Goal: Information Seeking & Learning: Check status

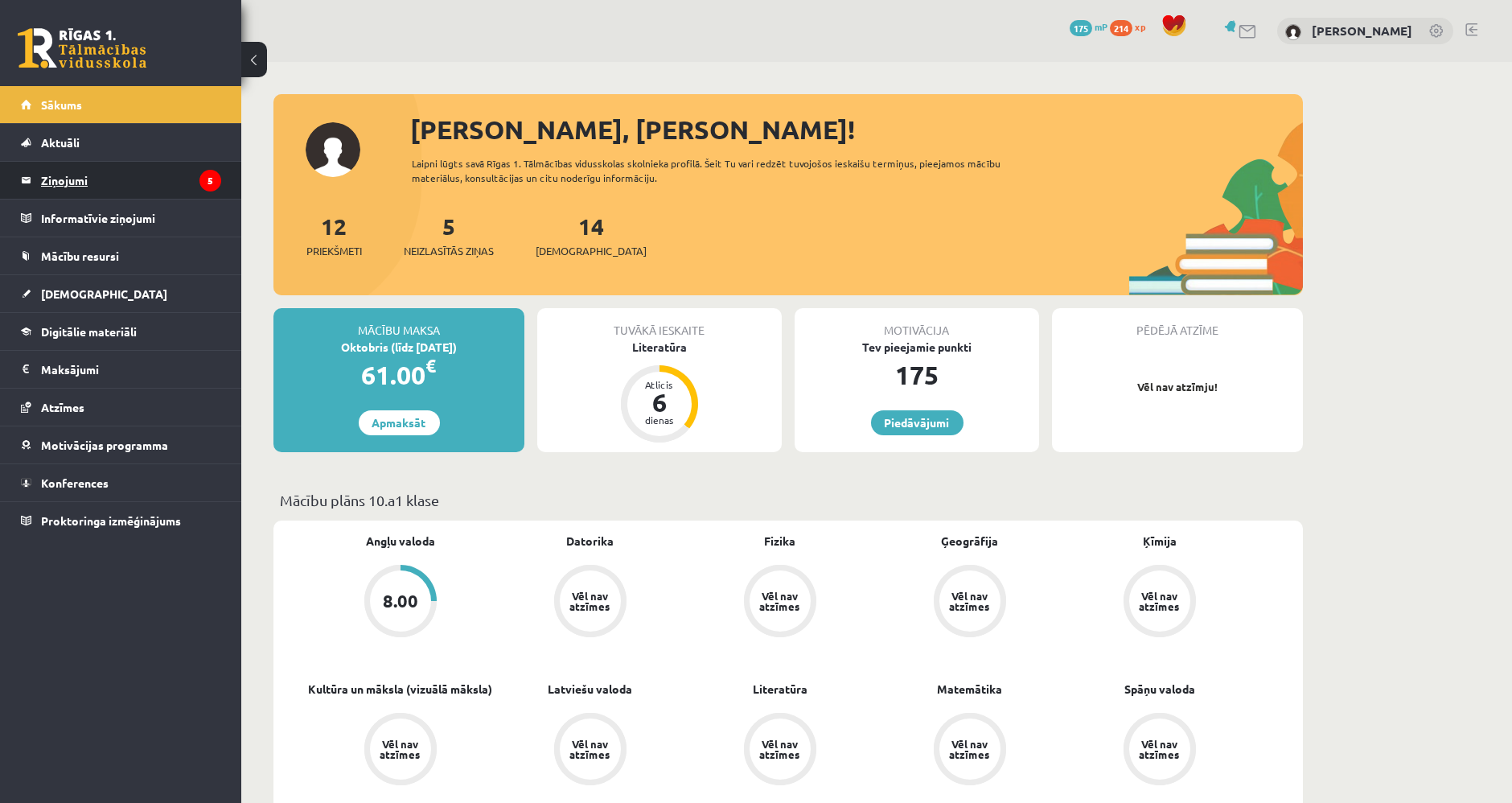
click at [149, 164] on legend "Ziņojumi 5" at bounding box center [131, 180] width 180 height 37
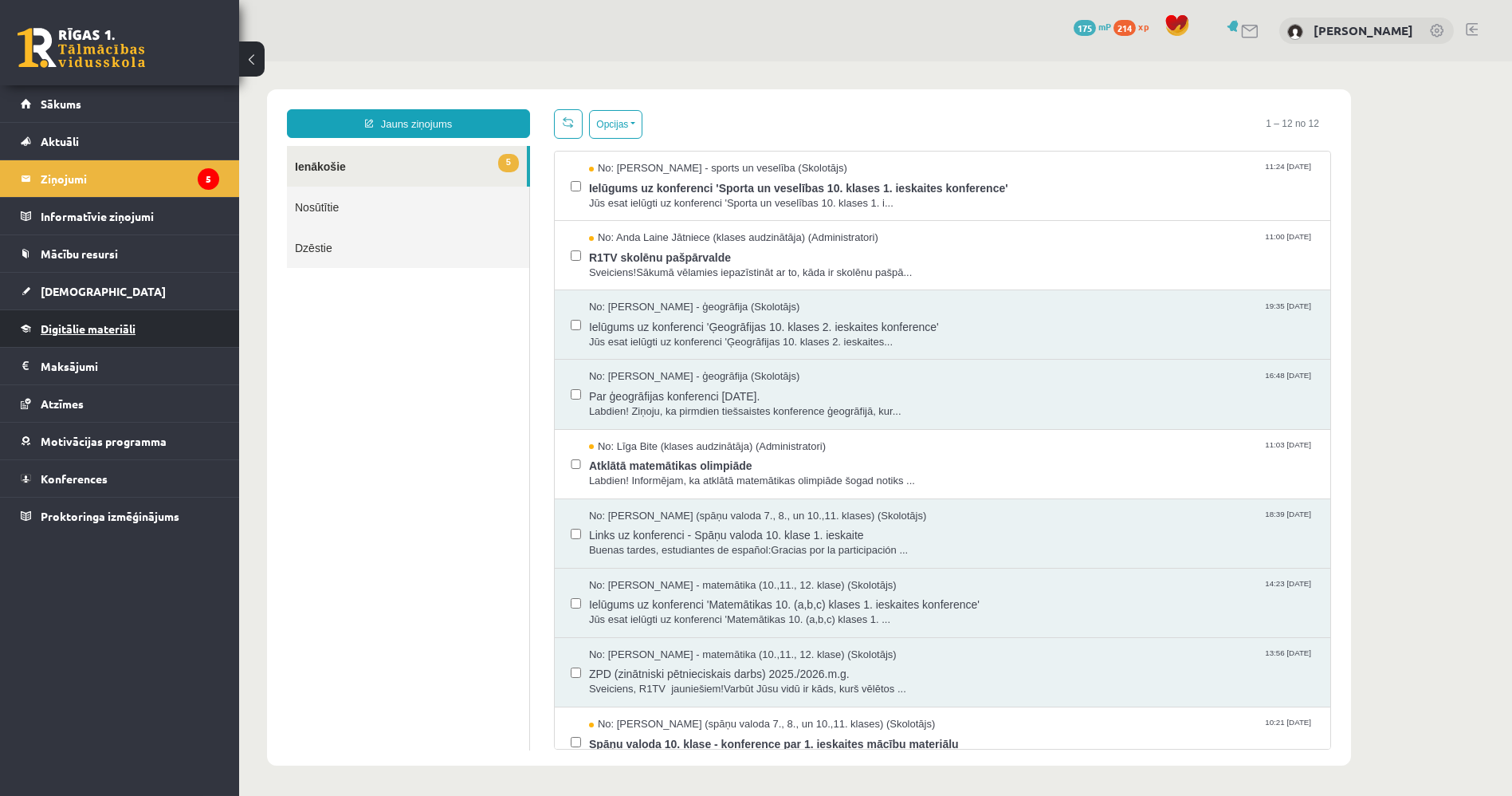
click at [120, 341] on link "Digitālie materiāli" at bounding box center [119, 328] width 199 height 37
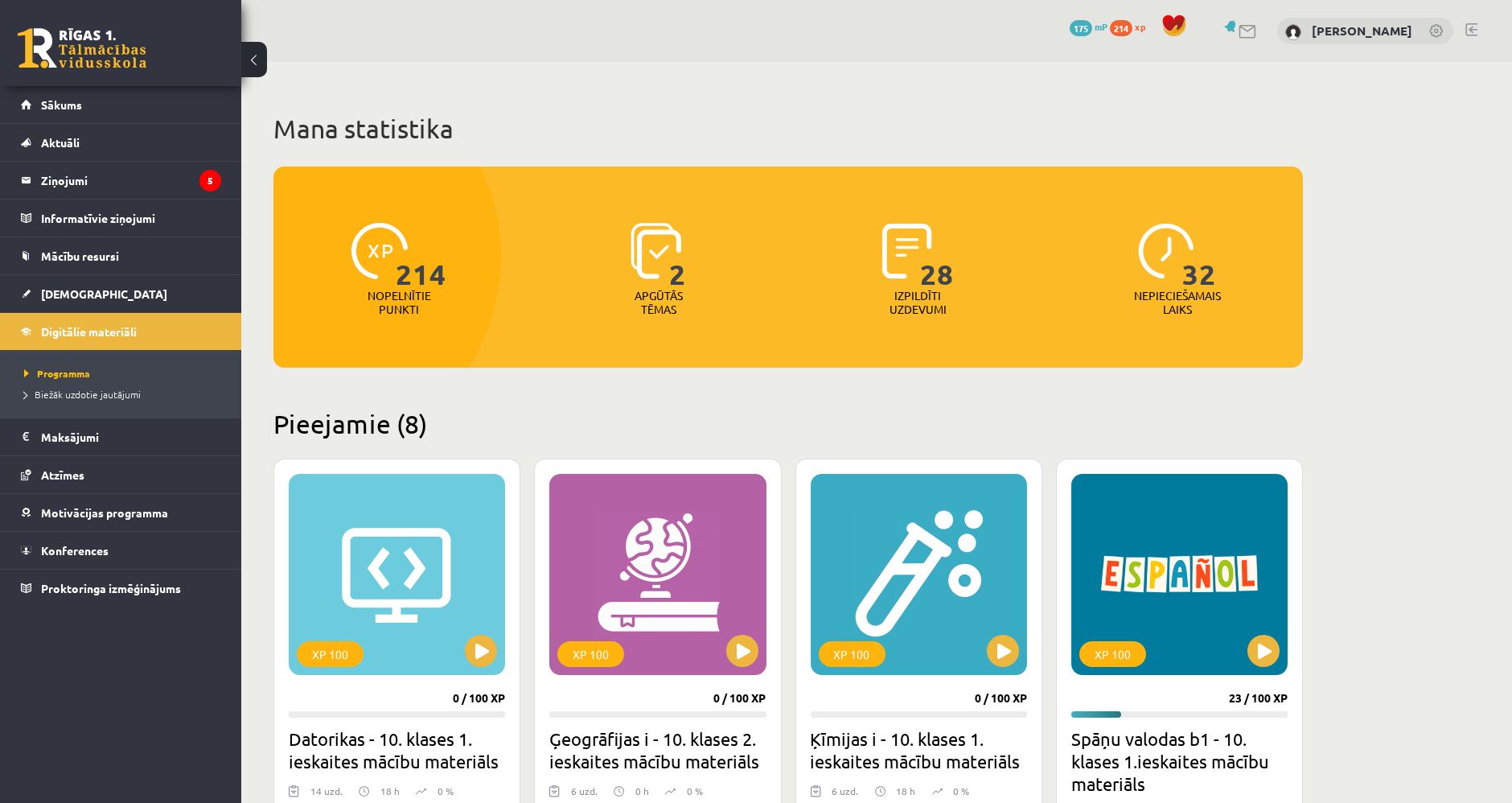
scroll to position [357, 0]
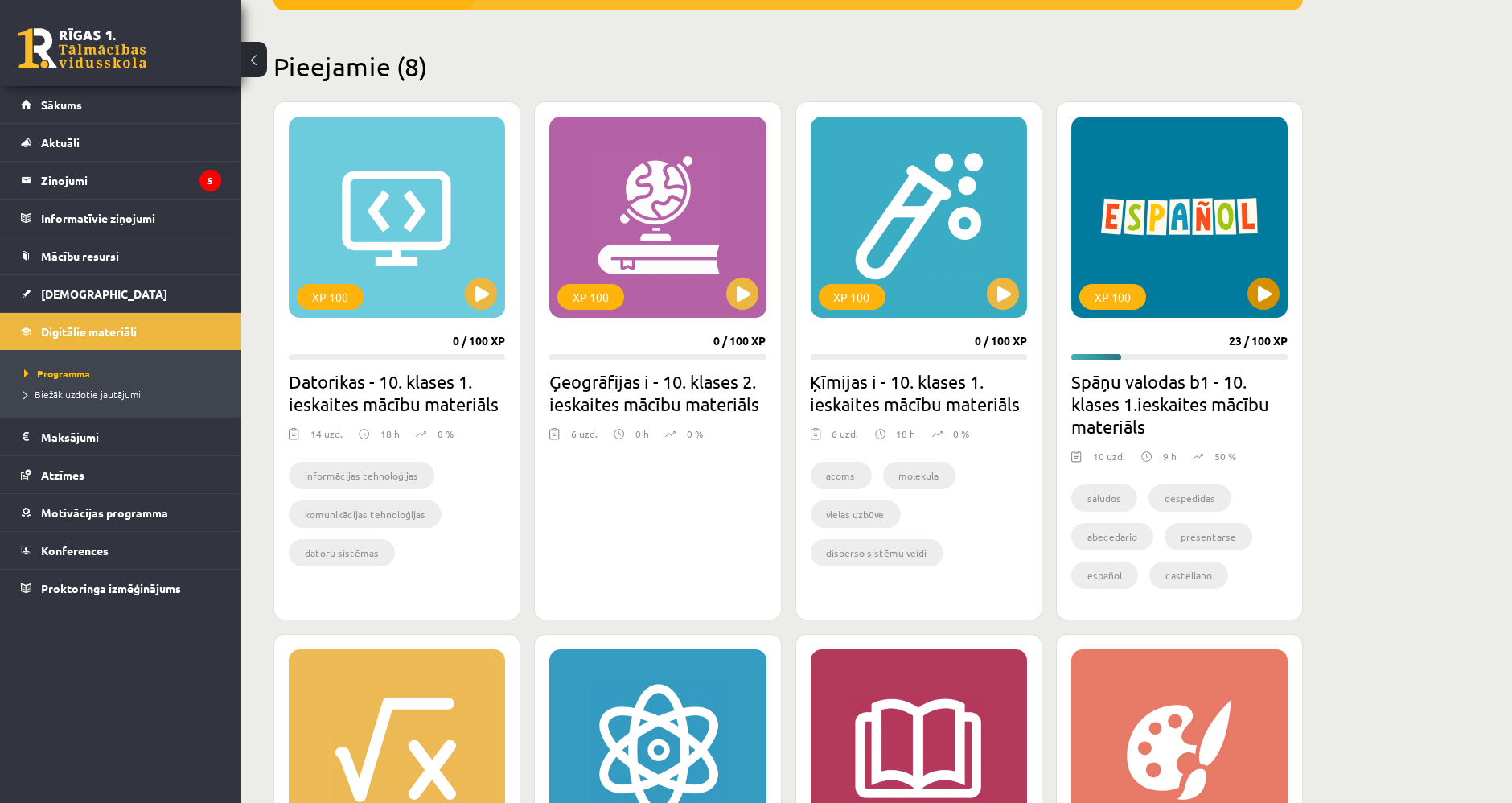
click at [1142, 253] on div "XP 100" at bounding box center [1179, 217] width 216 height 201
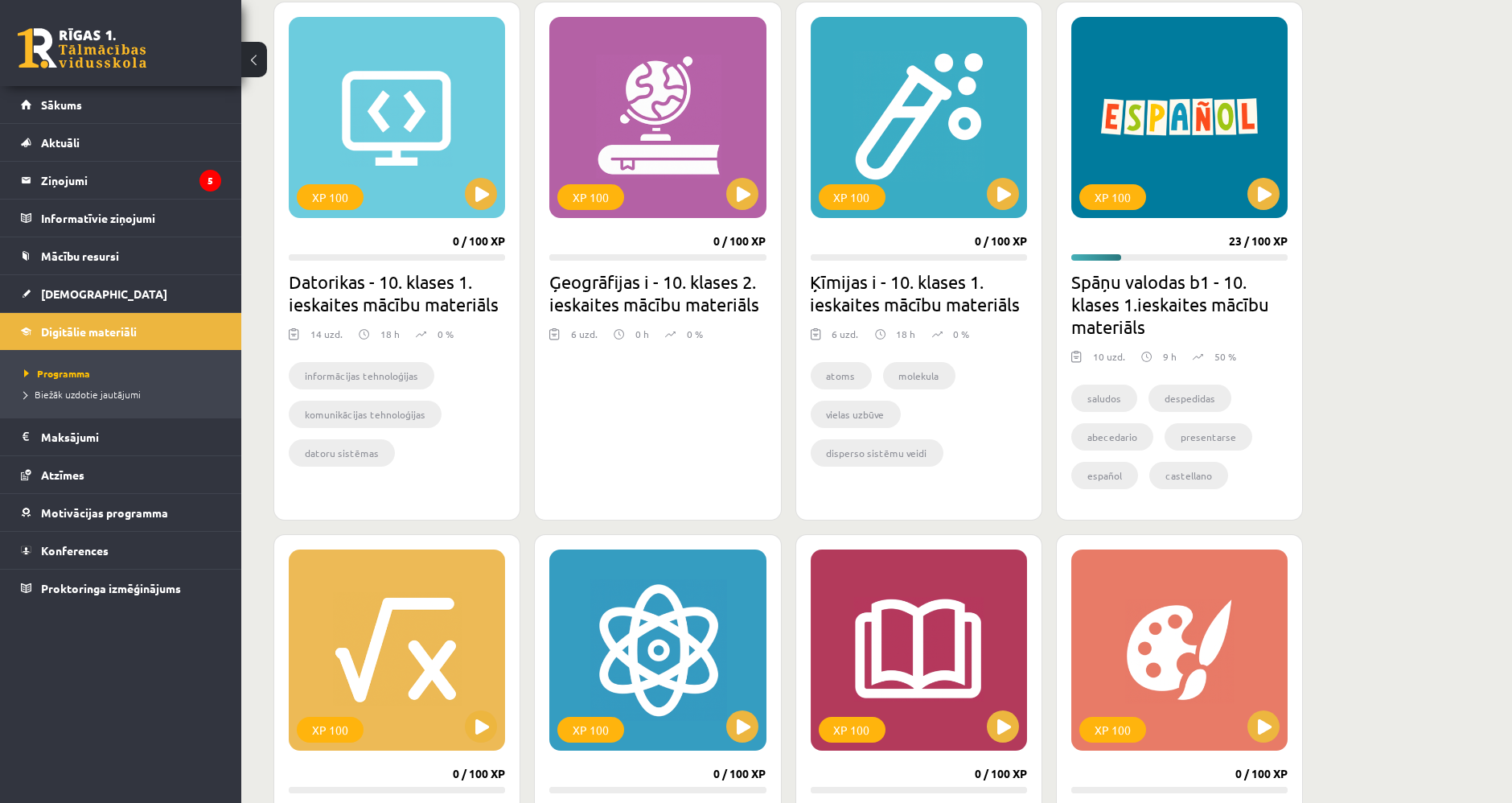
scroll to position [446, 0]
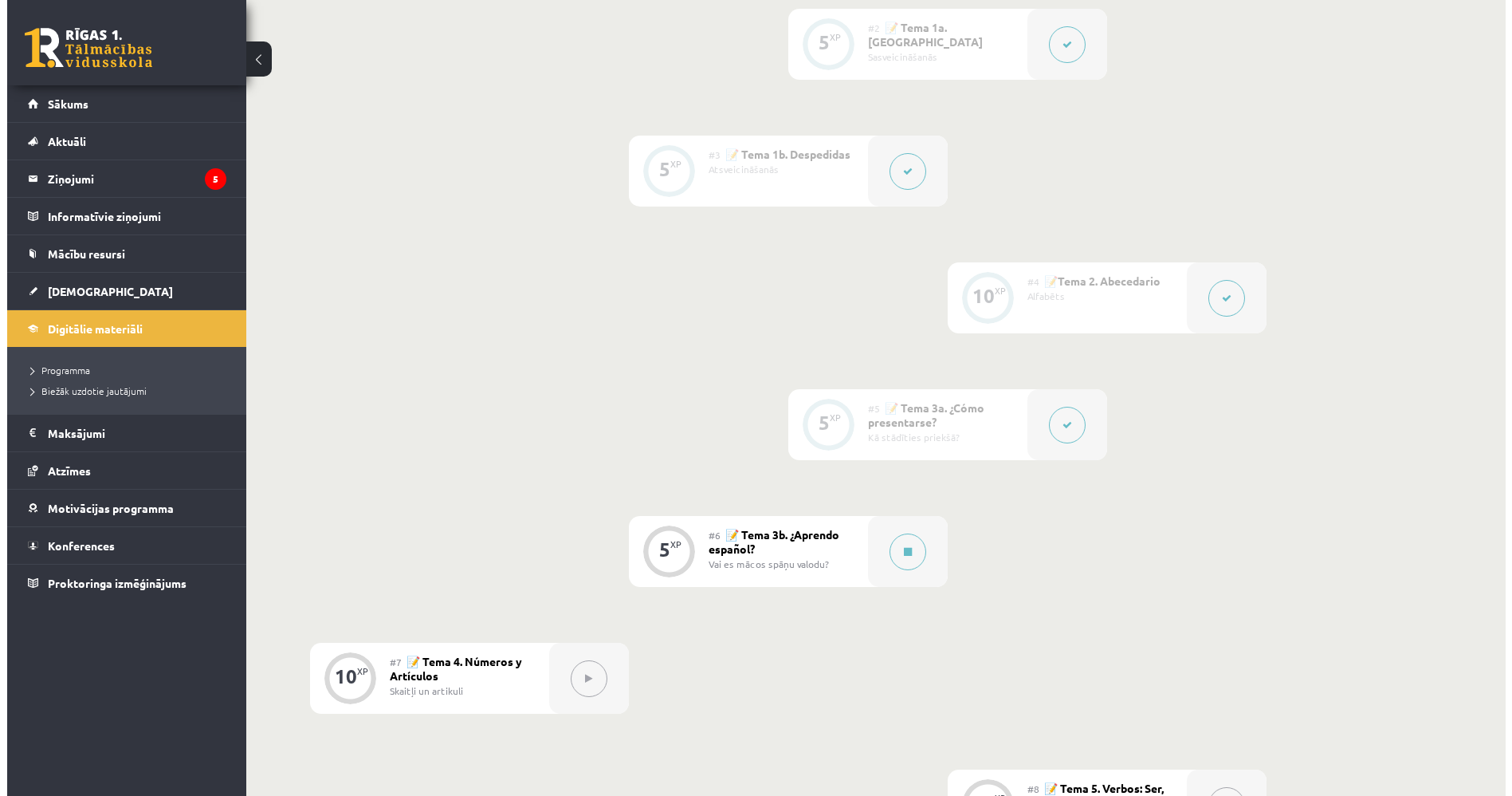
scroll to position [798, 0]
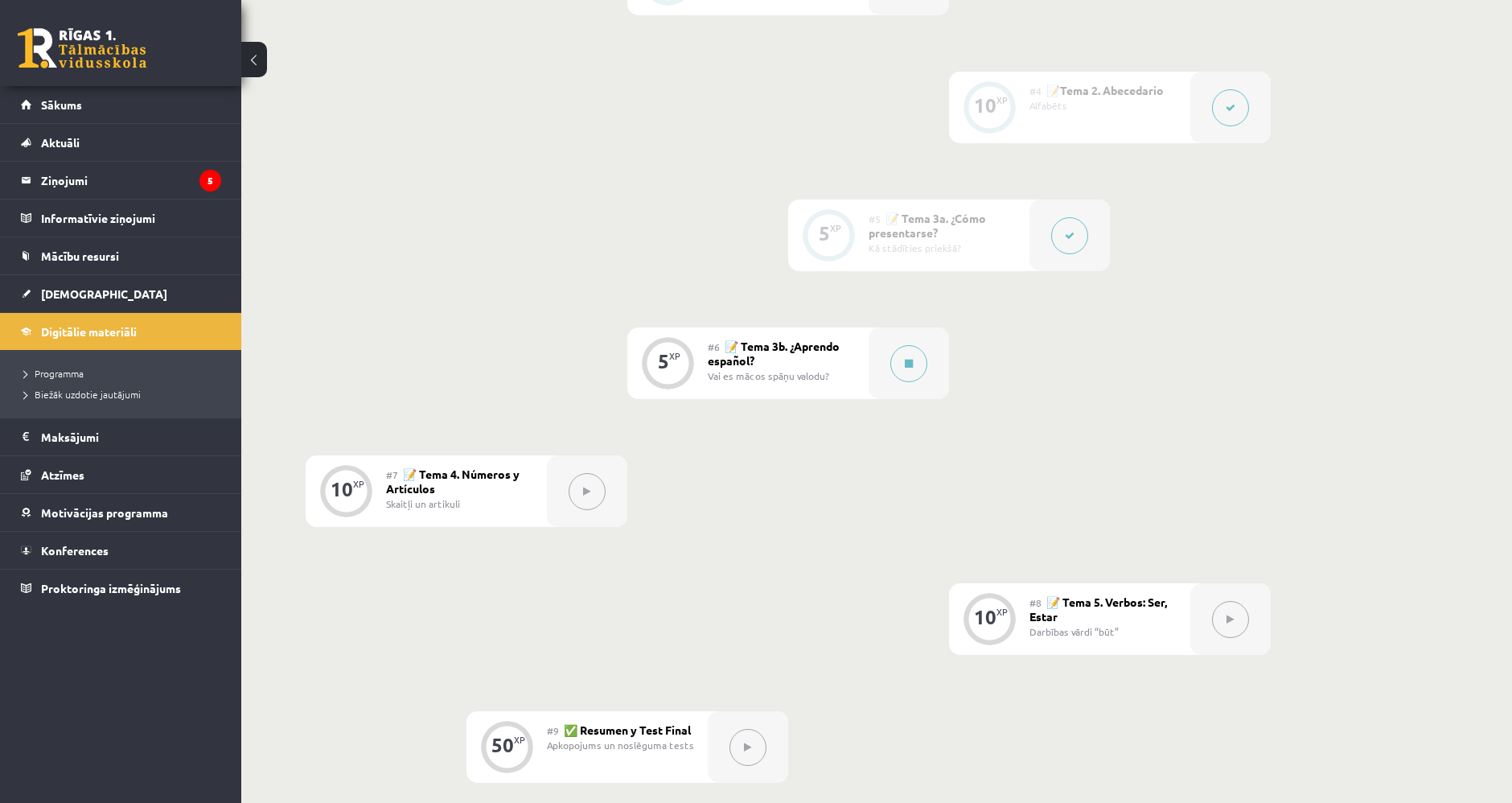
click at [917, 305] on div "0 XP #1 💡Introducción Ievads 5 XP #2 📝 Tema 1a. Saludos Sasveicināšanās 5 XP #3…" at bounding box center [788, 300] width 966 height 1223
click at [904, 352] on button at bounding box center [909, 363] width 37 height 37
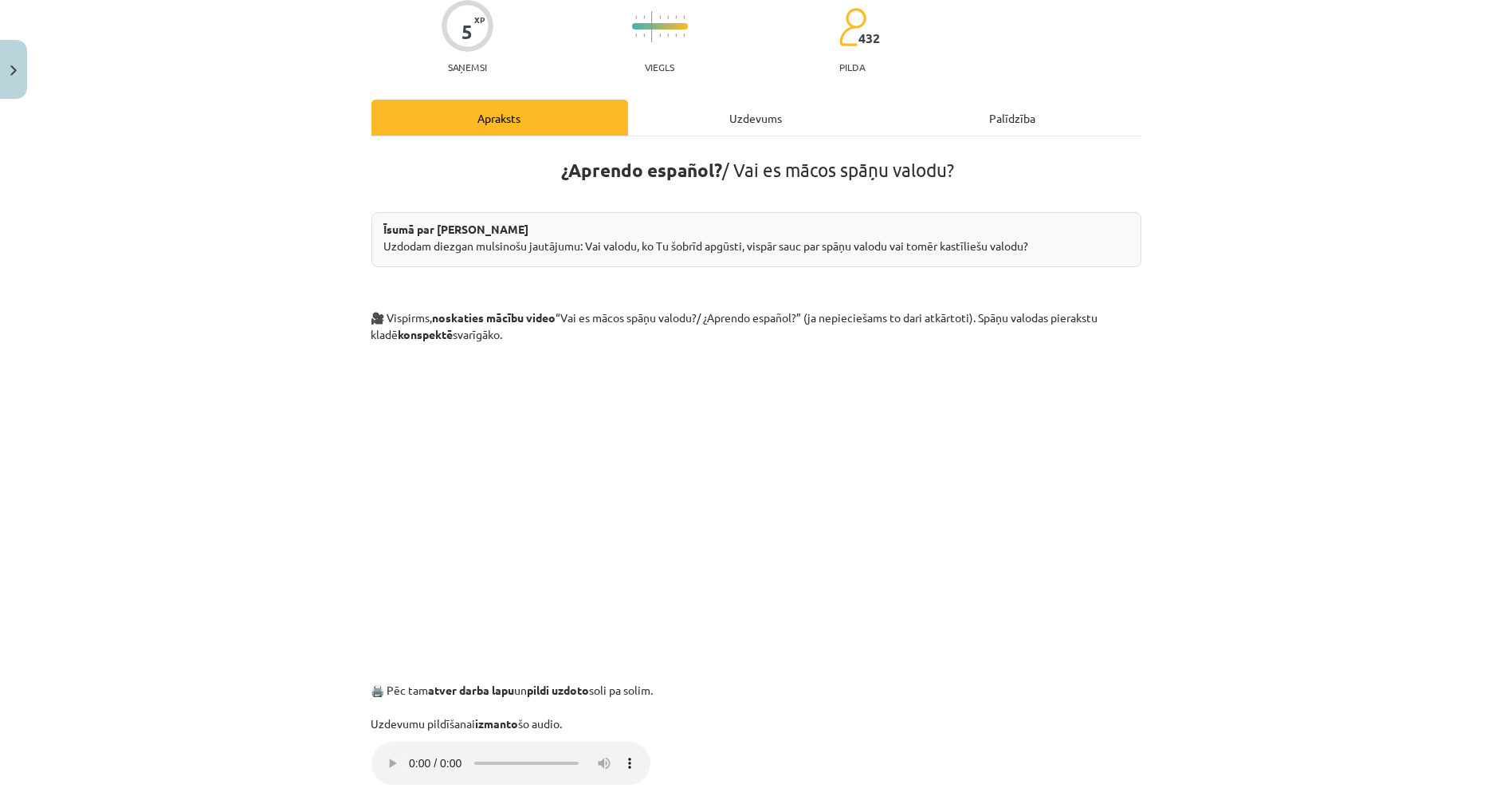
scroll to position [0, 0]
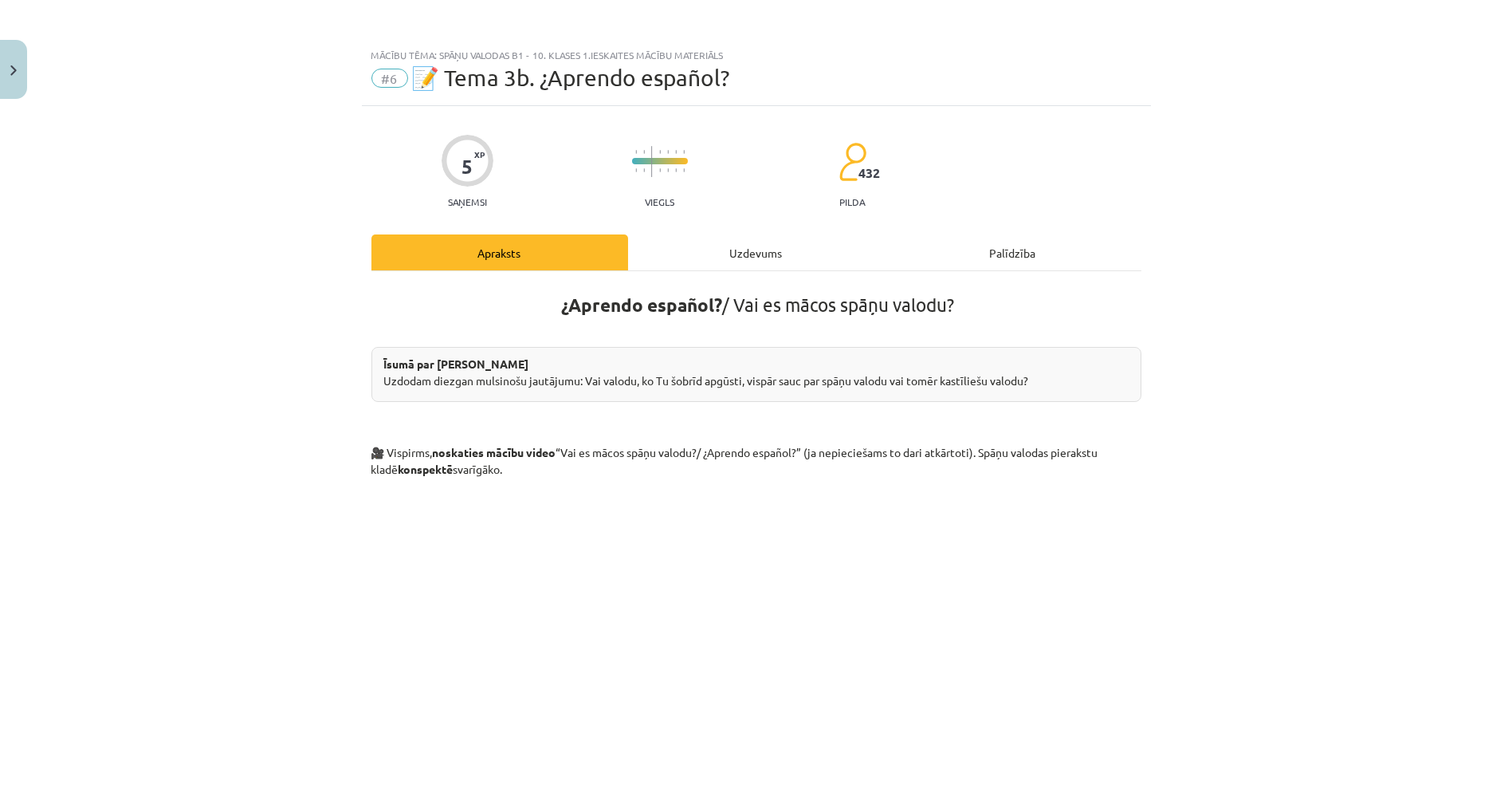
click at [758, 253] on div "Uzdevums" at bounding box center [756, 253] width 257 height 36
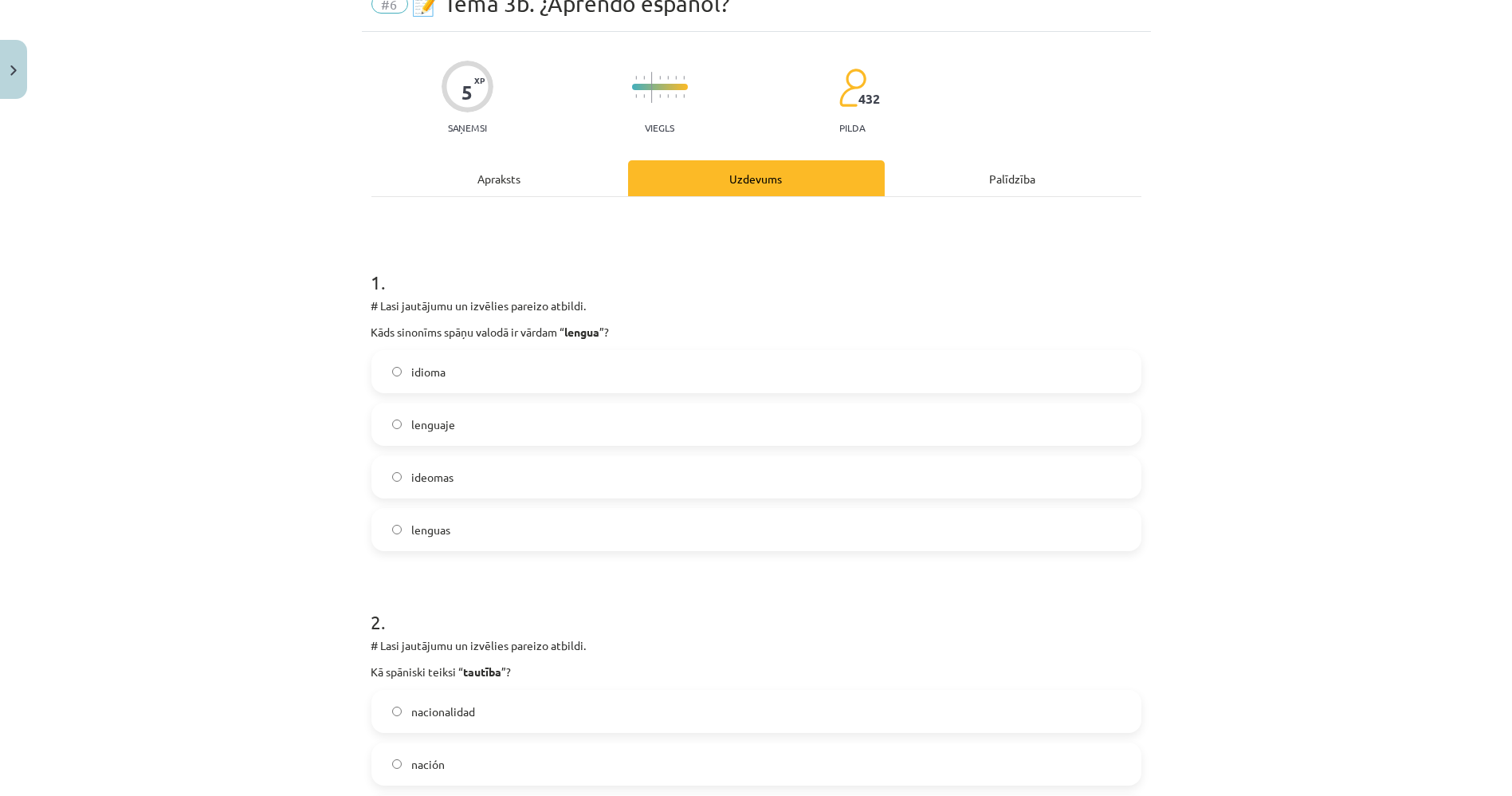
scroll to position [128, 0]
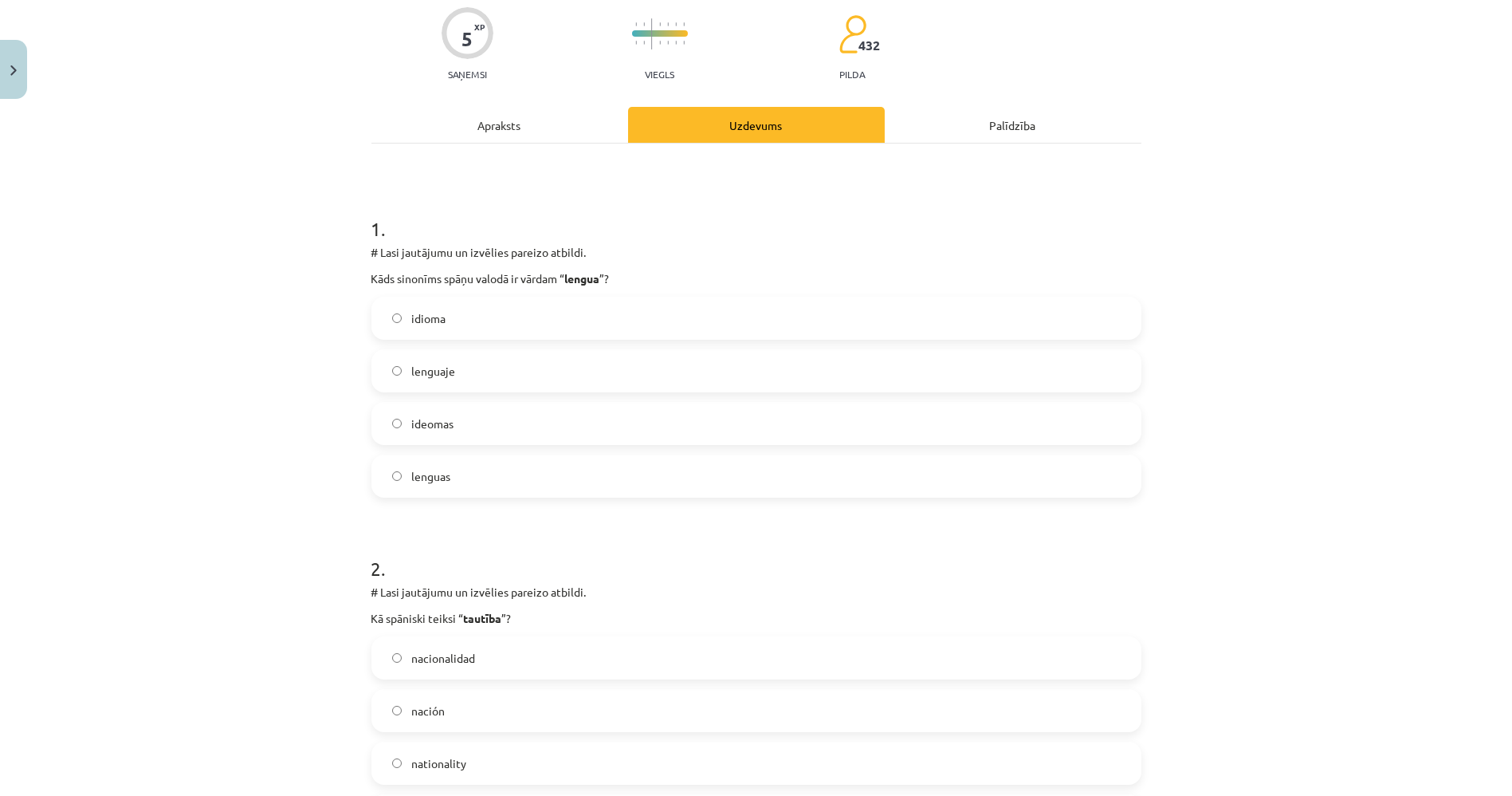
click at [489, 320] on label "idioma" at bounding box center [756, 318] width 767 height 40
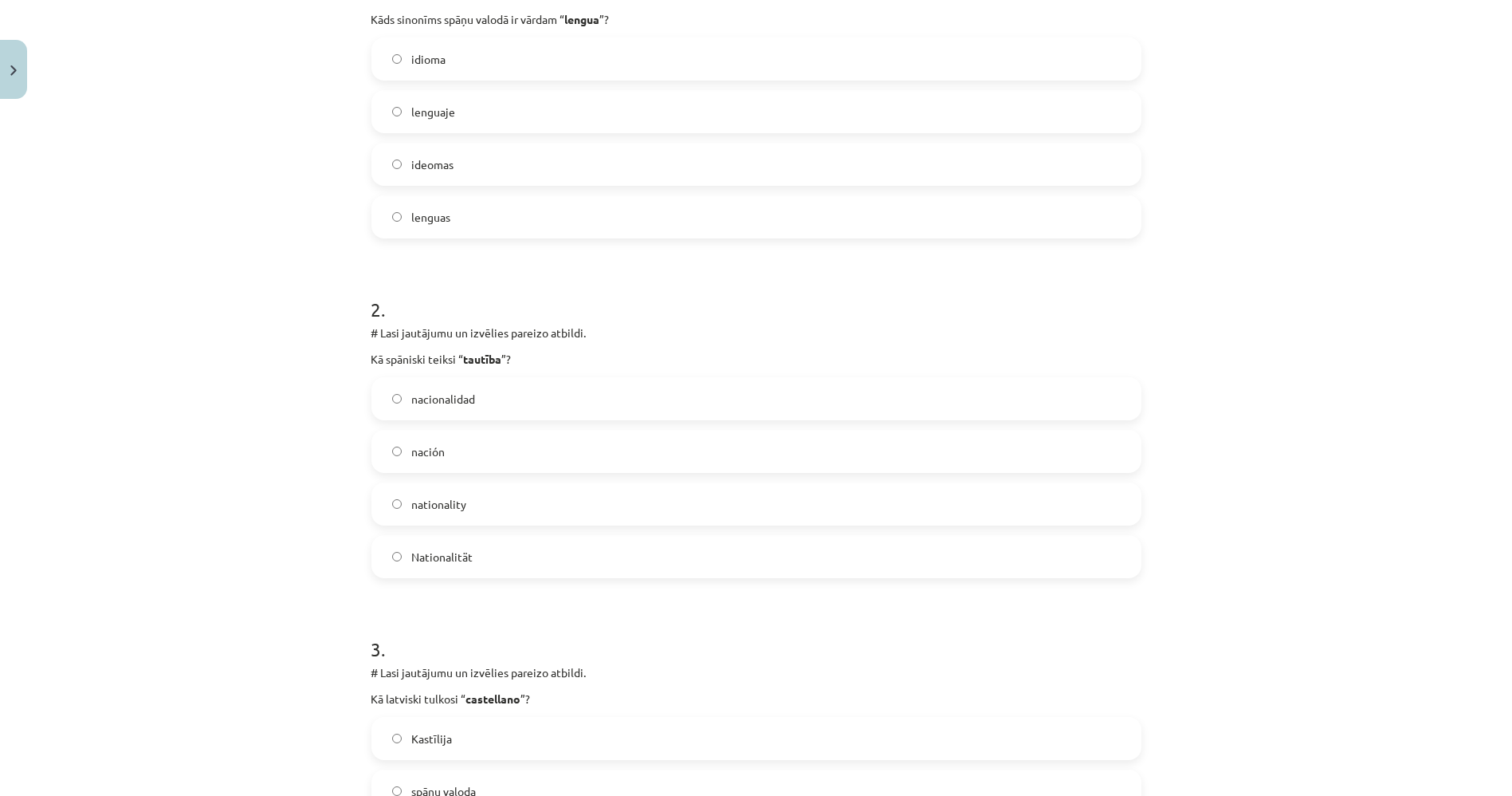
scroll to position [394, 0]
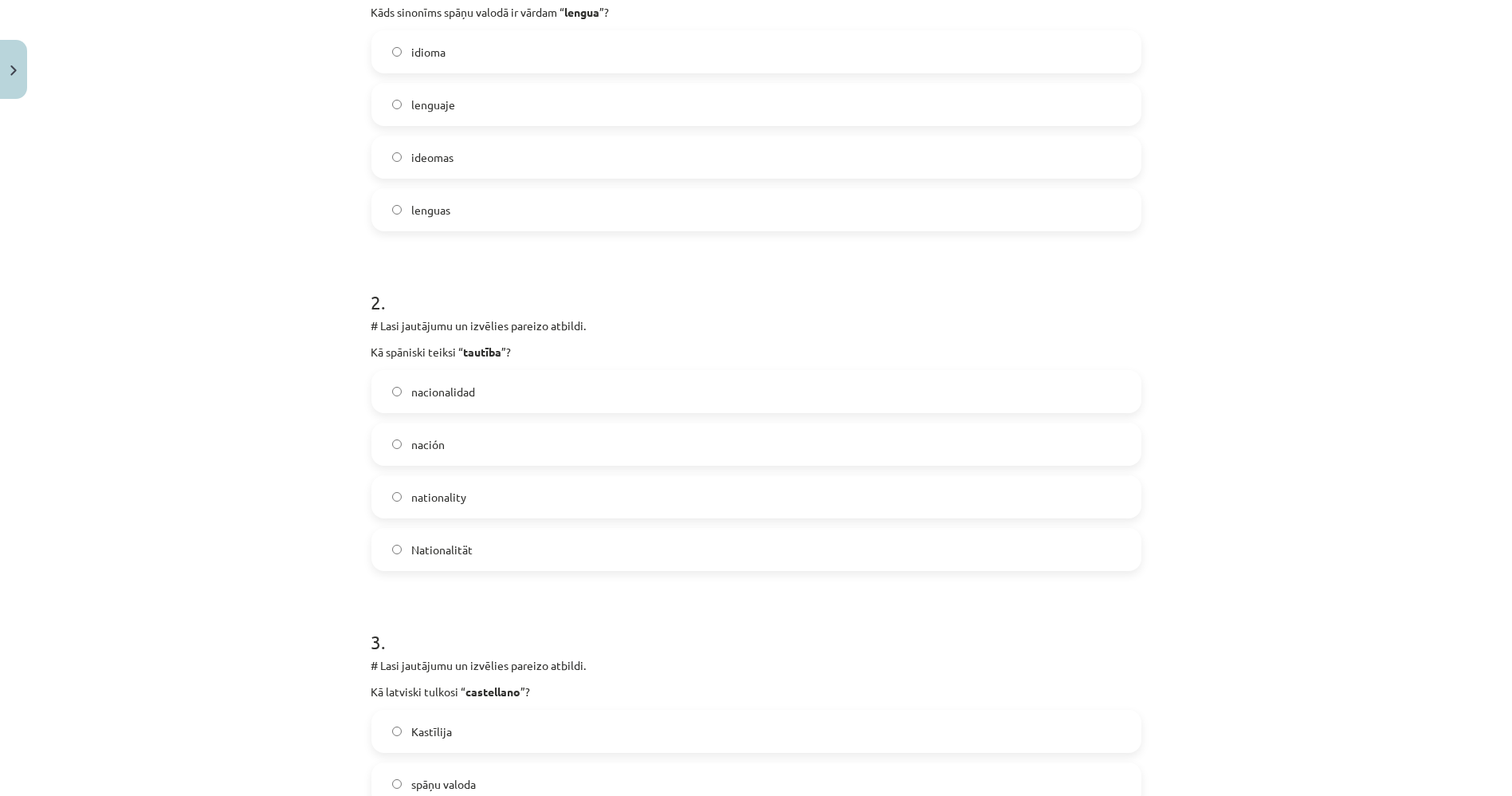
click at [452, 379] on label "nacionalidad" at bounding box center [756, 391] width 767 height 40
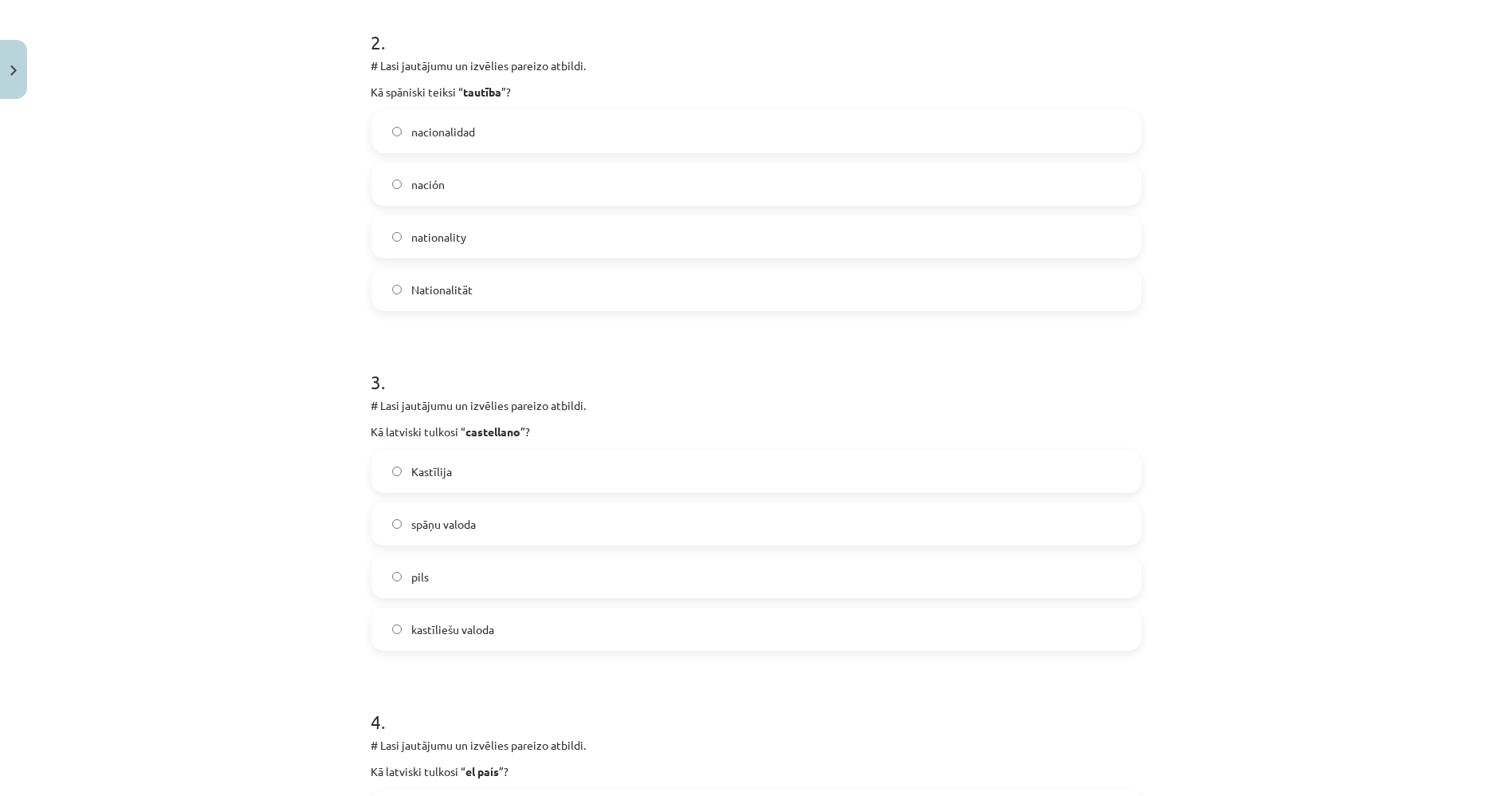
scroll to position [659, 0]
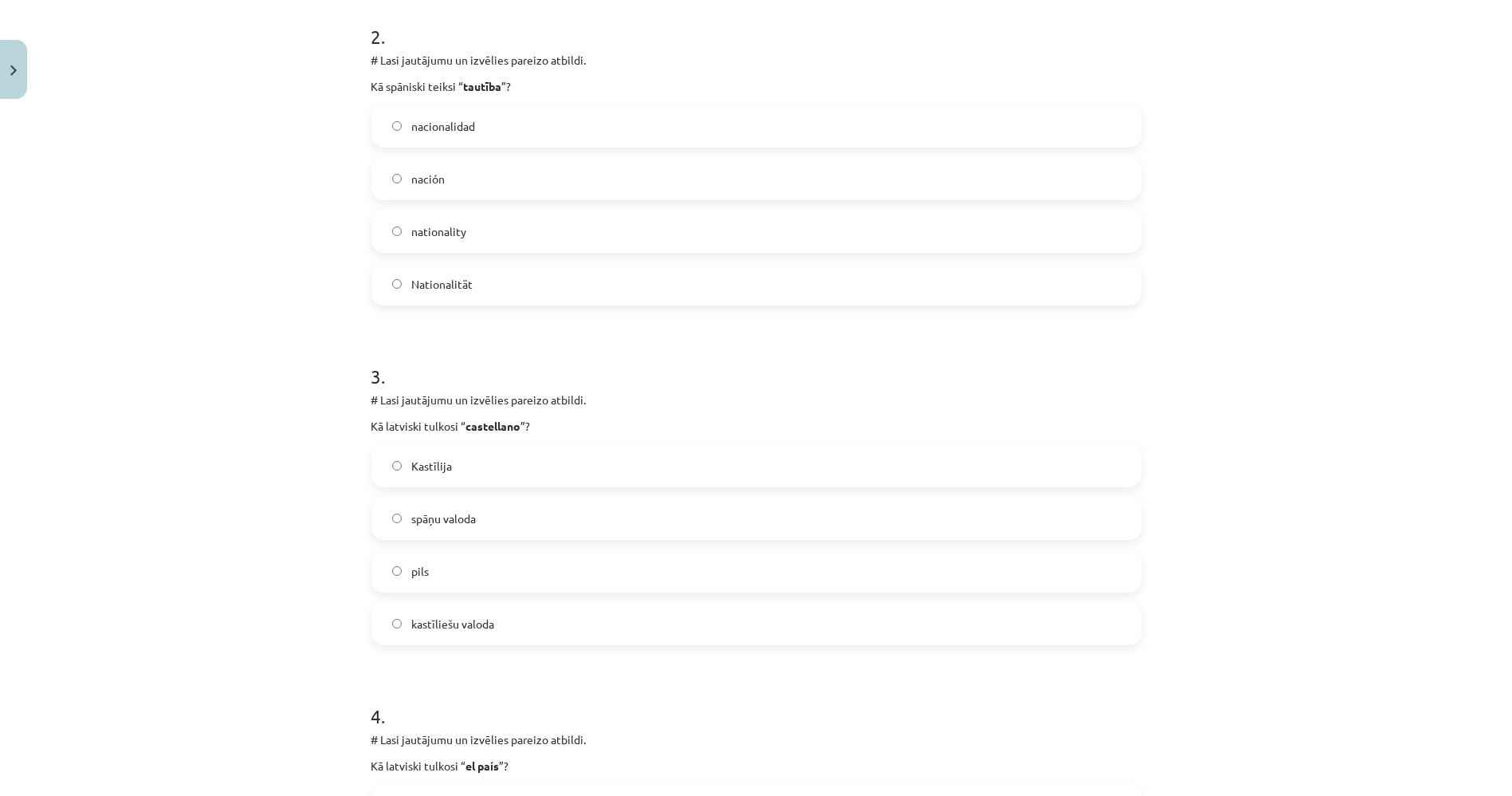
click at [464, 626] on span "kastīliešu valoda" at bounding box center [452, 623] width 83 height 16
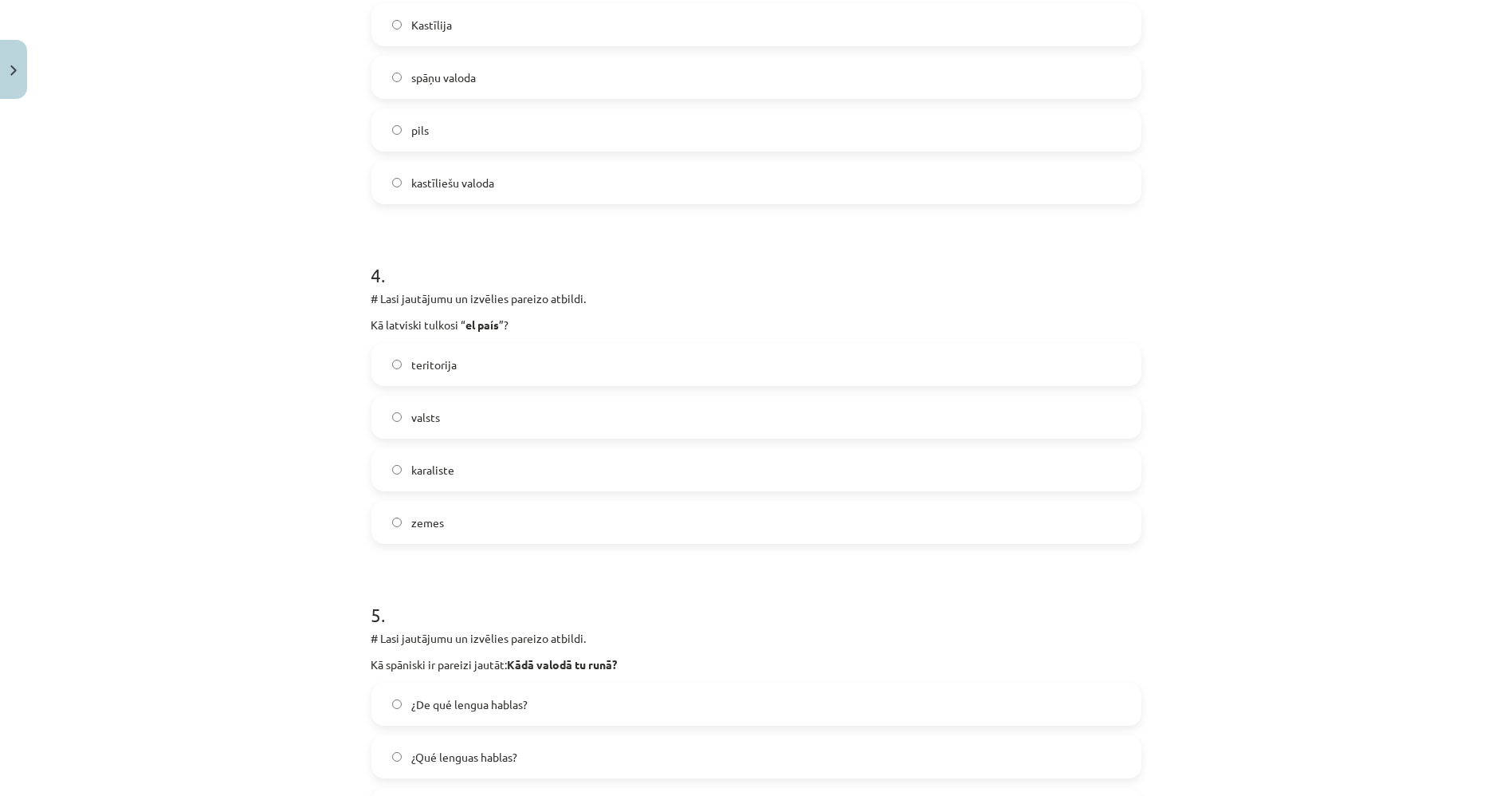
scroll to position [1102, 0]
click at [435, 423] on label "valsts" at bounding box center [756, 415] width 767 height 40
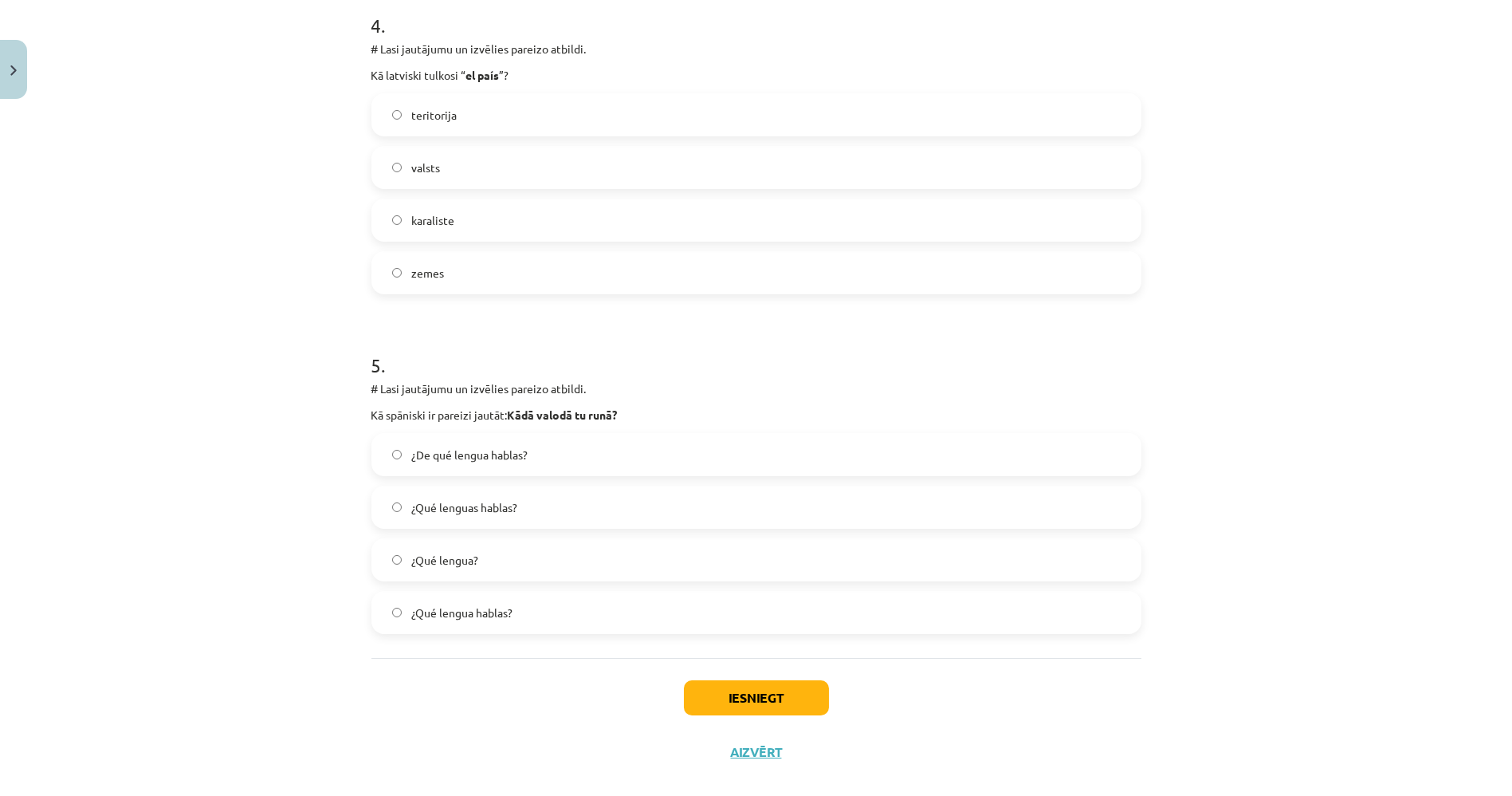
scroll to position [1372, 0]
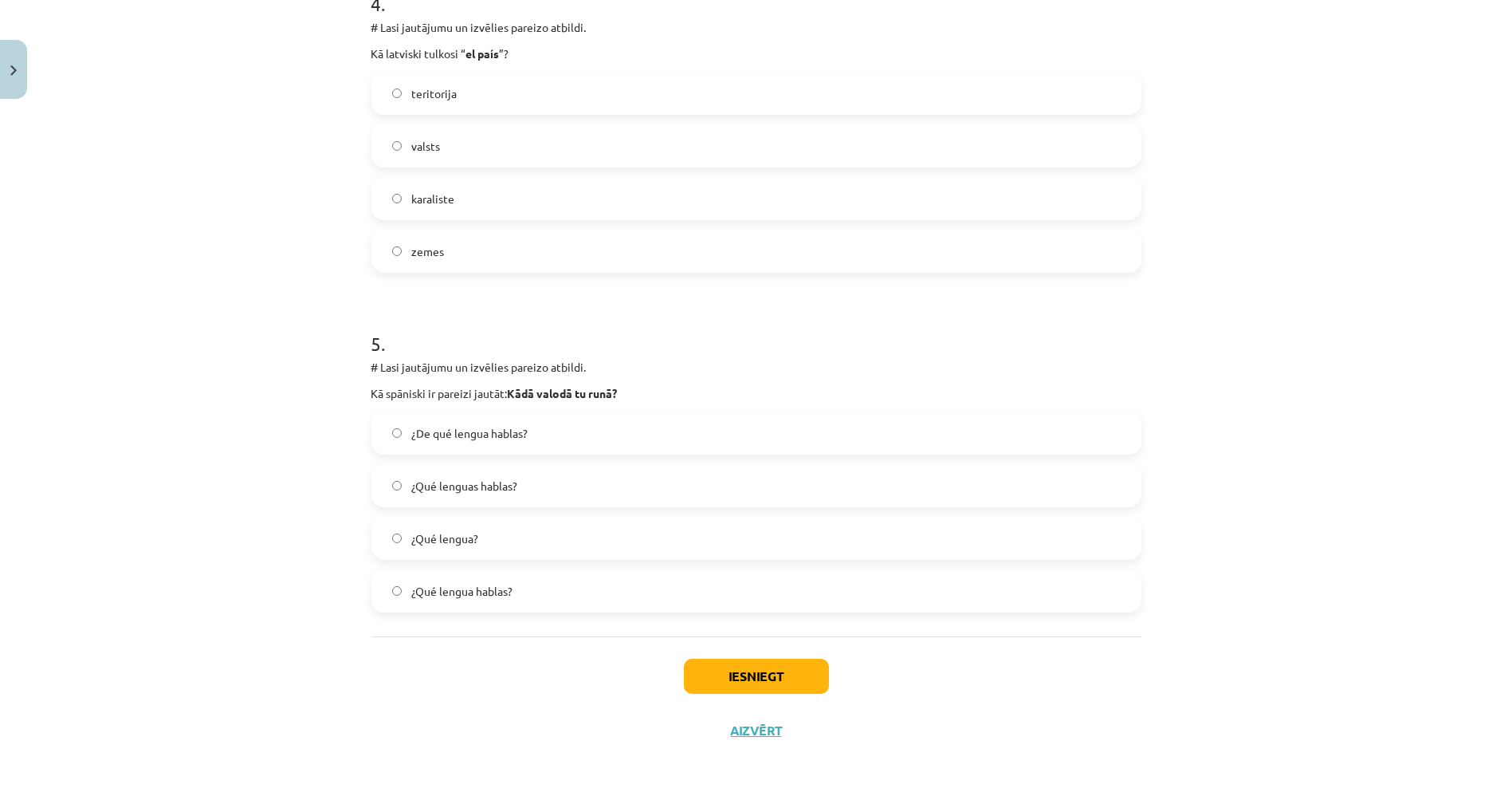
click at [530, 583] on label "¿Qué lengua hablas?" at bounding box center [756, 591] width 767 height 40
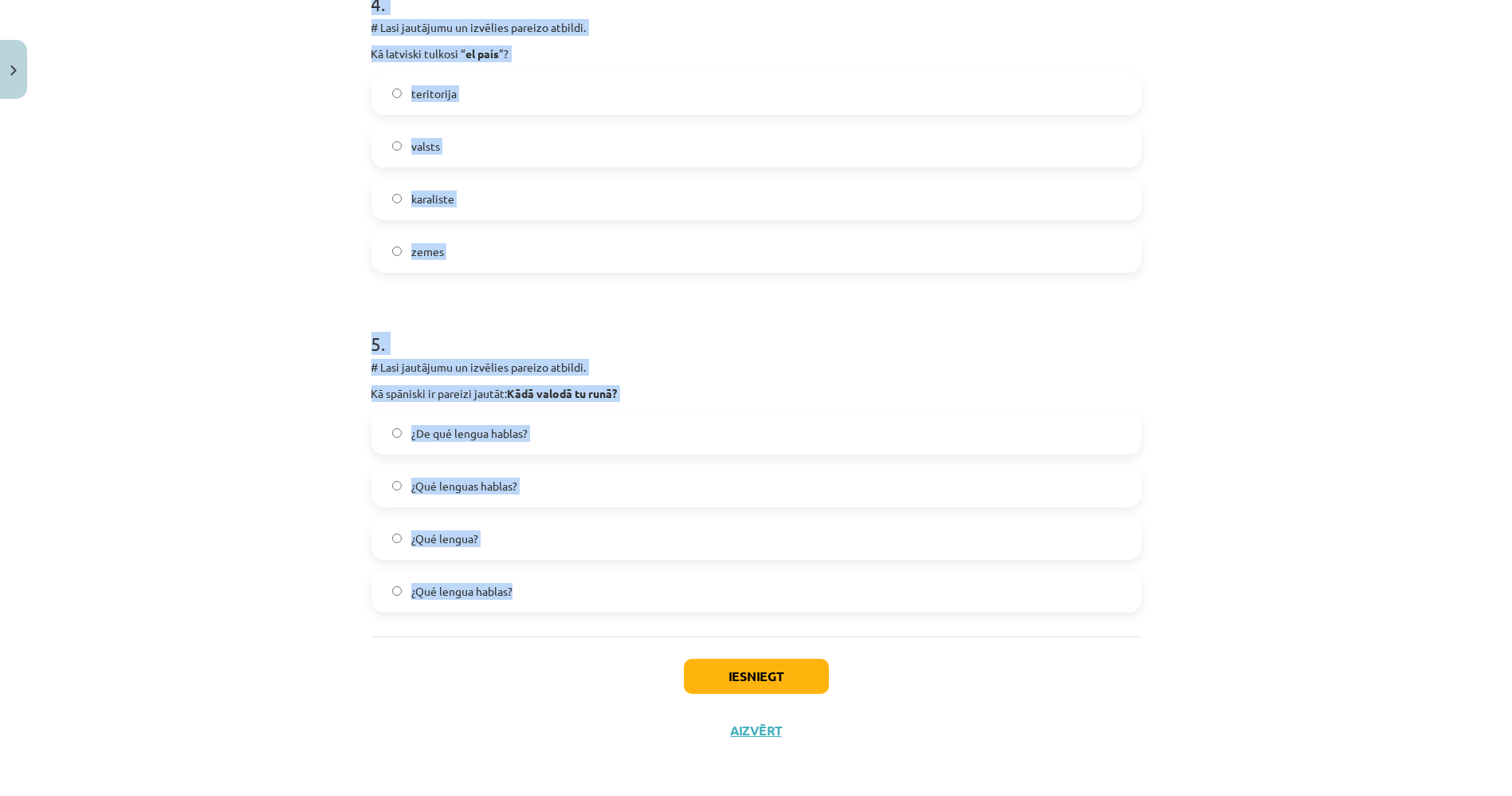
drag, startPoint x: 330, startPoint y: 122, endPoint x: 760, endPoint y: 581, distance: 629.0
click at [760, 581] on div "Mācību tēma: Spāņu valodas b1 - 10. klases 1.ieskaites mācību materiāls #6 📝 Te…" at bounding box center [756, 398] width 1512 height 796
copy form "1 . # Lasi jautājumu un izvēlies pareizo atbildi. Kāds sinonīms spāņu valodā ir…"
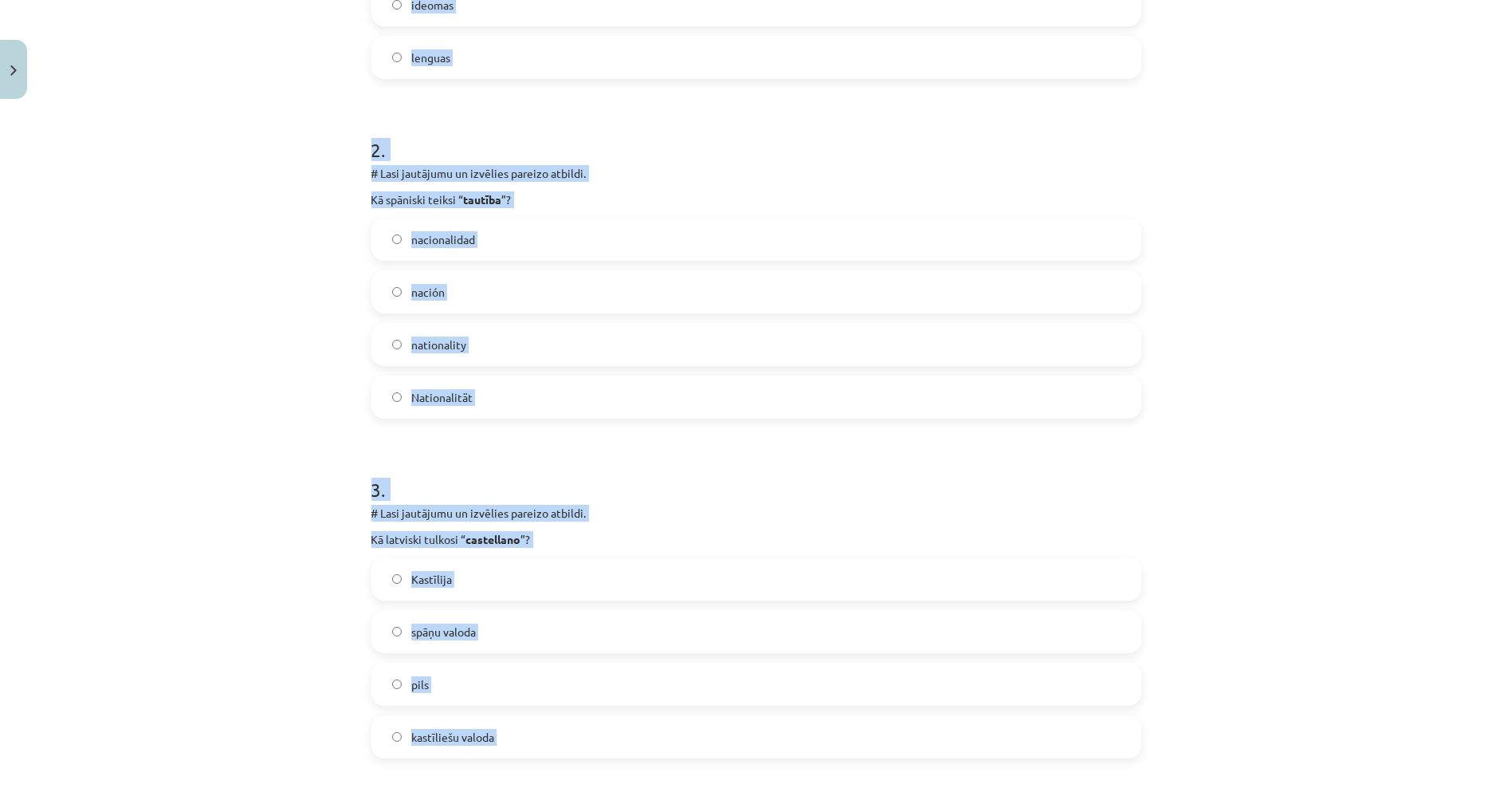
scroll to position [308, 0]
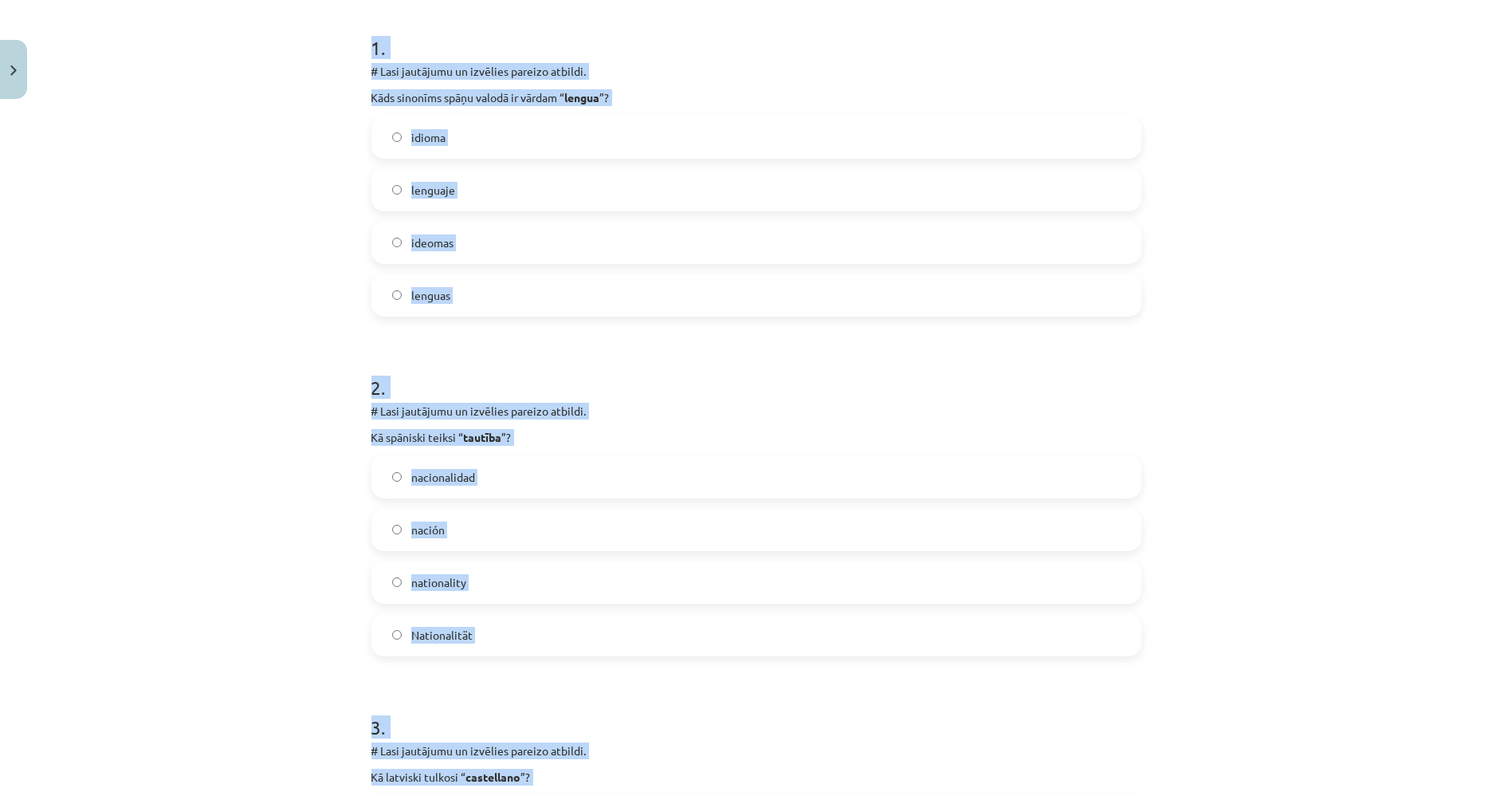
click at [208, 245] on div "Mācību tēma: Spāņu valodas b1 - 10. klases 1.ieskaites mācību materiāls #6 📝 Te…" at bounding box center [756, 398] width 1512 height 796
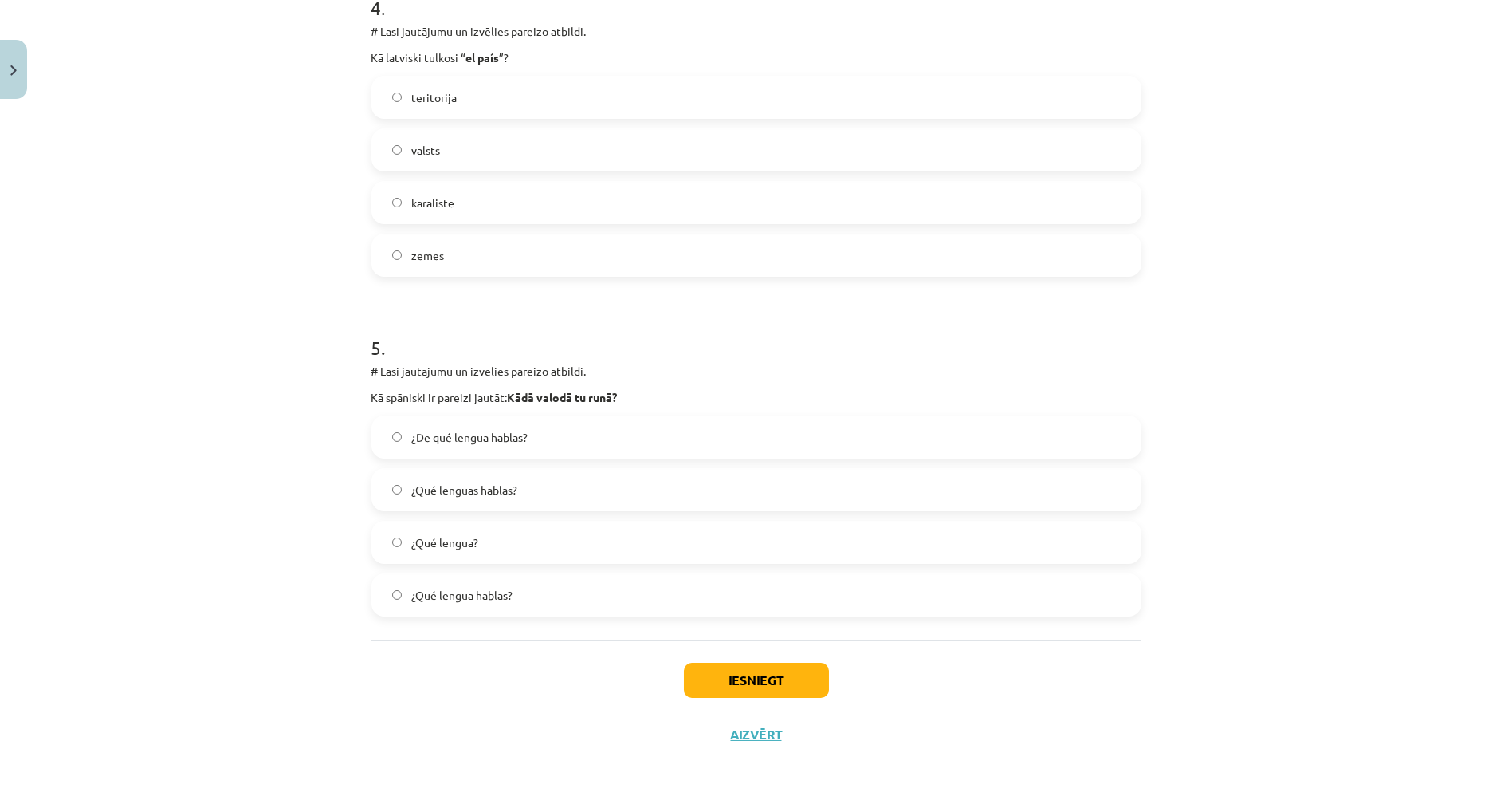
scroll to position [1372, 0]
click at [703, 677] on button "Iesniegt" at bounding box center [756, 676] width 145 height 35
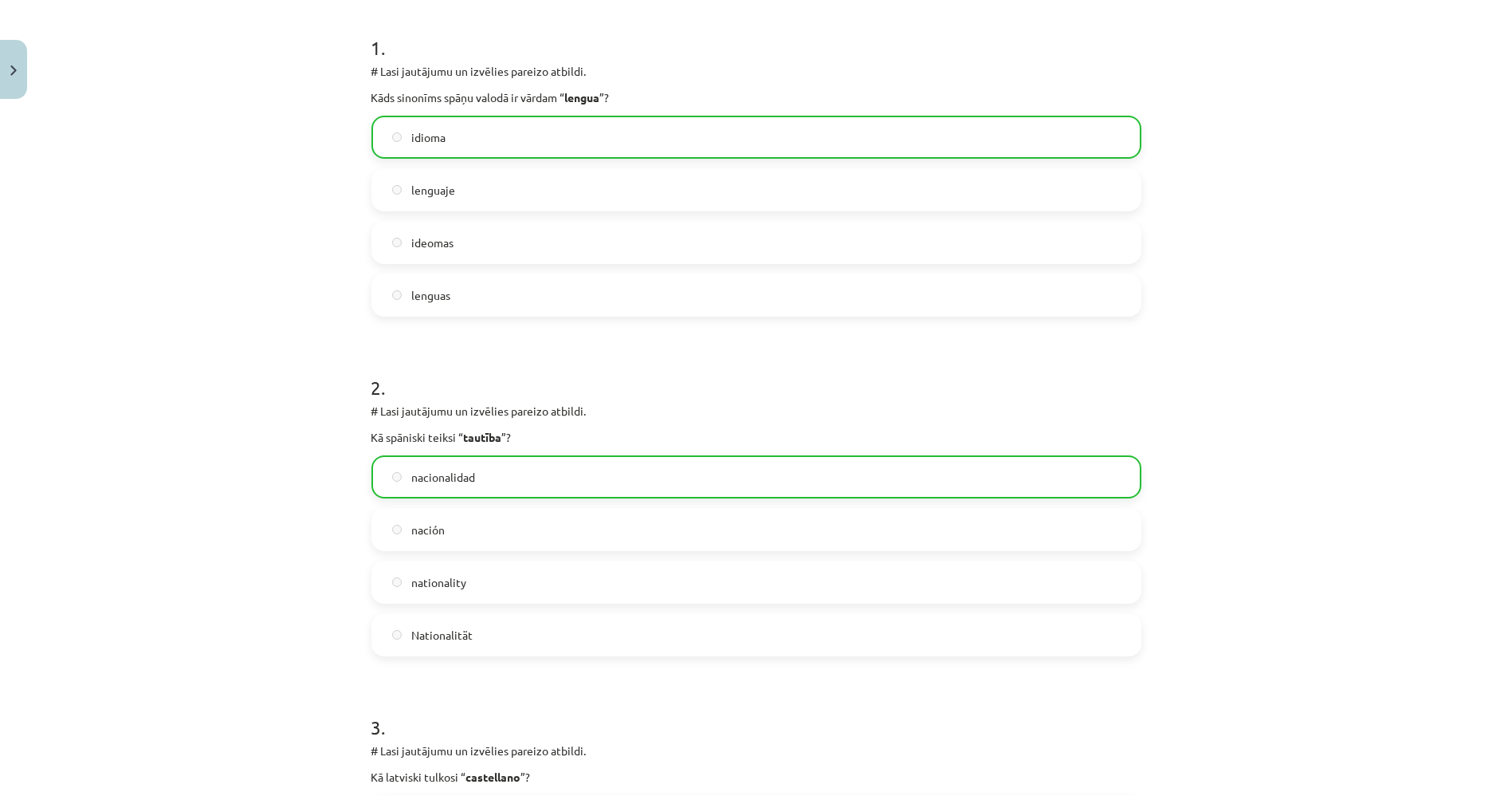
scroll to position [0, 0]
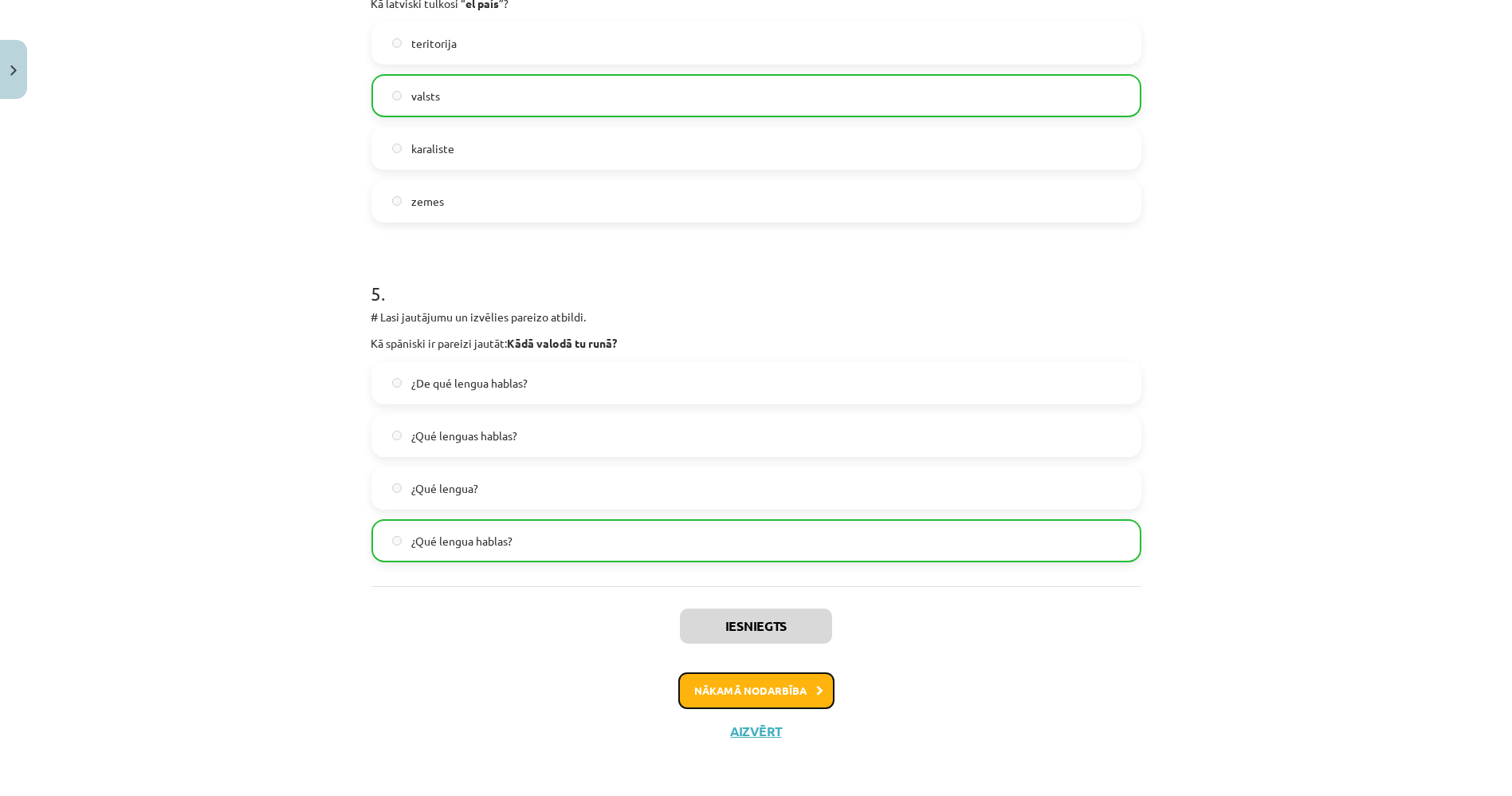
click at [777, 689] on button "Nākamā nodarbība" at bounding box center [756, 690] width 156 height 37
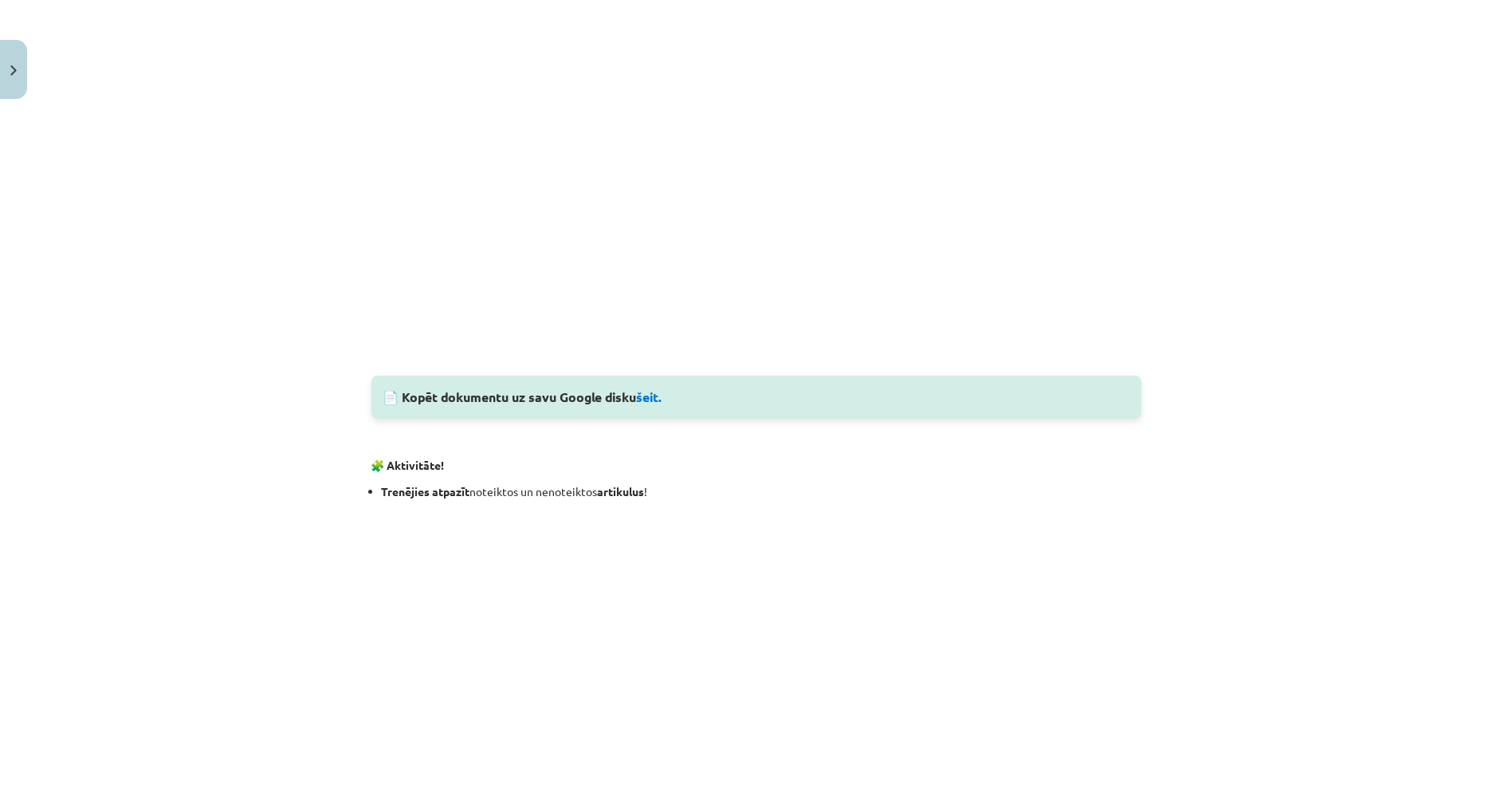
scroll to position [1722, 0]
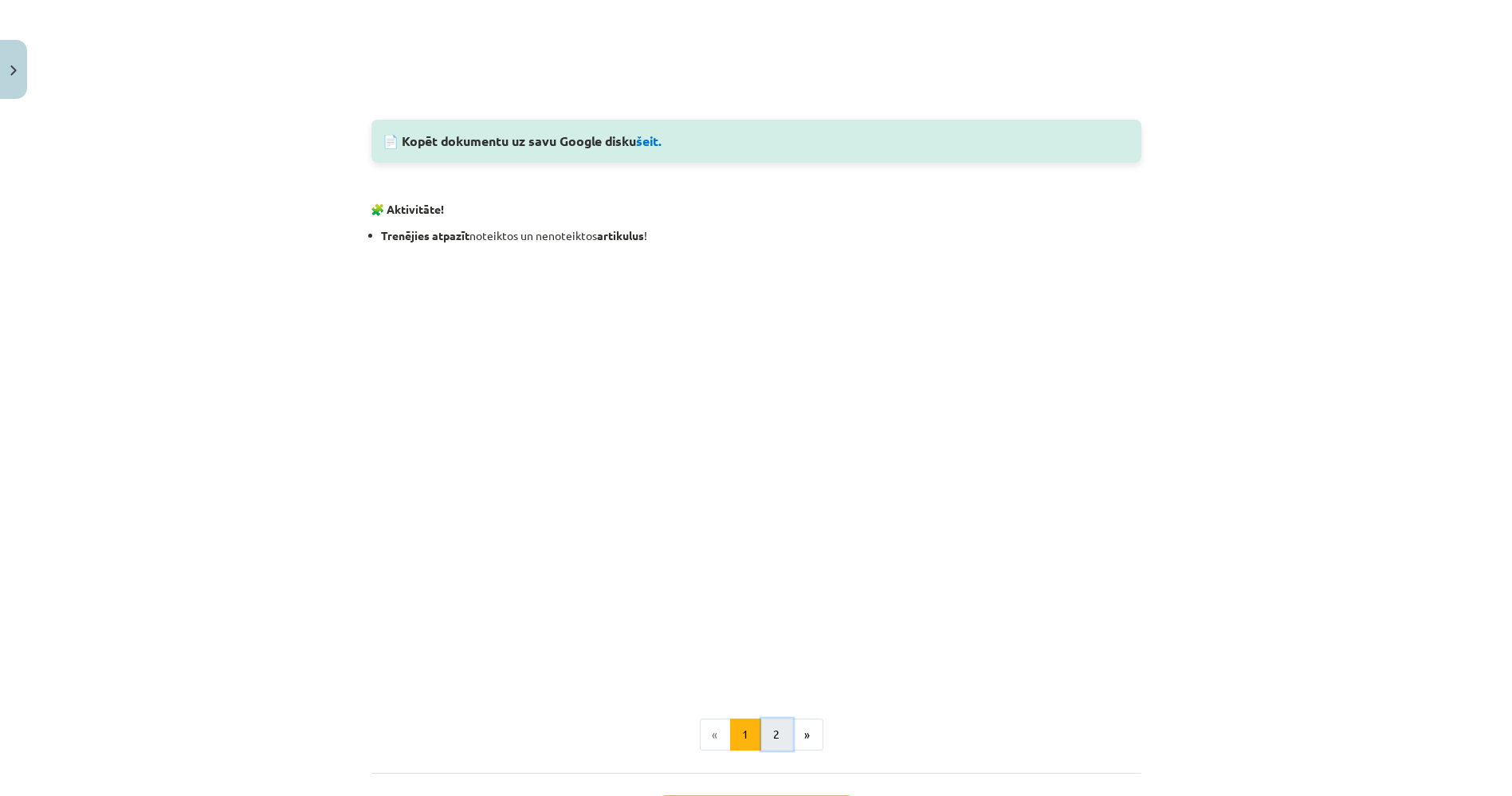
click at [768, 729] on button "2" at bounding box center [777, 734] width 32 height 32
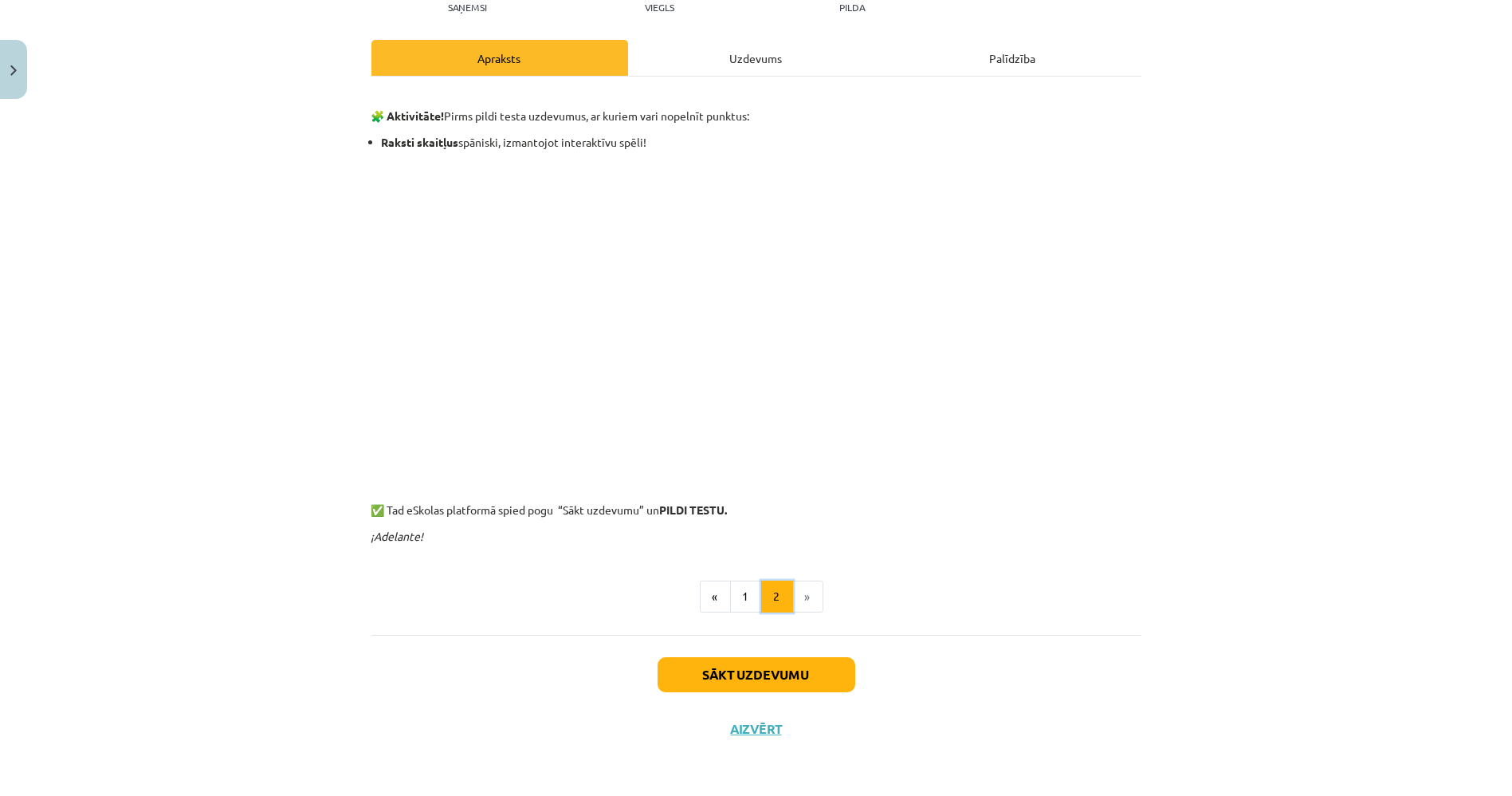
scroll to position [193, 0]
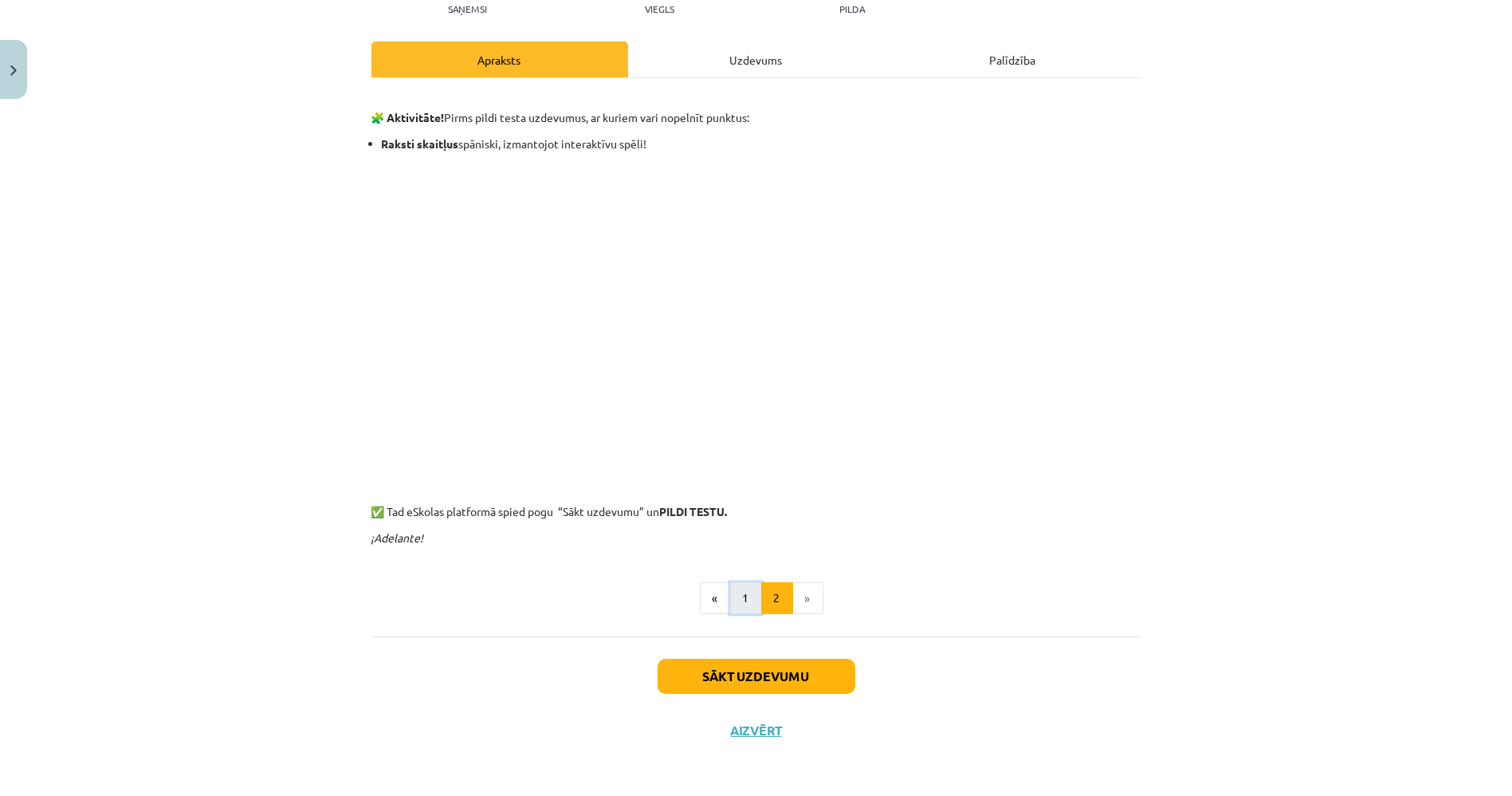
click at [732, 591] on button "1" at bounding box center [746, 598] width 32 height 32
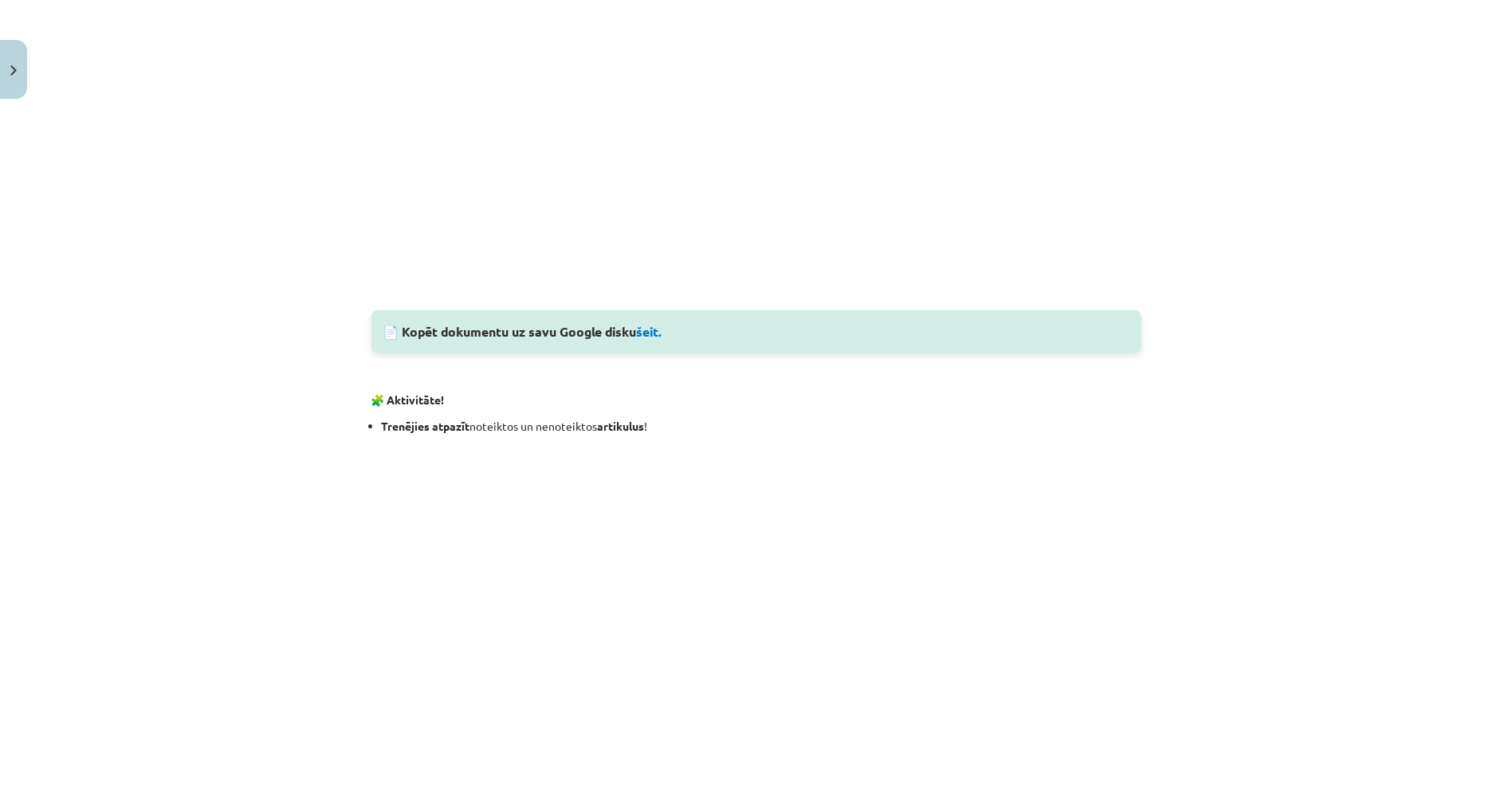
scroll to position [876, 0]
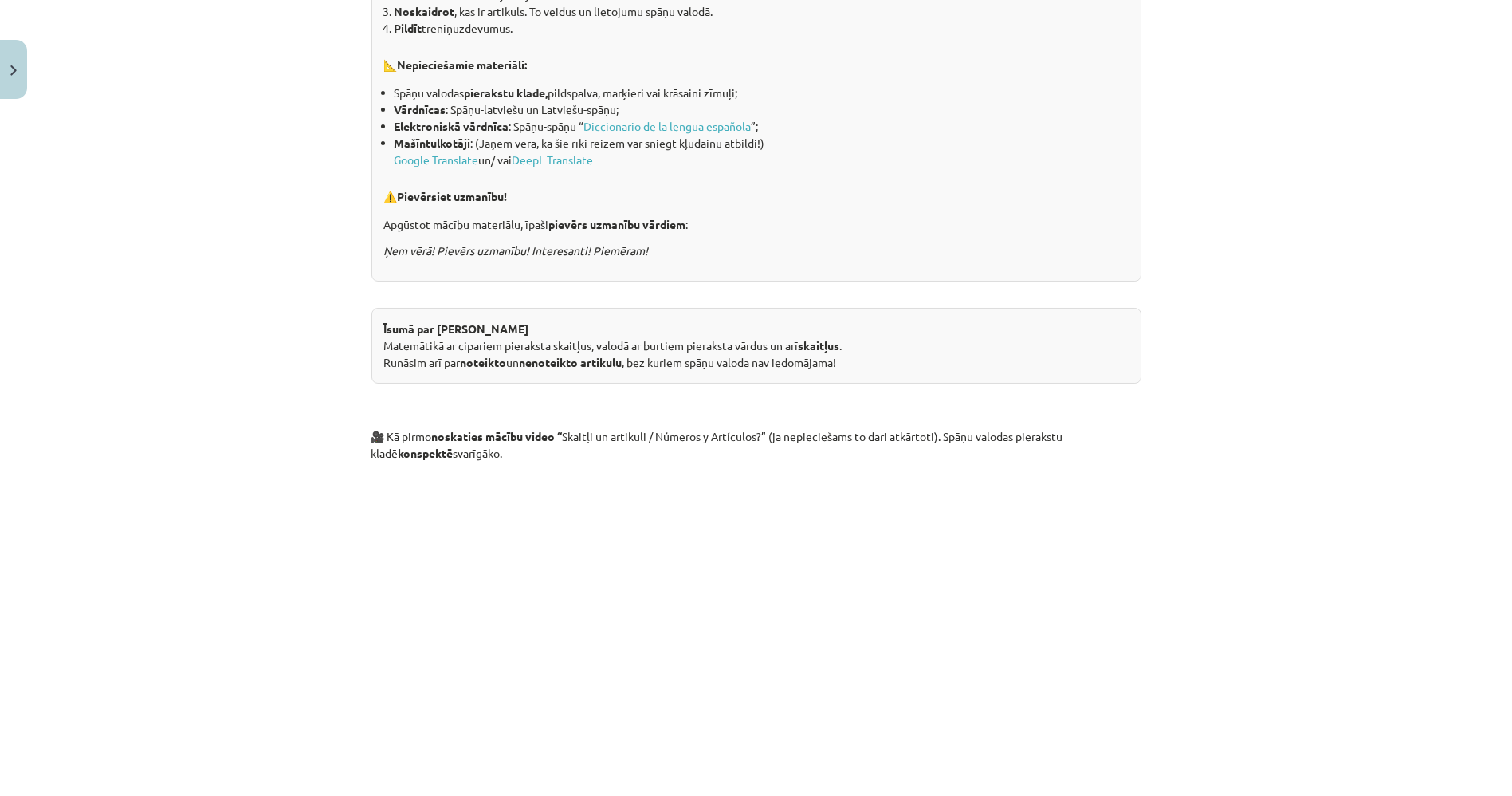
click at [1185, 612] on div "Mācību tēma: Spāņu valodas b1 - 10. klases 1.ieskaites mācību materiāls #7 📝 Te…" at bounding box center [756, 398] width 1512 height 796
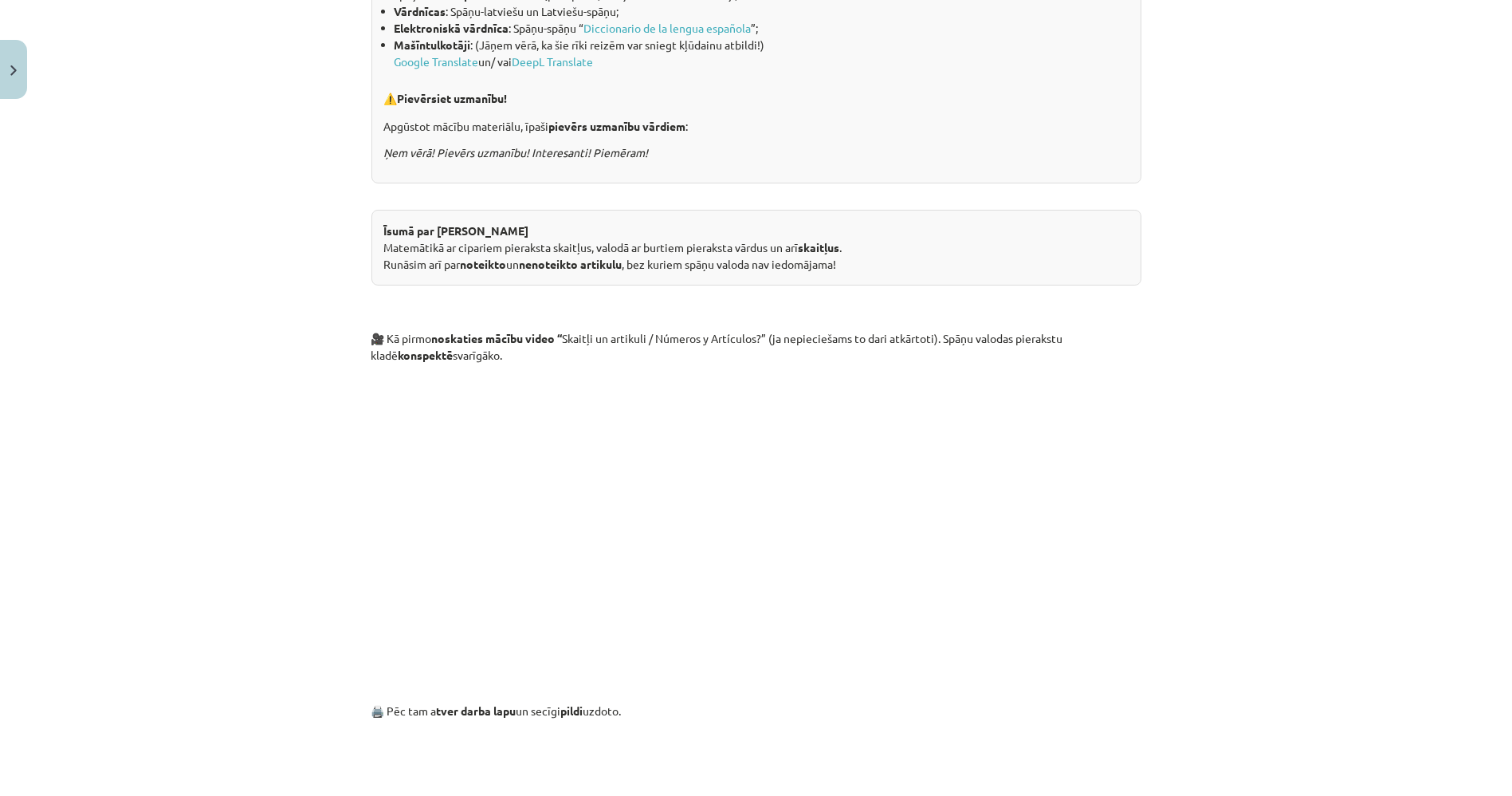
scroll to position [974, 0]
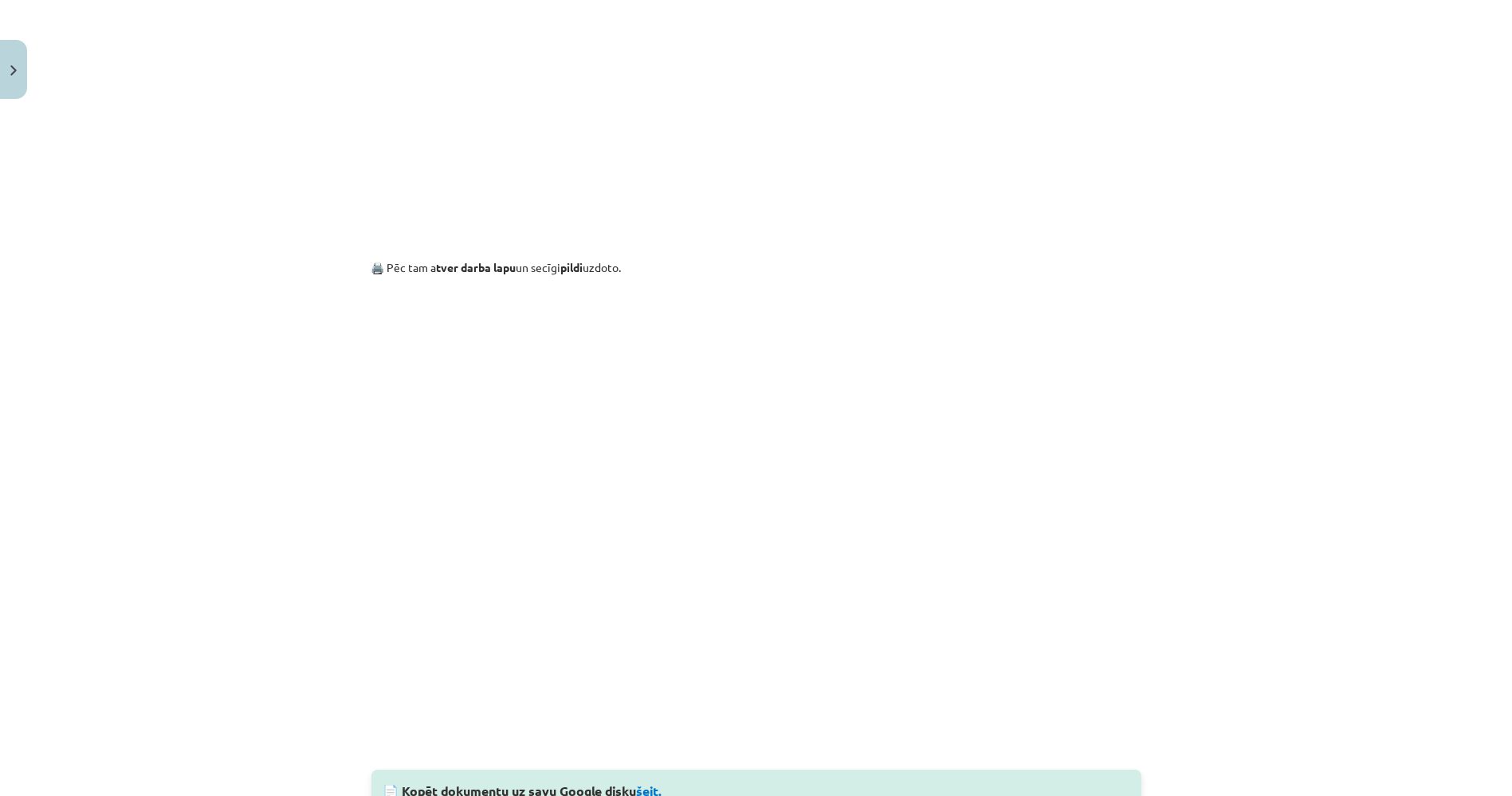
click at [1250, 559] on div "Mācību tēma: Spāņu valodas b1 - 10. klases 1.ieskaites mācību materiāls #7 📝 Te…" at bounding box center [756, 398] width 1512 height 796
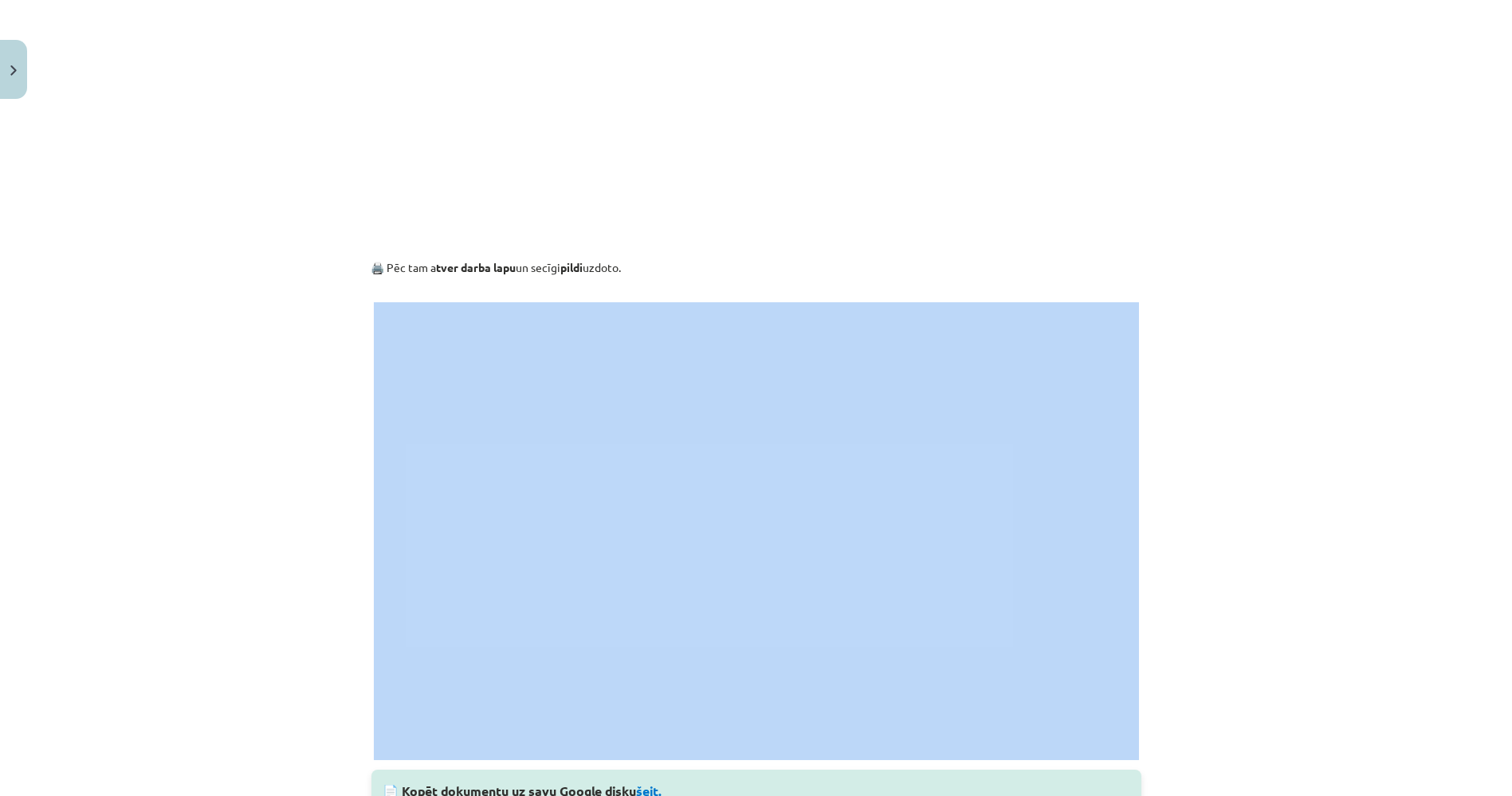
click at [1250, 559] on div "Mācību tēma: Spāņu valodas b1 - 10. klases 1.ieskaites mācību materiāls #7 📝 Te…" at bounding box center [756, 398] width 1512 height 796
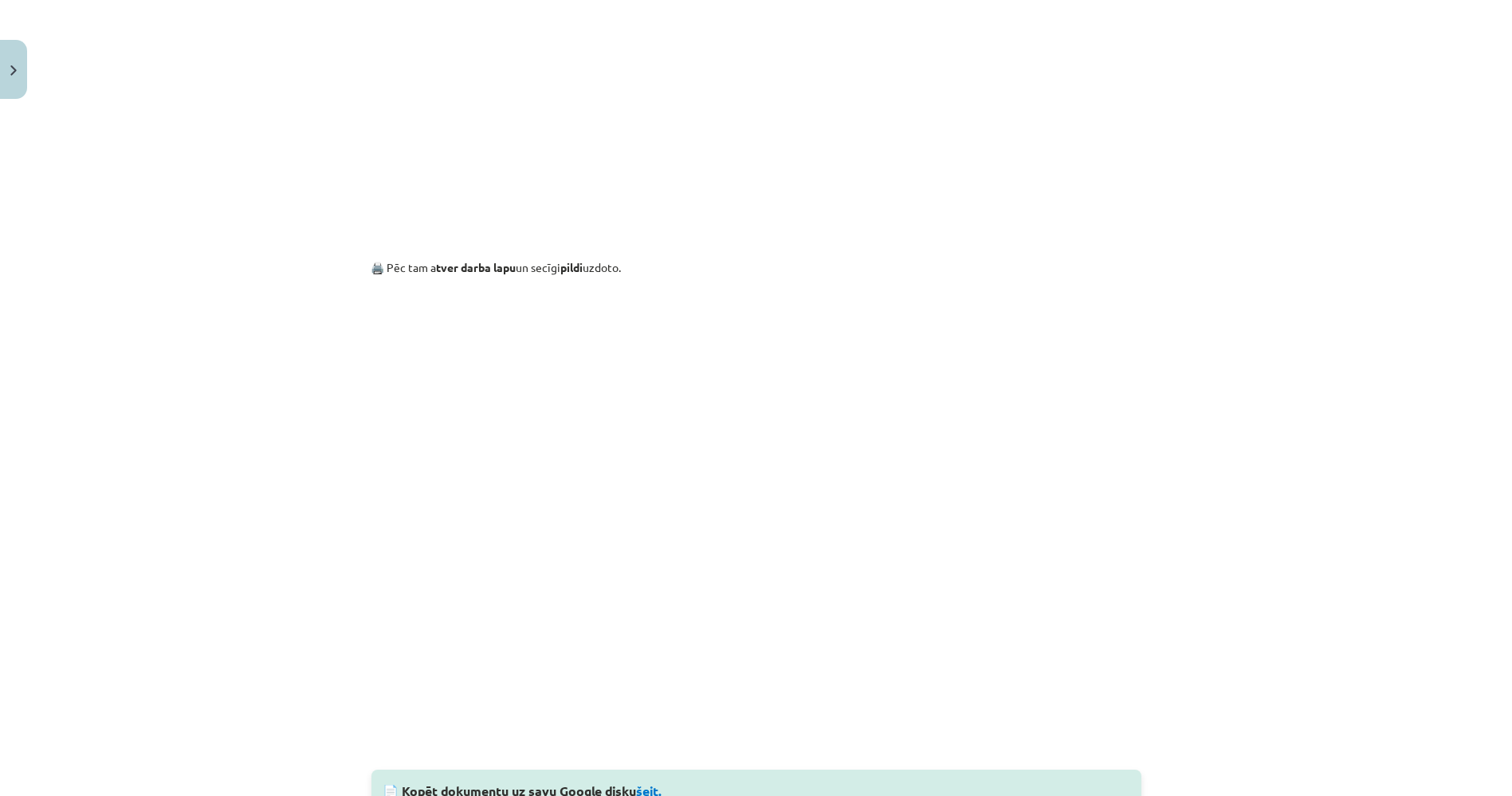
click at [304, 538] on div "Mācību tēma: Spāņu valodas b1 - 10. klases 1.ieskaites mācību materiāls #7 📝 Te…" at bounding box center [756, 398] width 1512 height 796
click at [250, 249] on div "Mācību tēma: Spāņu valodas b1 - 10. klases 1.ieskaites mācību materiāls #7 📝 Te…" at bounding box center [756, 398] width 1512 height 796
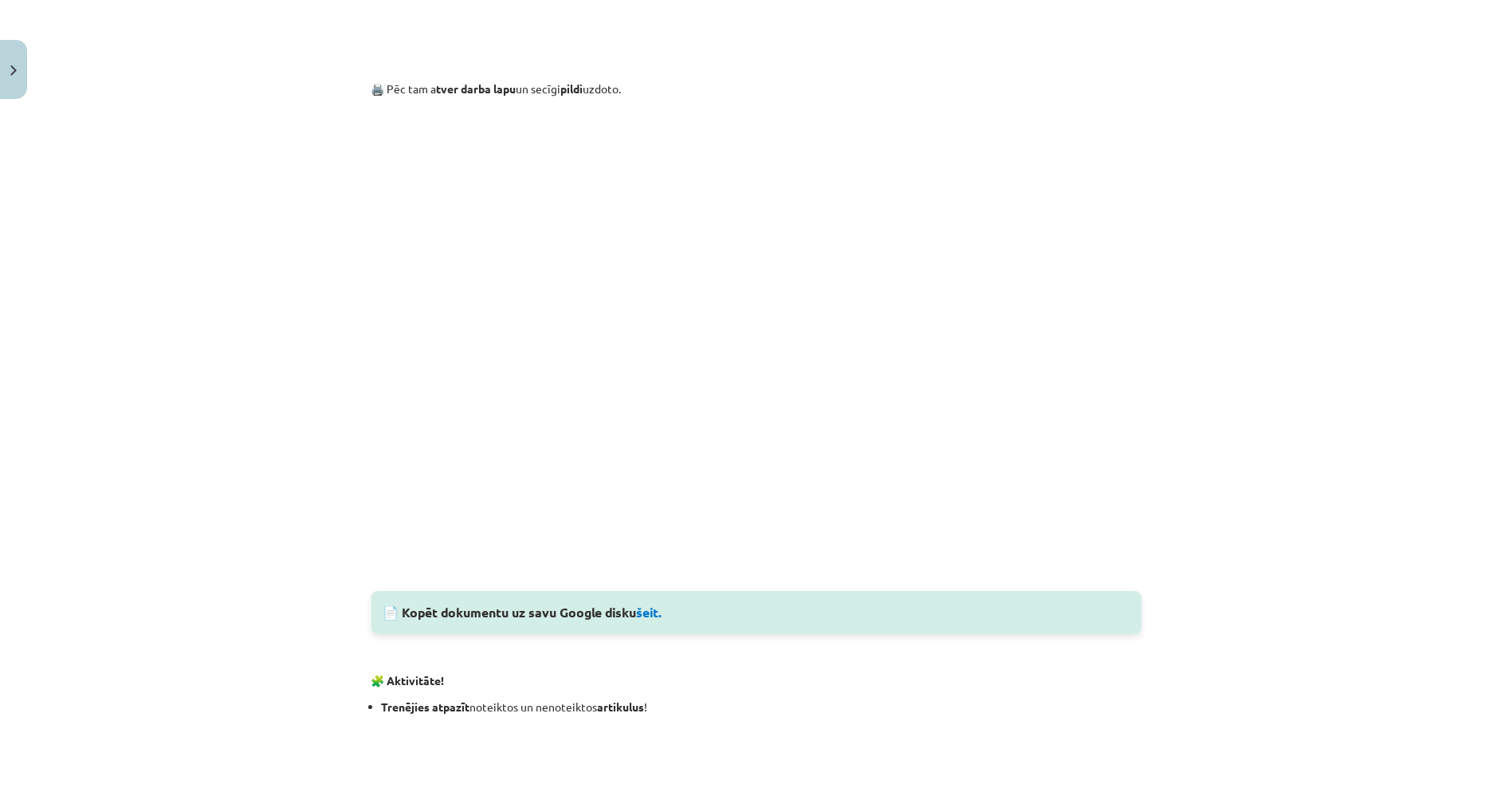
scroll to position [1417, 0]
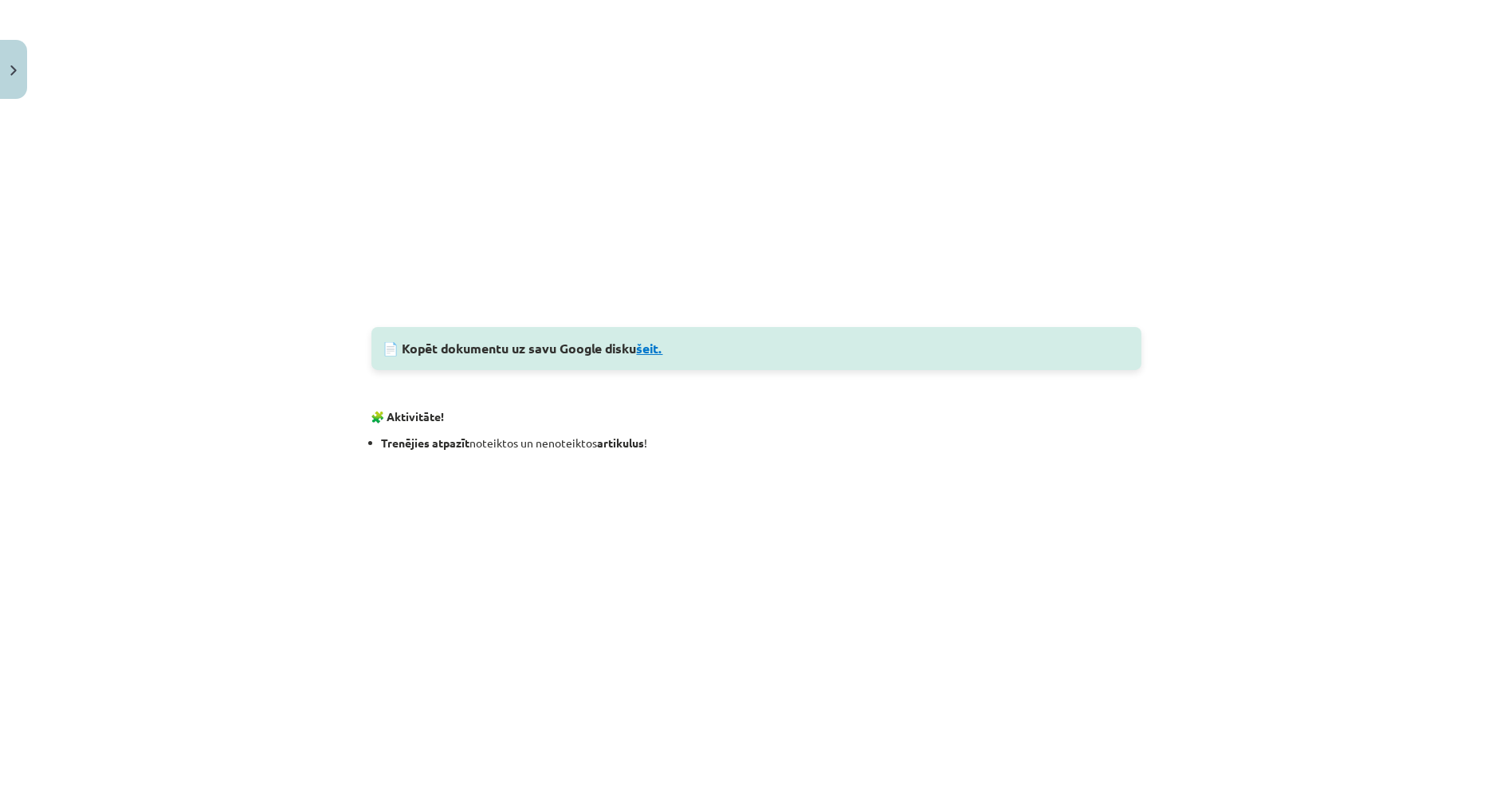
click at [650, 347] on link "šeit." at bounding box center [650, 348] width 26 height 16
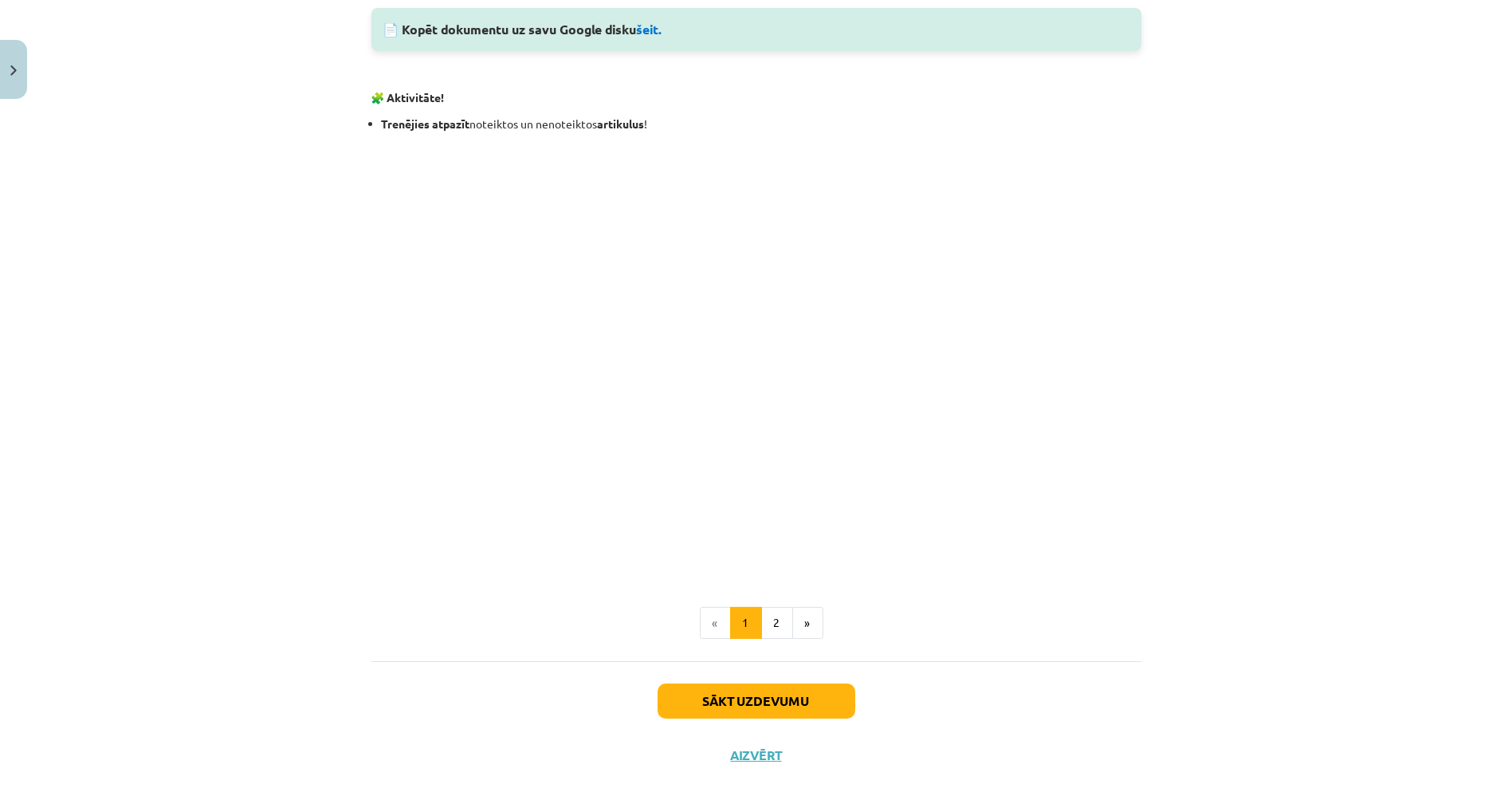
scroll to position [1684, 0]
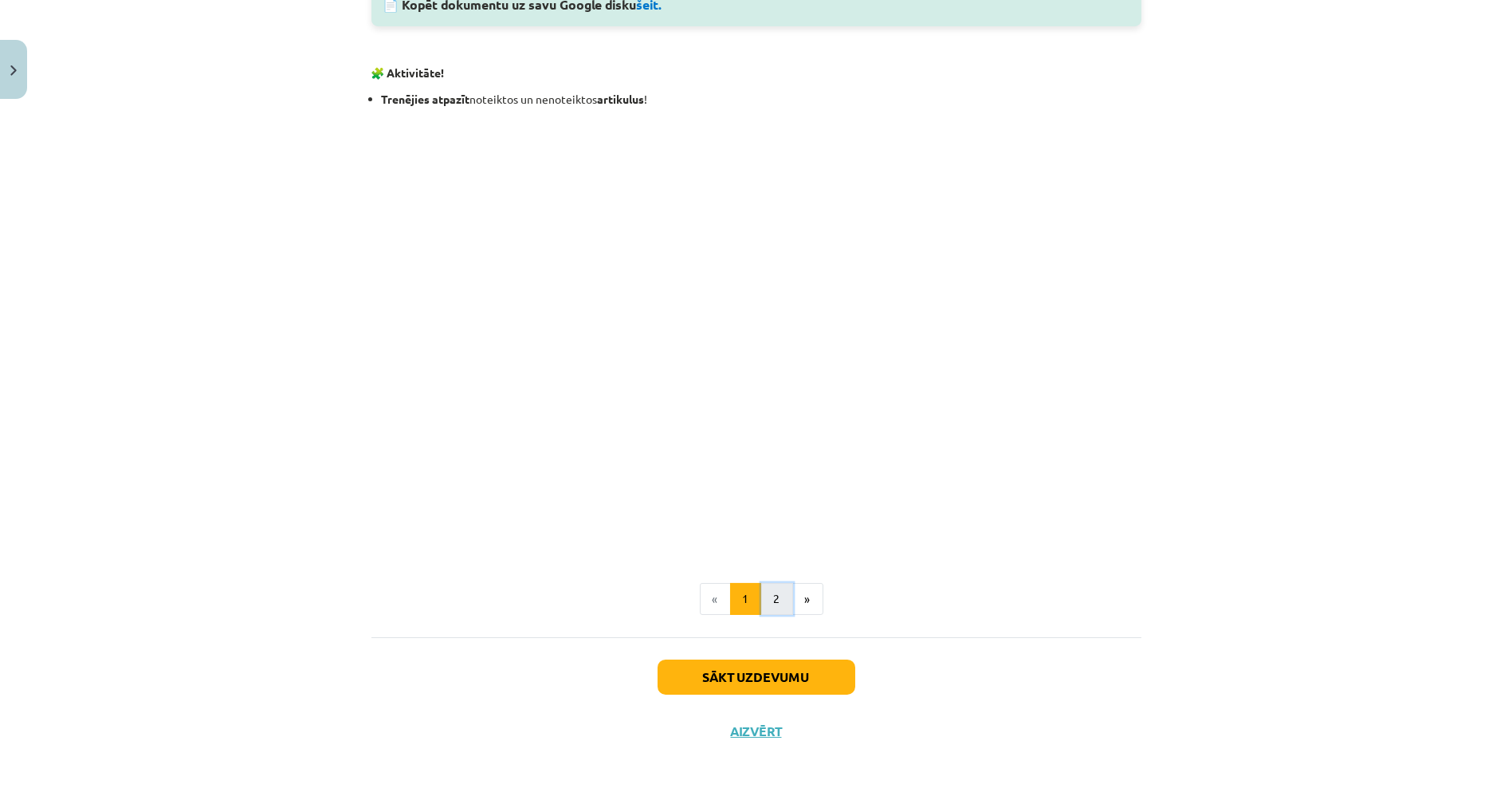
click at [774, 600] on button "2" at bounding box center [777, 599] width 32 height 32
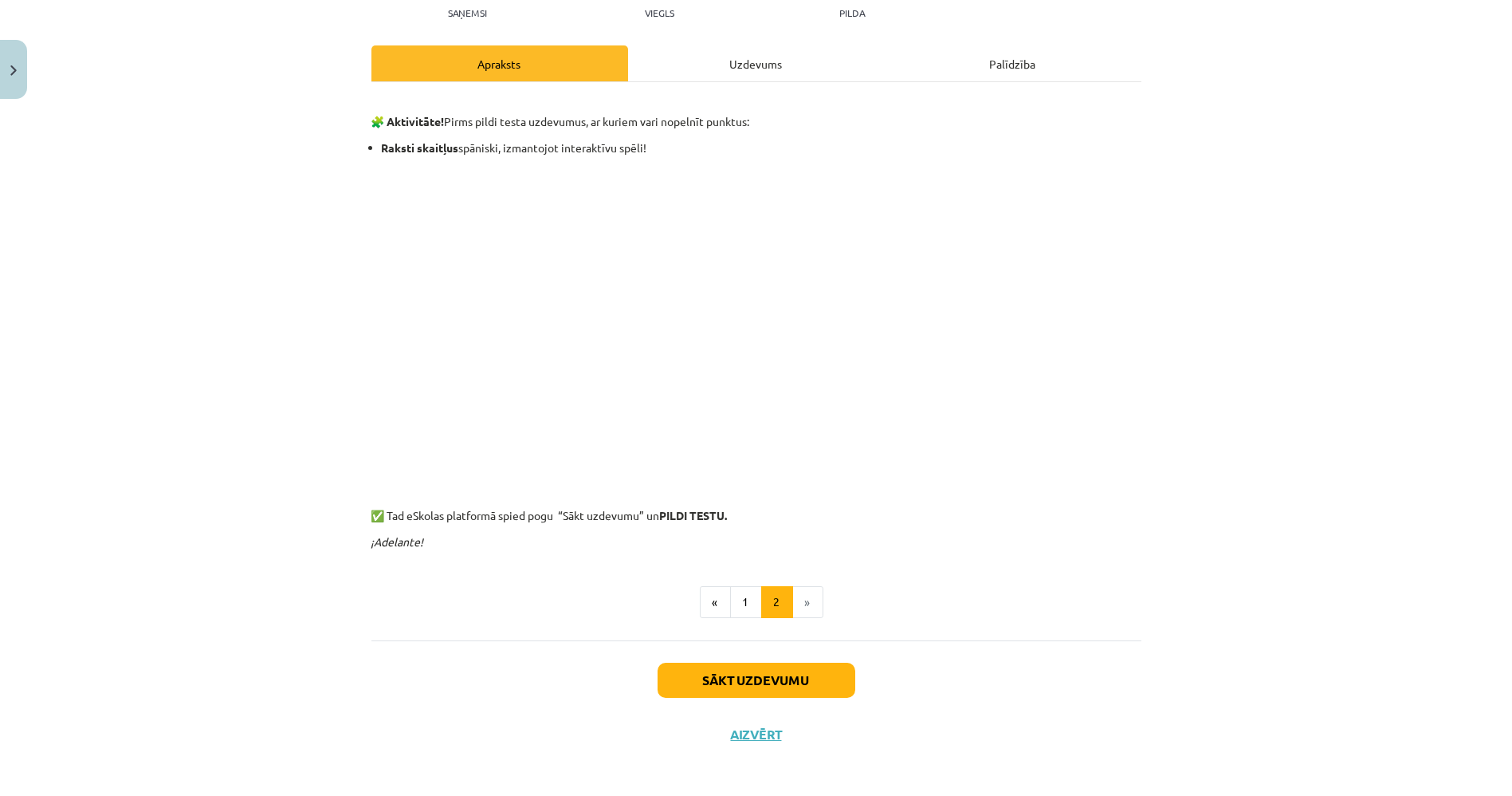
scroll to position [193, 0]
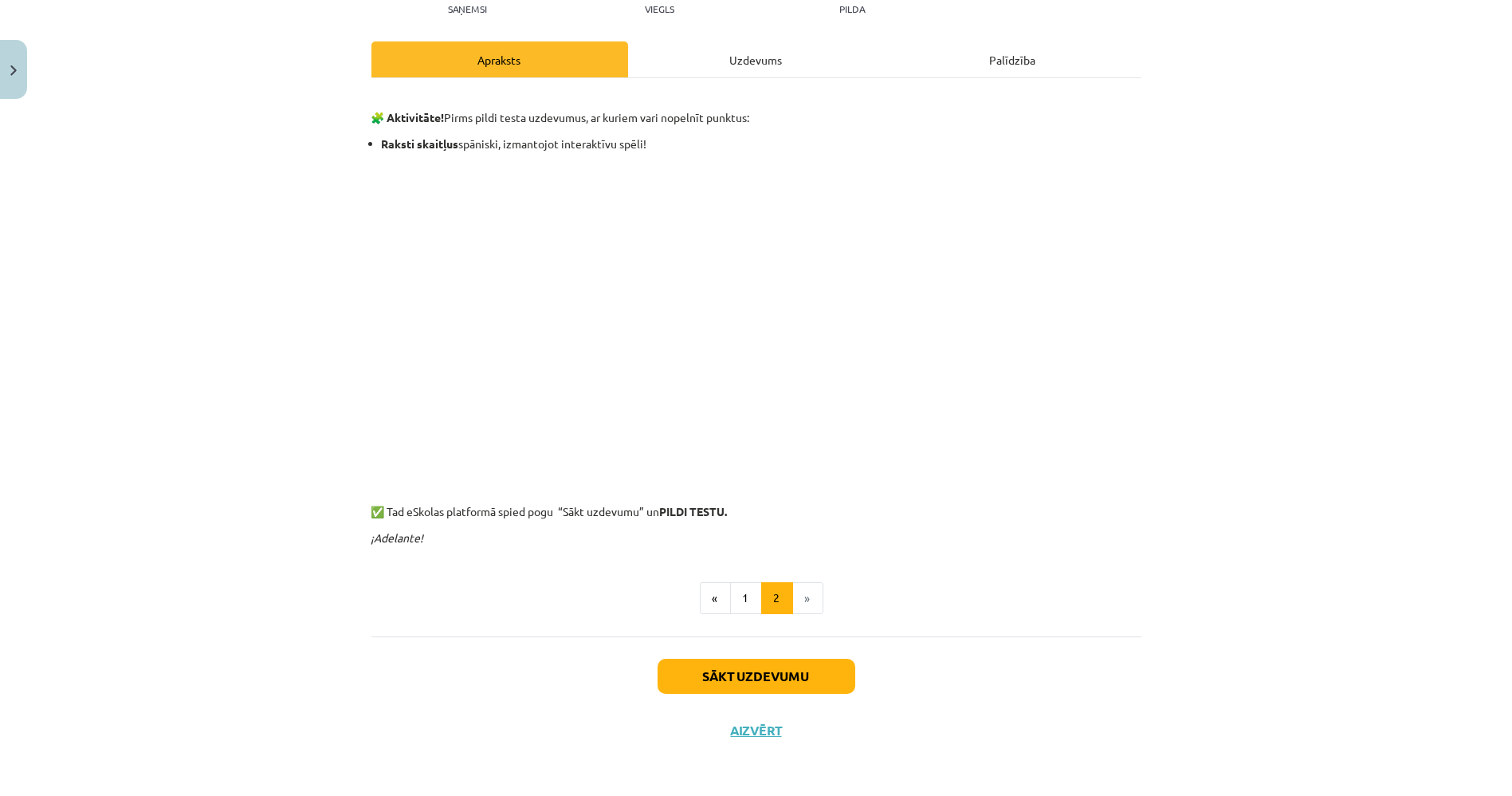
click at [1116, 343] on p at bounding box center [756, 313] width 770 height 307
click at [793, 60] on div "Uzdevums" at bounding box center [756, 60] width 257 height 36
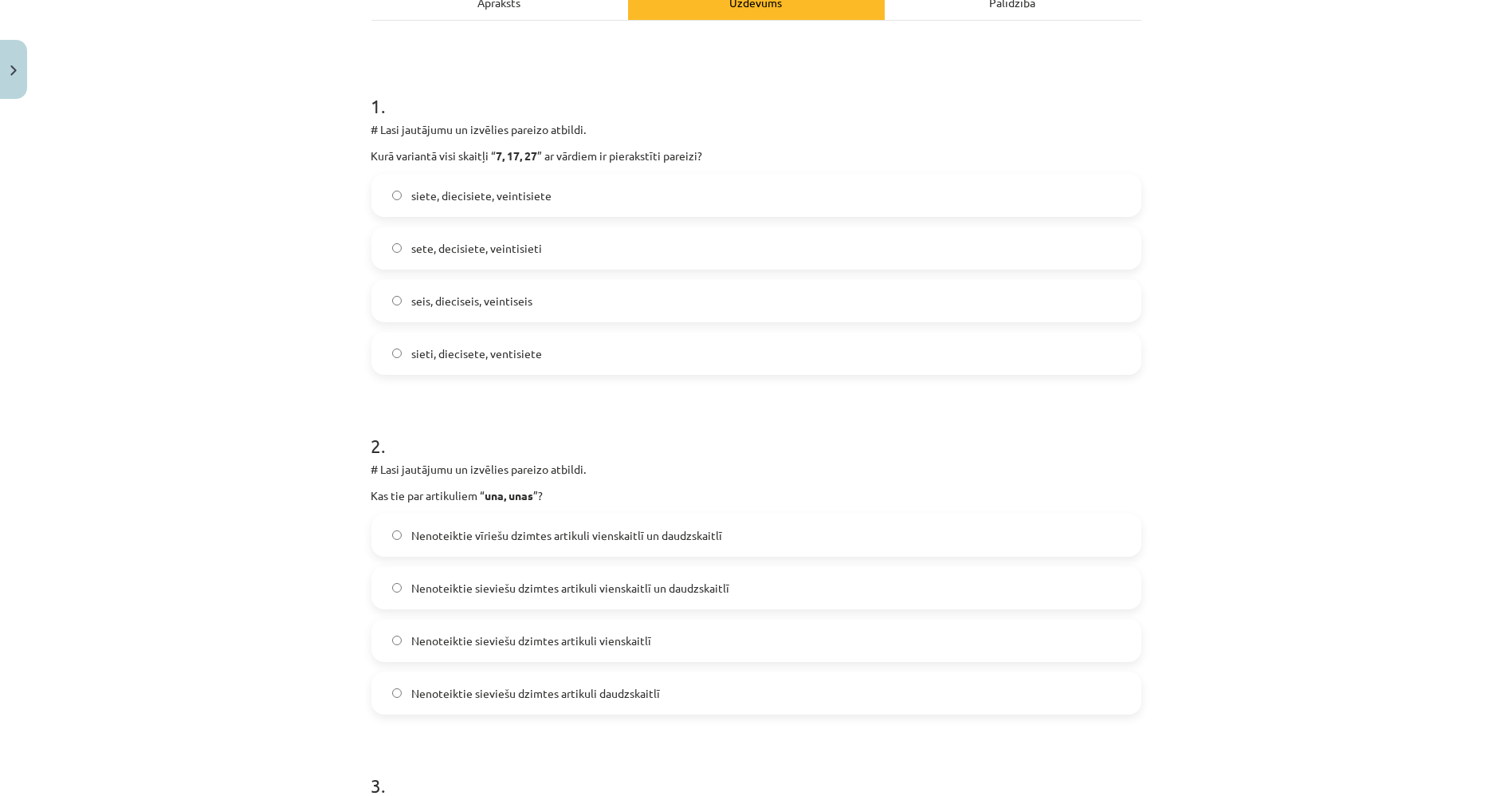
scroll to position [161, 0]
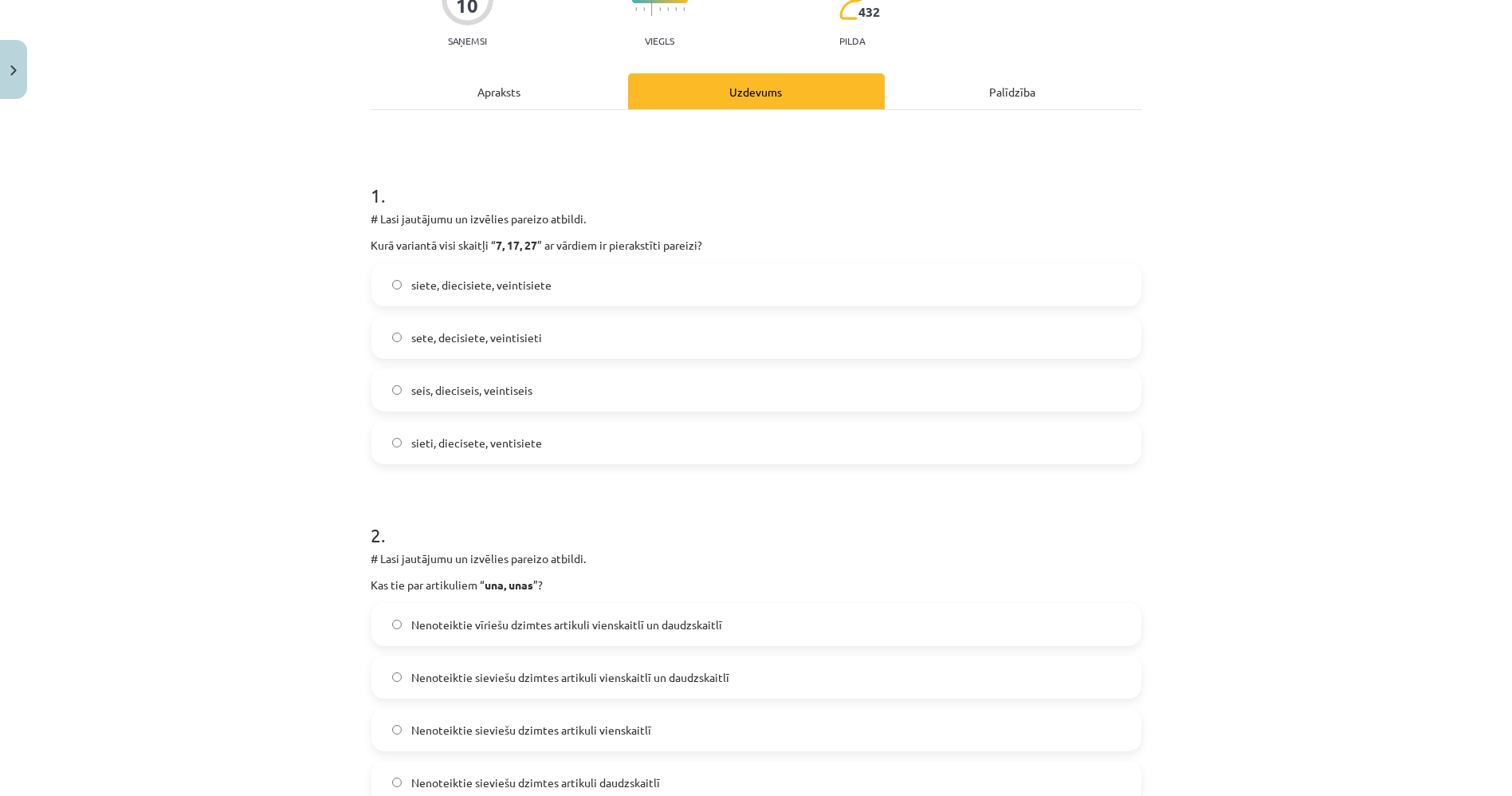
click at [787, 276] on label "siete, diecisiete, veintisiete" at bounding box center [756, 285] width 767 height 40
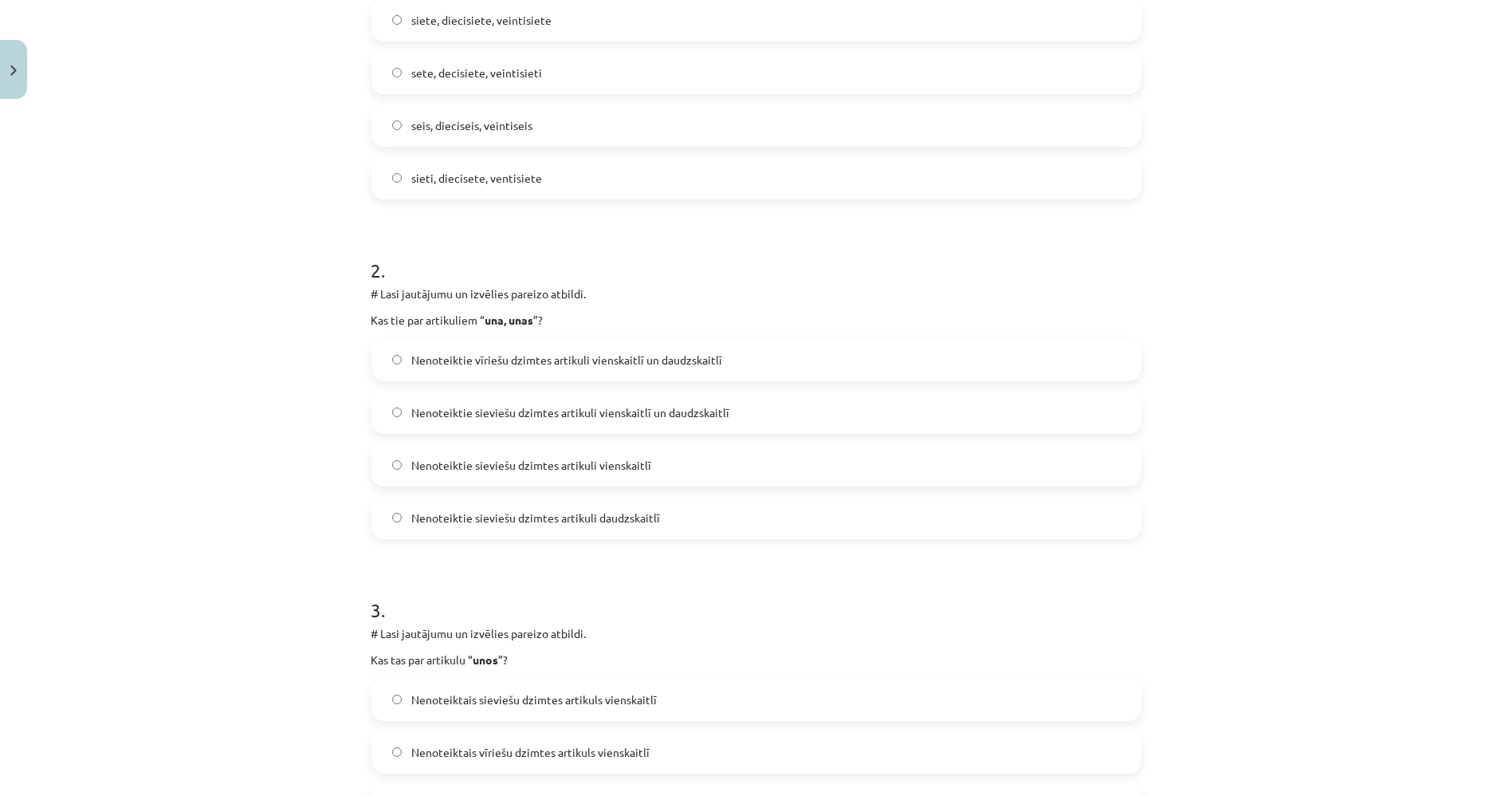
scroll to position [427, 0]
click at [583, 503] on label "Nenoteiktie sieviešu dzimtes artikuli daudzskaitlī" at bounding box center [756, 515] width 767 height 40
click at [647, 391] on label "Nenoteiktie sieviešu dzimtes artikuli vienskaitlī un daudzskaitlī" at bounding box center [756, 411] width 767 height 40
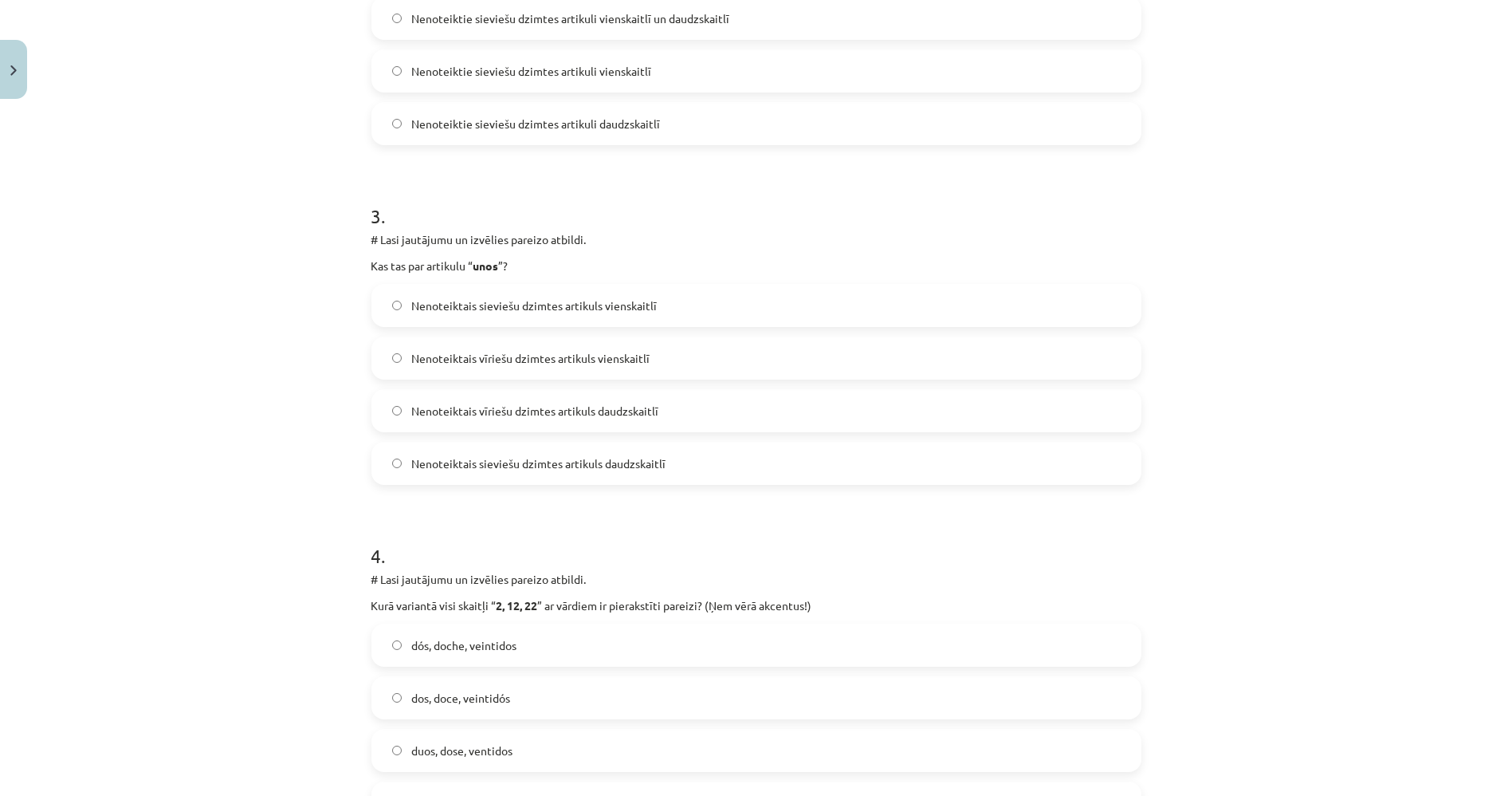
scroll to position [693, 0]
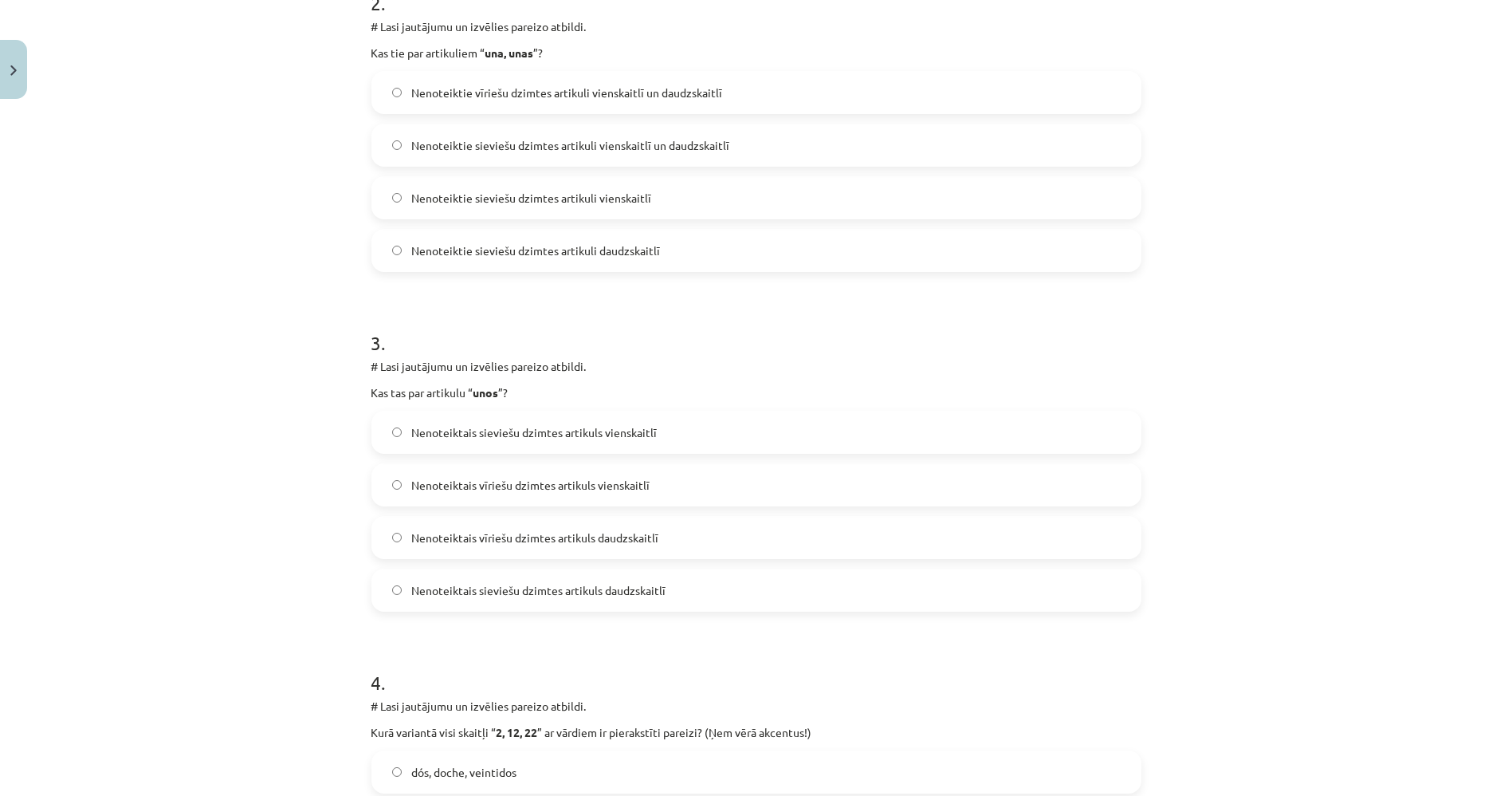
click at [420, 481] on span "Nenoteiktais vīriešu dzimtes artikuls vienskaitlī" at bounding box center [530, 485] width 238 height 16
click at [480, 548] on label "Nenoteiktais vīriešu dzimtes artikuls daudzskaitlī" at bounding box center [756, 537] width 767 height 40
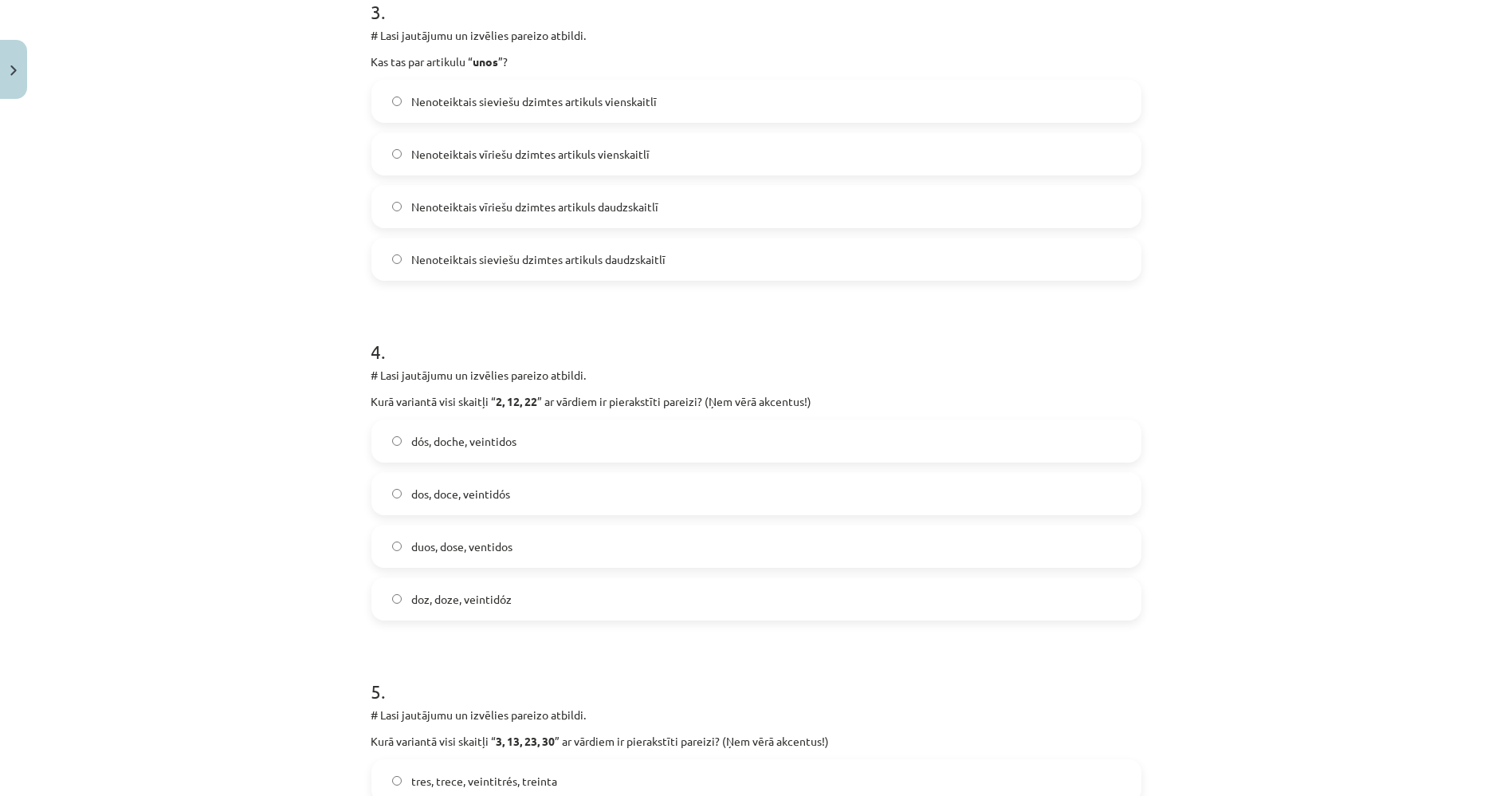
scroll to position [1136, 0]
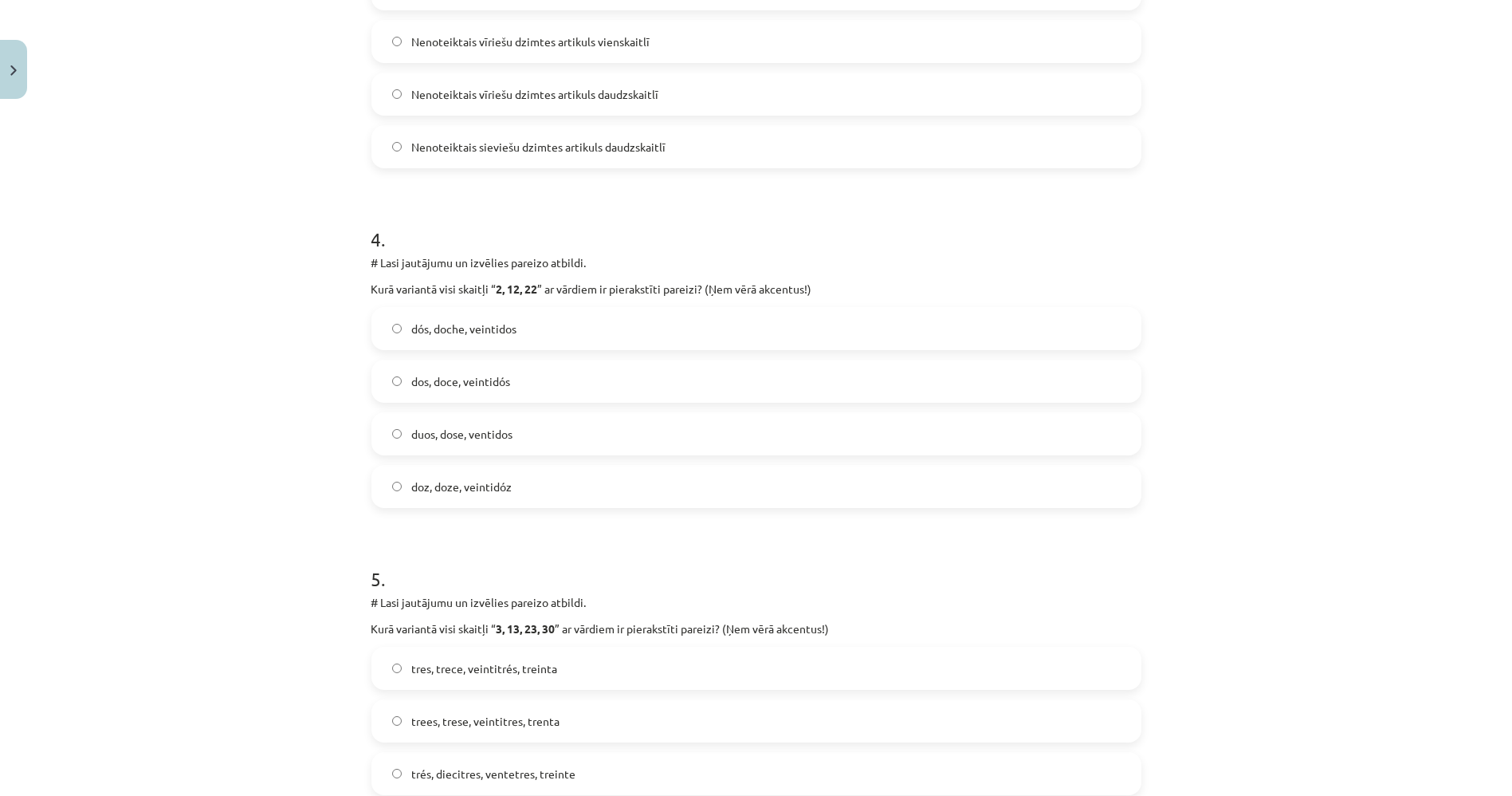
click at [474, 384] on span "dos, doce, veintidós" at bounding box center [460, 381] width 99 height 16
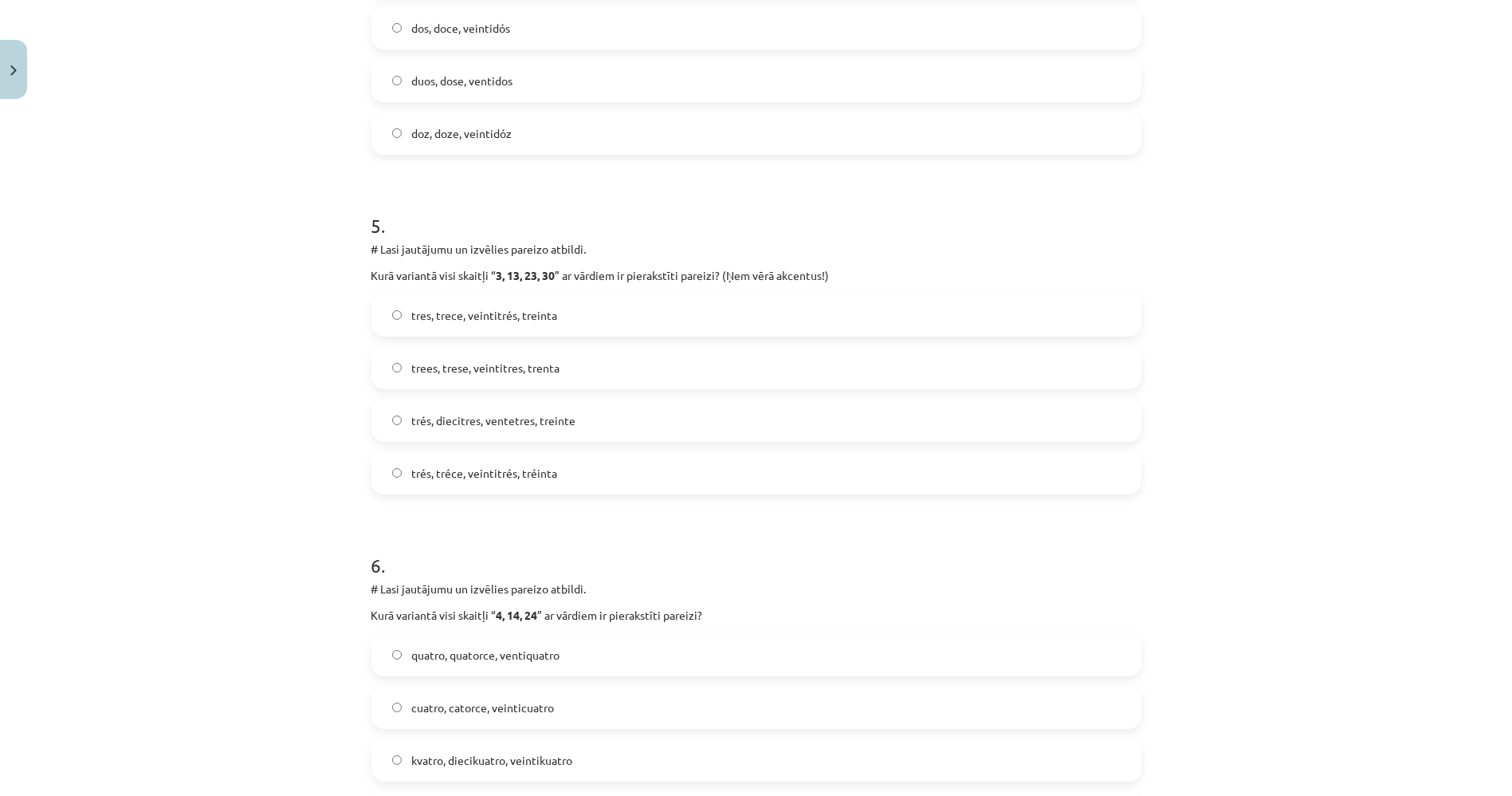
scroll to position [1491, 0]
click at [421, 318] on span "tres, trece, veintitrés, treinta" at bounding box center [484, 314] width 146 height 16
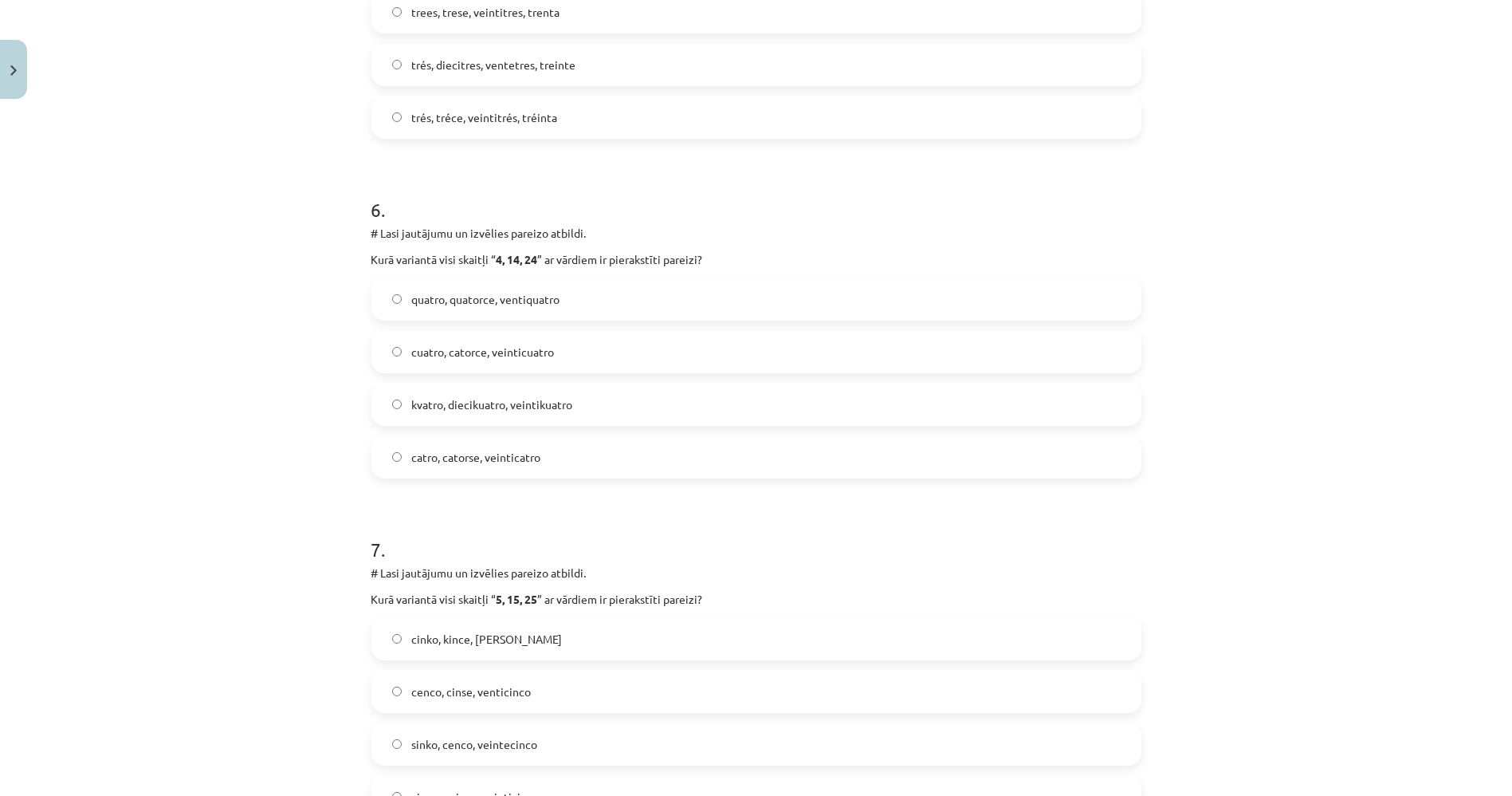
click at [479, 346] on span "cuatro, catorce, veinticuatro" at bounding box center [482, 352] width 142 height 16
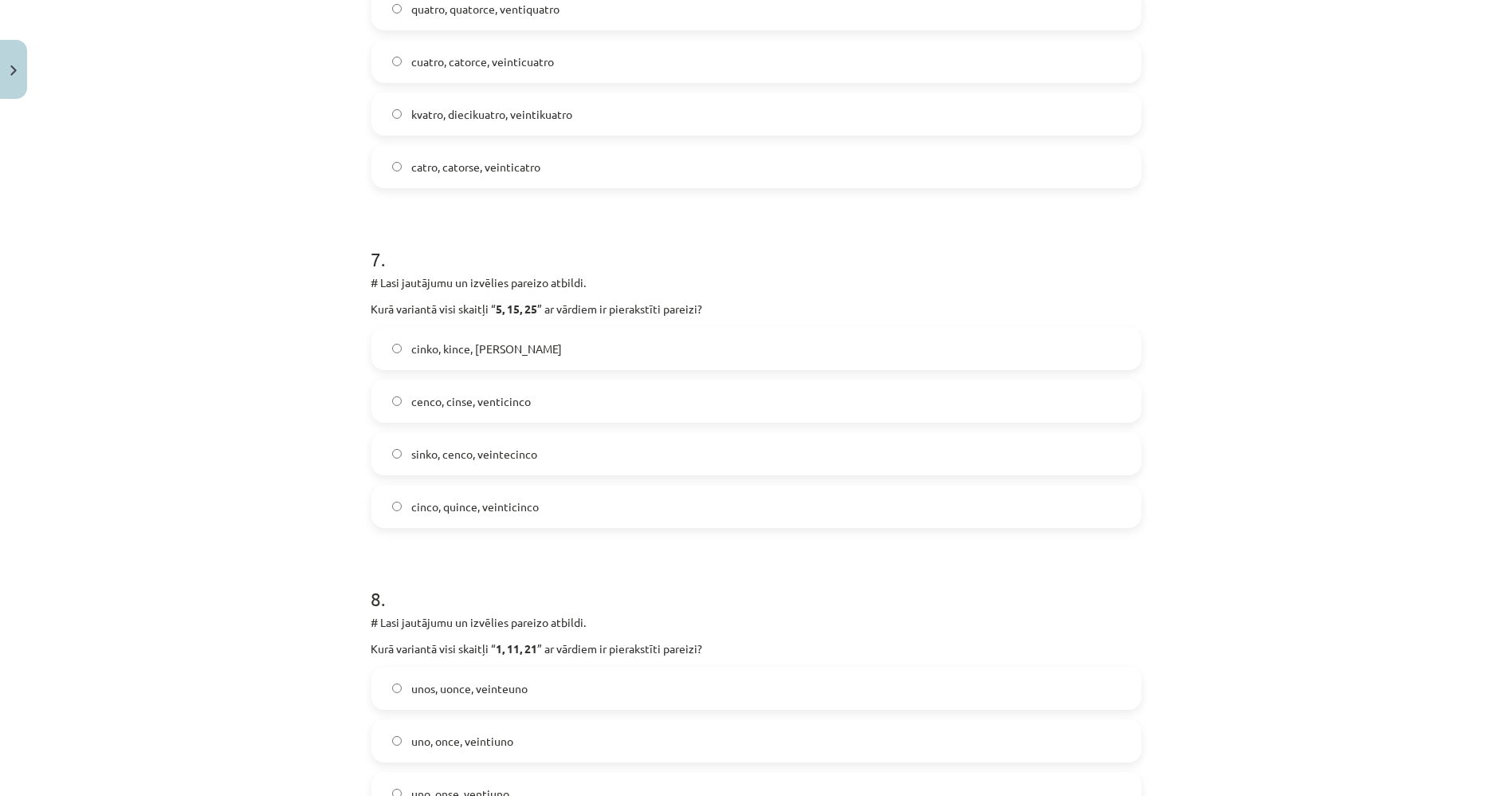
scroll to position [2199, 0]
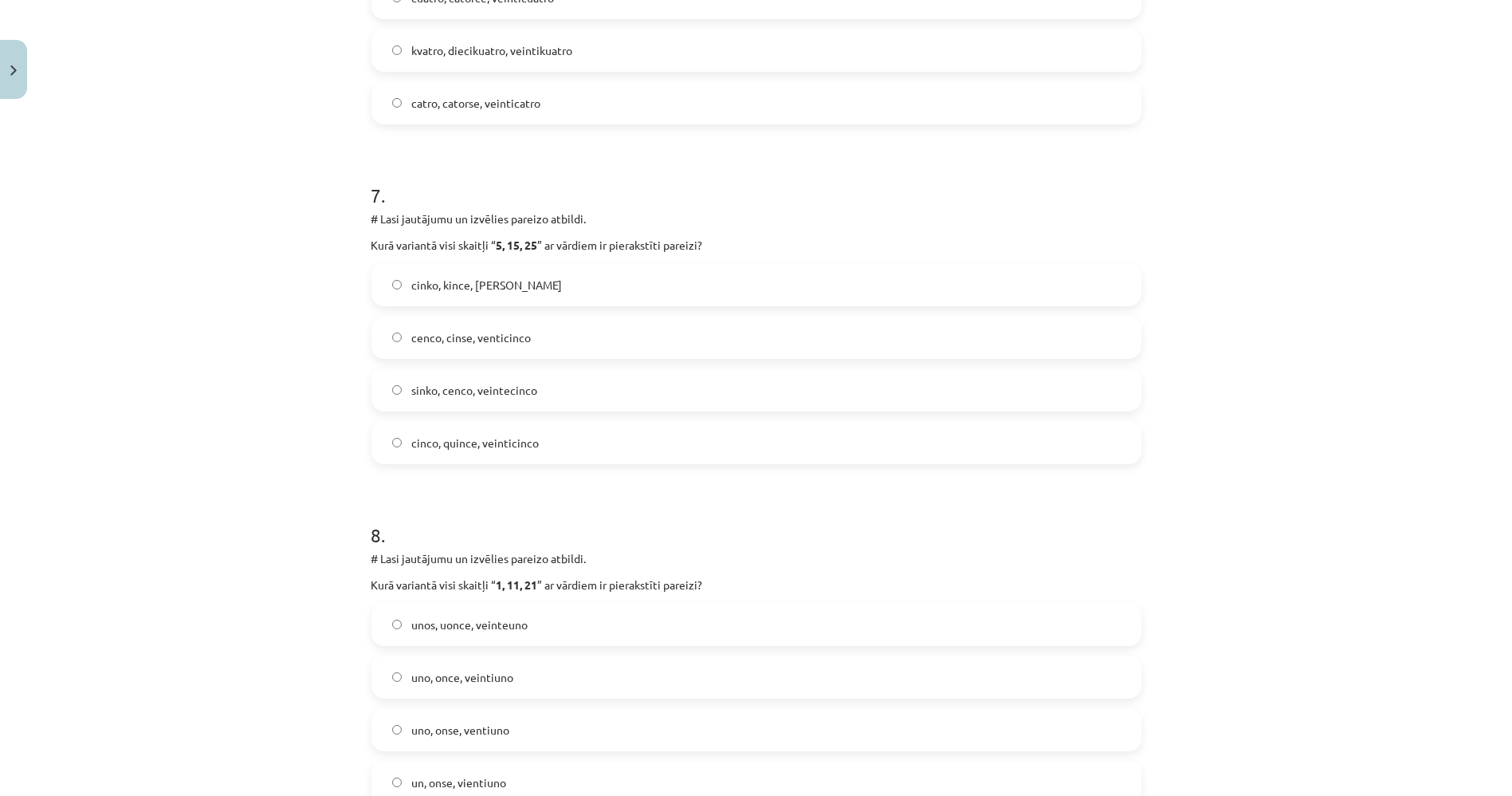
click at [399, 442] on label "cinco, quince, veinticinco" at bounding box center [756, 443] width 767 height 40
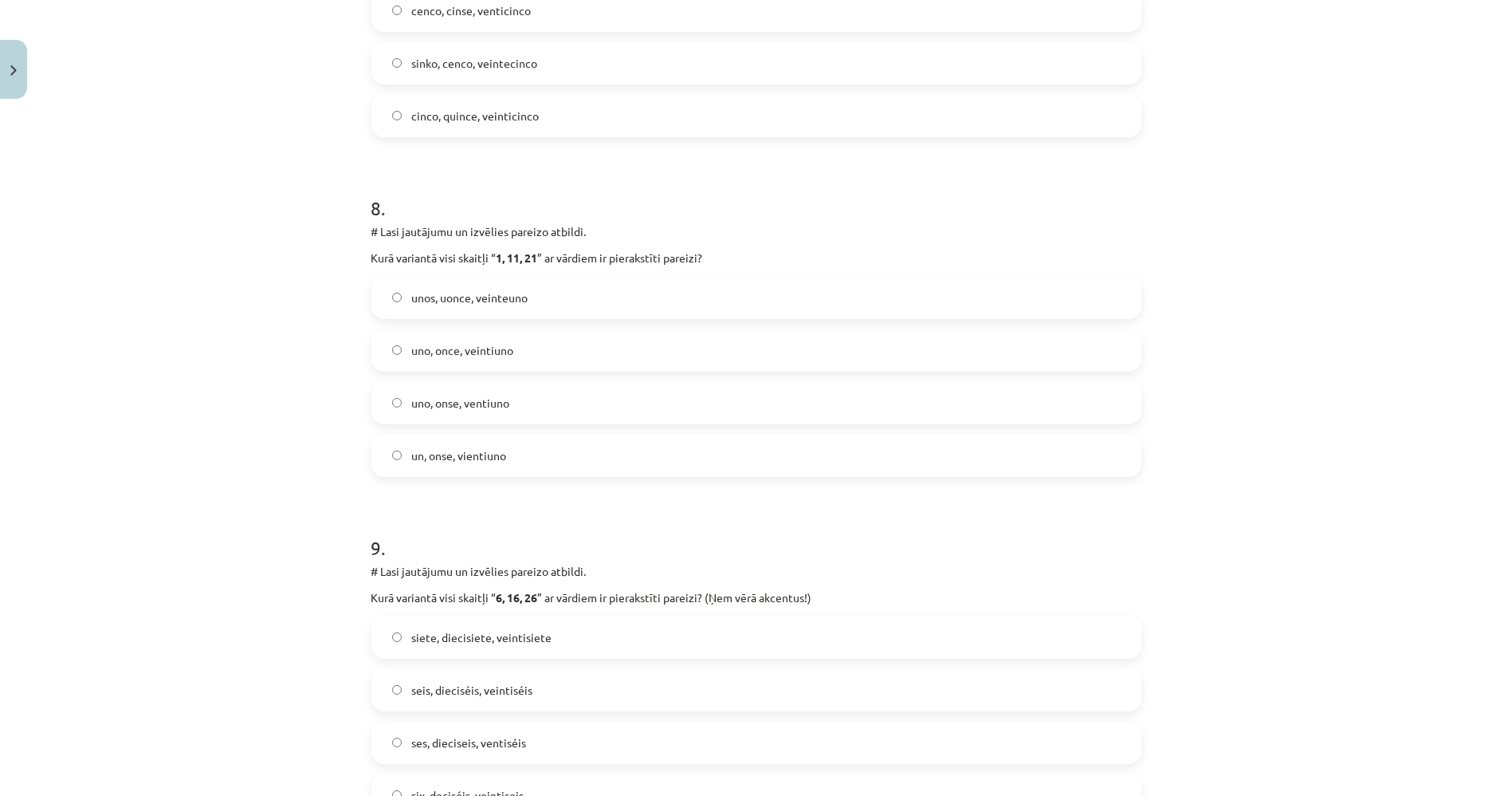
scroll to position [2553, 0]
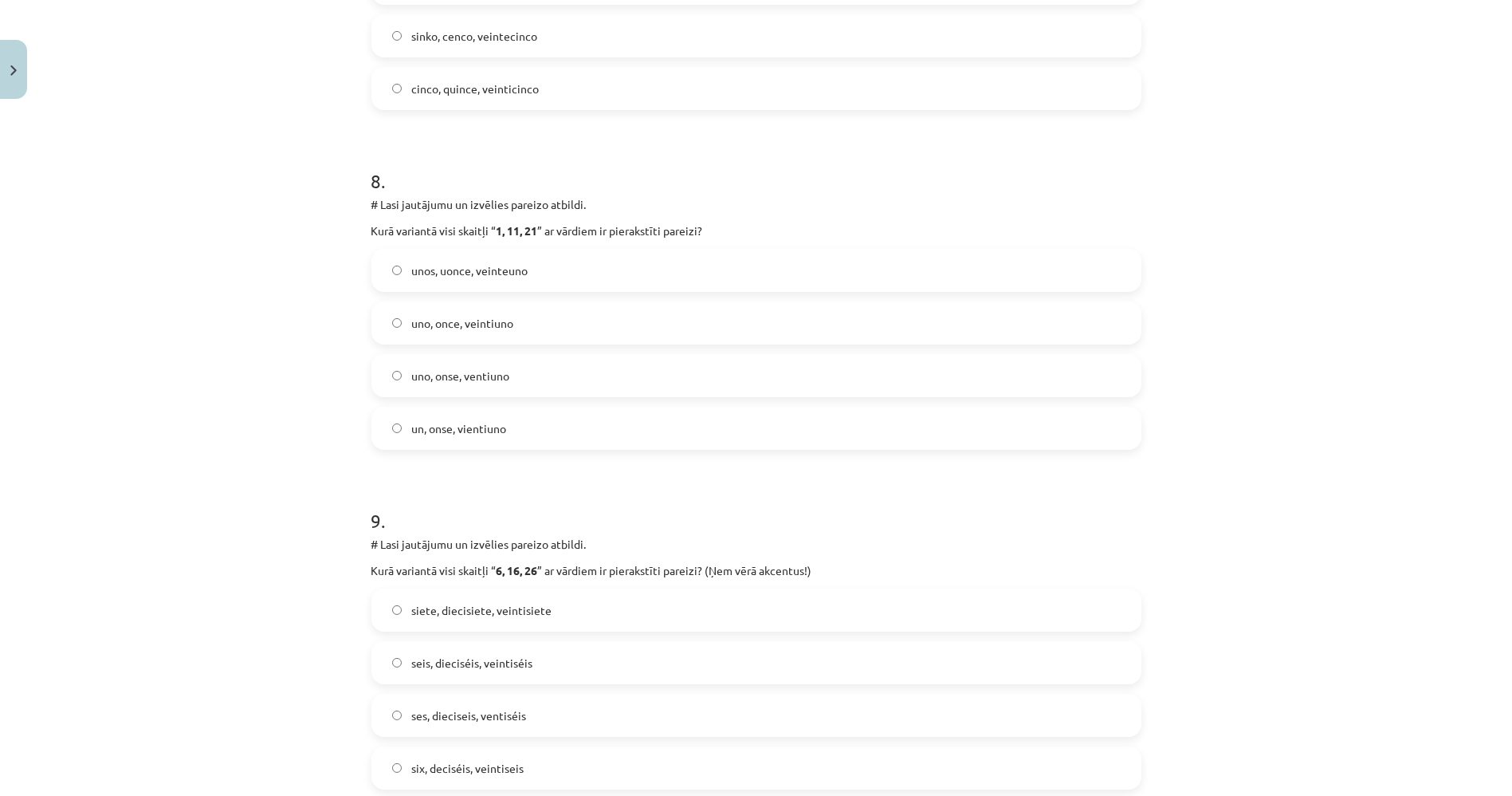
click at [431, 329] on span "uno, once, veintiuno" at bounding box center [462, 323] width 102 height 16
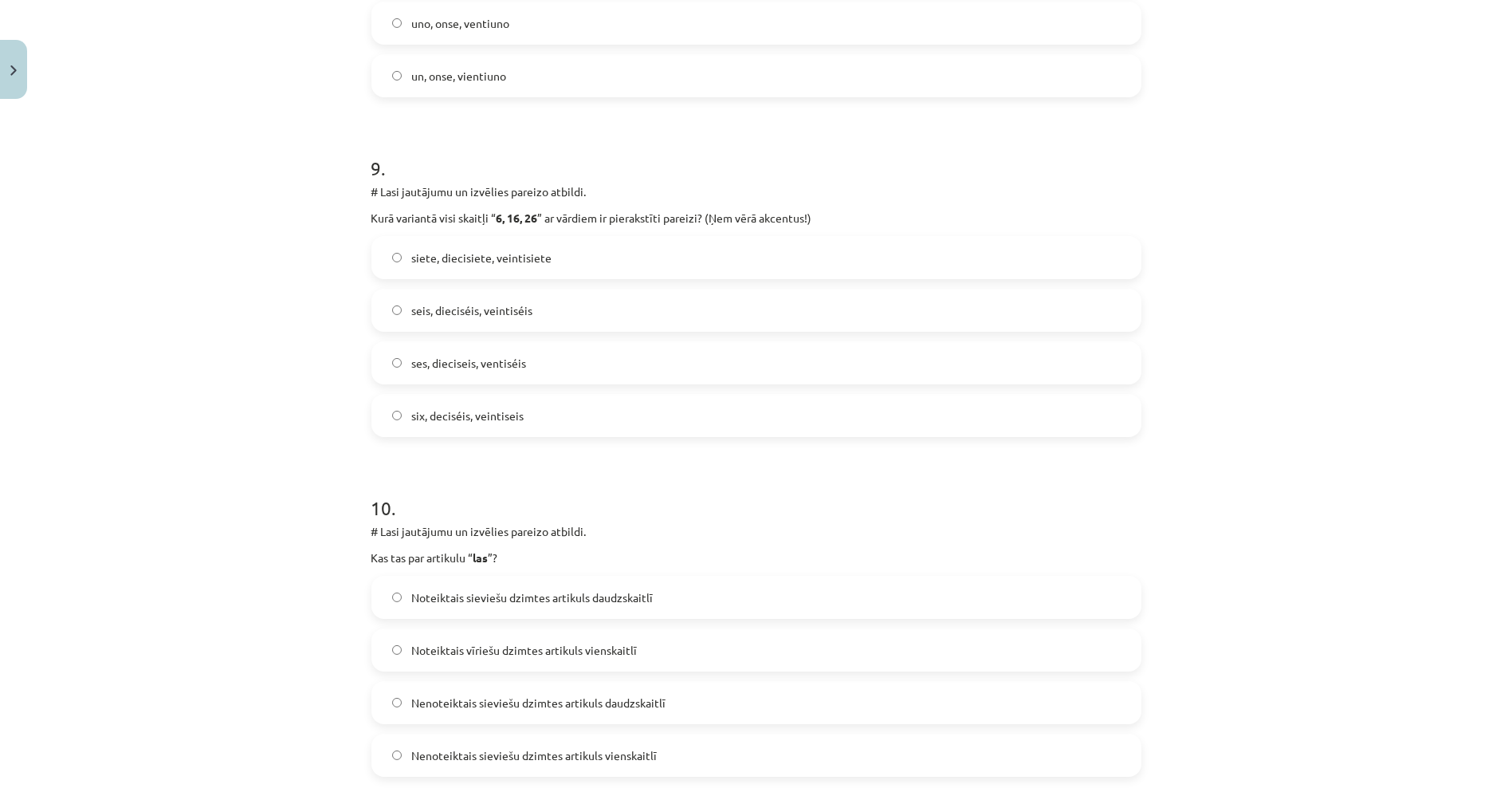
scroll to position [2908, 0]
click at [489, 313] on span "seis, dieciséis, veintiséis" at bounding box center [472, 308] width 121 height 16
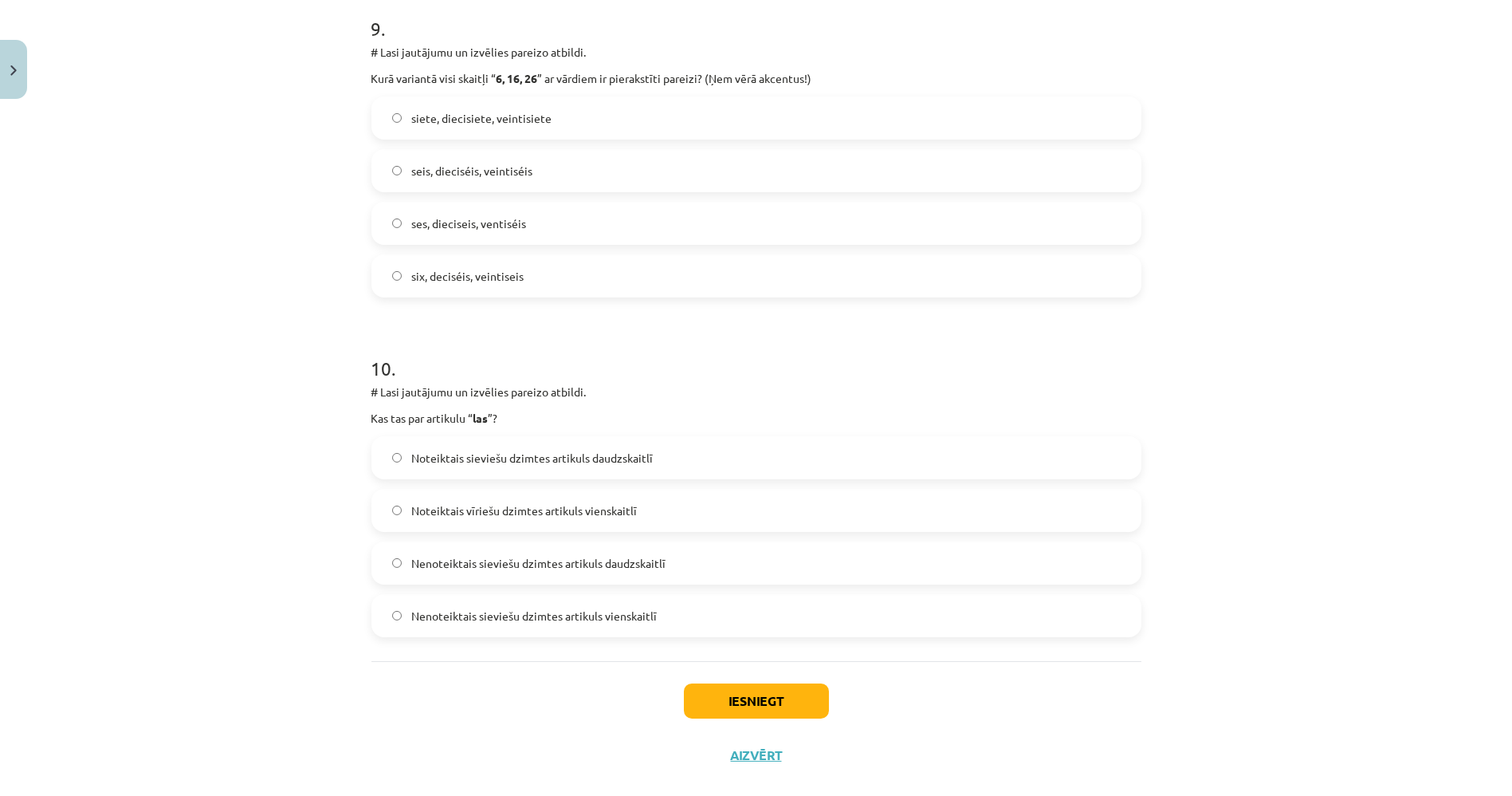
scroll to position [3070, 0]
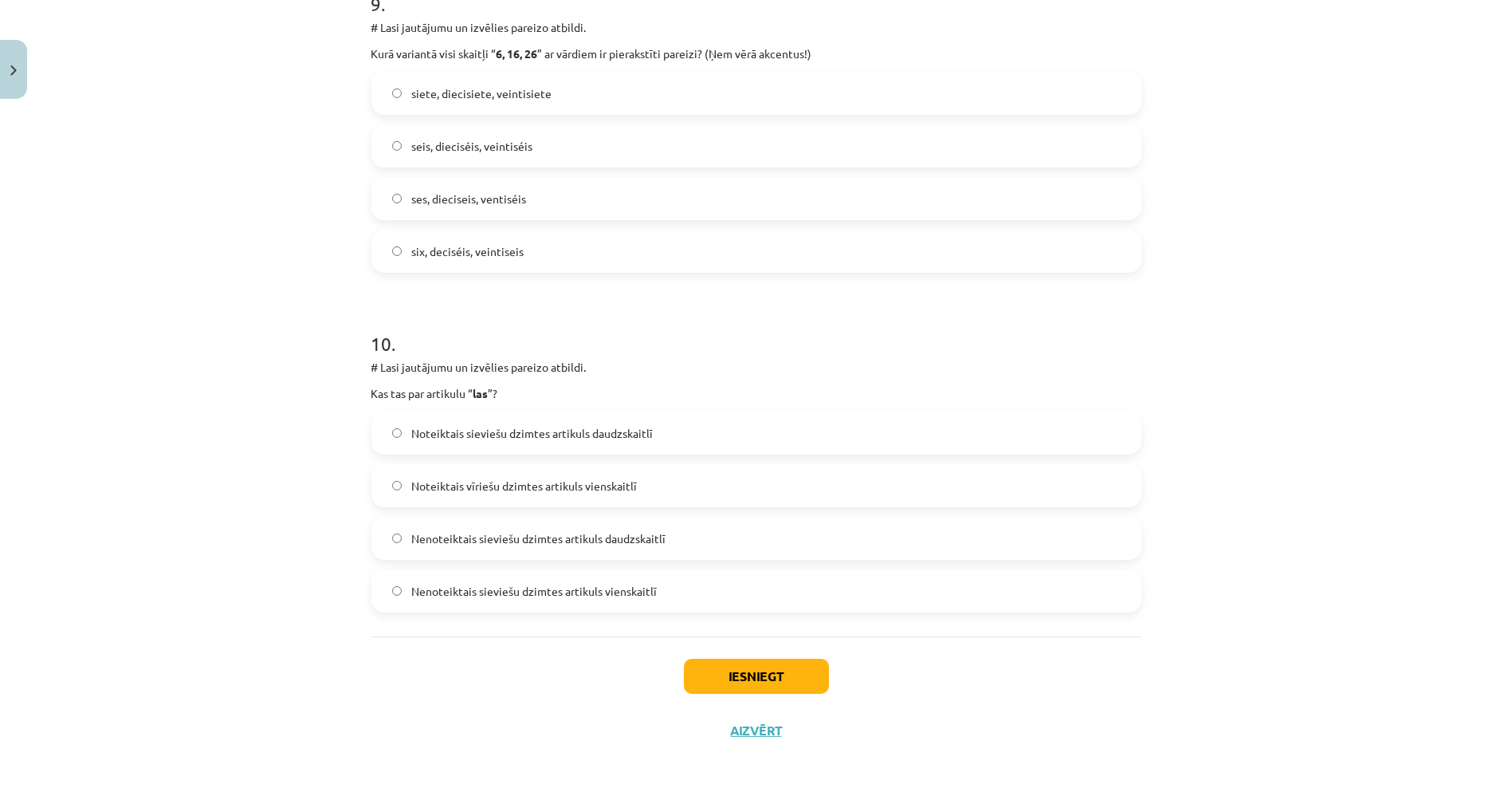
click at [610, 429] on span "Noteiktais sieviešu dzimtes artikuls daudzskaitlī" at bounding box center [532, 434] width 241 height 16
click at [749, 663] on button "Iesniegt" at bounding box center [756, 676] width 145 height 35
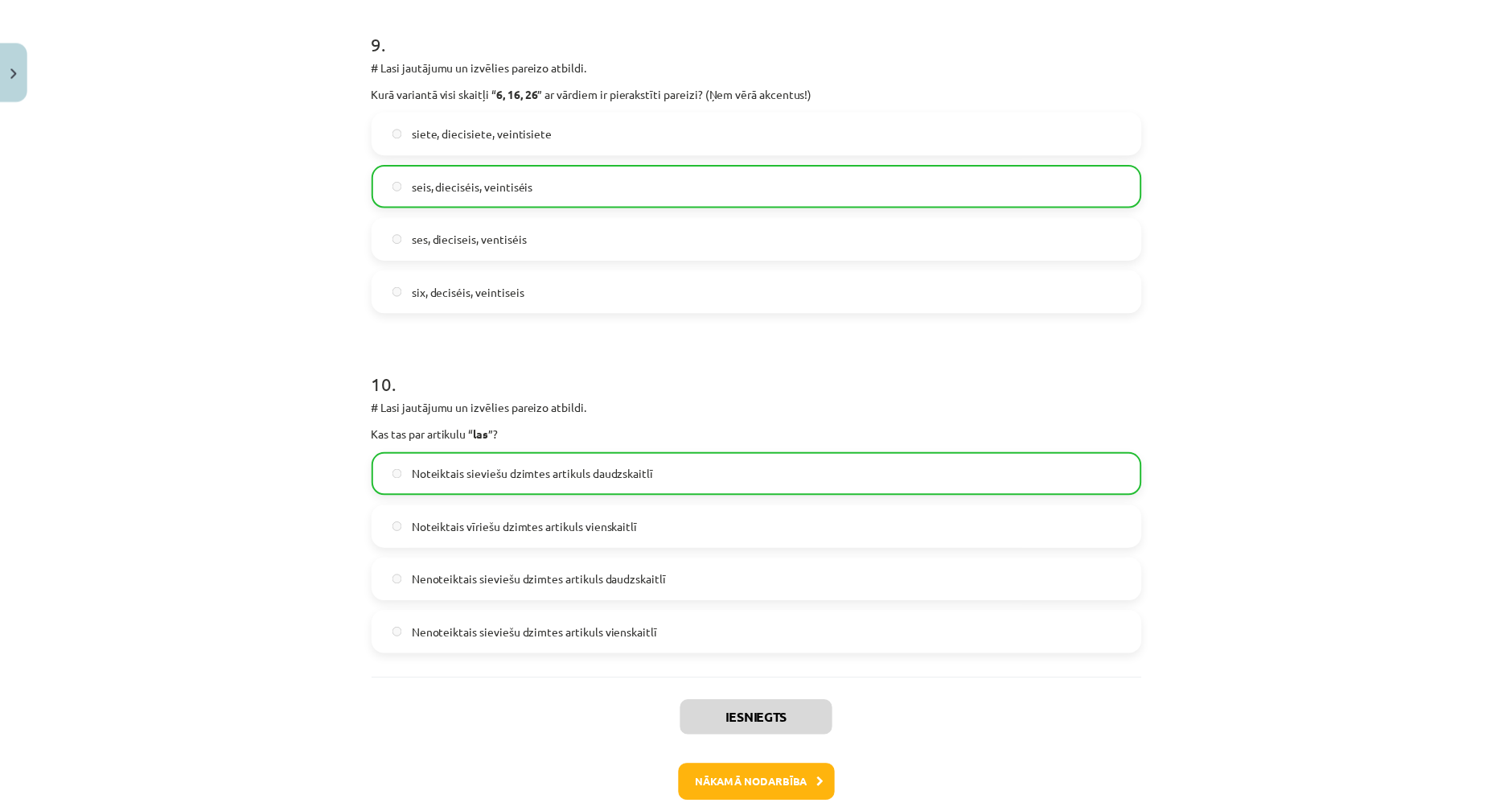
scroll to position [3148, 0]
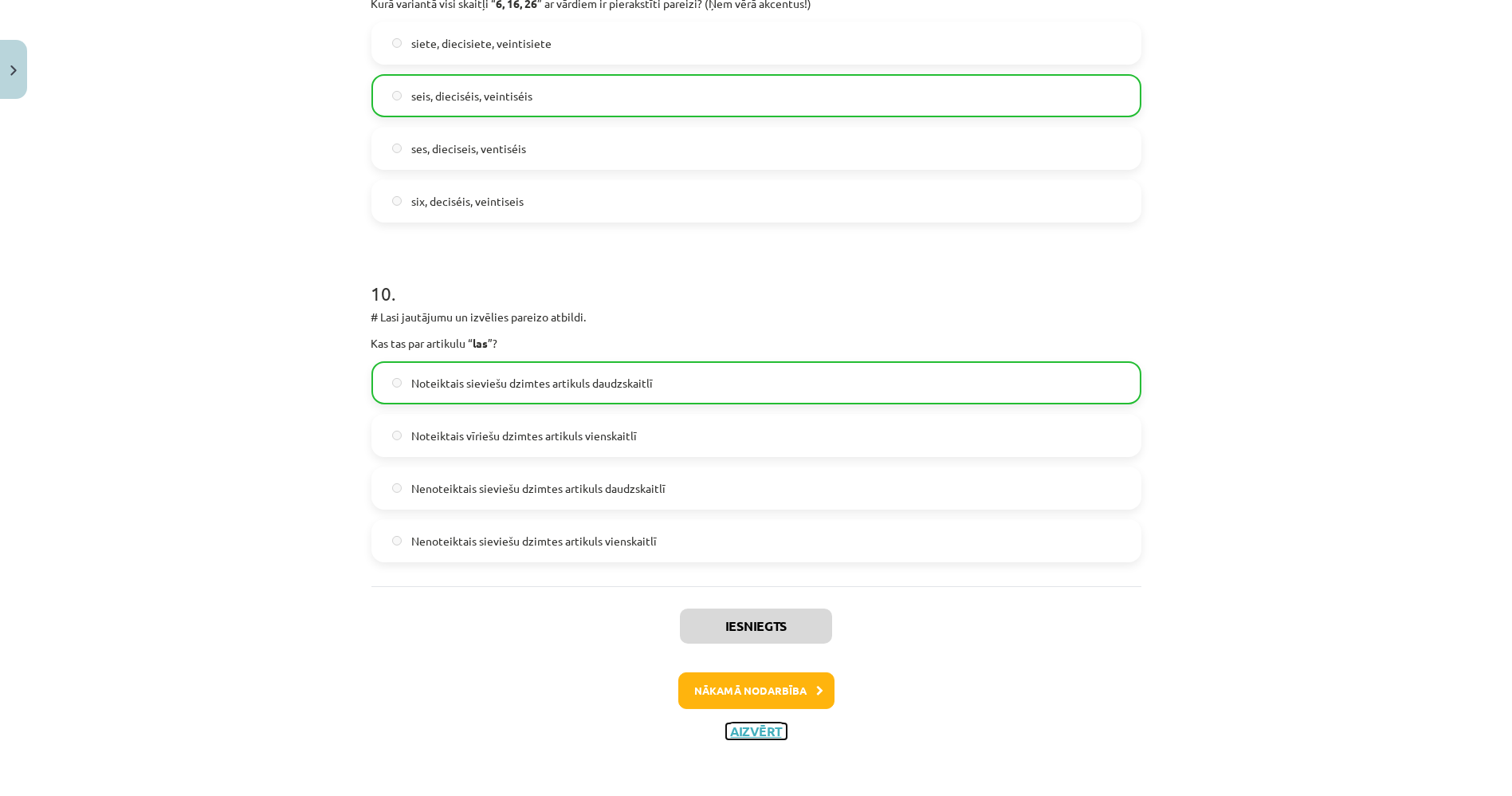
click at [750, 726] on button "Aizvērt" at bounding box center [756, 731] width 61 height 16
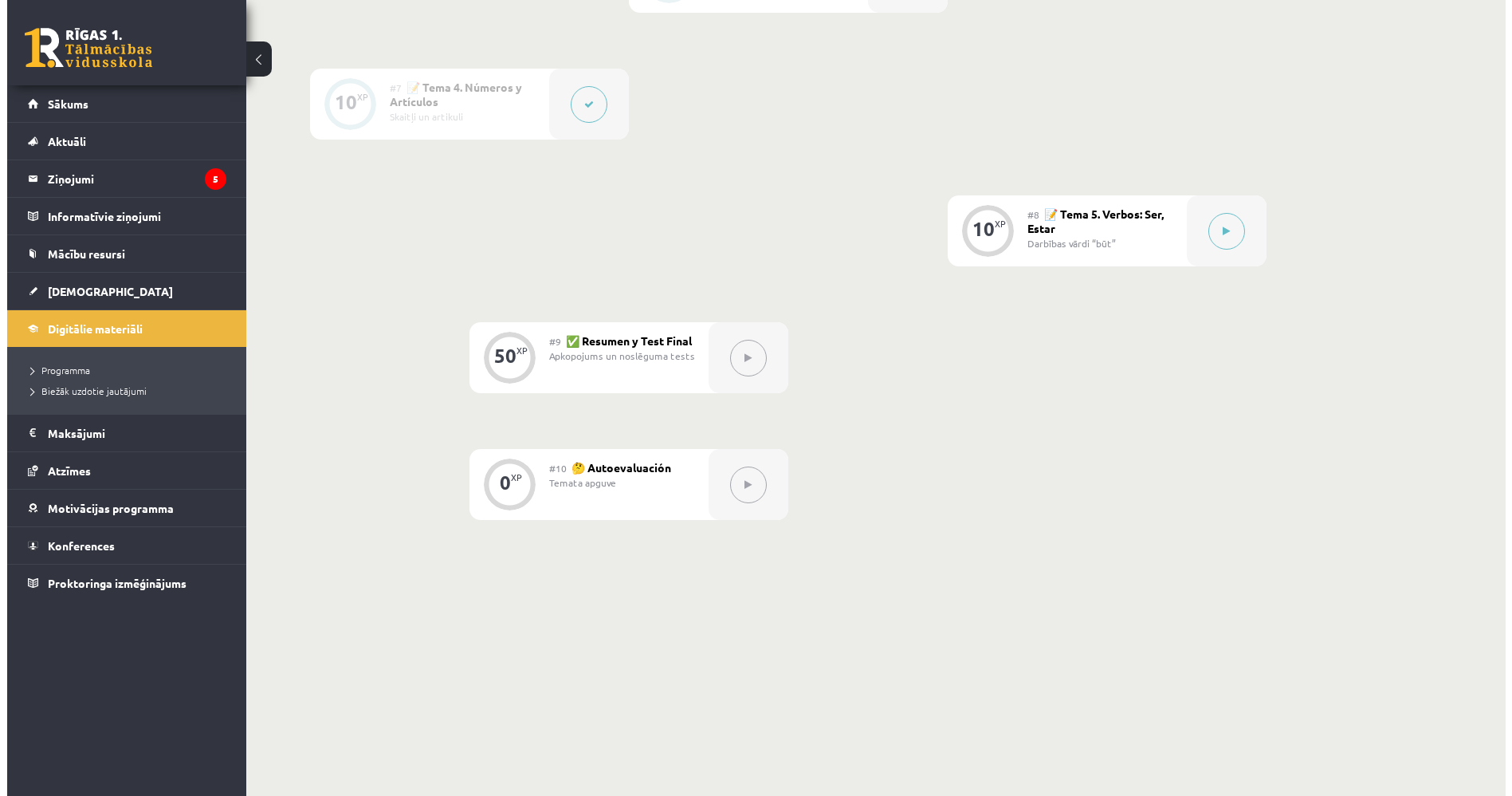
scroll to position [1182, 0]
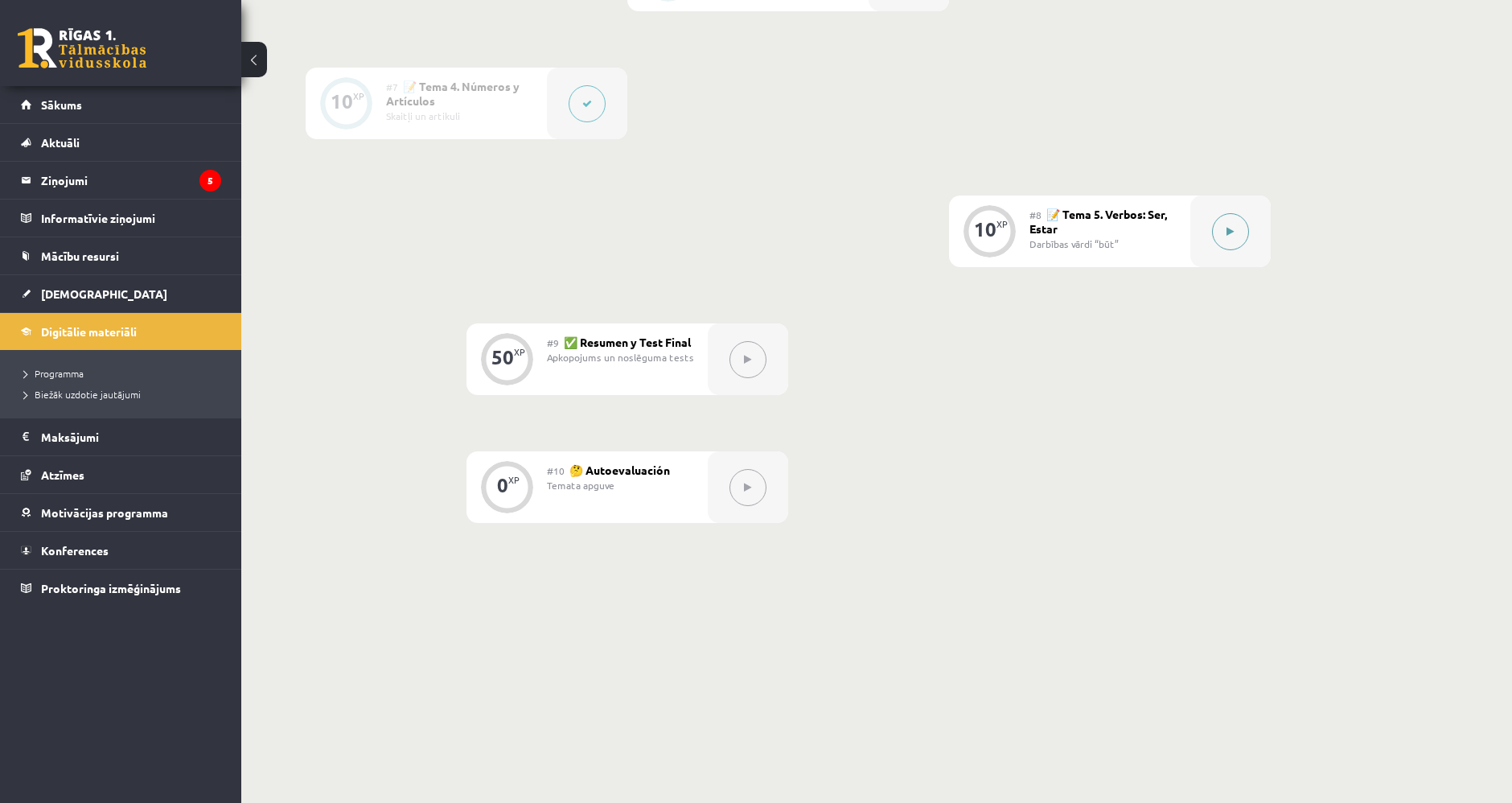
click at [1231, 227] on icon at bounding box center [1231, 232] width 7 height 10
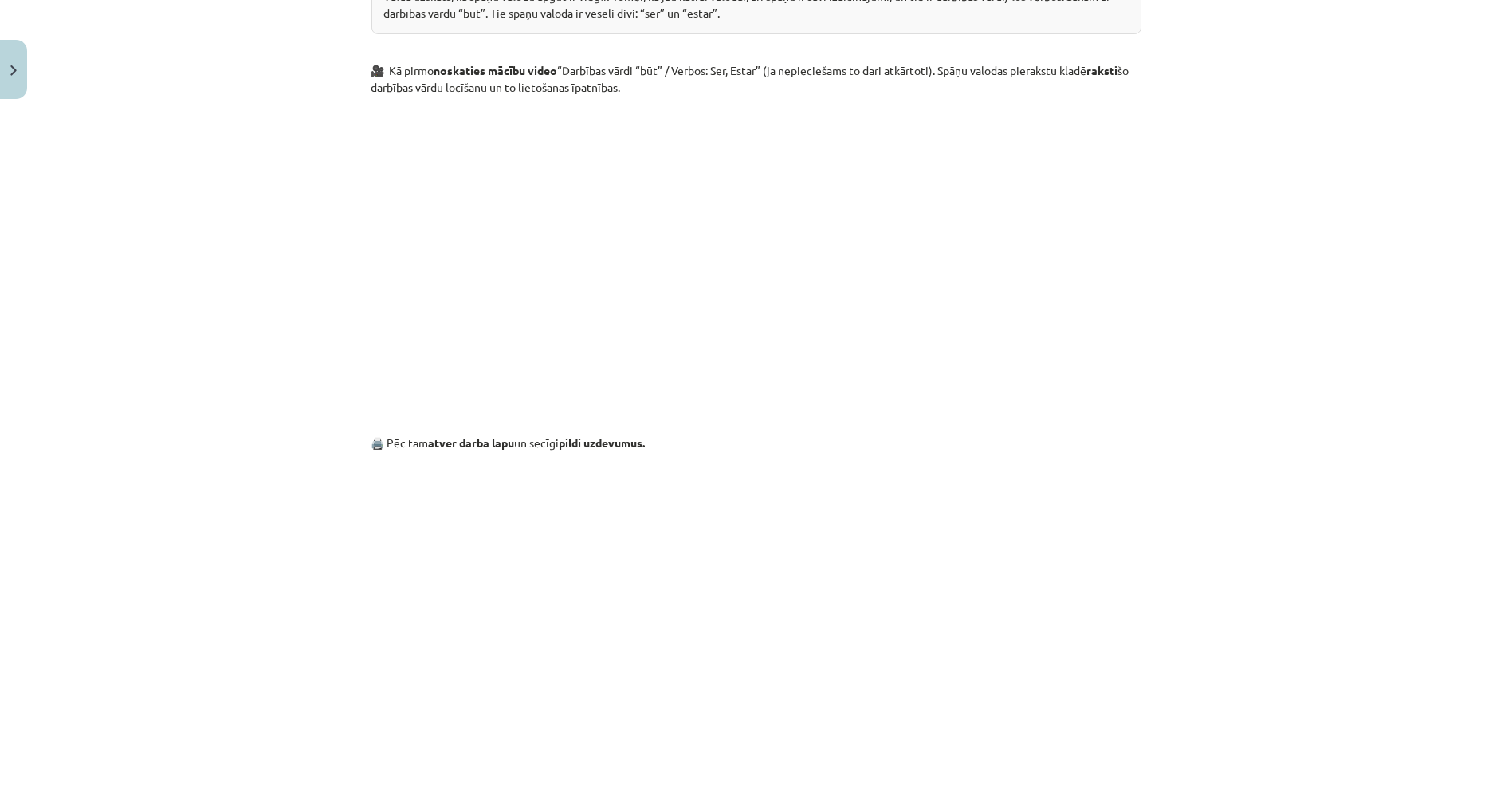
scroll to position [1063, 0]
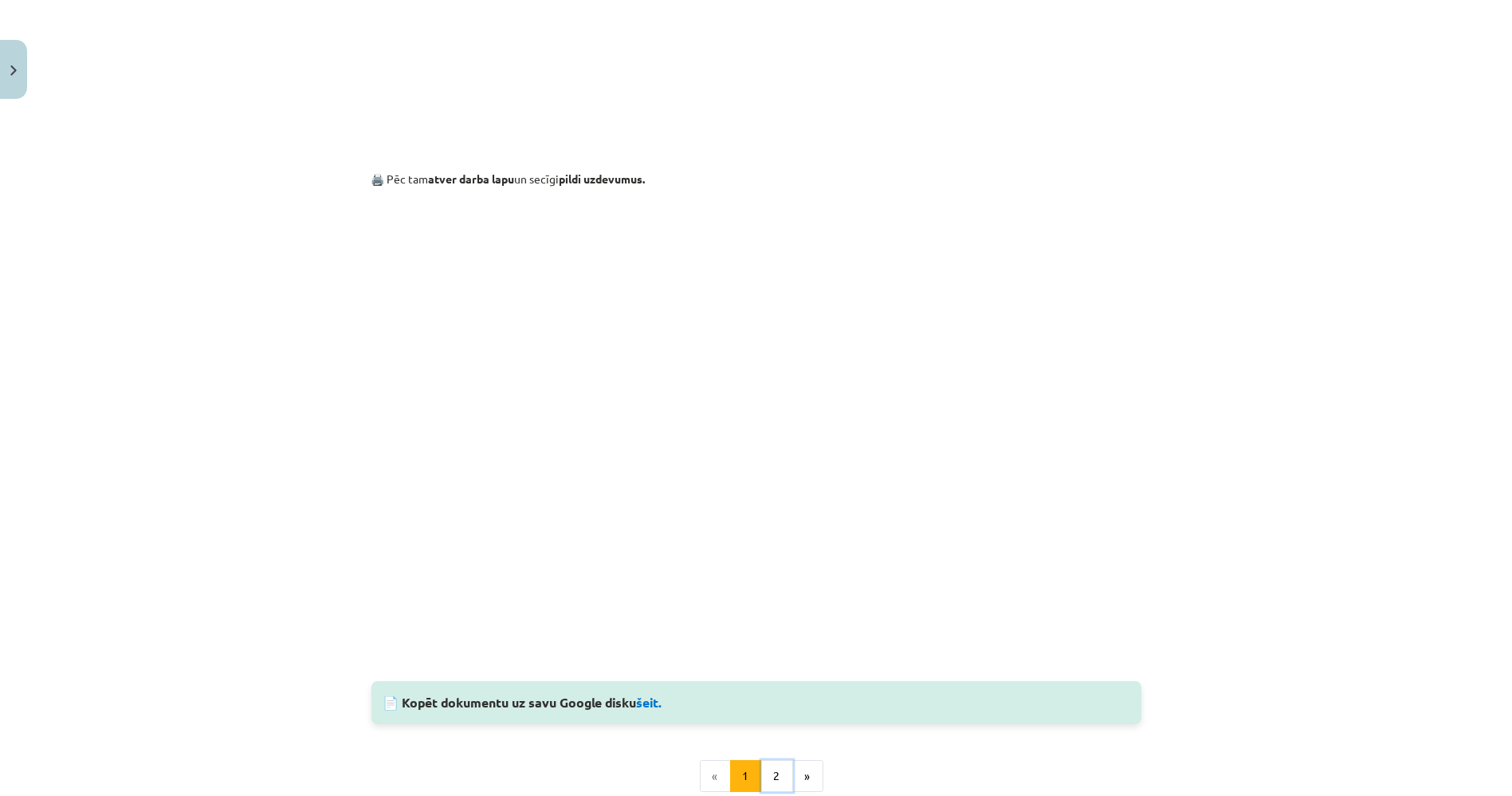
click at [776, 776] on button "2" at bounding box center [777, 776] width 32 height 32
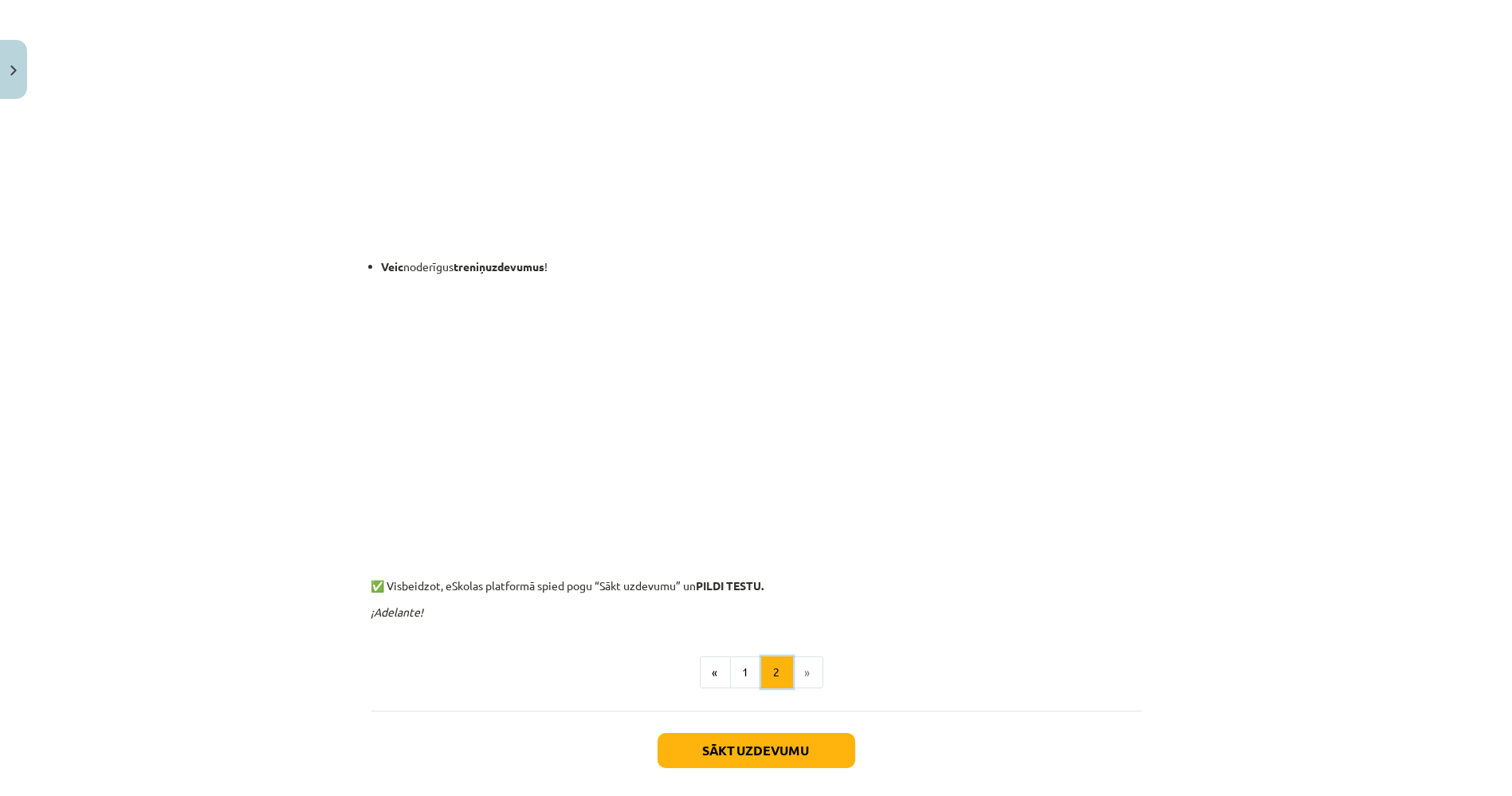
scroll to position [461, 0]
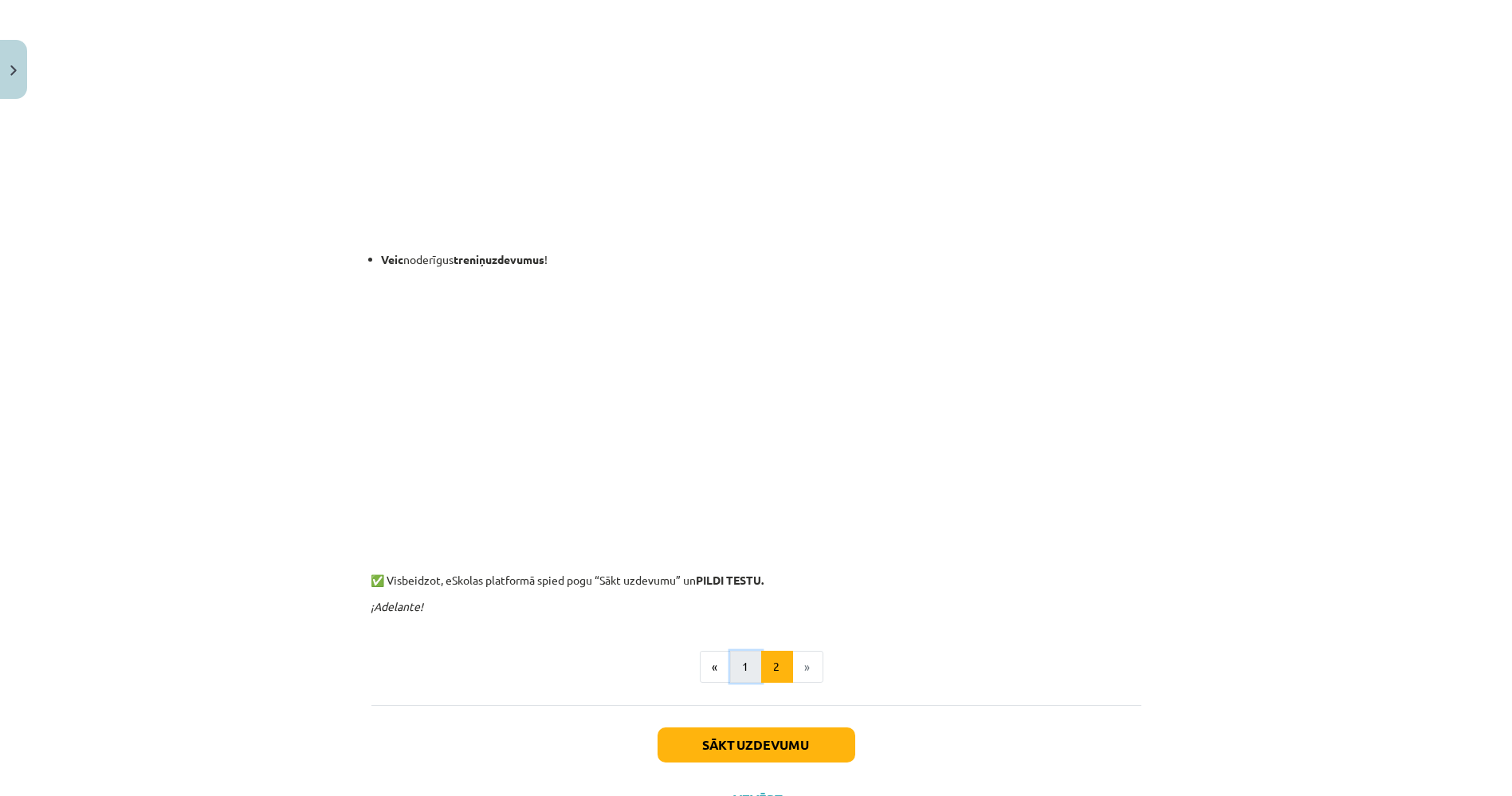
click at [744, 676] on button "1" at bounding box center [746, 666] width 32 height 32
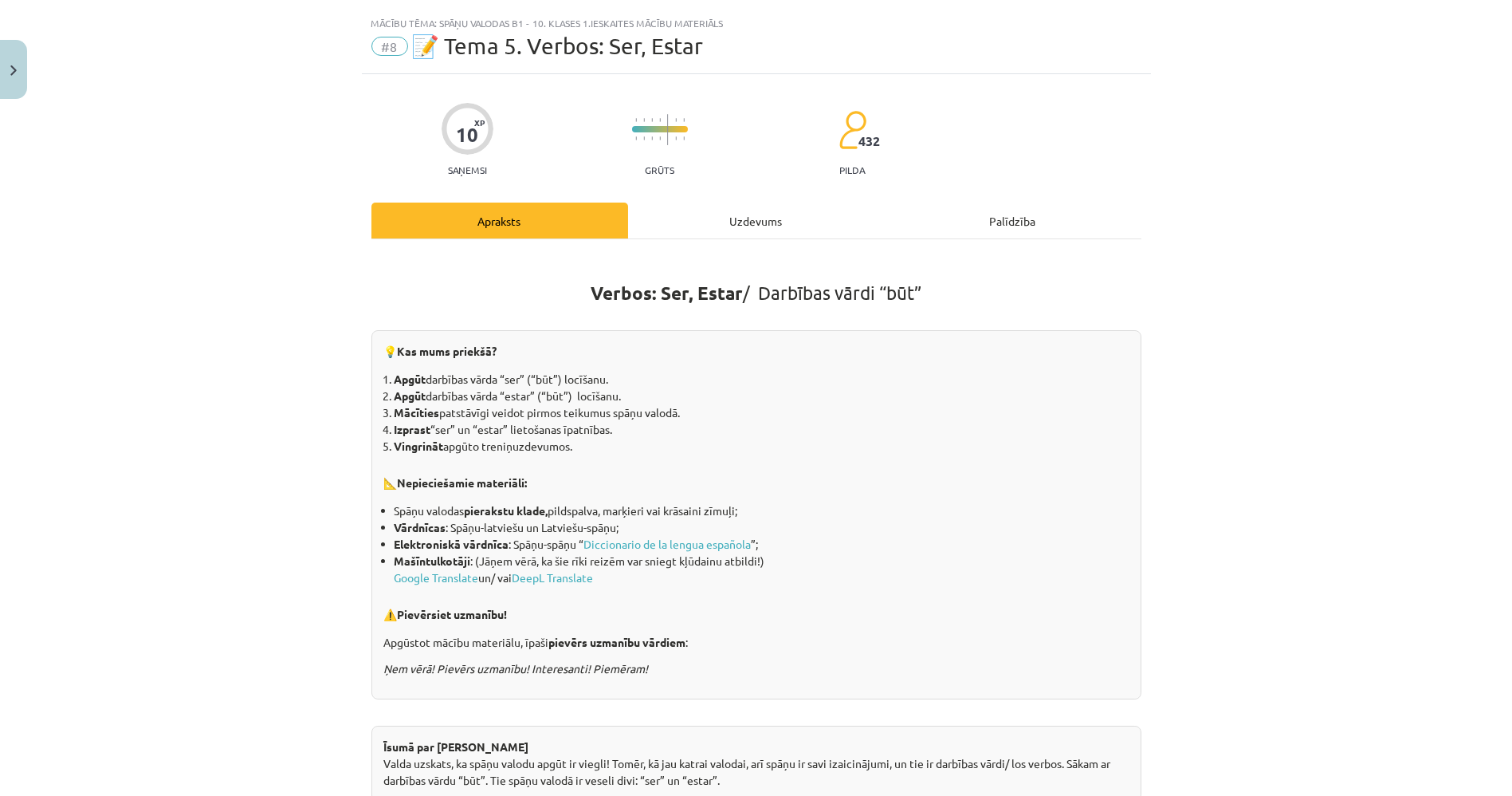
scroll to position [0, 0]
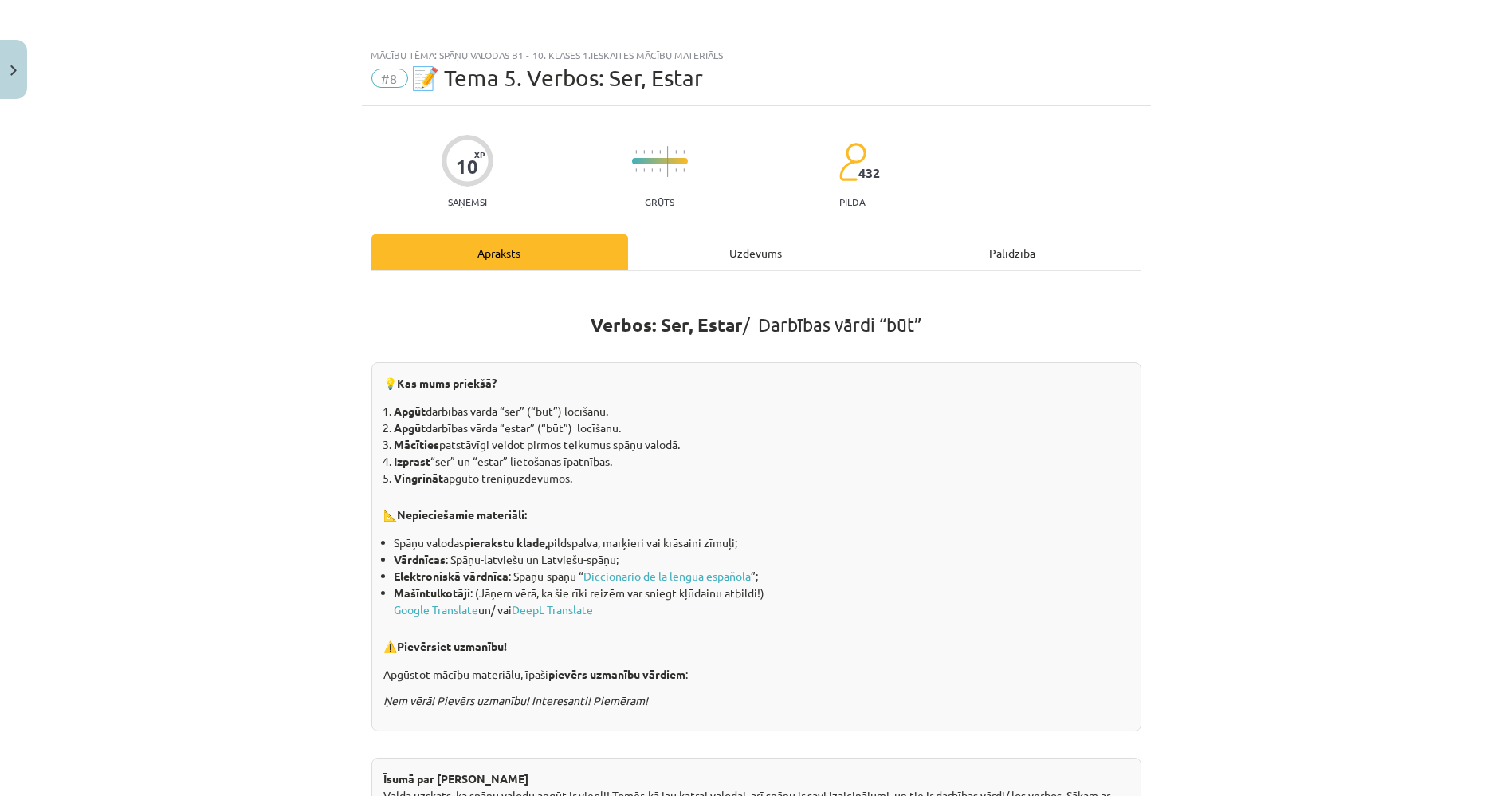
click at [726, 242] on div "Uzdevums" at bounding box center [756, 253] width 257 height 36
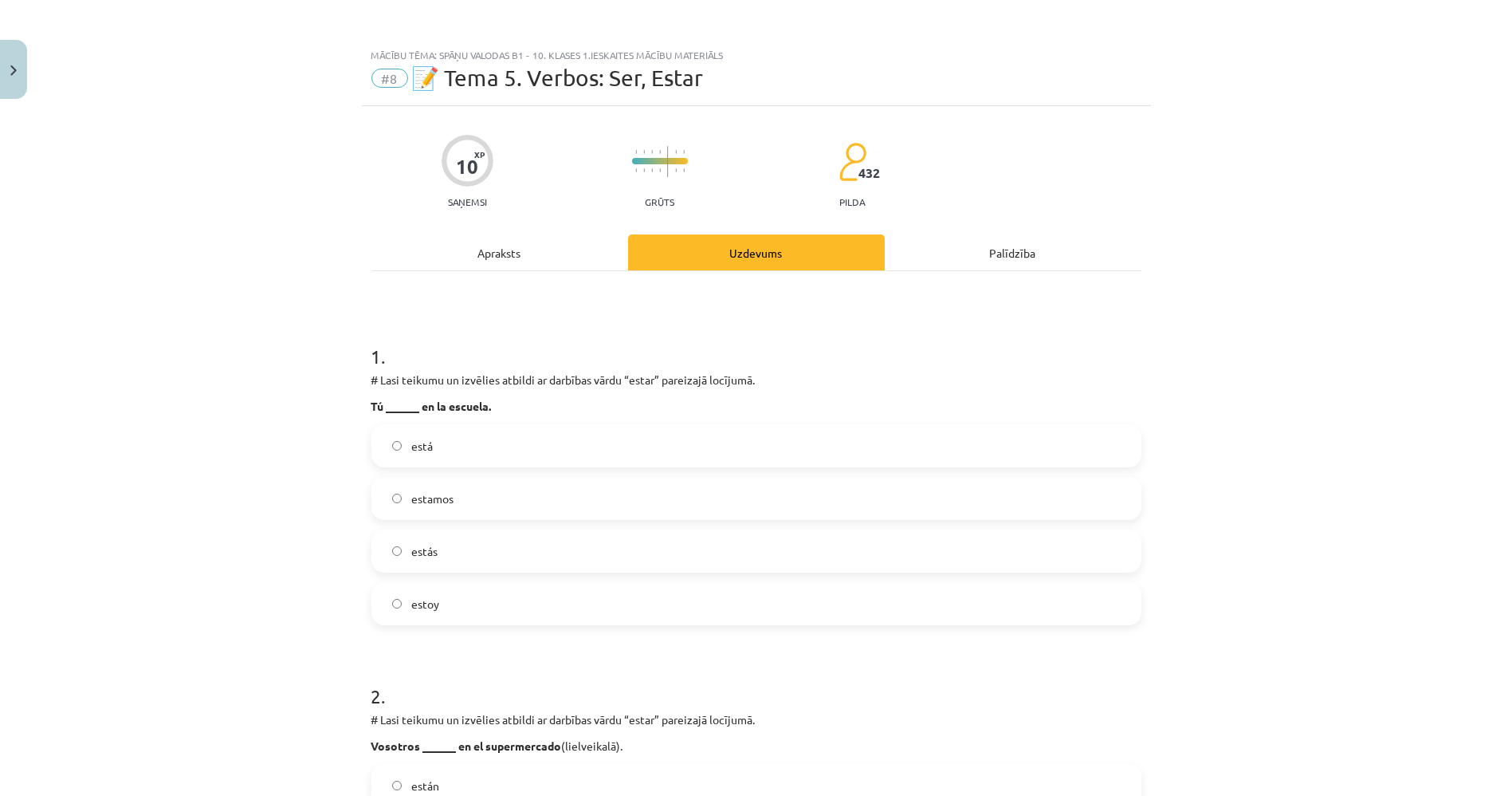
click at [533, 245] on div "Apraksts" at bounding box center [500, 253] width 257 height 36
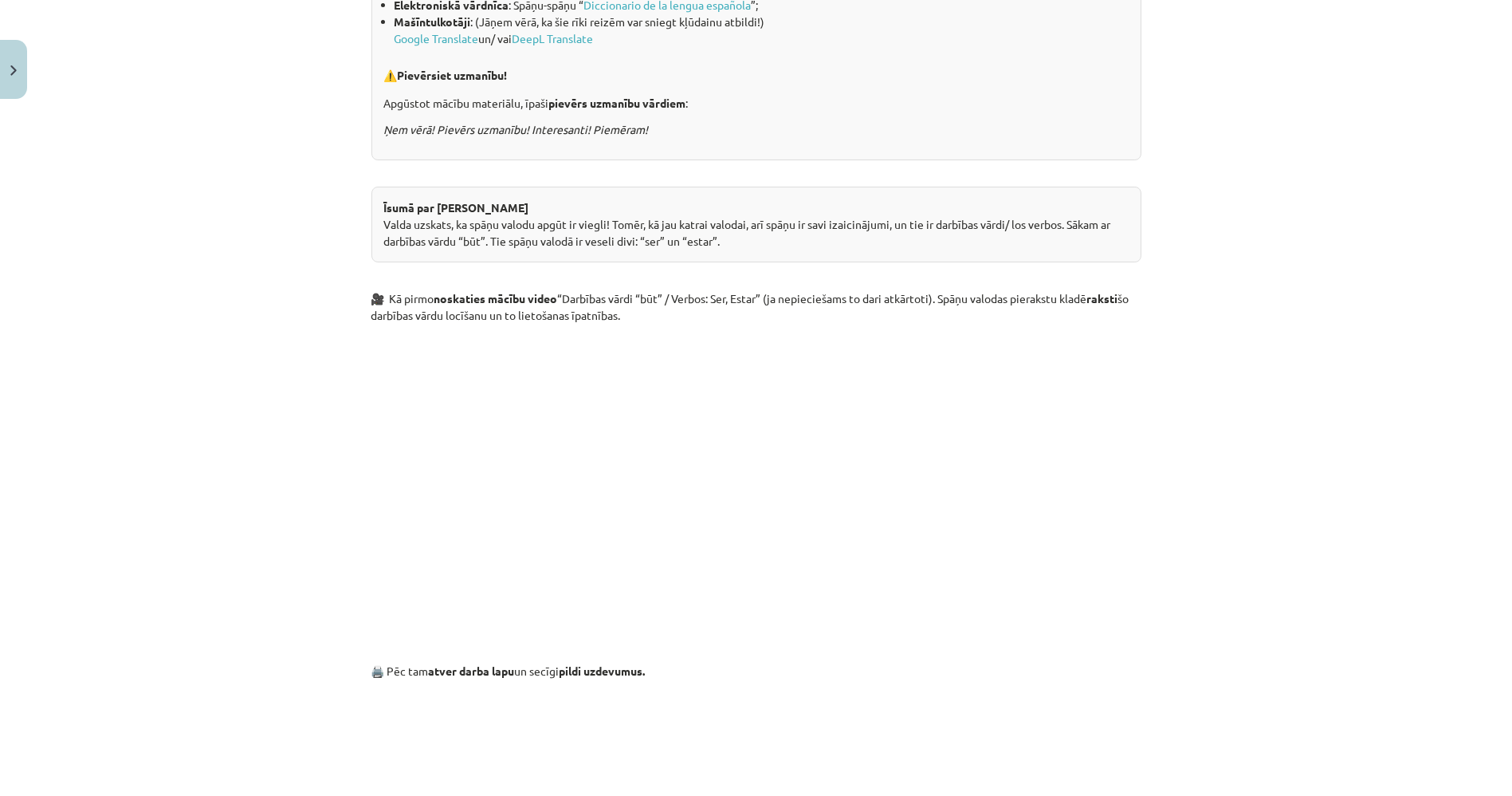
scroll to position [1102, 0]
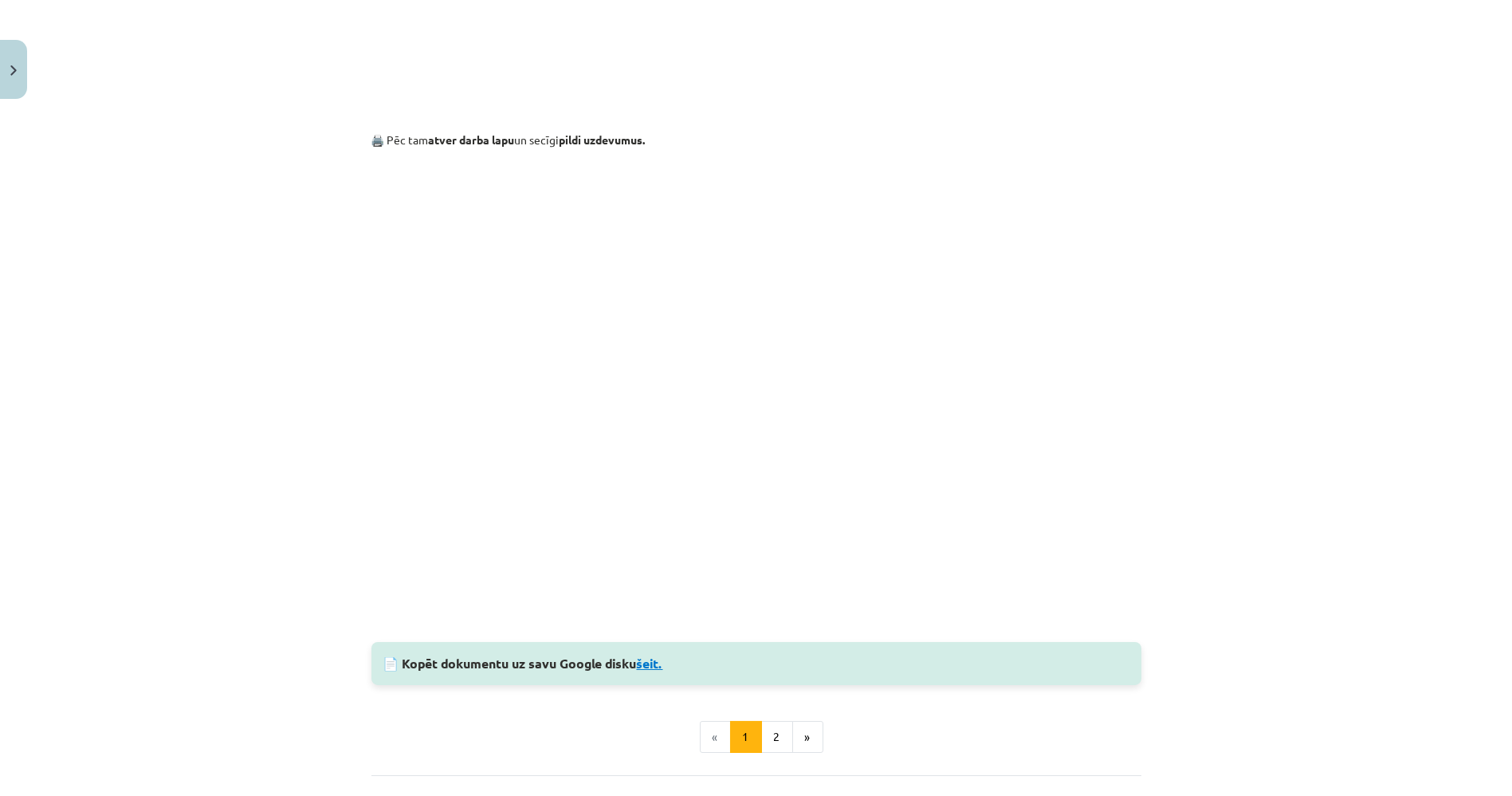
click at [653, 656] on link "šeit." at bounding box center [650, 663] width 26 height 16
click at [653, 666] on link "šeit." at bounding box center [650, 663] width 26 height 16
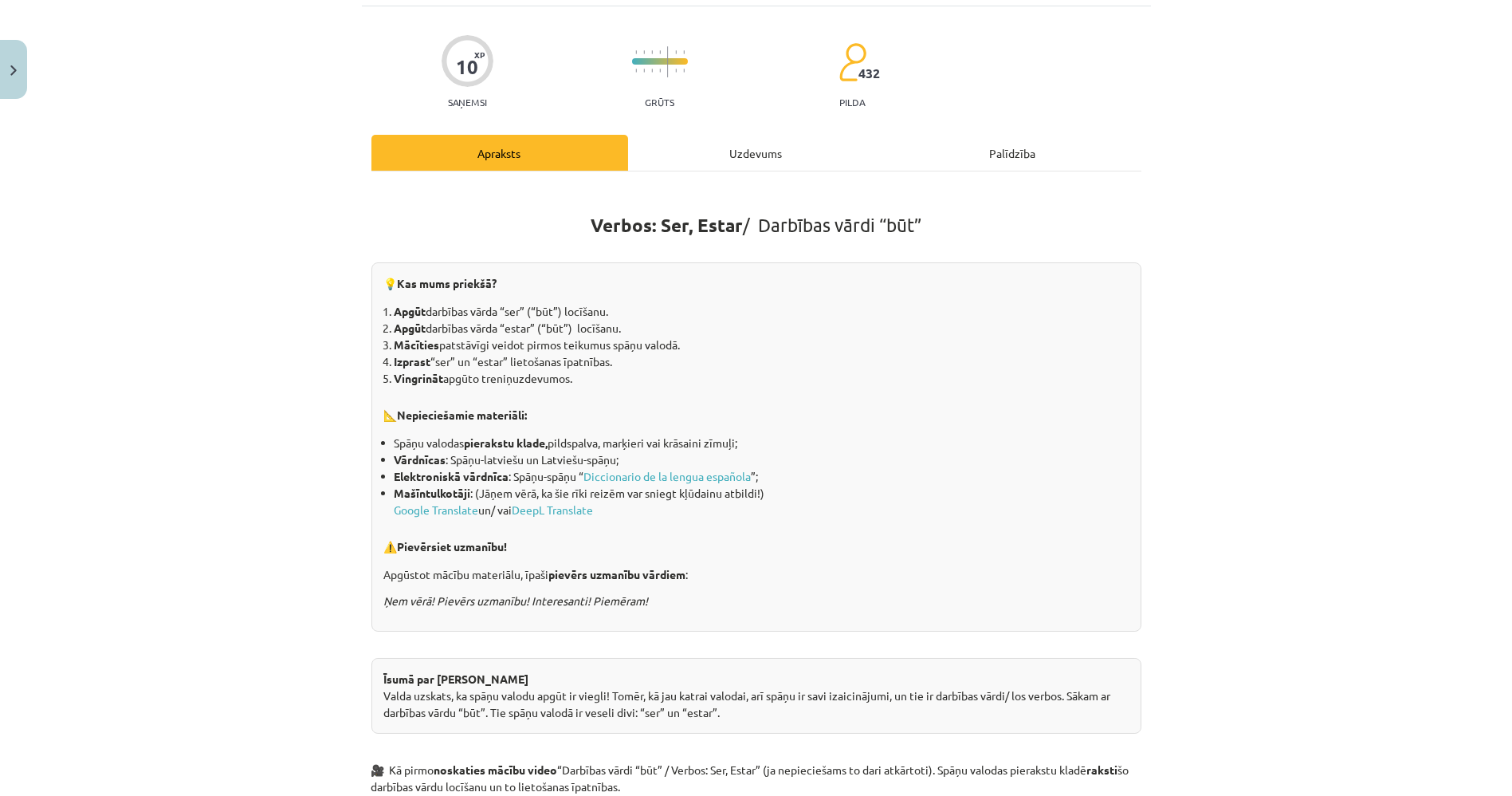
scroll to position [0, 0]
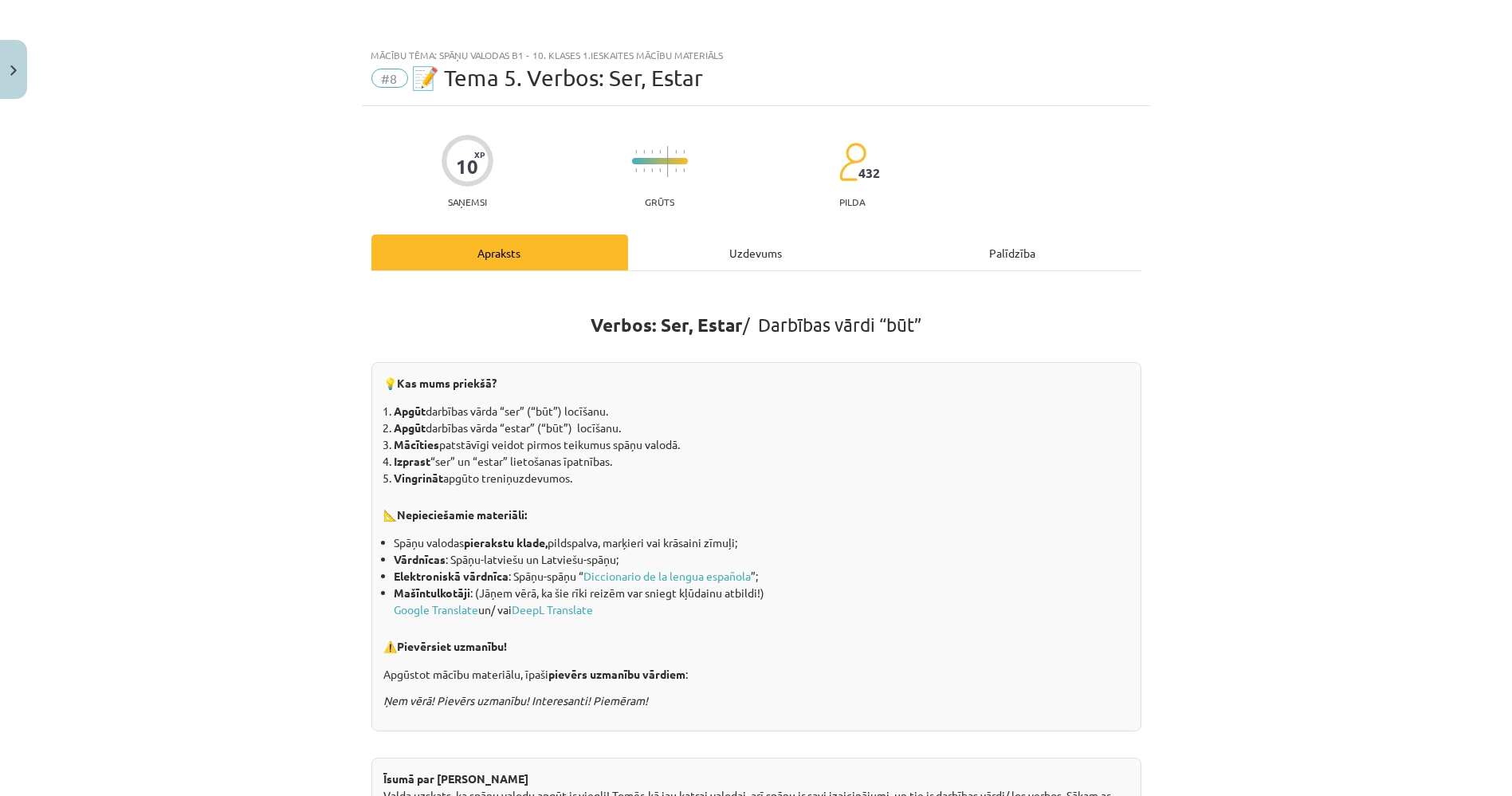
click at [734, 259] on div "Uzdevums" at bounding box center [756, 253] width 257 height 36
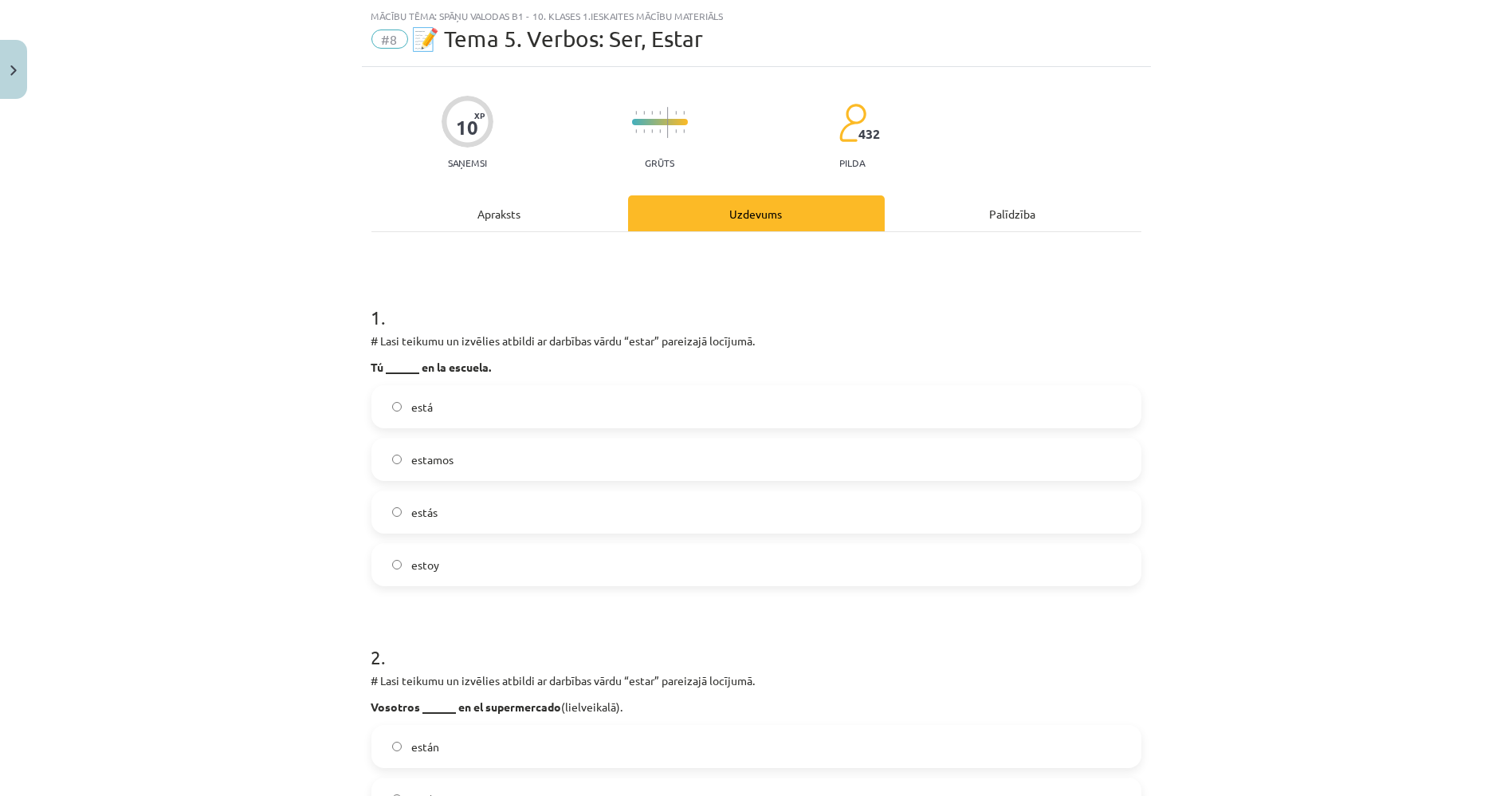
click at [482, 224] on div "Apraksts" at bounding box center [500, 214] width 257 height 36
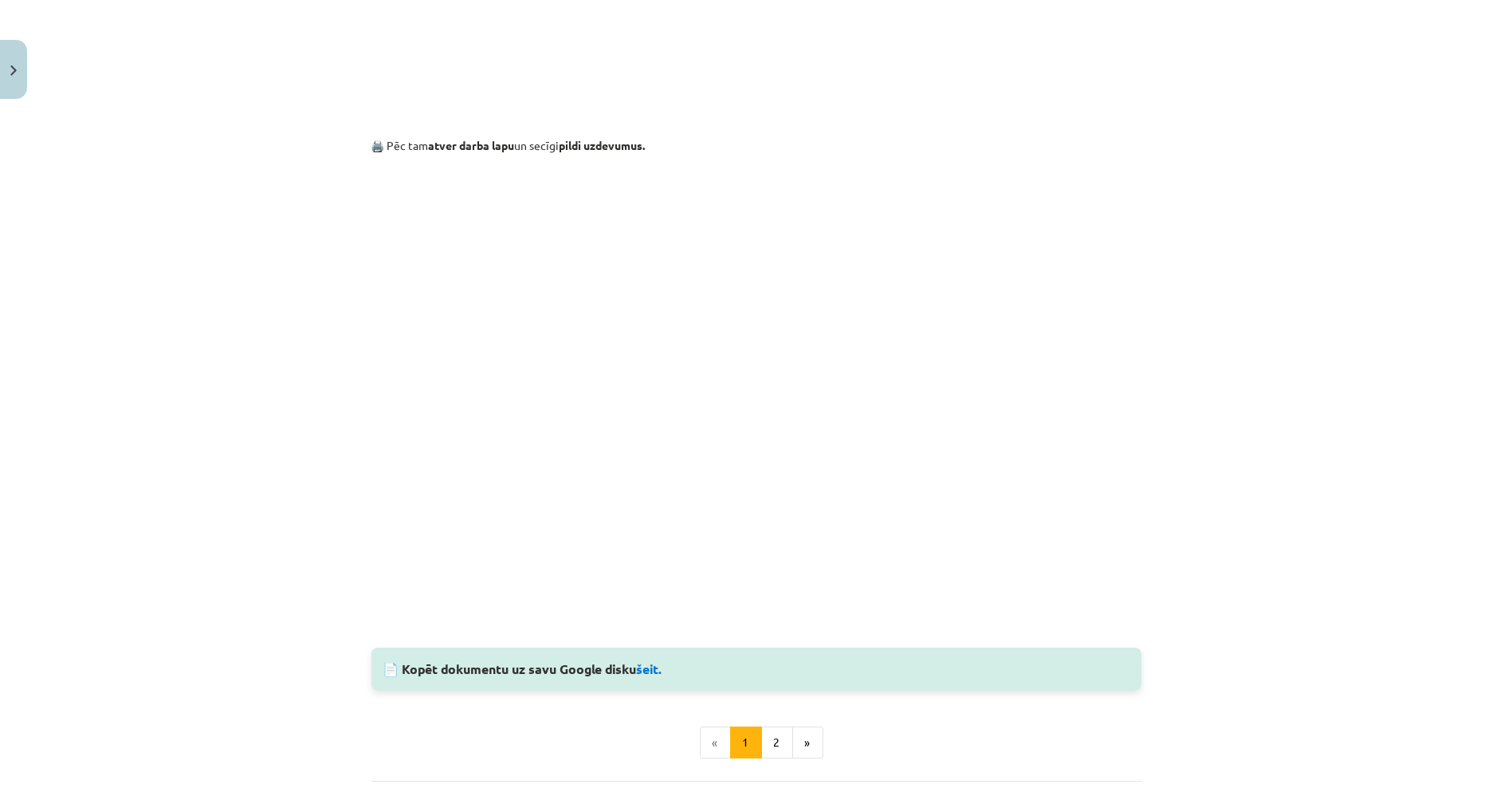
scroll to position [1102, 0]
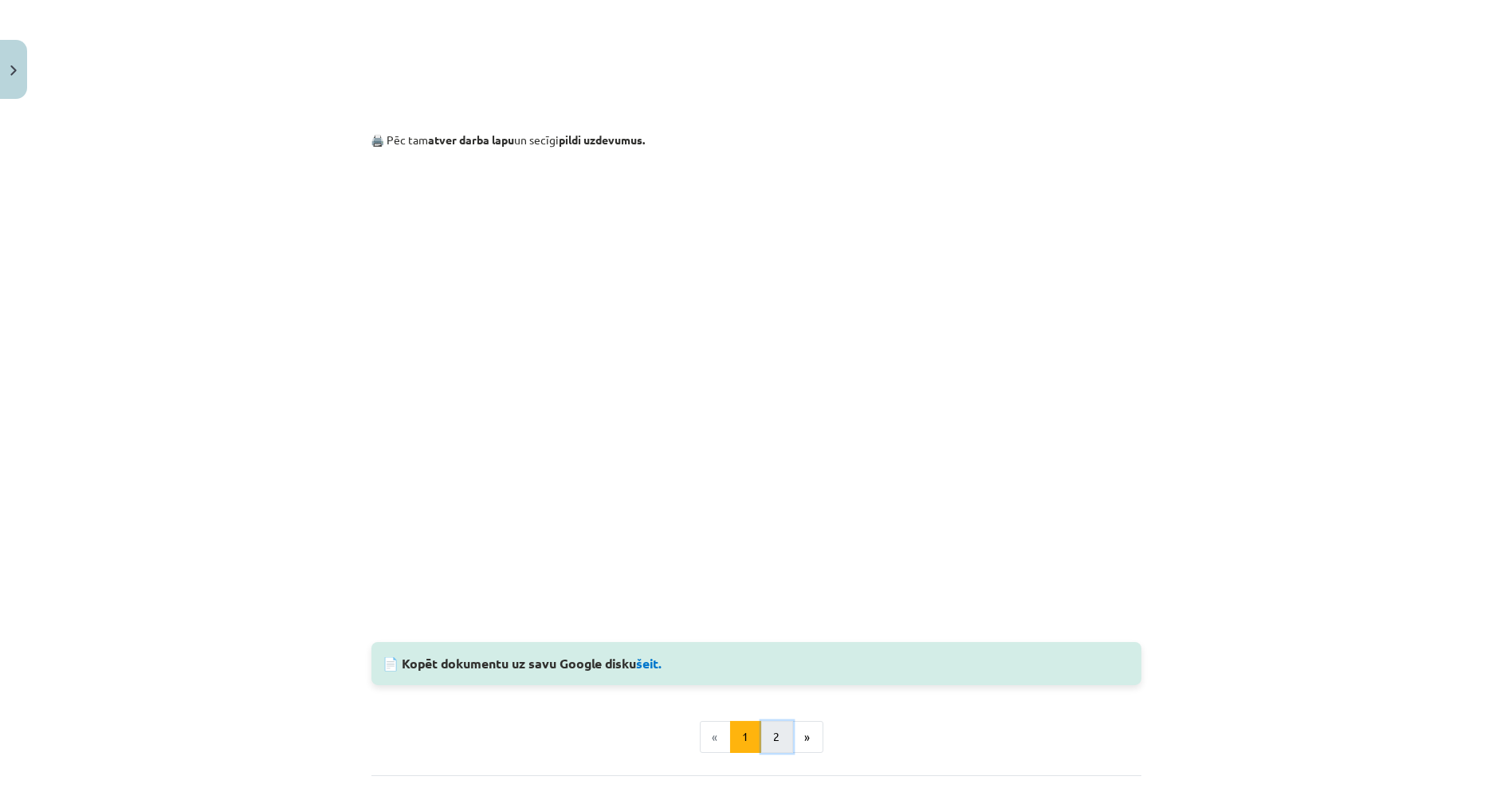
click at [779, 732] on button "2" at bounding box center [777, 736] width 32 height 32
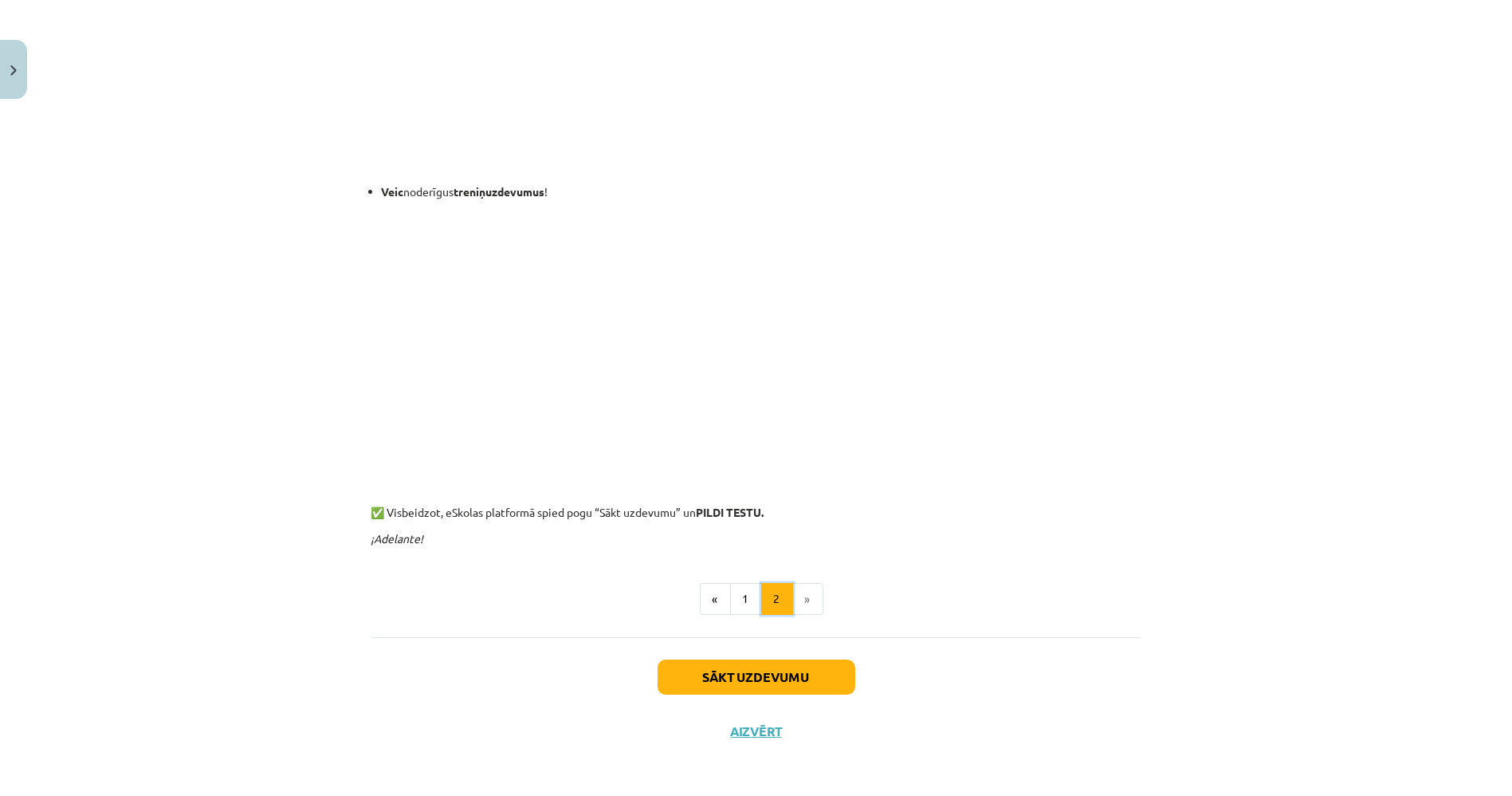
scroll to position [530, 0]
click at [732, 595] on button "1" at bounding box center [746, 598] width 32 height 32
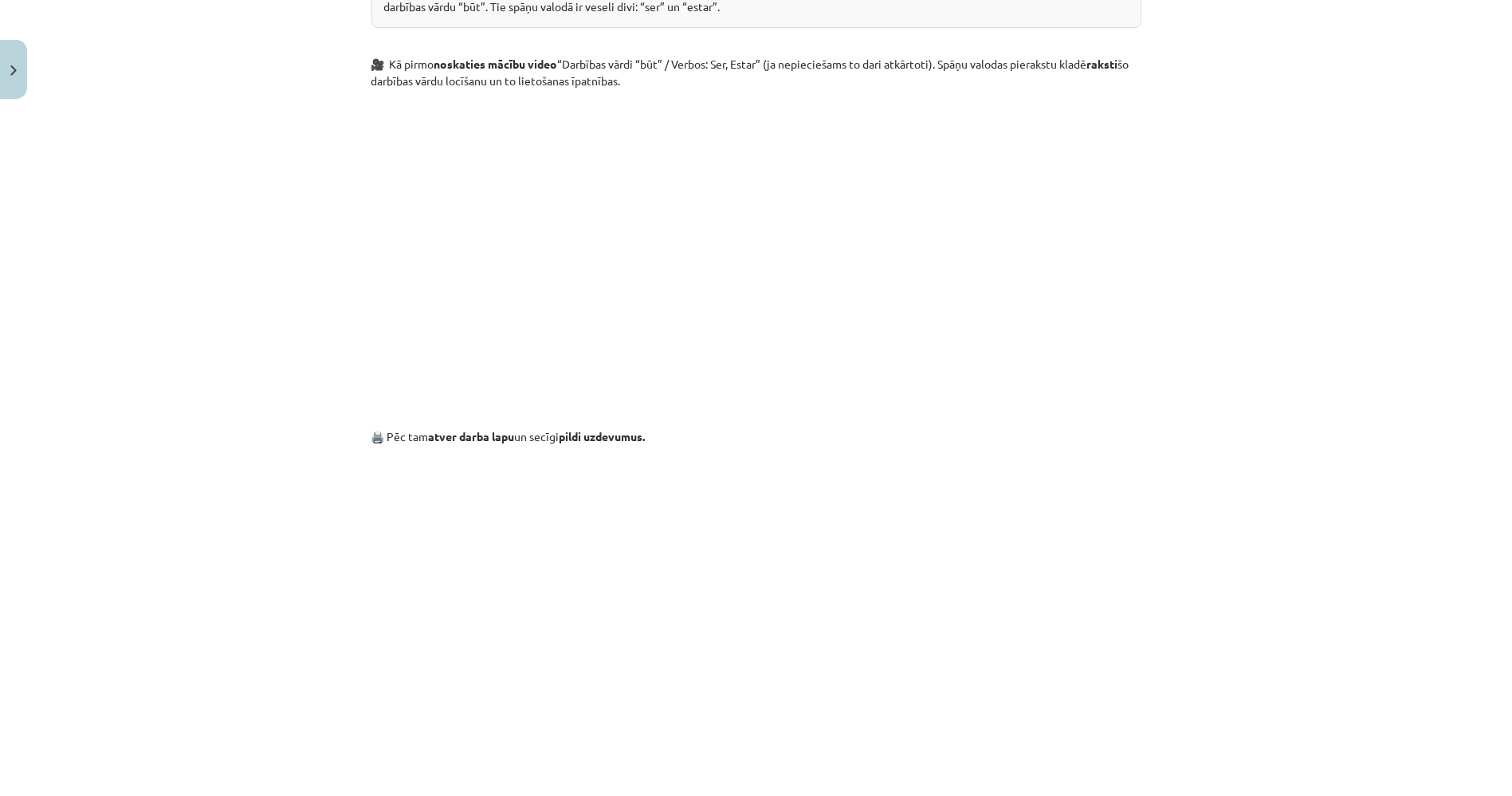
scroll to position [816, 0]
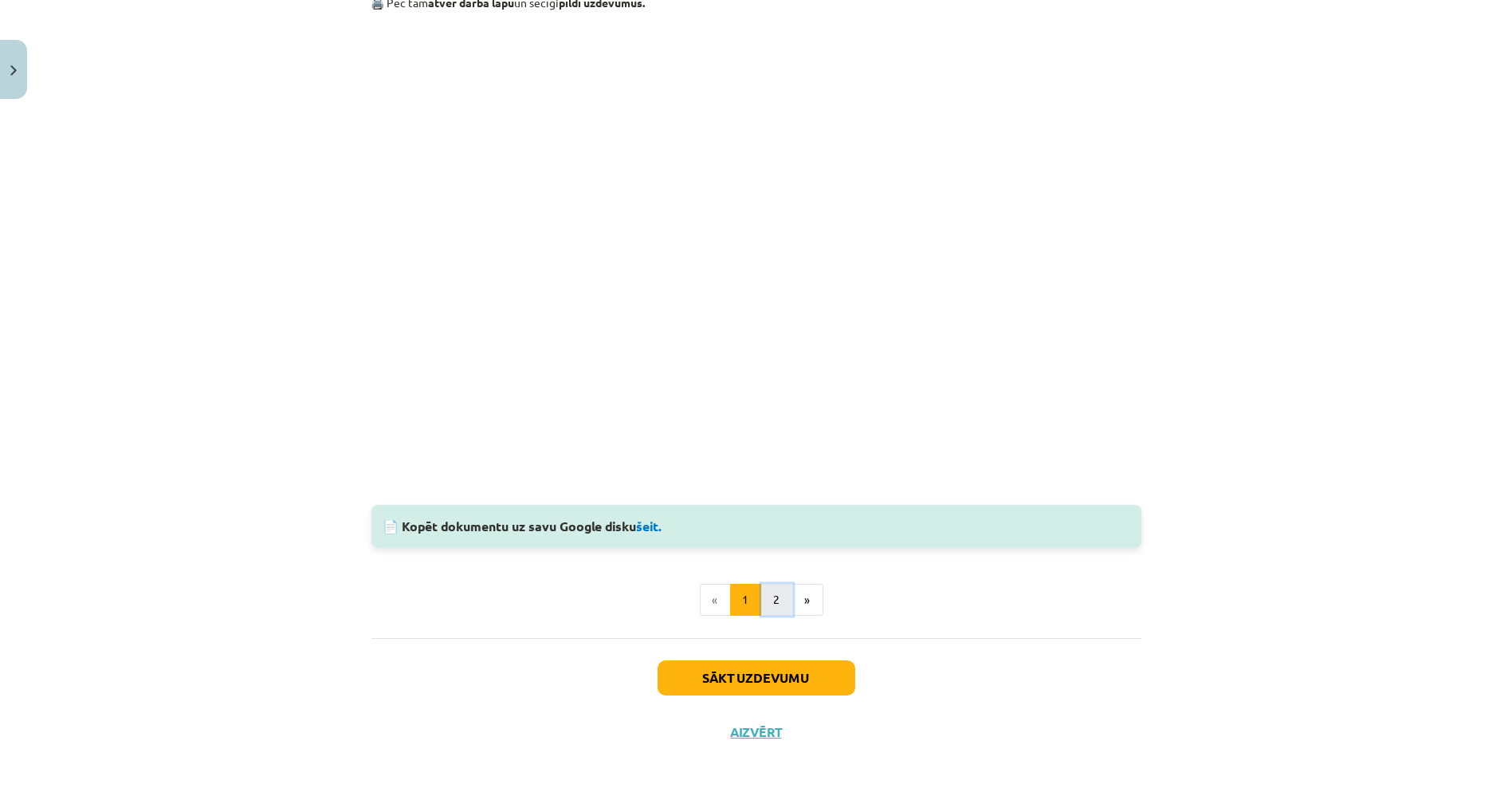
click at [777, 588] on button "2" at bounding box center [777, 599] width 32 height 32
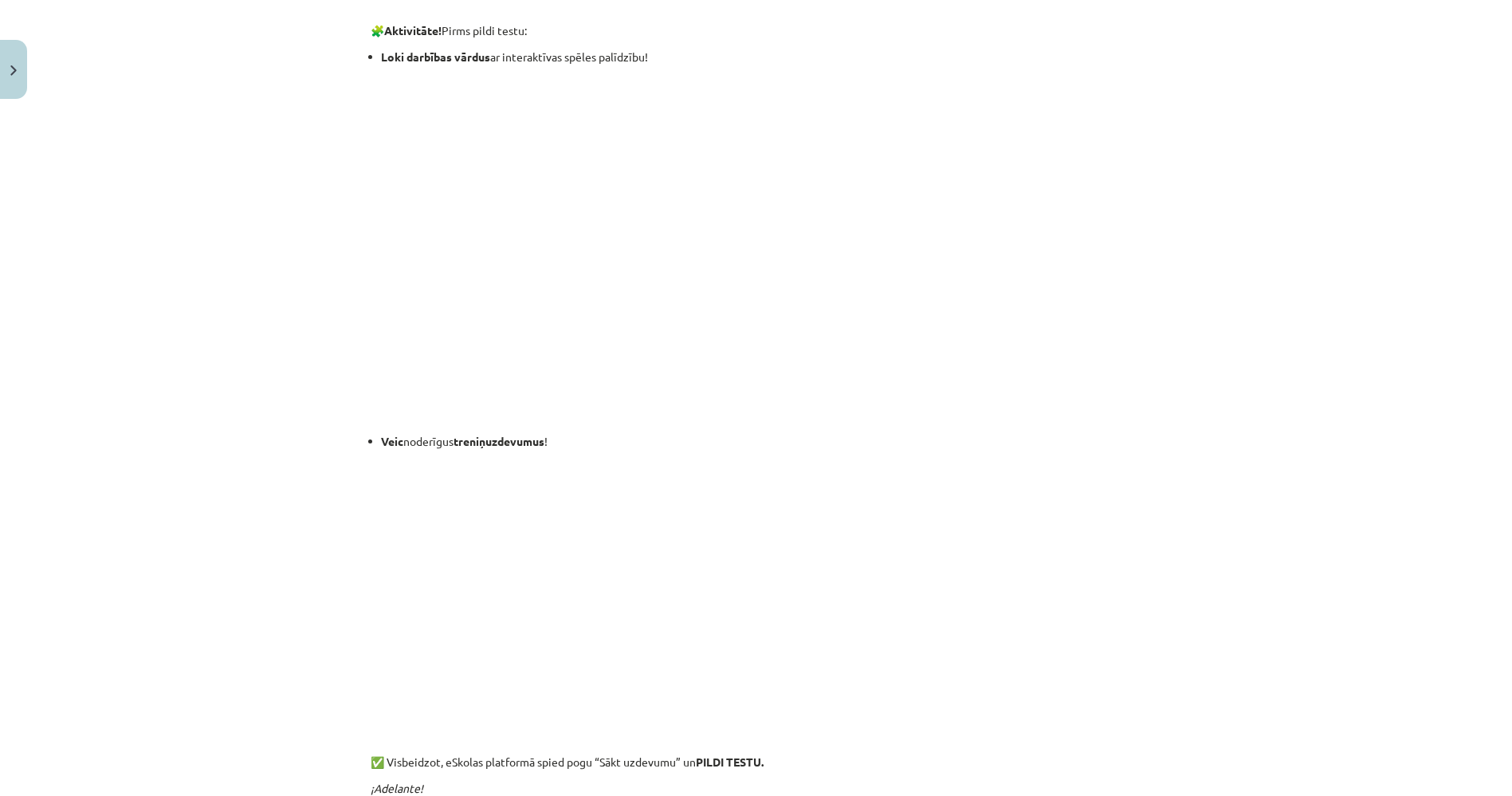
scroll to position [285, 0]
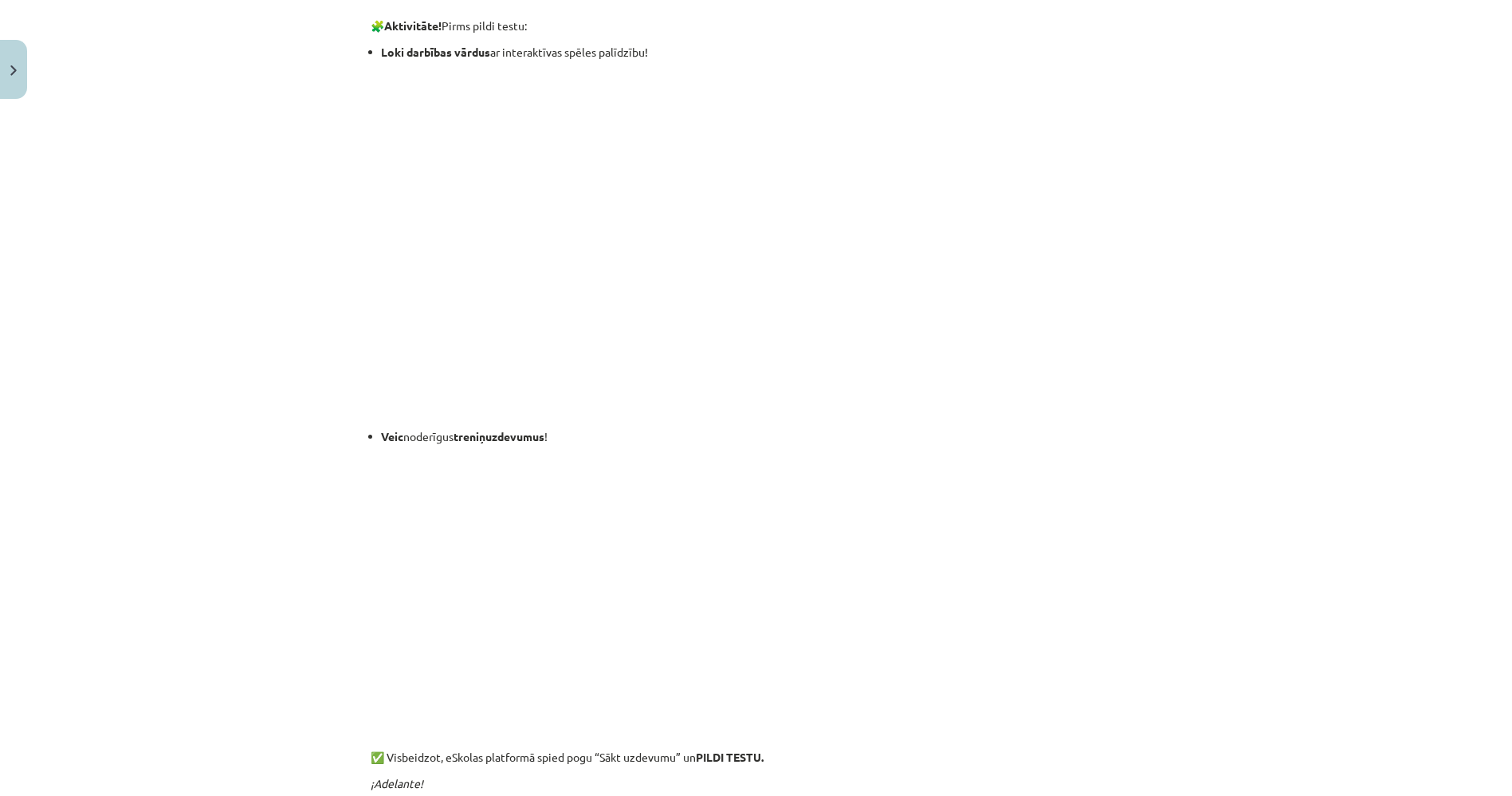
click at [869, 402] on p at bounding box center [756, 402] width 770 height 34
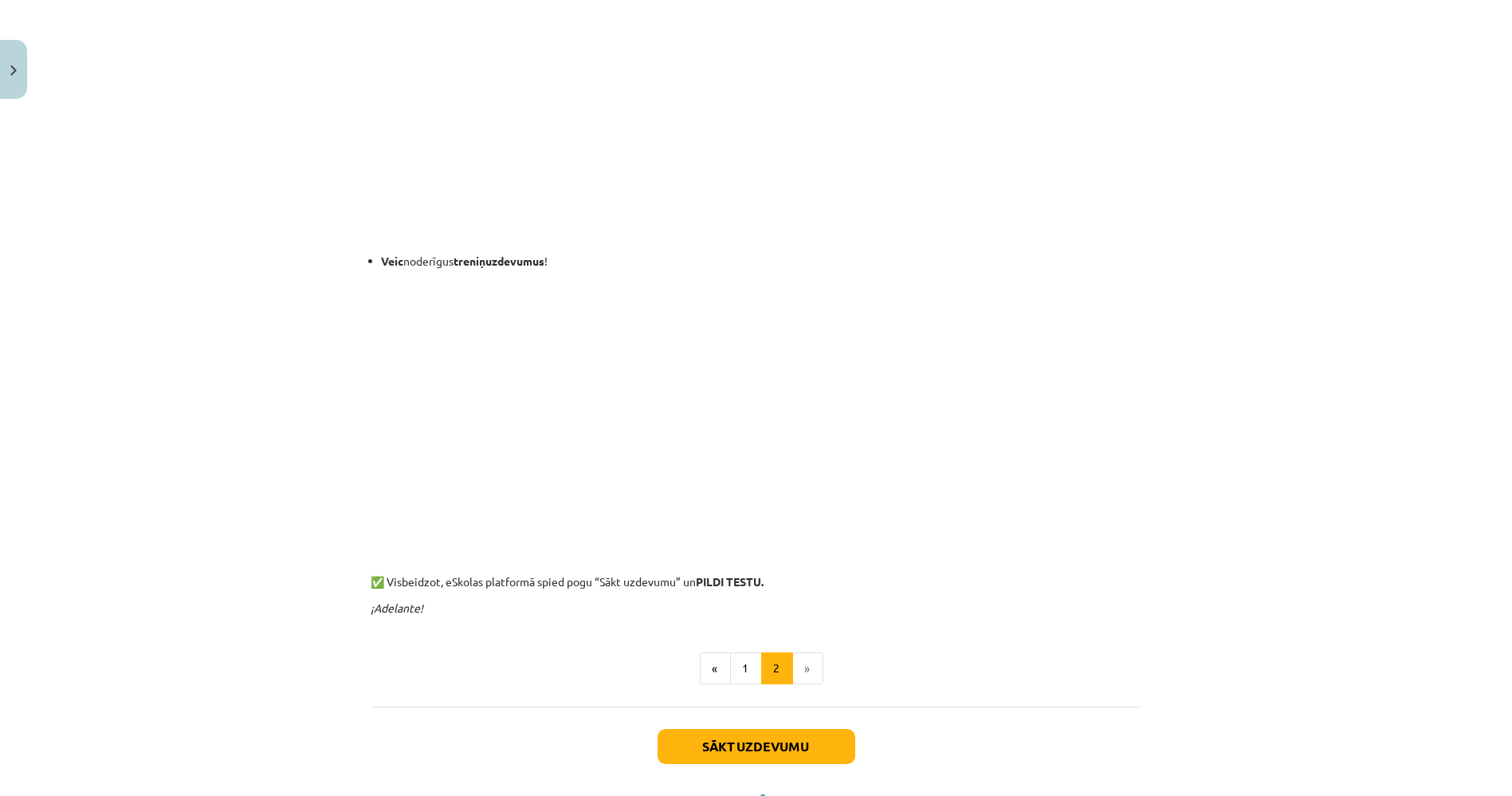
scroll to position [461, 0]
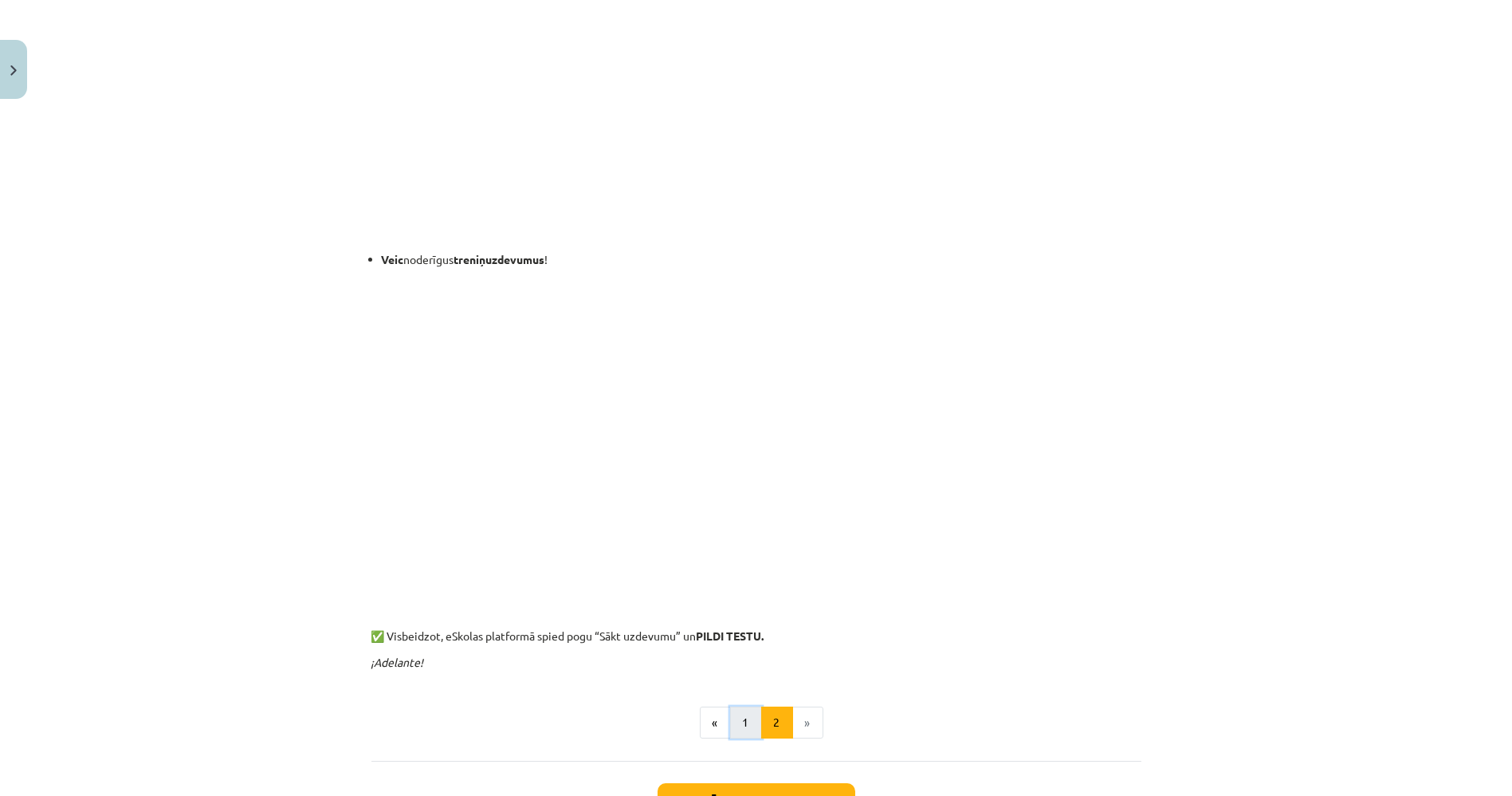
click at [742, 721] on button "1" at bounding box center [746, 722] width 32 height 32
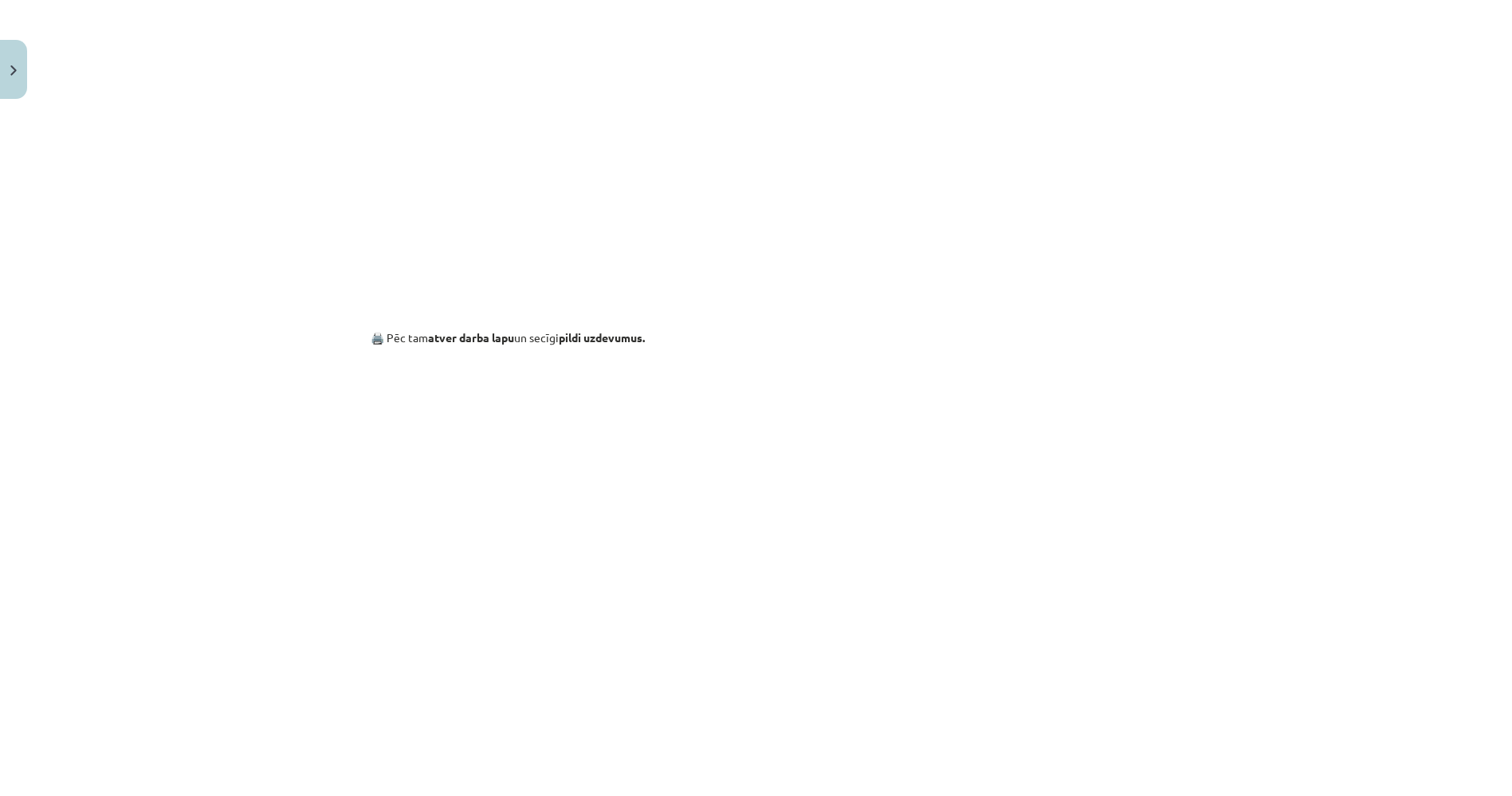
scroll to position [1239, 0]
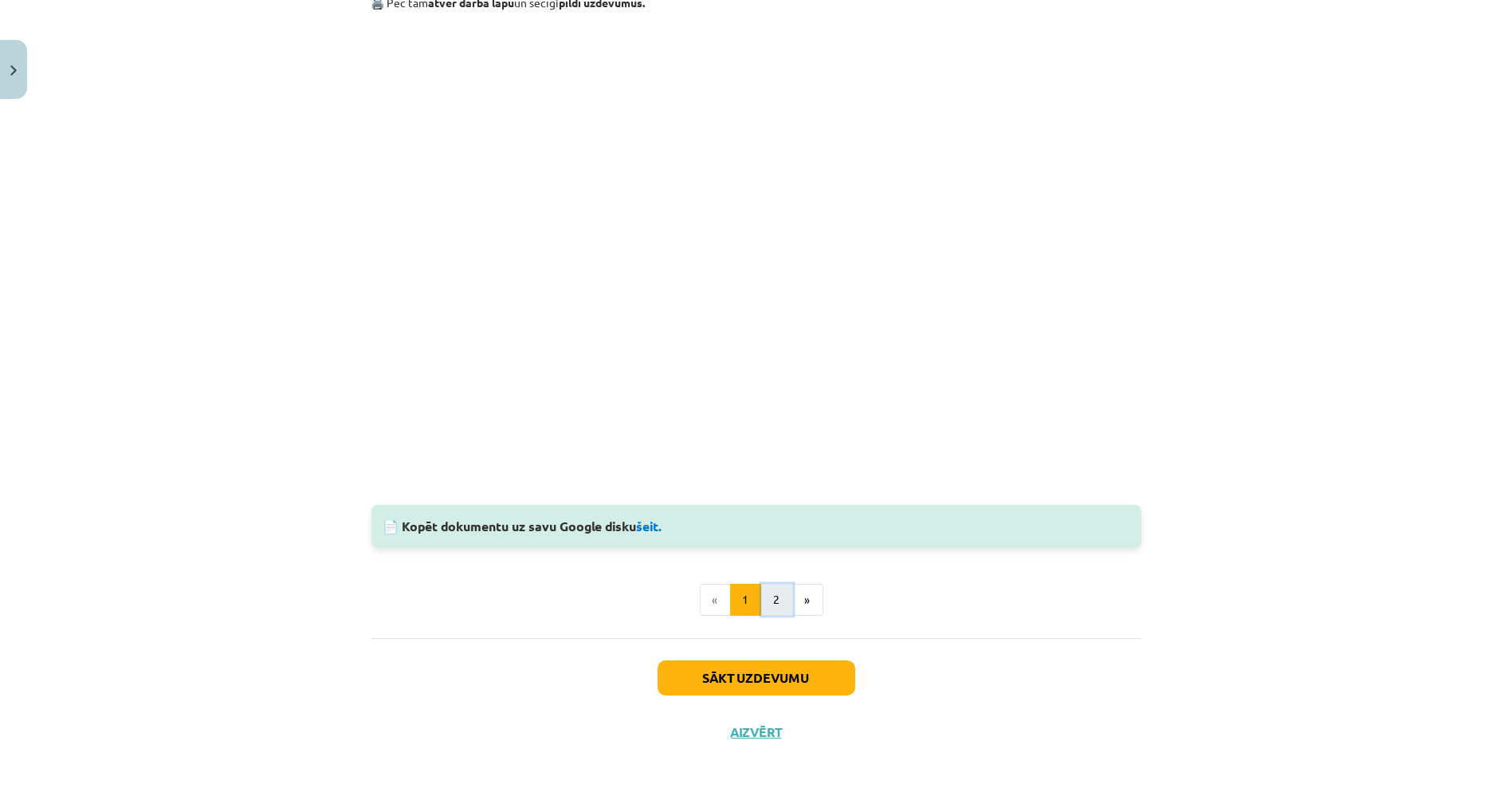
click at [779, 609] on button "2" at bounding box center [777, 599] width 32 height 32
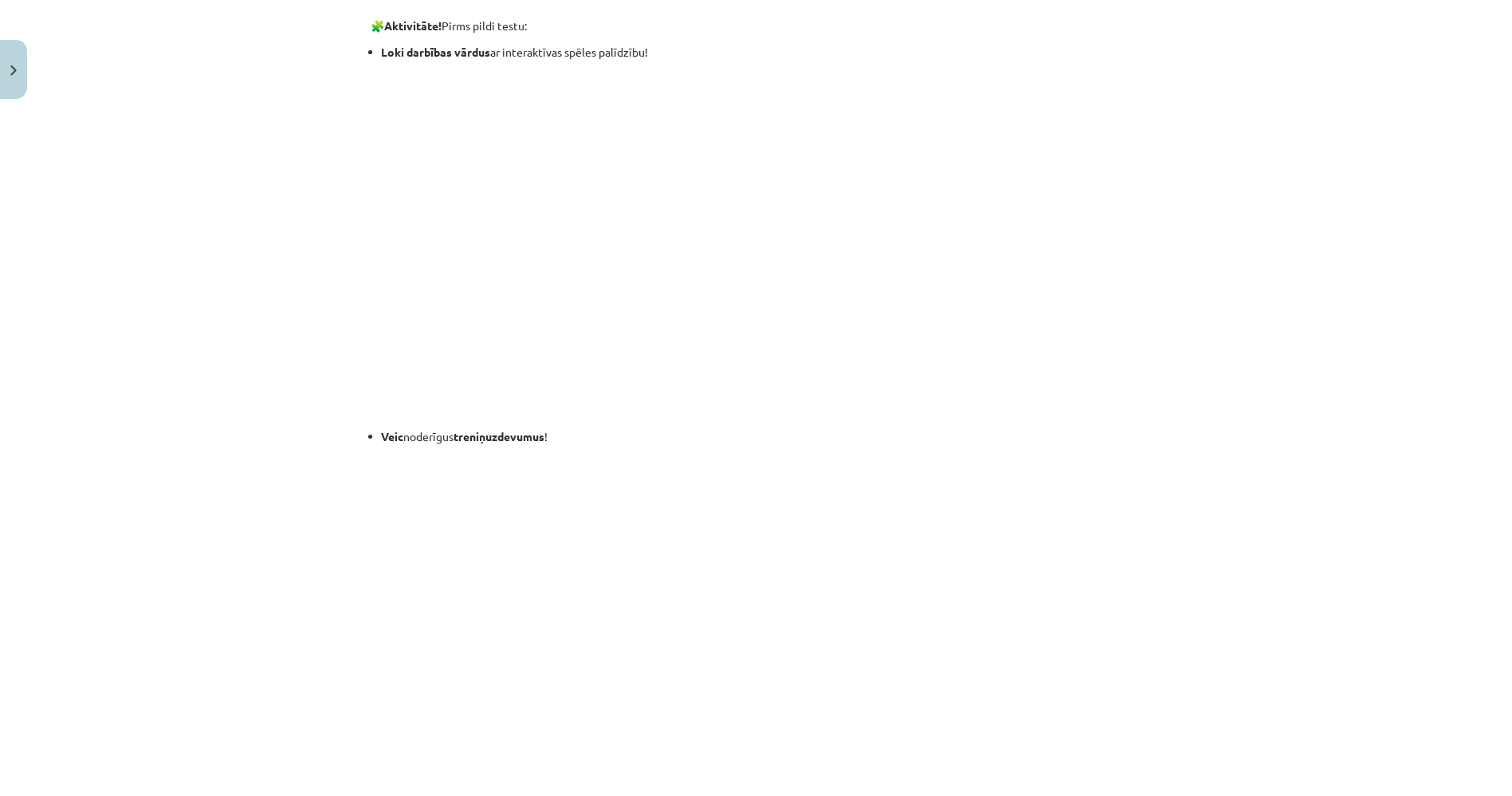
scroll to position [0, 0]
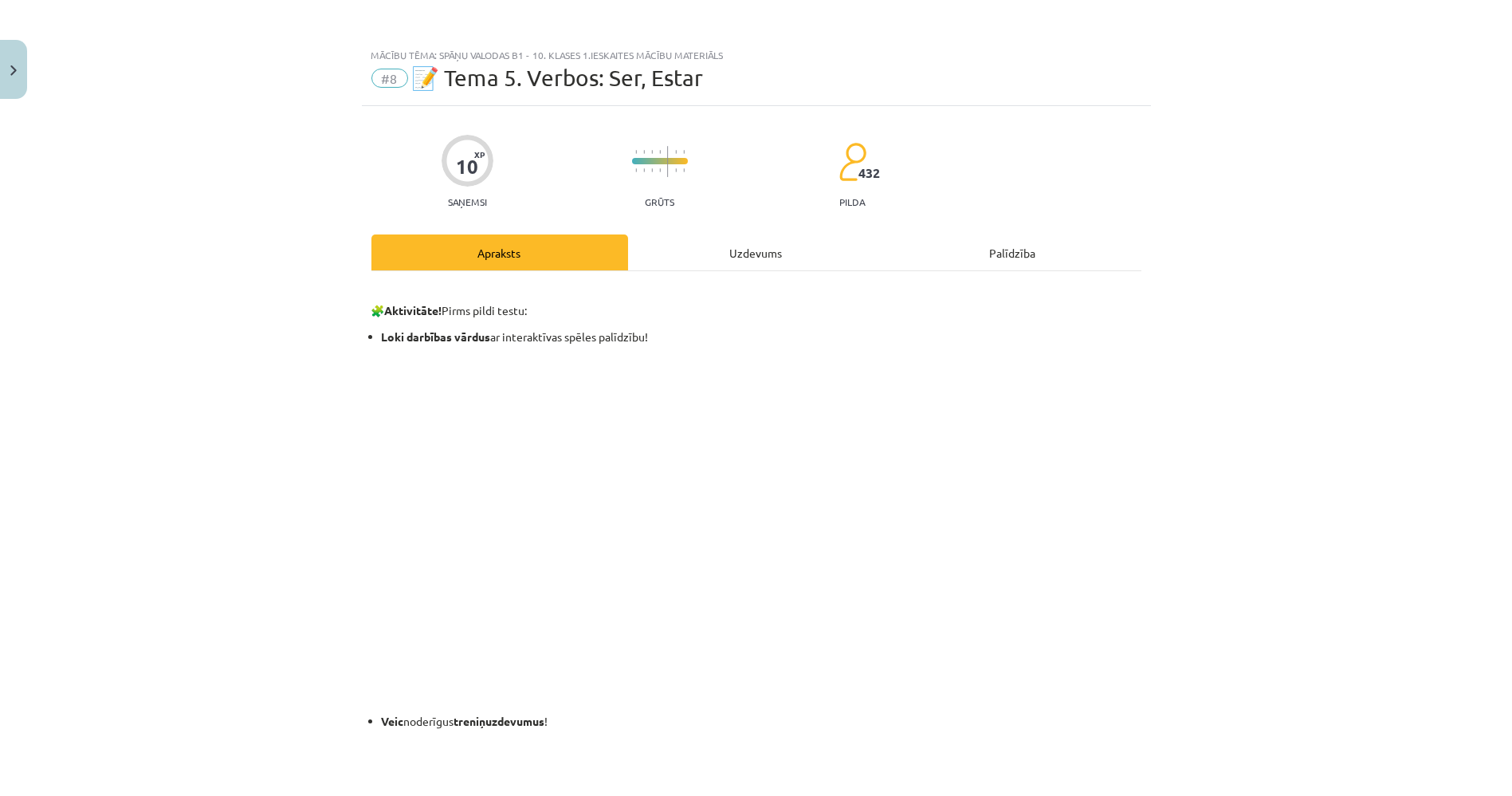
click at [715, 236] on div "Uzdevums" at bounding box center [756, 253] width 257 height 36
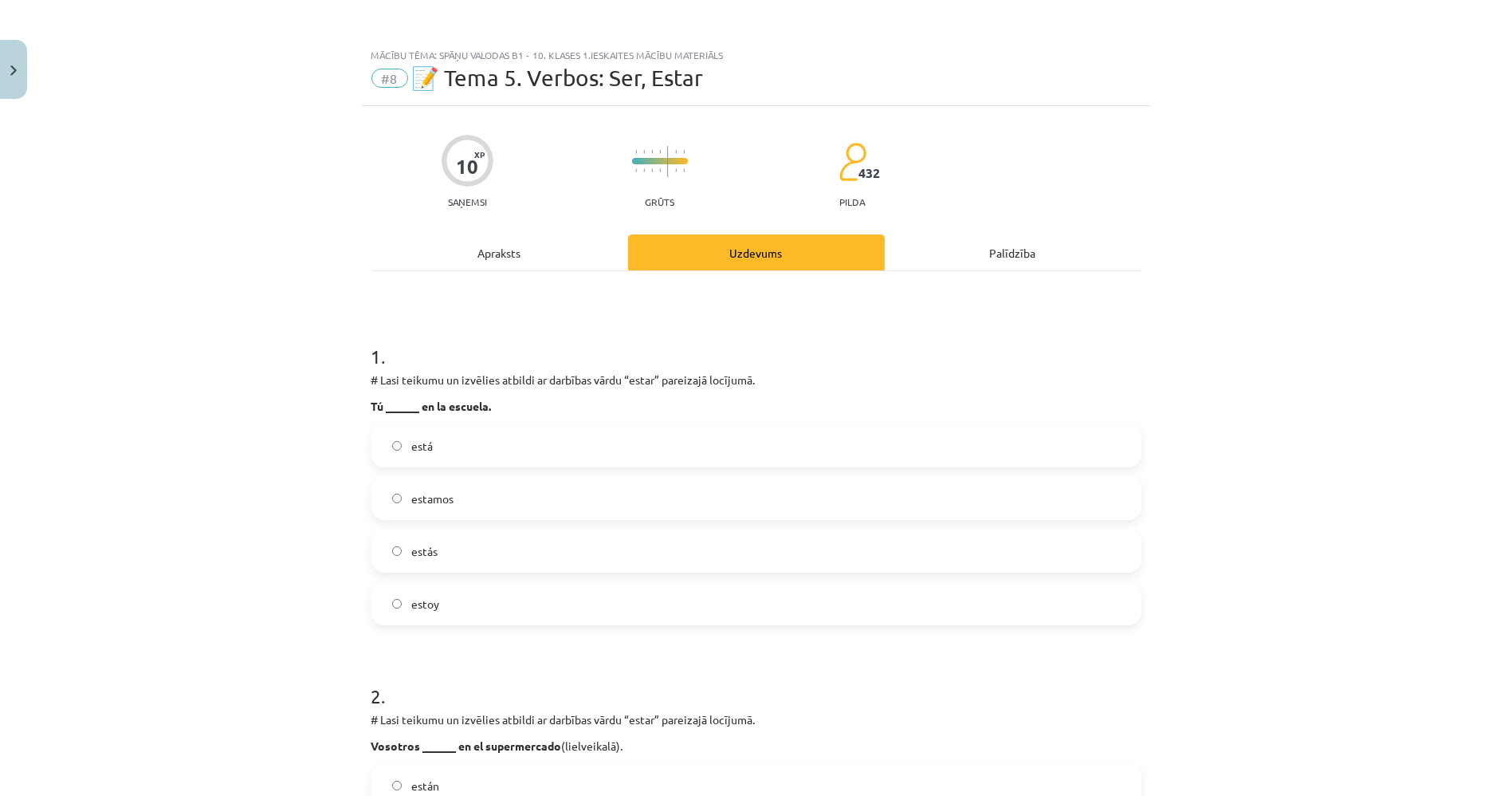
scroll to position [39, 0]
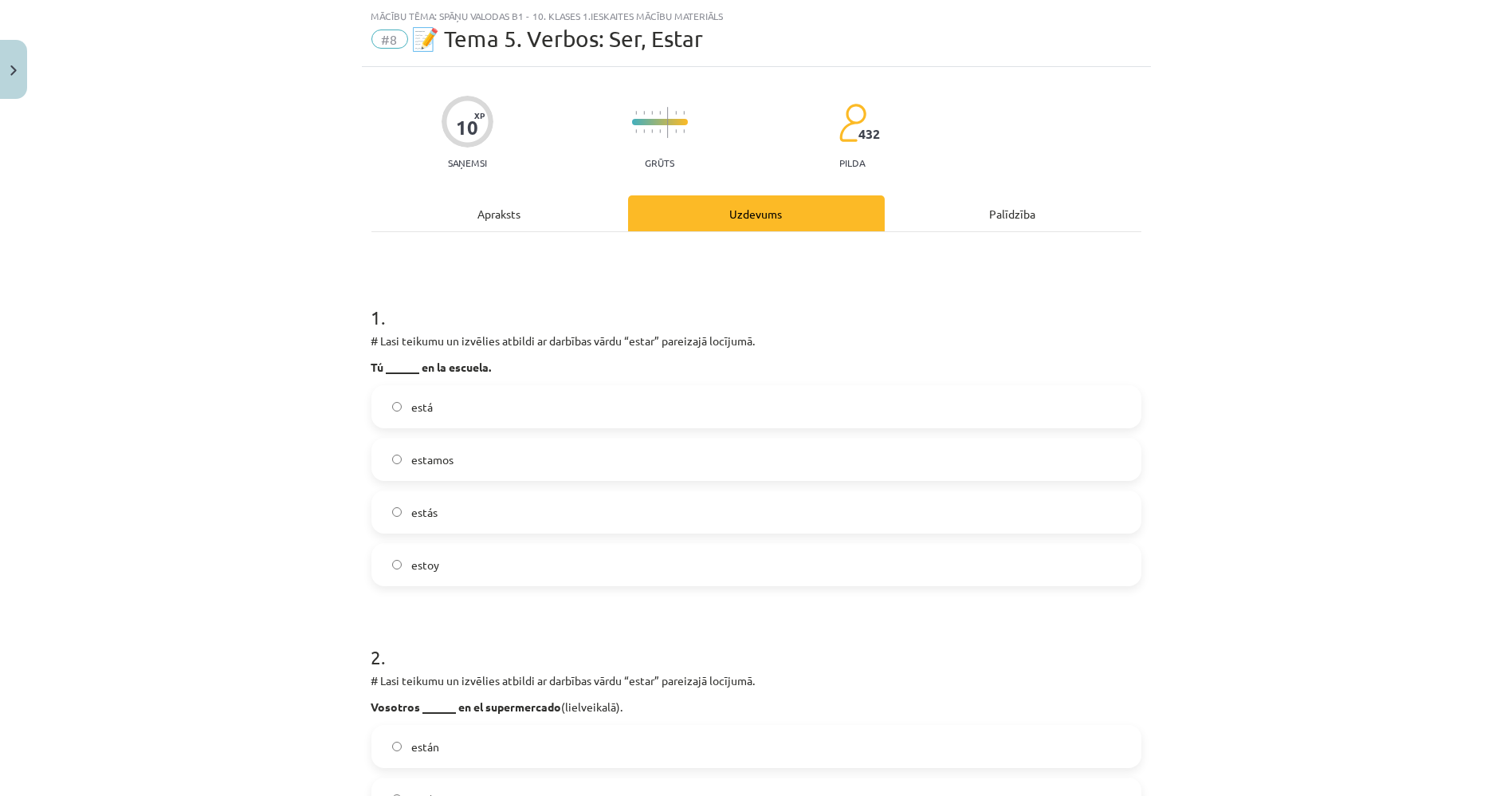
click at [464, 513] on label "estás" at bounding box center [756, 511] width 767 height 40
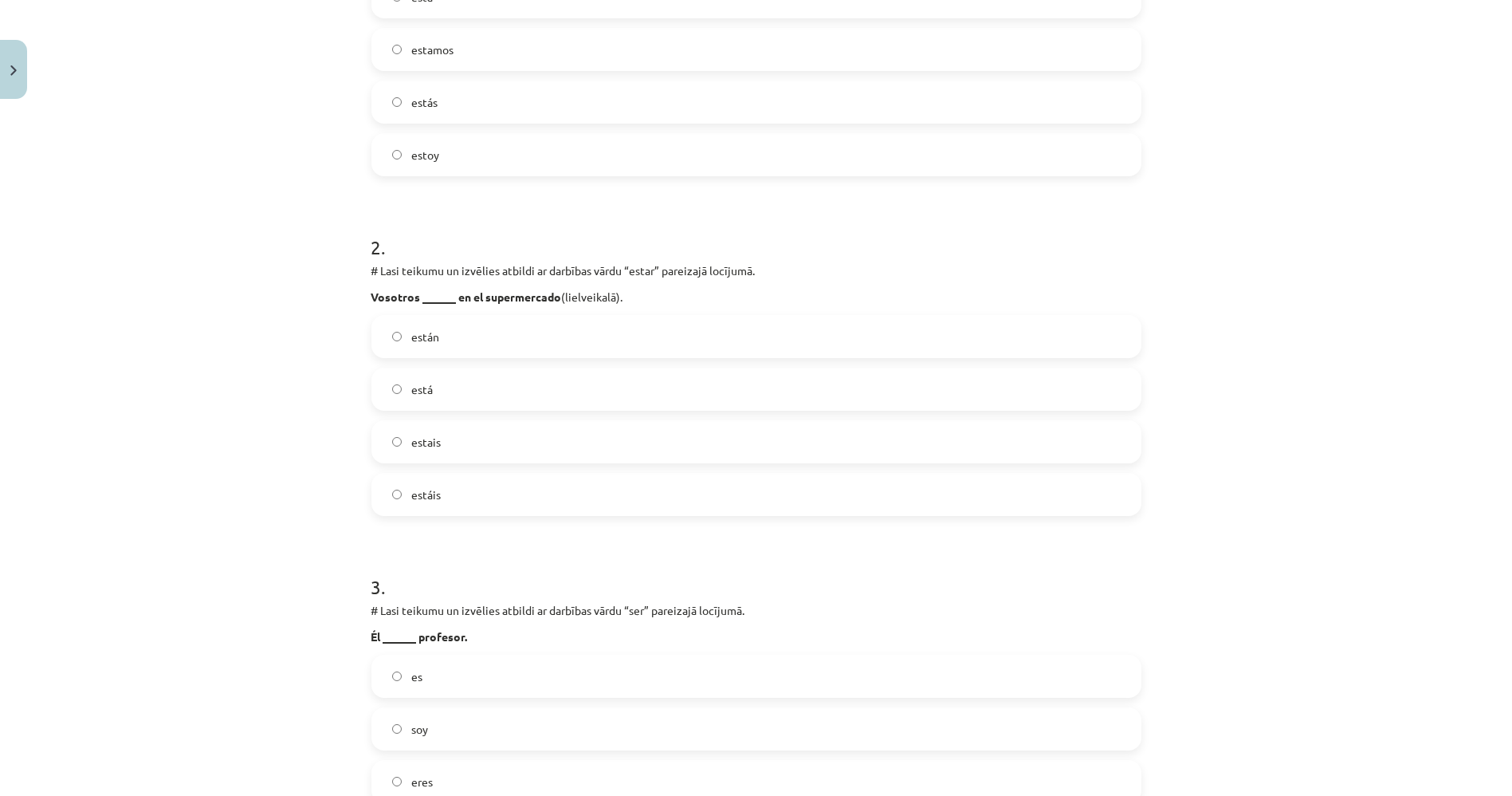
scroll to position [483, 0]
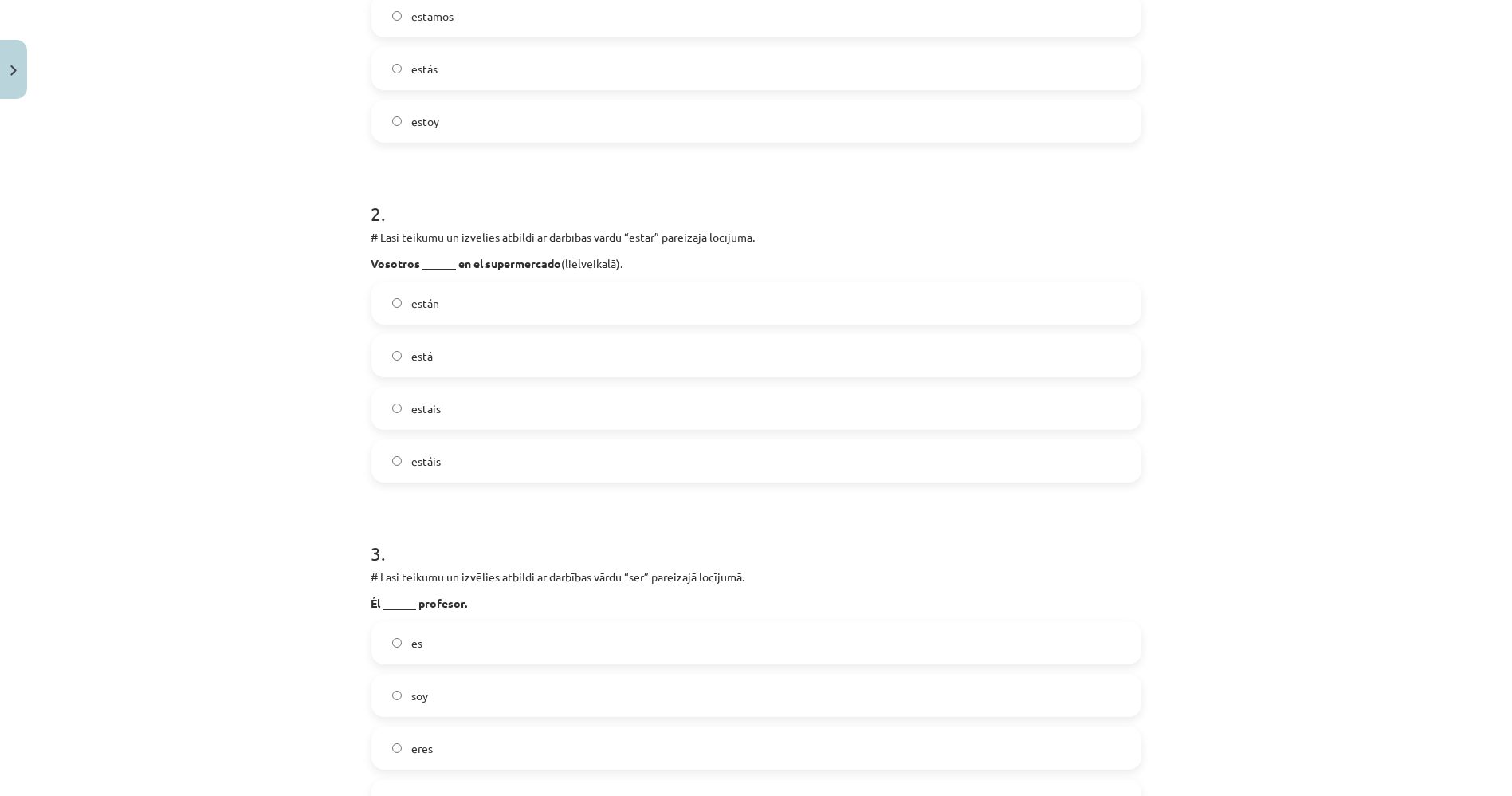
click at [473, 463] on label "estáis" at bounding box center [756, 461] width 767 height 40
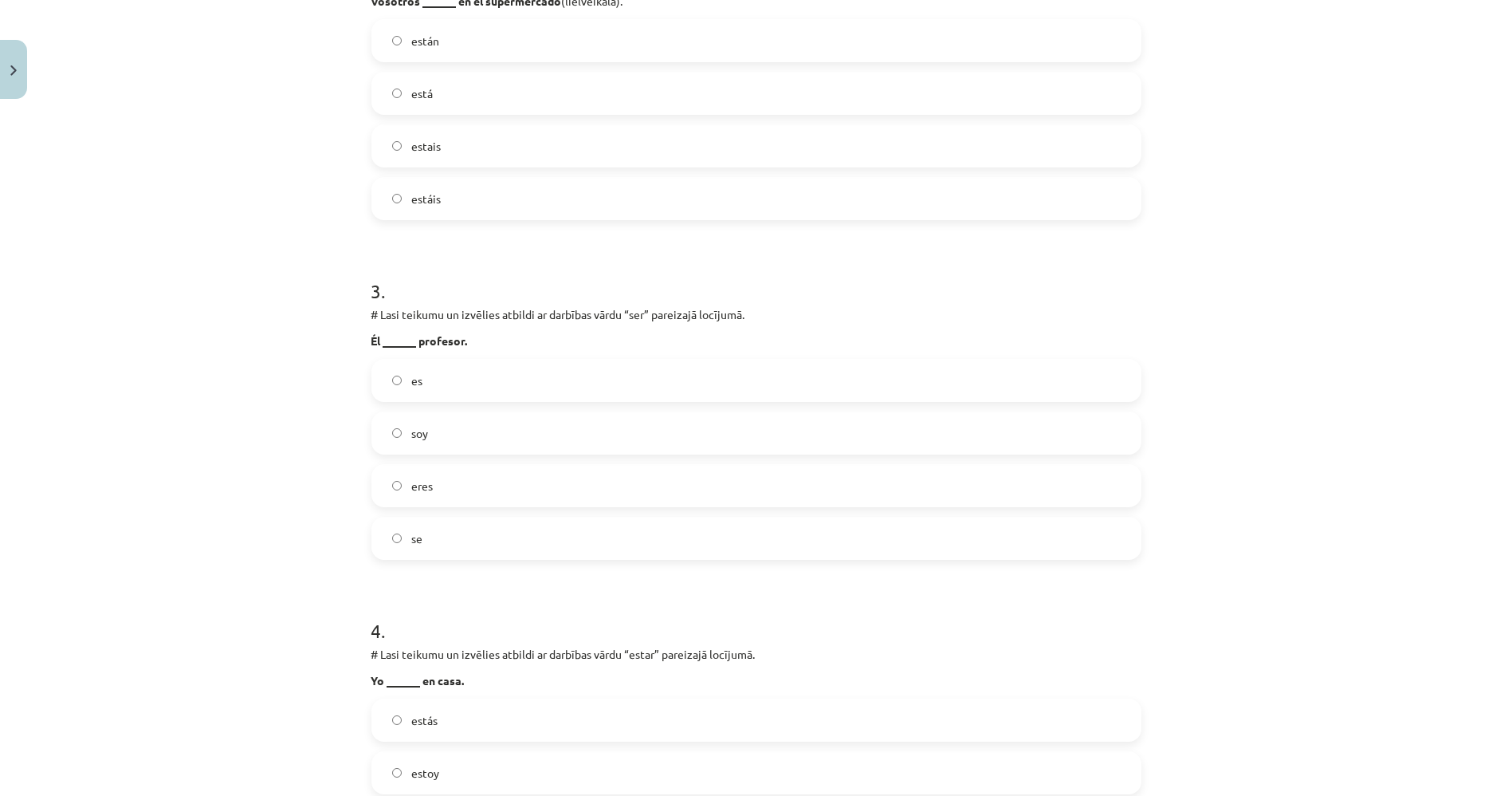
scroll to position [748, 0]
click at [424, 389] on label "es" at bounding box center [756, 377] width 767 height 40
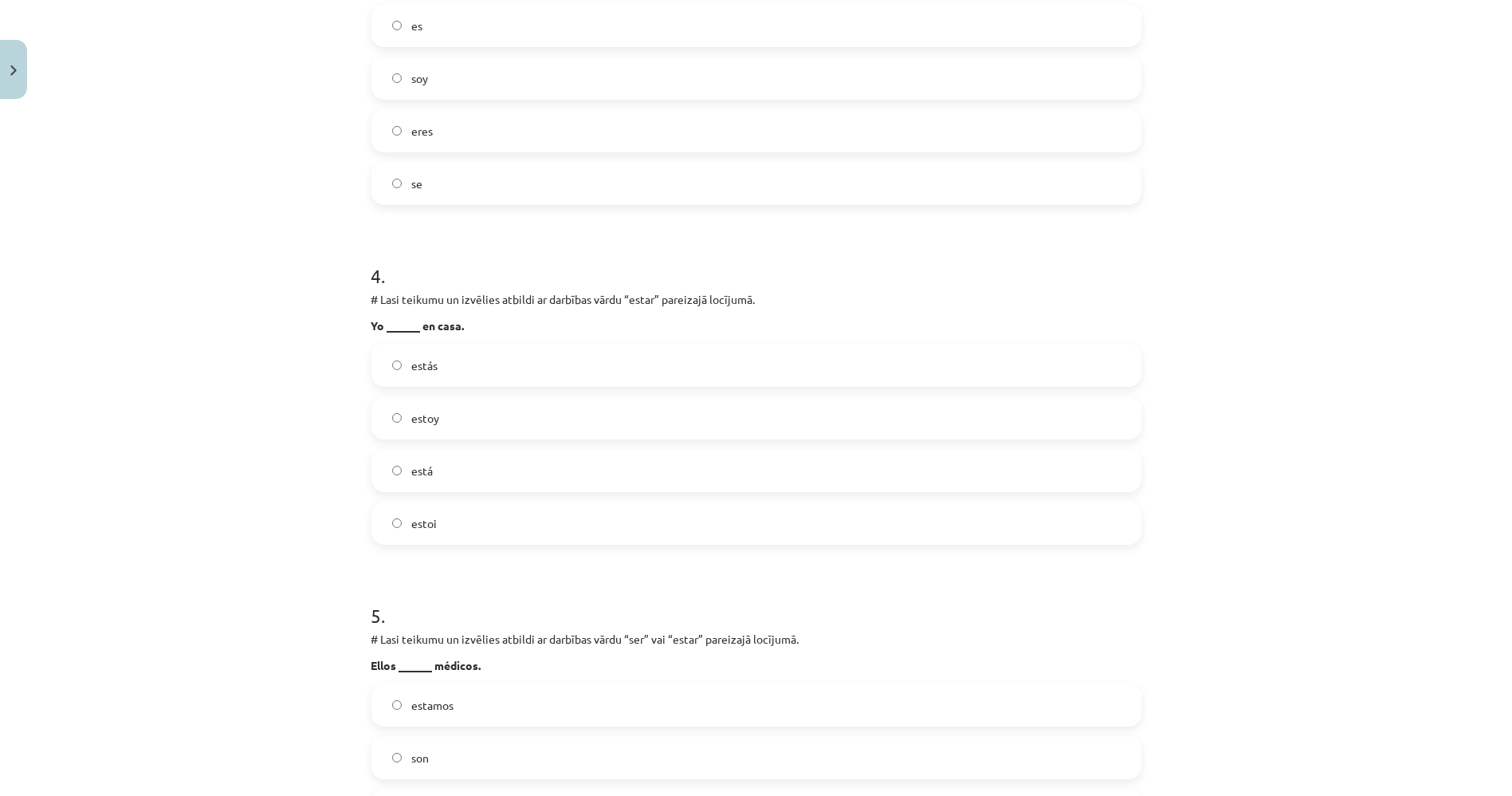
scroll to position [1102, 0]
click at [428, 425] on label "estoy" at bounding box center [756, 415] width 767 height 40
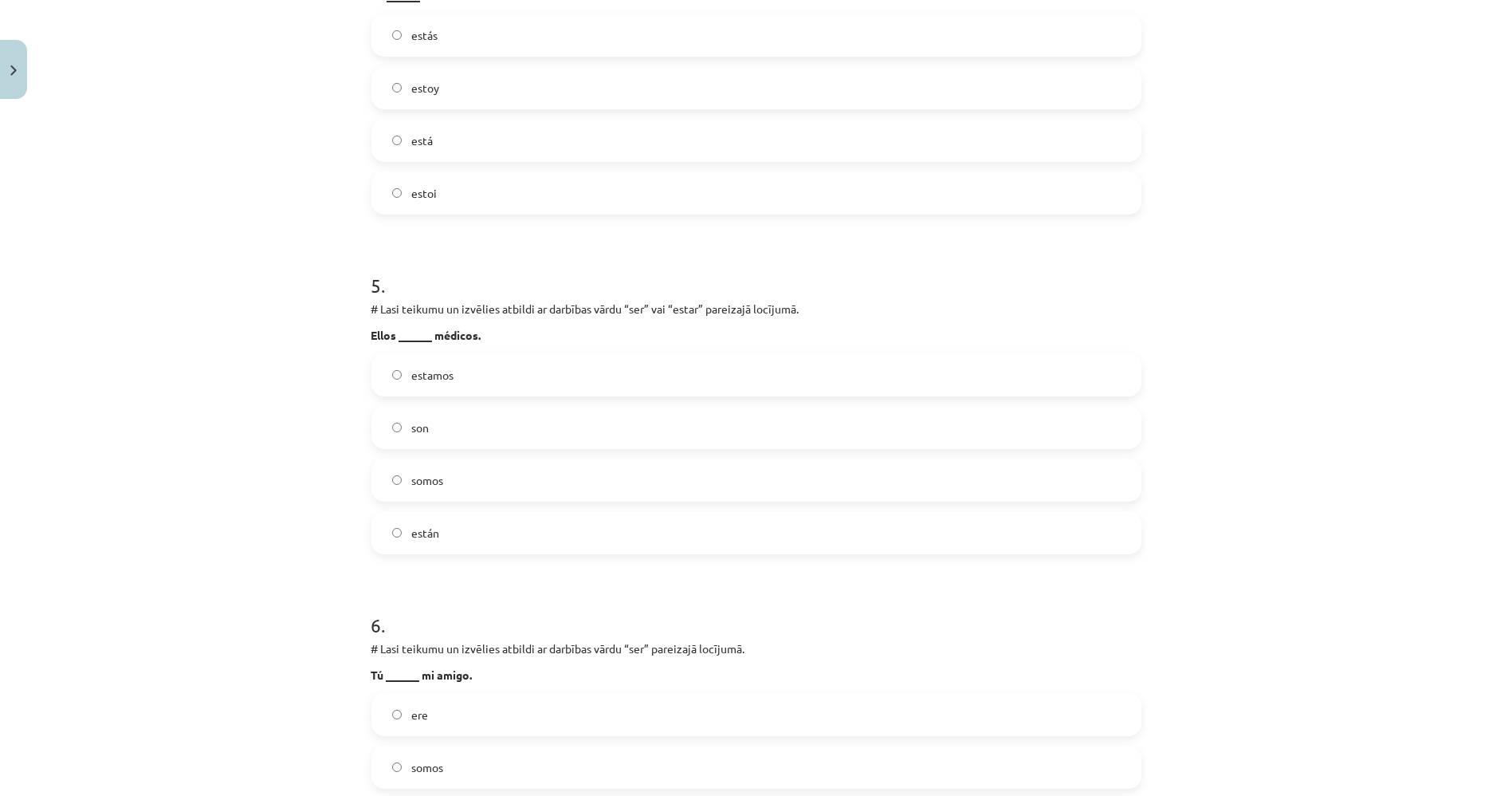
scroll to position [1457, 0]
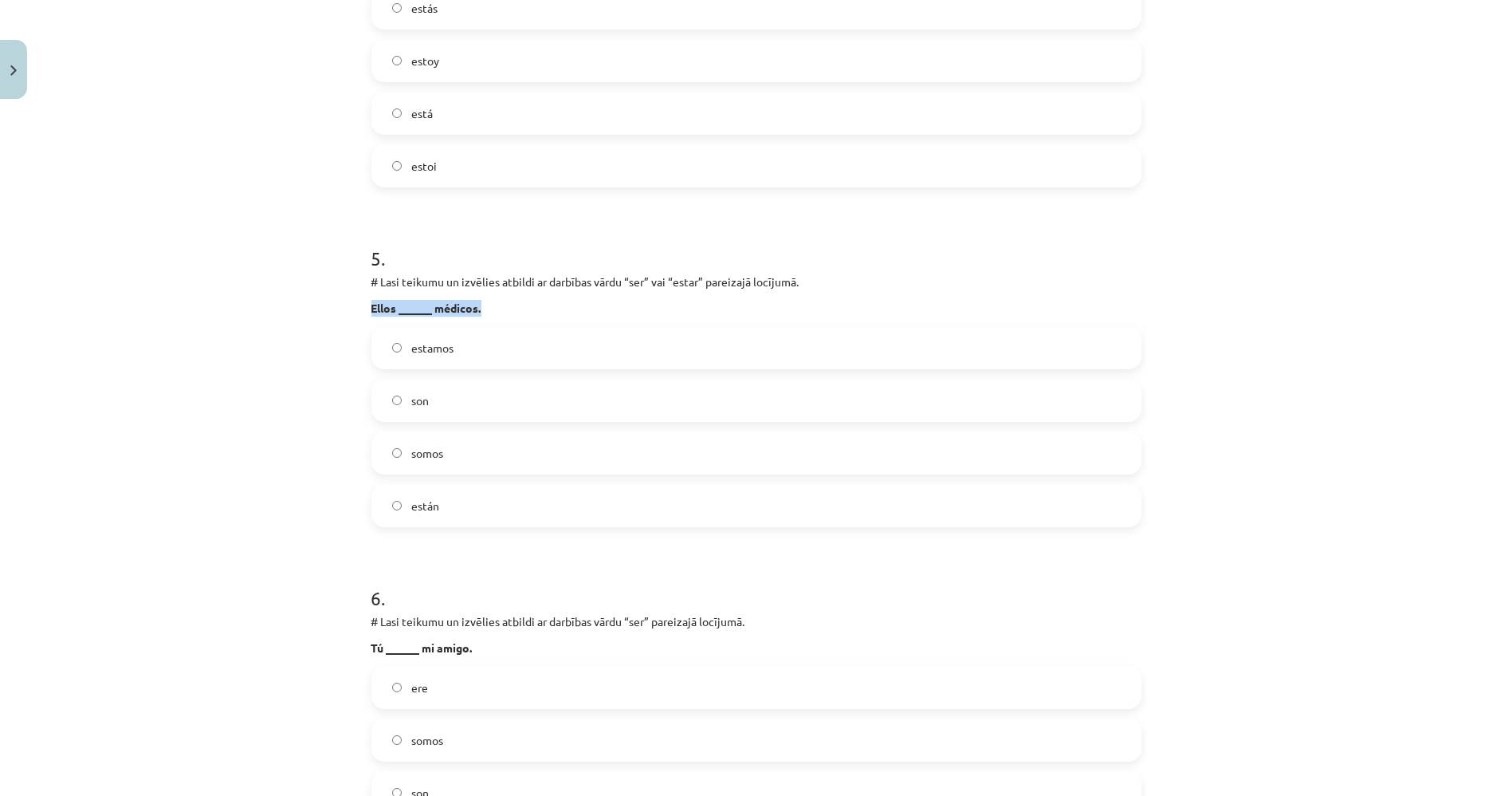
drag, startPoint x: 387, startPoint y: 306, endPoint x: 477, endPoint y: 308, distance: 90.0
click at [477, 308] on div "10 XP Saņemsi Grūts 432 pilda Apraksts Uzdevums Palīdzība 1 . # Lasi teikumu un…" at bounding box center [756, 510] width 789 height 3721
copy strong "Ellos ______ médicos."
click at [380, 385] on label "son" at bounding box center [756, 400] width 767 height 40
click at [186, 359] on div "Mācību tēma: Spāņu valodas b1 - 10. klases 1.ieskaites mācību materiāls #8 📝 Te…" at bounding box center [756, 398] width 1512 height 796
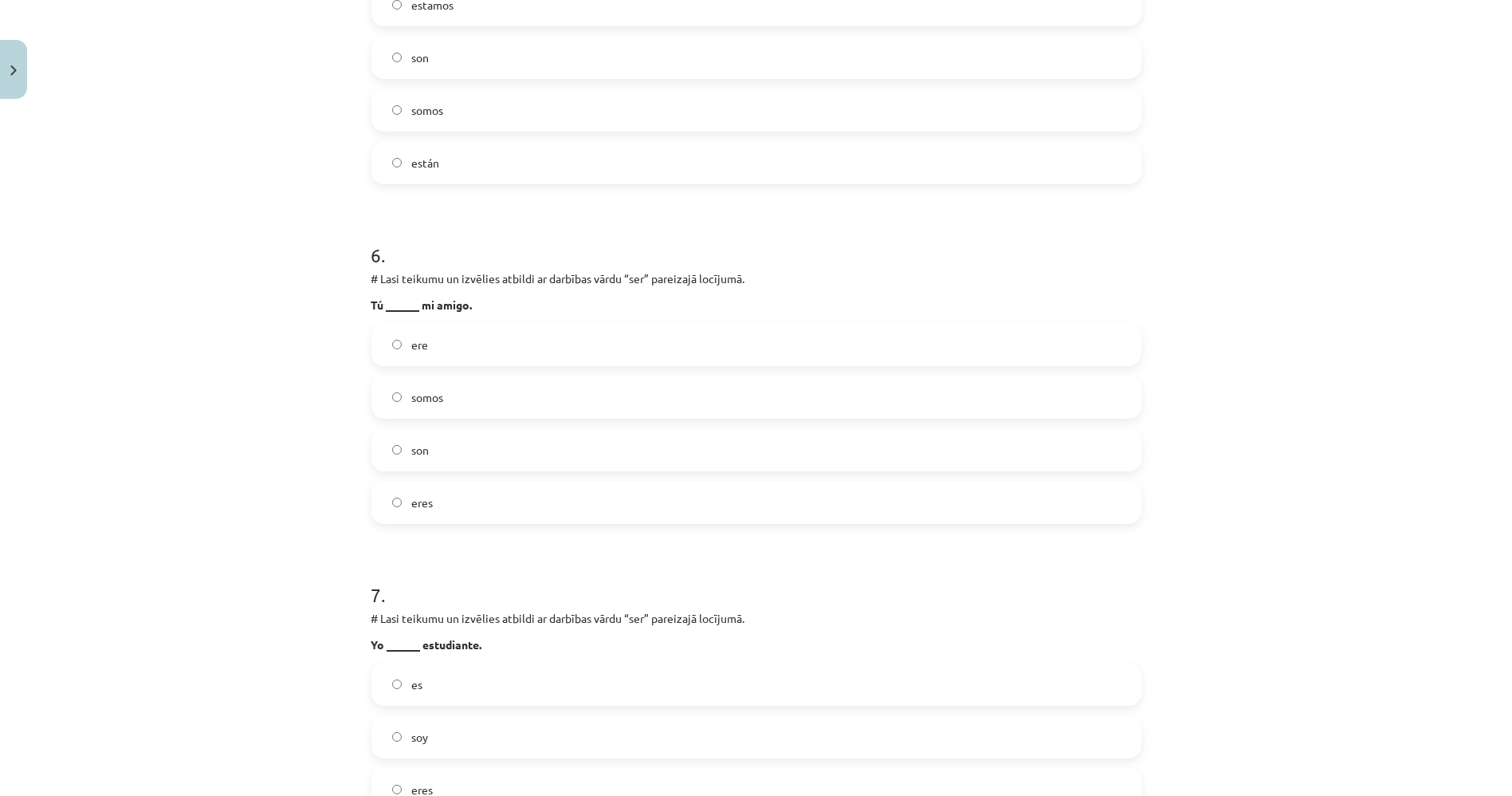
scroll to position [1811, 0]
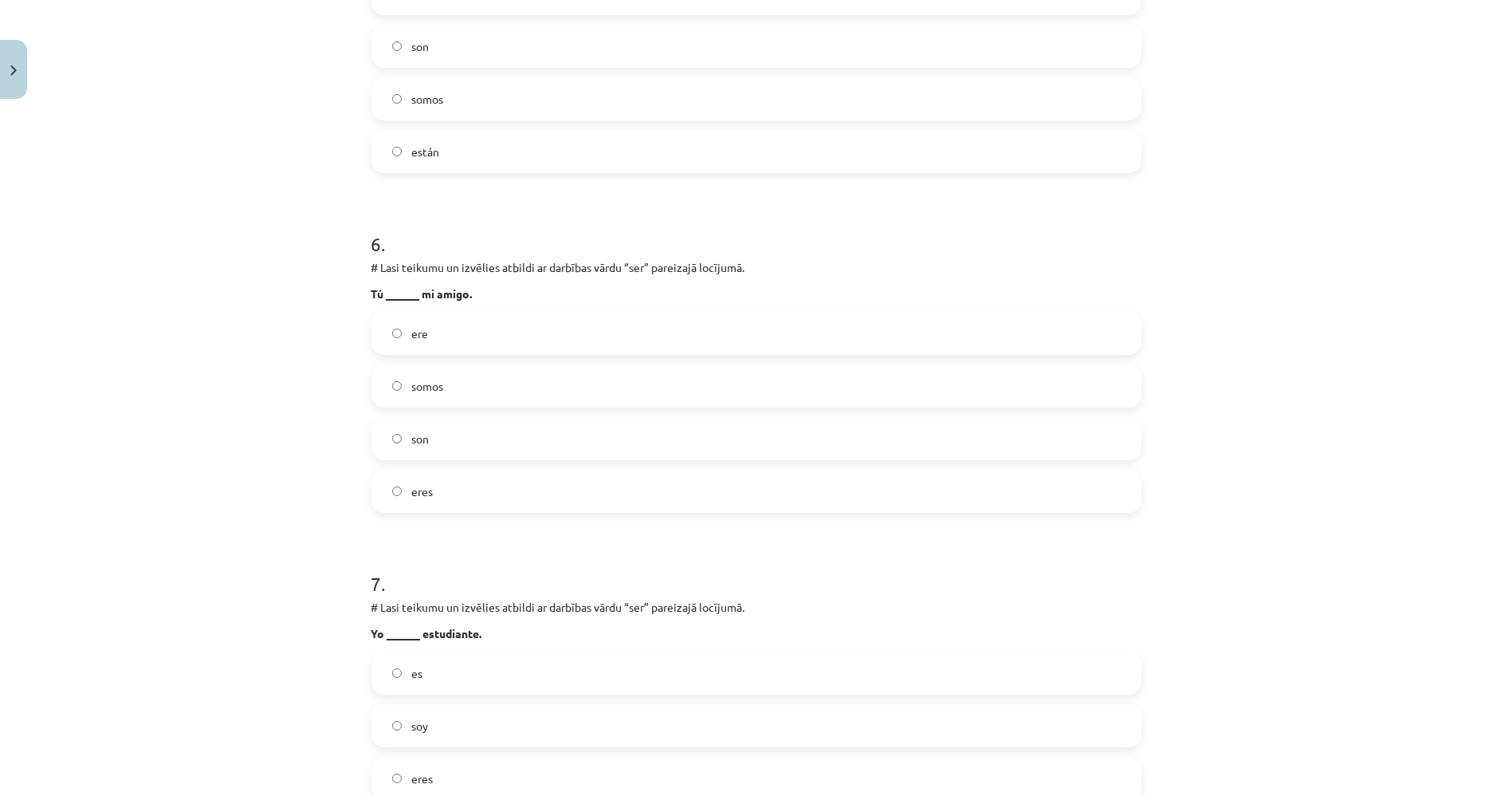
click at [418, 498] on label "eres" at bounding box center [756, 491] width 767 height 40
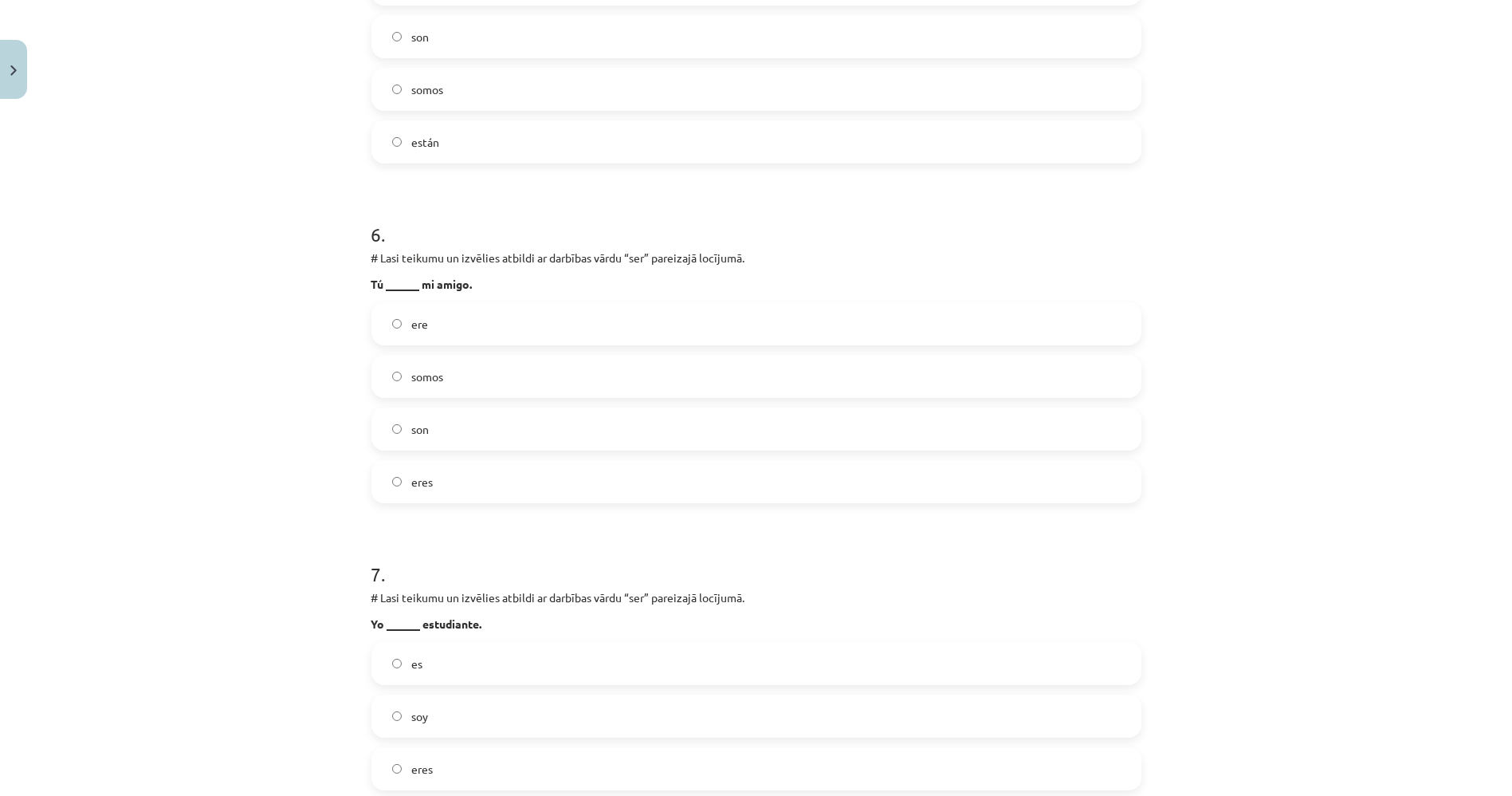
scroll to position [2077, 0]
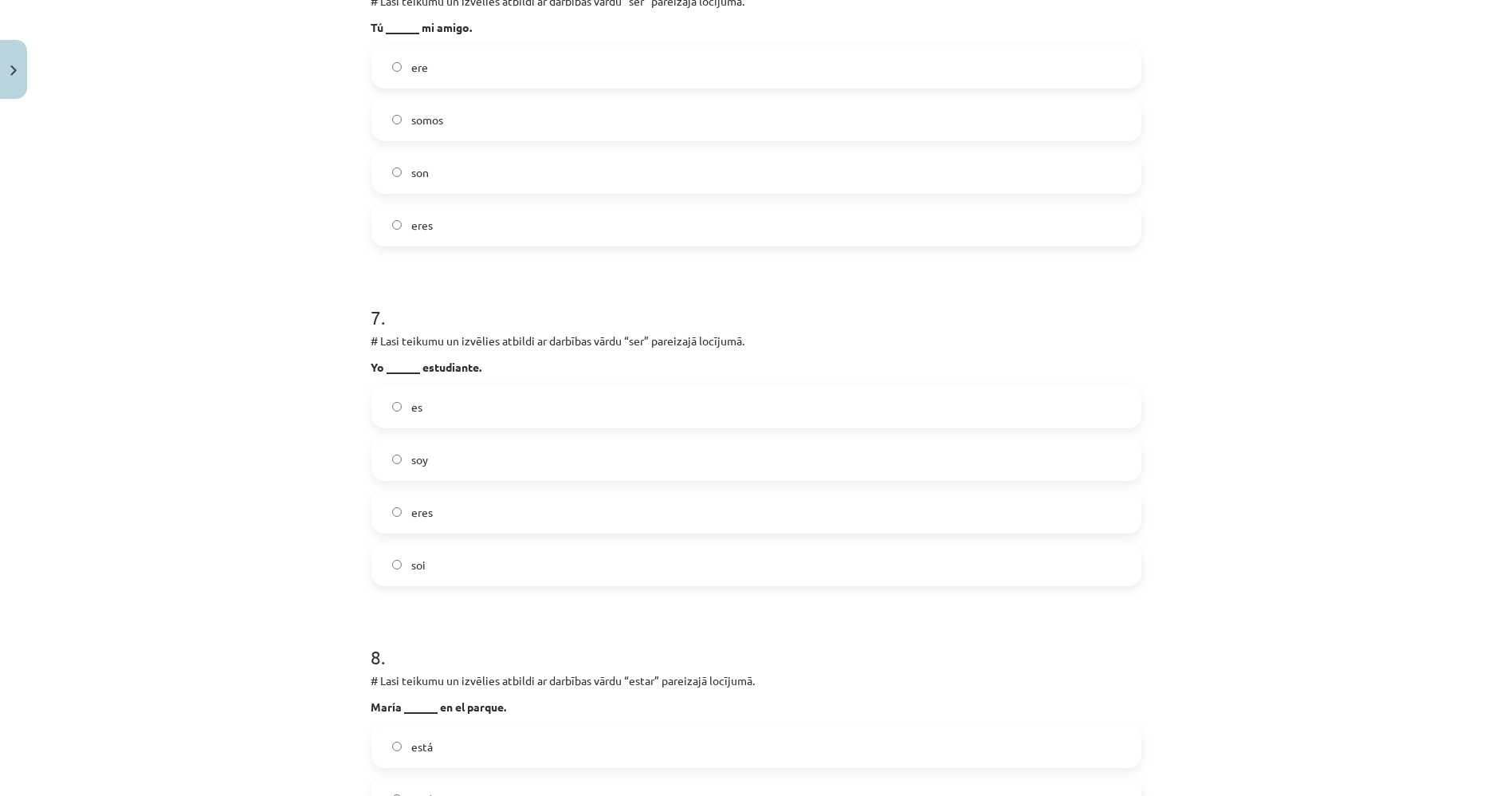
click at [462, 460] on label "soy" at bounding box center [756, 459] width 767 height 40
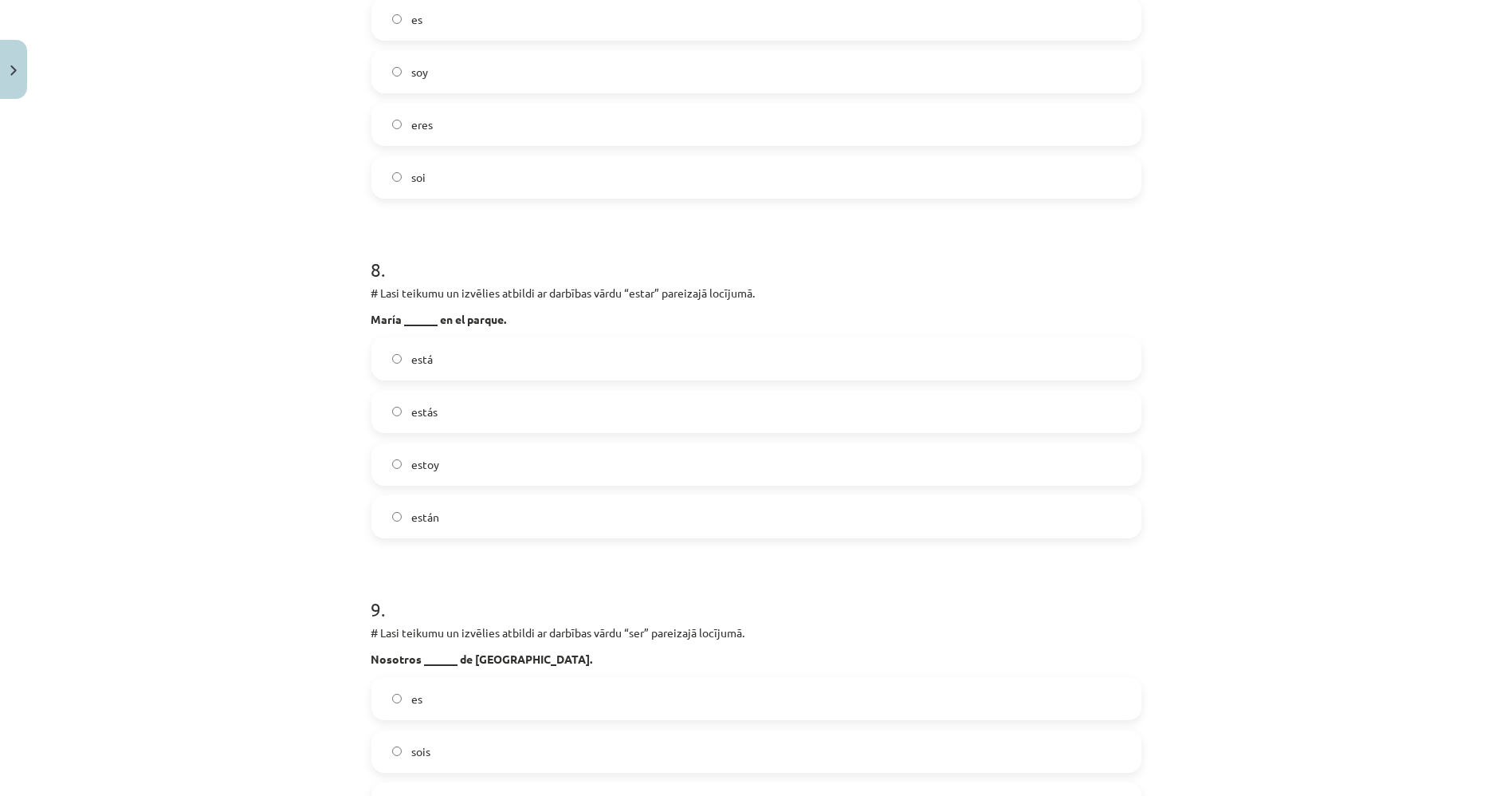
scroll to position [2520, 0]
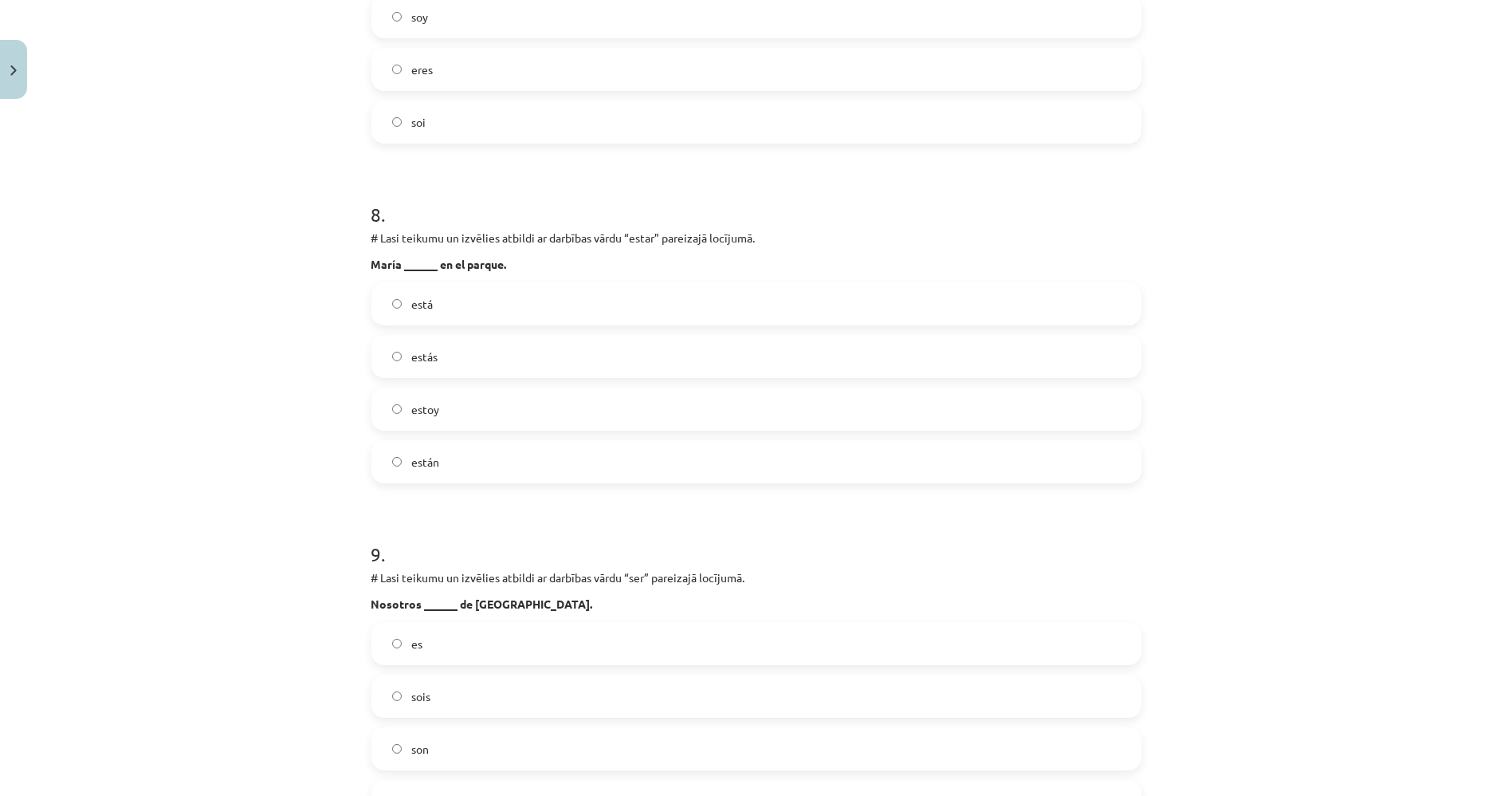
click at [420, 303] on span "está" at bounding box center [422, 304] width 21 height 16
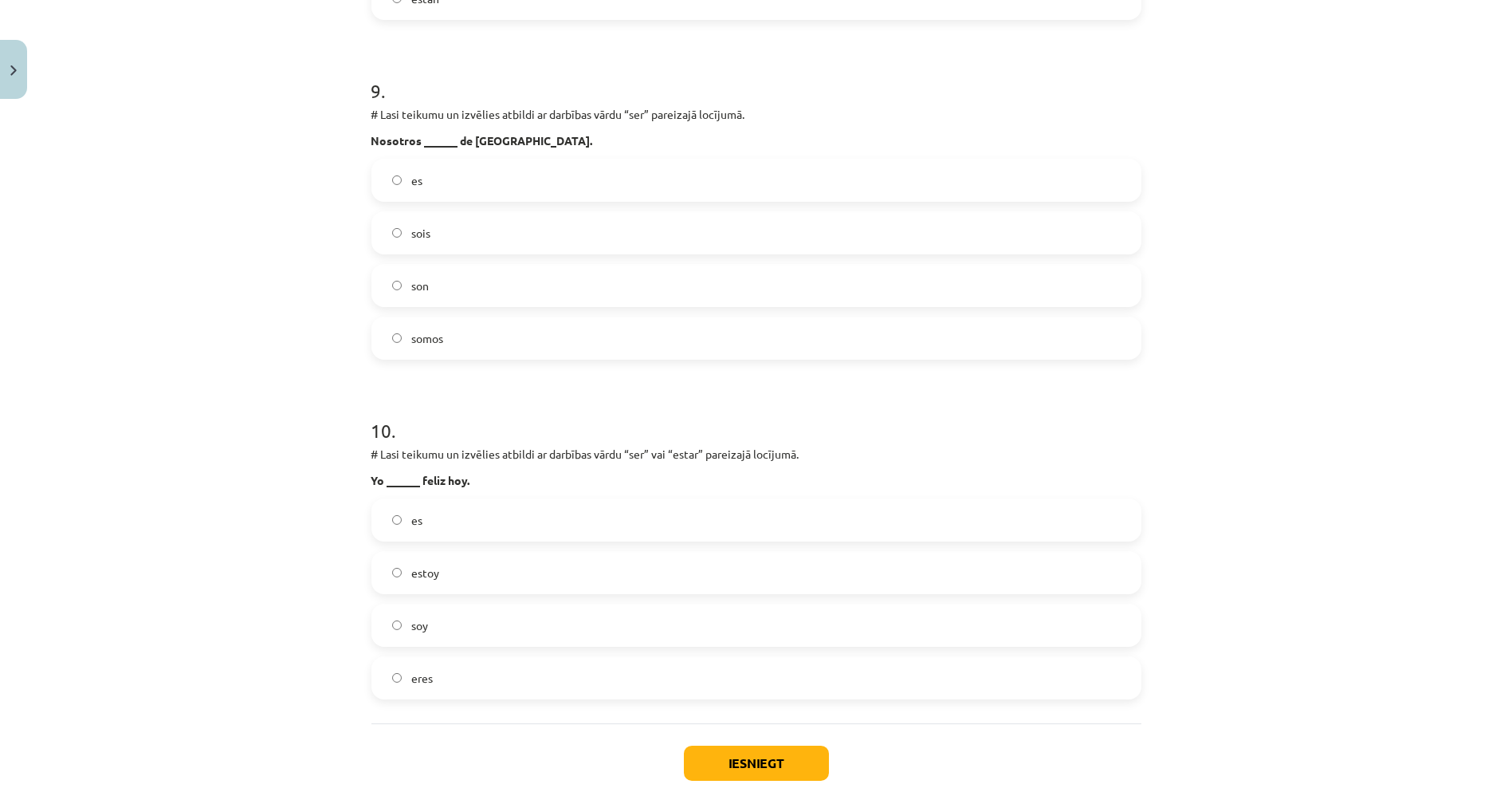
scroll to position [2982, 0]
click at [476, 344] on label "somos" at bounding box center [756, 340] width 767 height 40
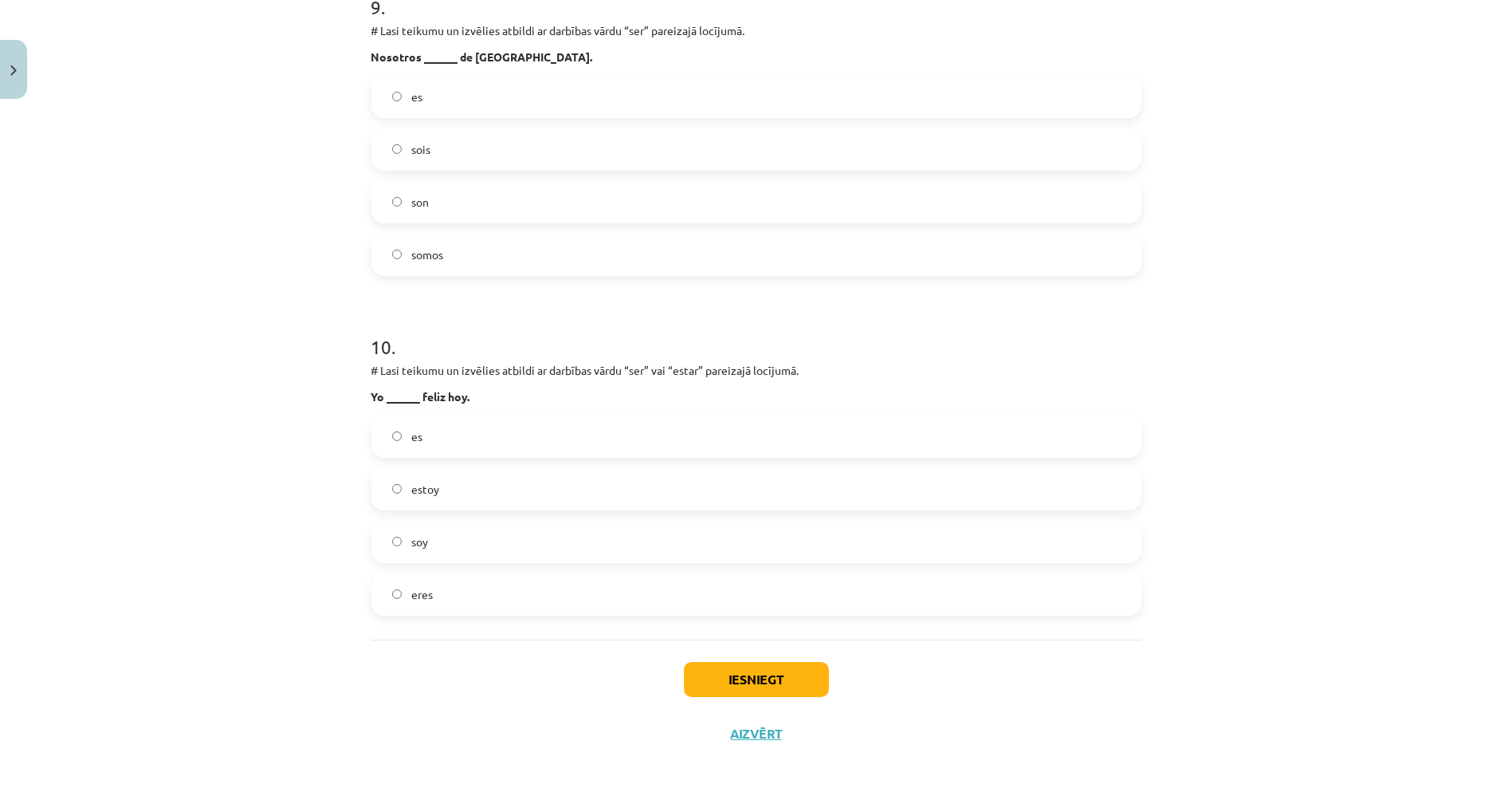
scroll to position [3070, 0]
click at [468, 485] on label "estoy" at bounding box center [756, 485] width 767 height 40
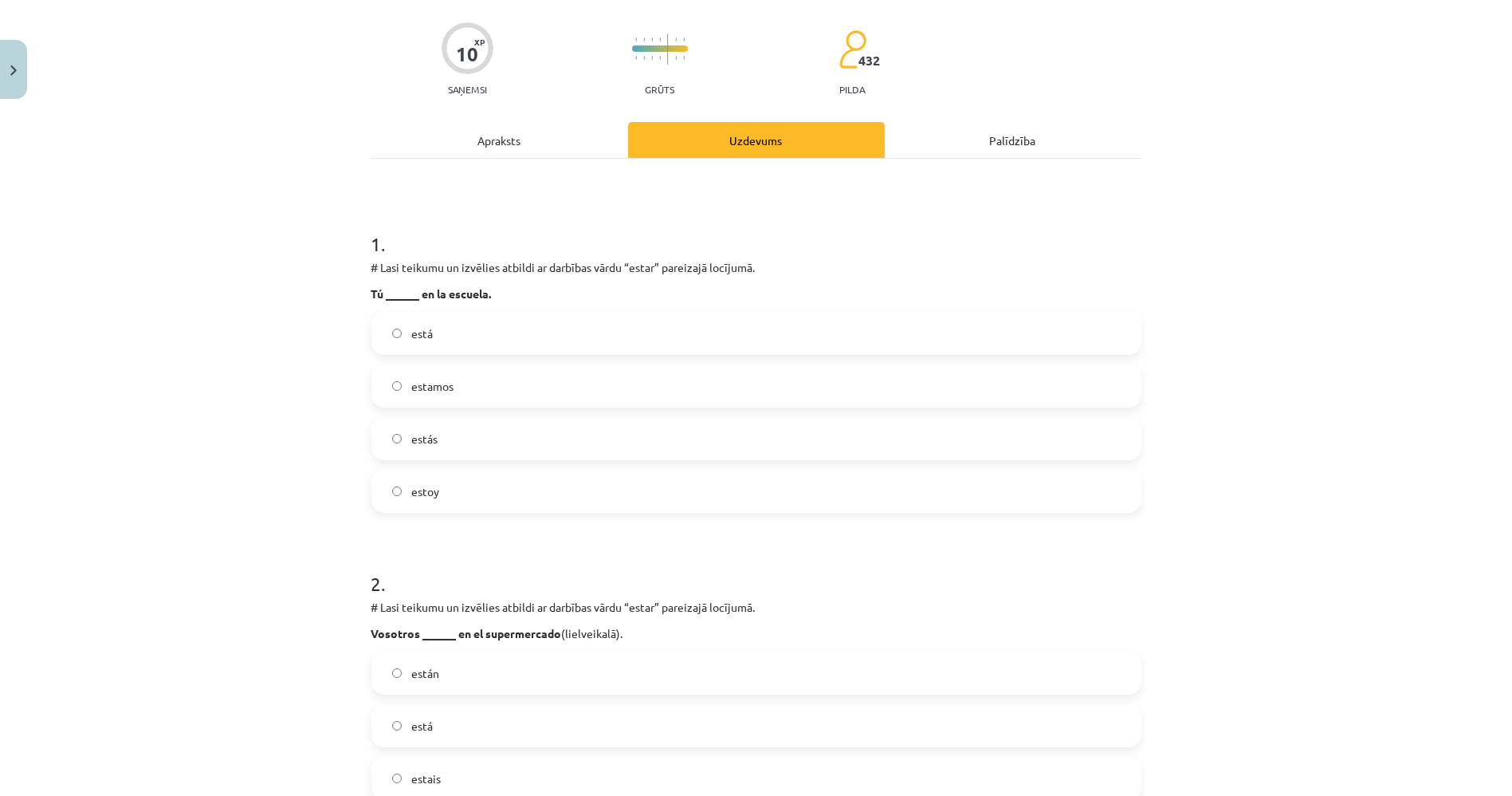
scroll to position [57, 0]
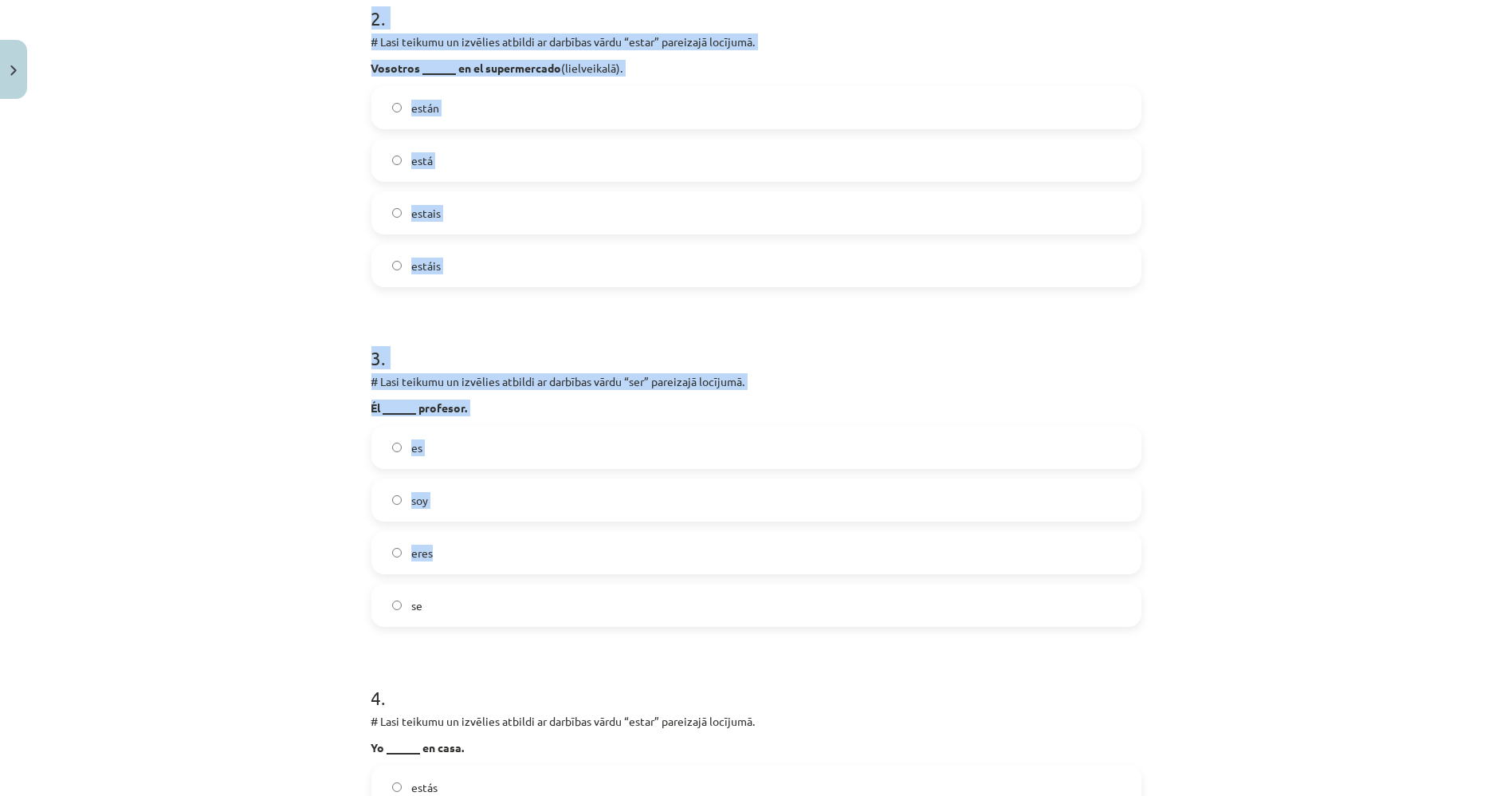
drag, startPoint x: 357, startPoint y: 302, endPoint x: 859, endPoint y: 552, distance: 560.8
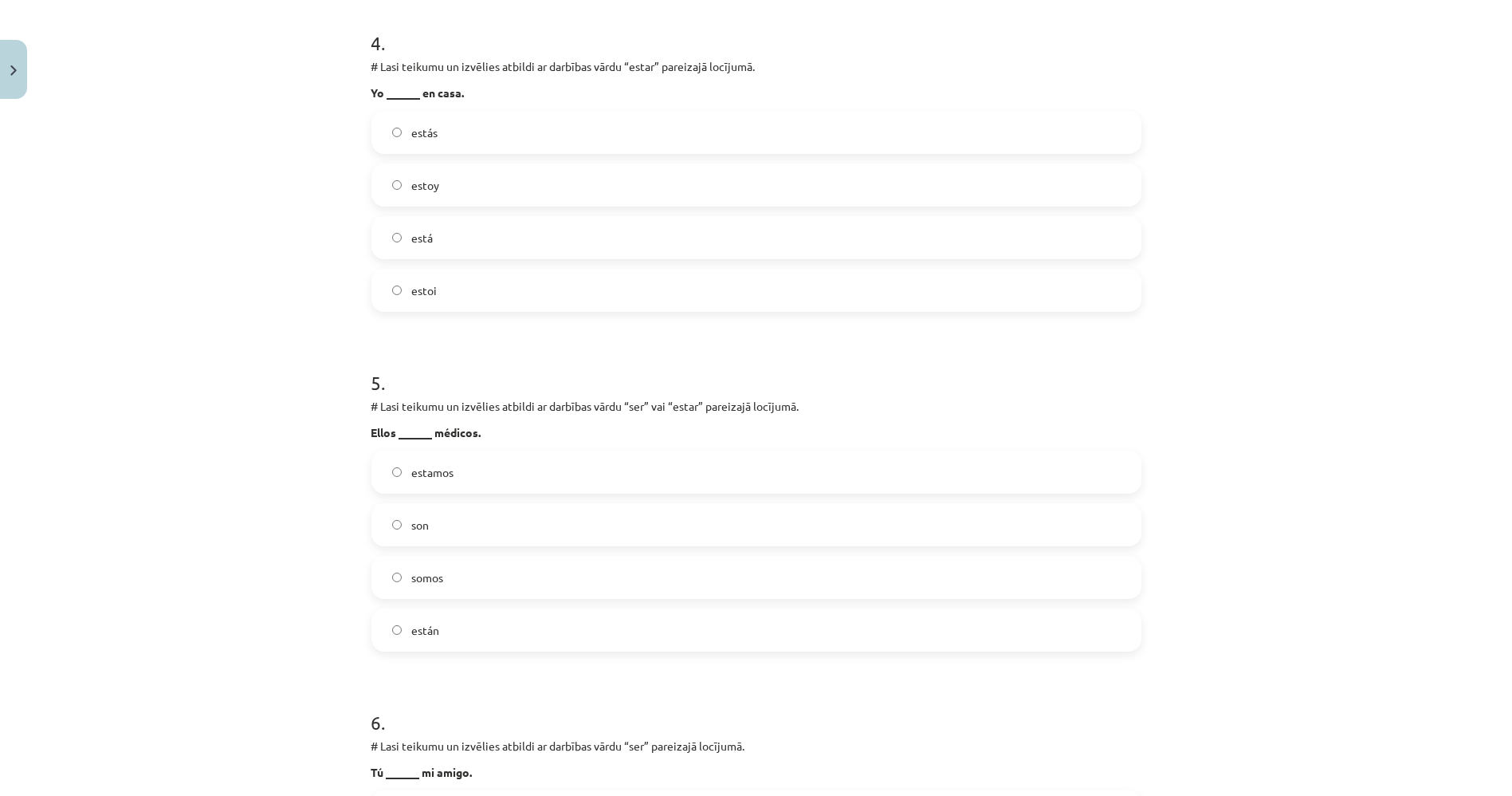
drag, startPoint x: 859, startPoint y: 552, endPoint x: 884, endPoint y: 562, distance: 26.9
click at [884, 562] on form "1 . # Lasi teikumu un izvēlies atbildi ar darbības vārdu “estar” pareizajā locī…" at bounding box center [756, 667] width 770 height 3365
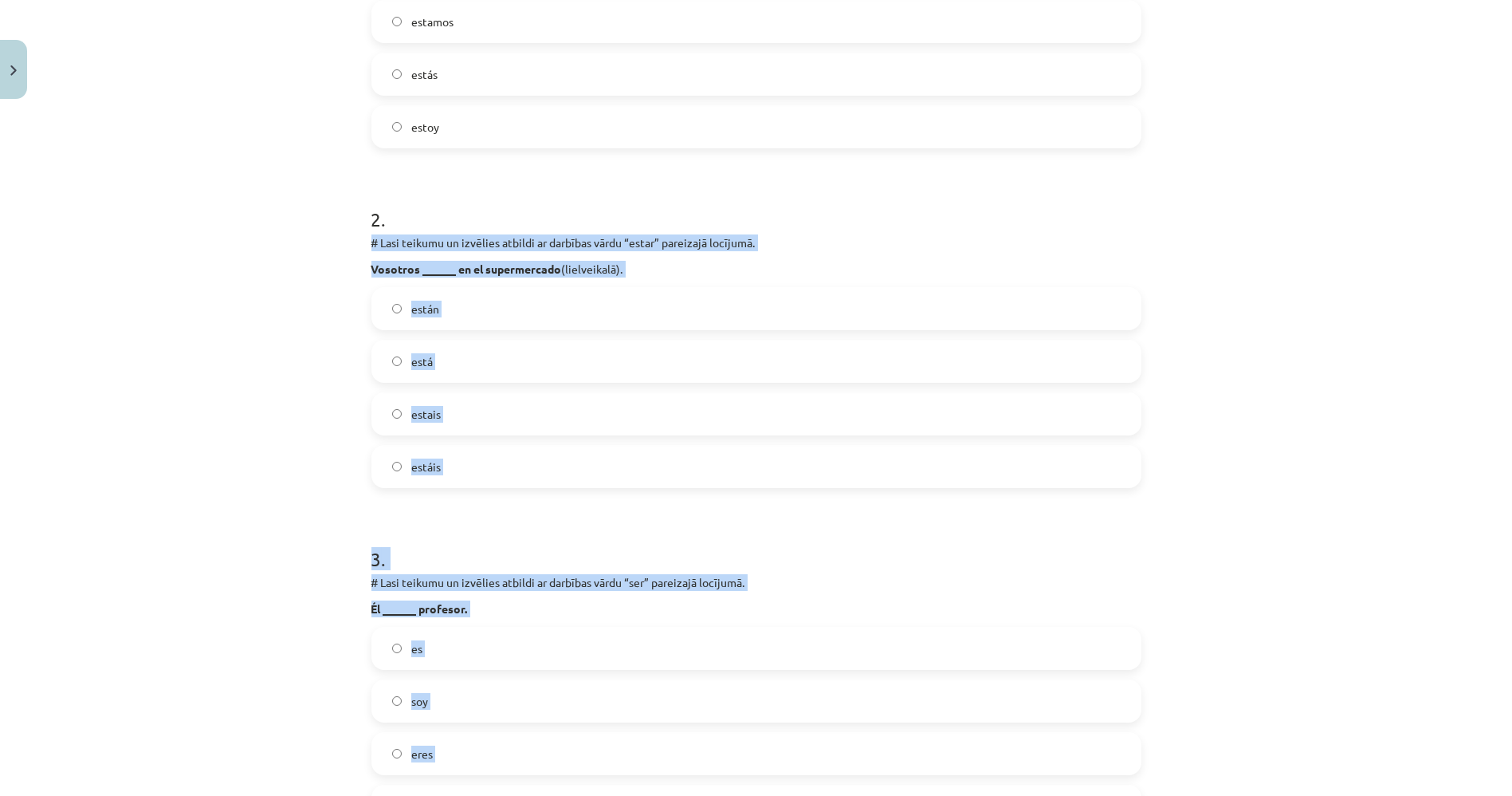
scroll to position [412, 0]
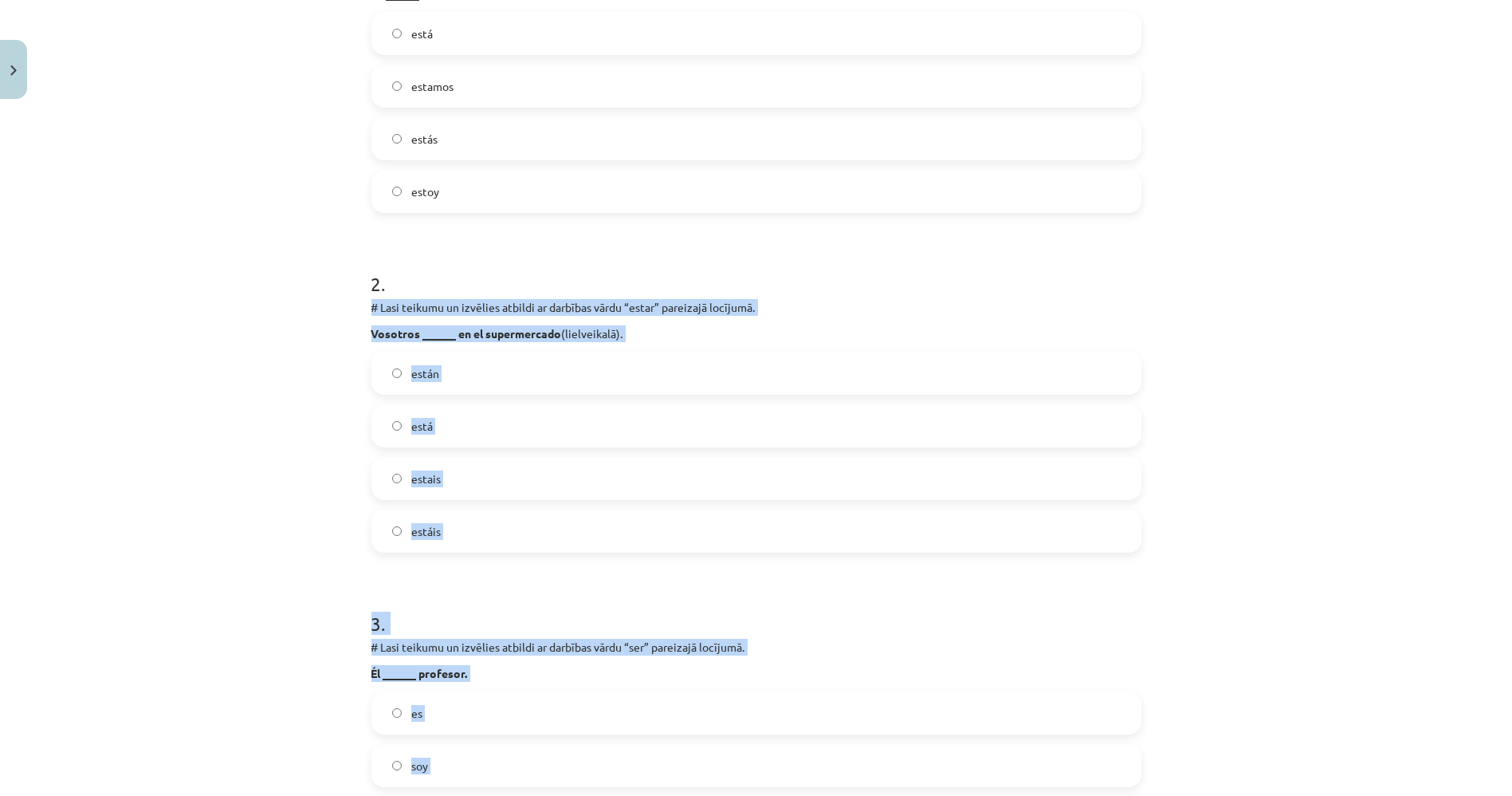
drag, startPoint x: 884, startPoint y: 562, endPoint x: 220, endPoint y: 313, distance: 709.2
click at [220, 313] on div "Mācību tēma: Spāņu valodas b1 - 10. klases 1.ieskaites mācību materiāls #8 📝 Te…" at bounding box center [756, 398] width 1512 height 796
click at [224, 313] on div "Mācību tēma: Spāņu valodas b1 - 10. klases 1.ieskaites mācību materiāls #8 📝 Te…" at bounding box center [756, 398] width 1512 height 796
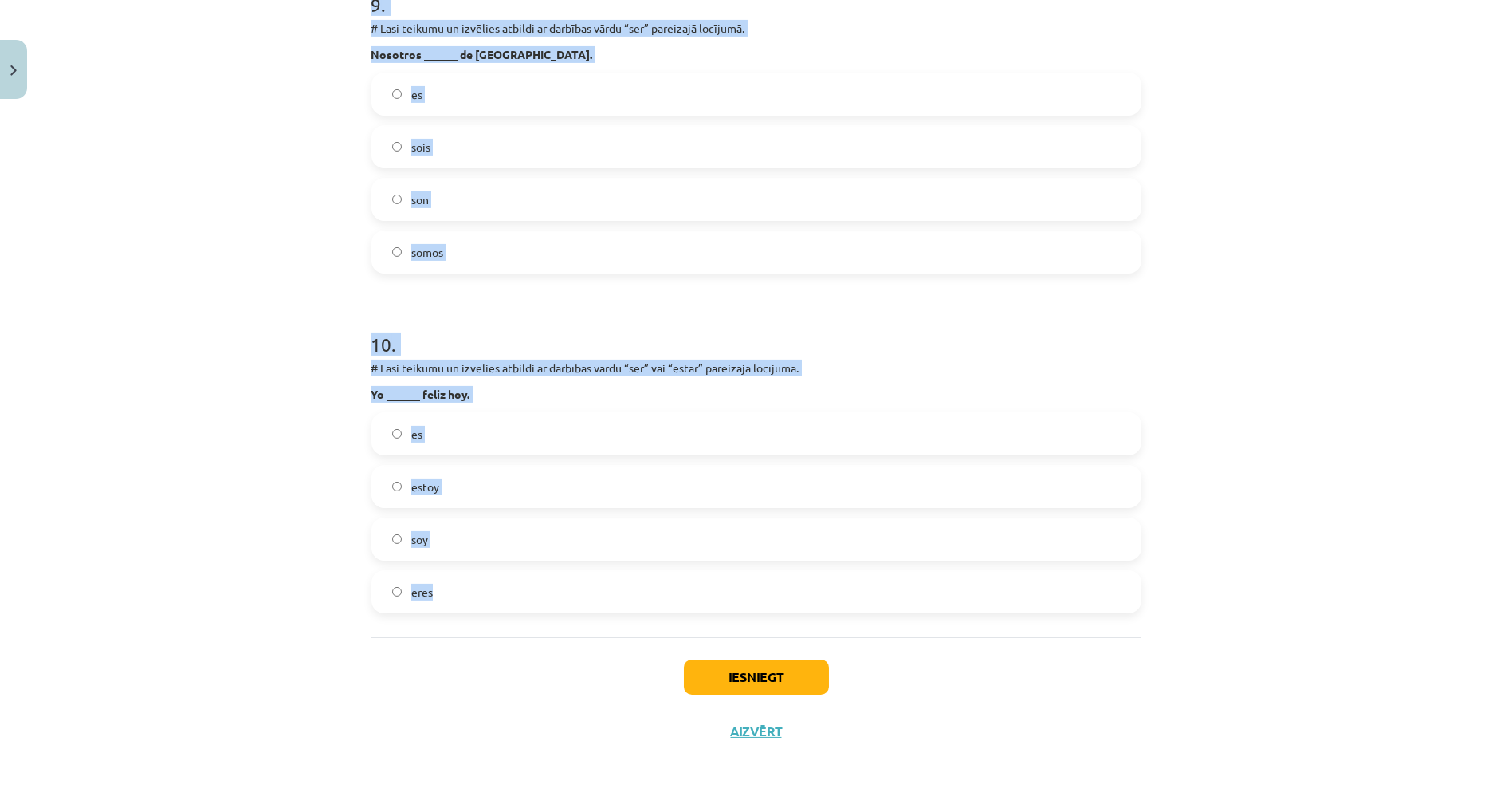
scroll to position [3070, 0]
drag, startPoint x: 289, startPoint y: 338, endPoint x: 1022, endPoint y: 586, distance: 773.8
click at [1022, 586] on div "Mācību tēma: Spāņu valodas b1 - 10. klases 1.ieskaites mācību materiāls #8 📝 Te…" at bounding box center [756, 398] width 1512 height 796
copy form "8 . # Lore ipsumdo si ametcons adipisc el seddoeiu tempo “incid” utlaboree dolo…"
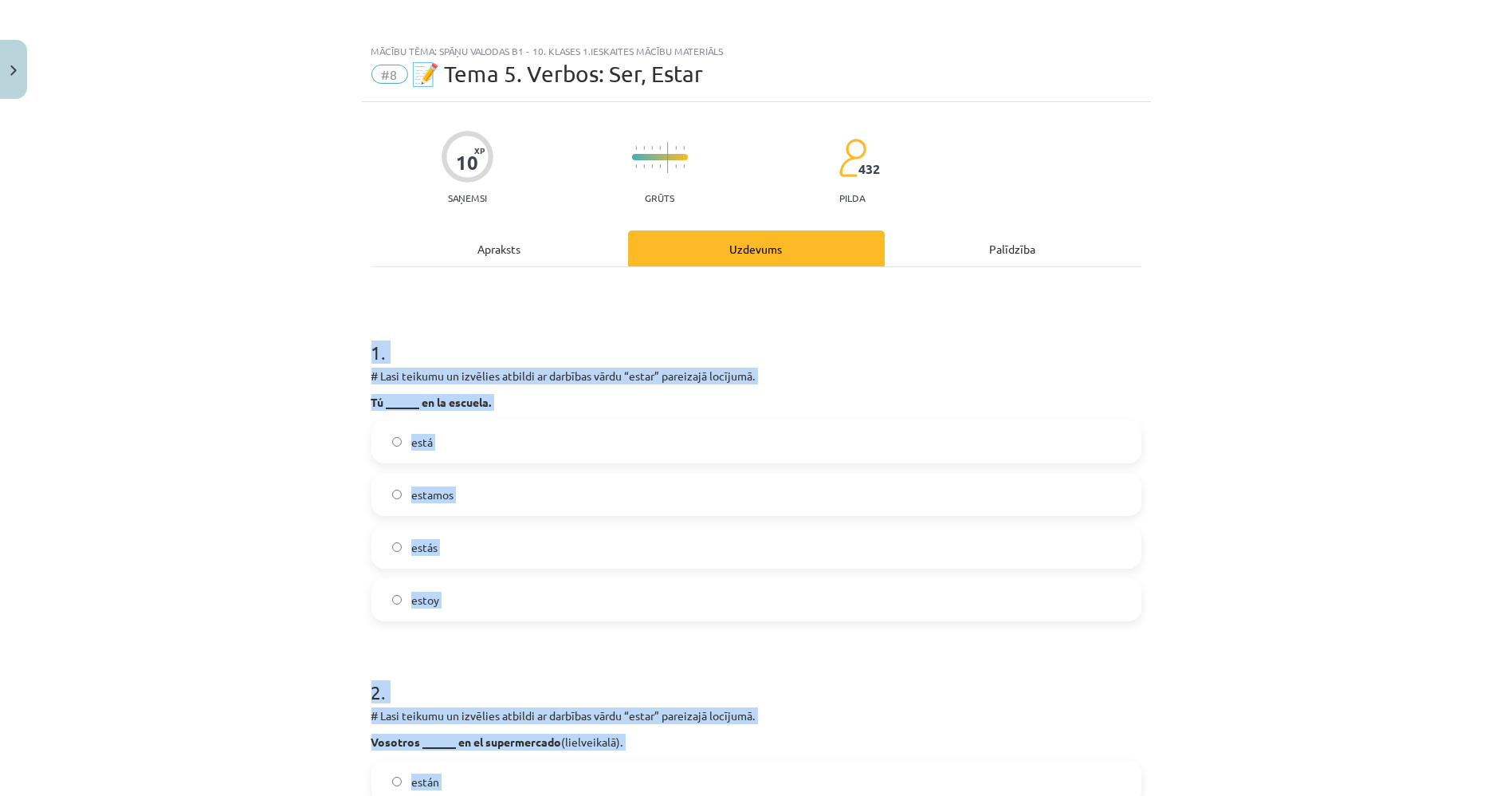
scroll to position [0, 0]
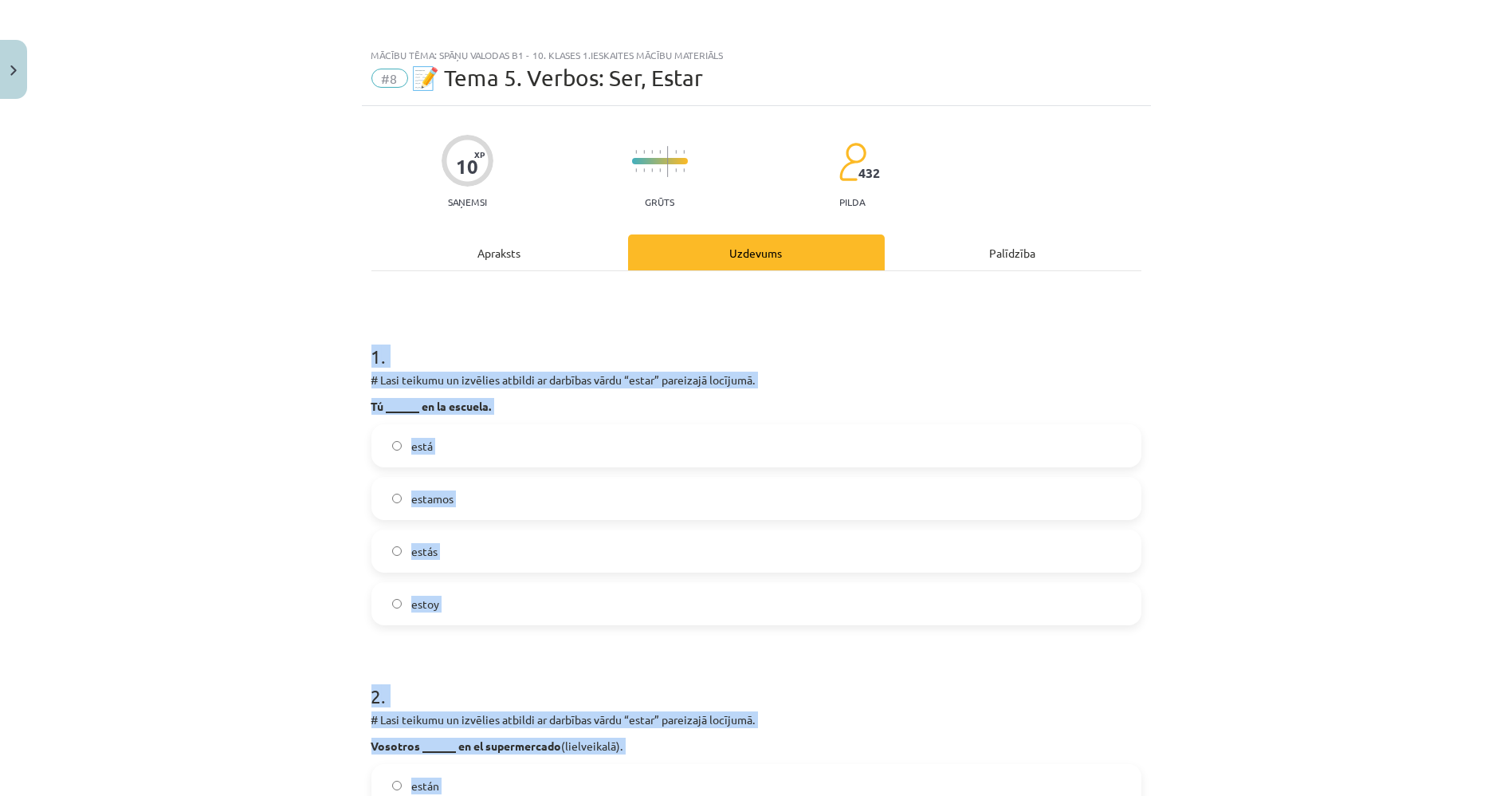
click at [182, 286] on div "Mācību tēma: Spāņu valodas b1 - 10. klases 1.ieskaites mācību materiāls #8 📝 Te…" at bounding box center [756, 398] width 1512 height 796
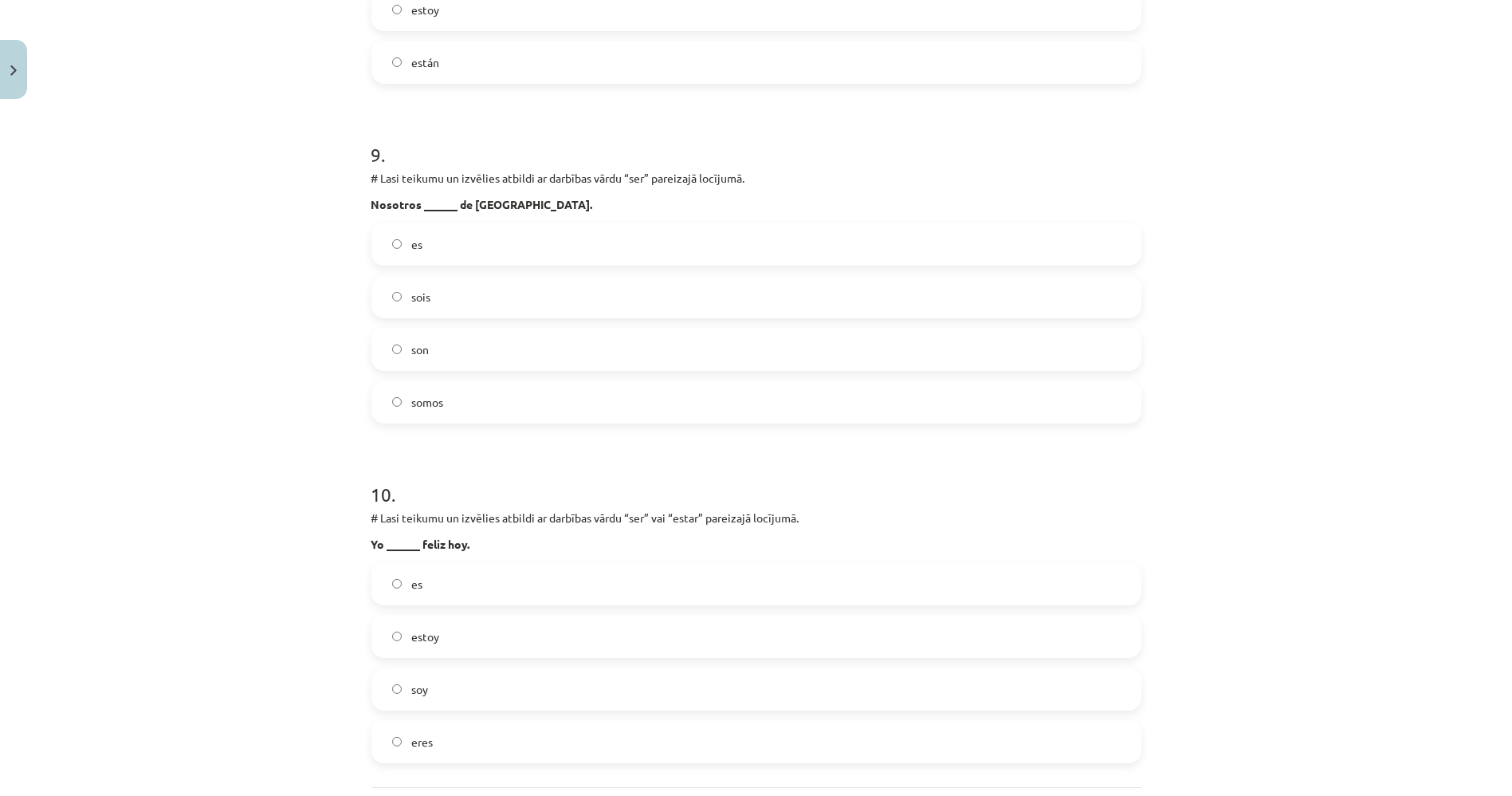
scroll to position [3070, 0]
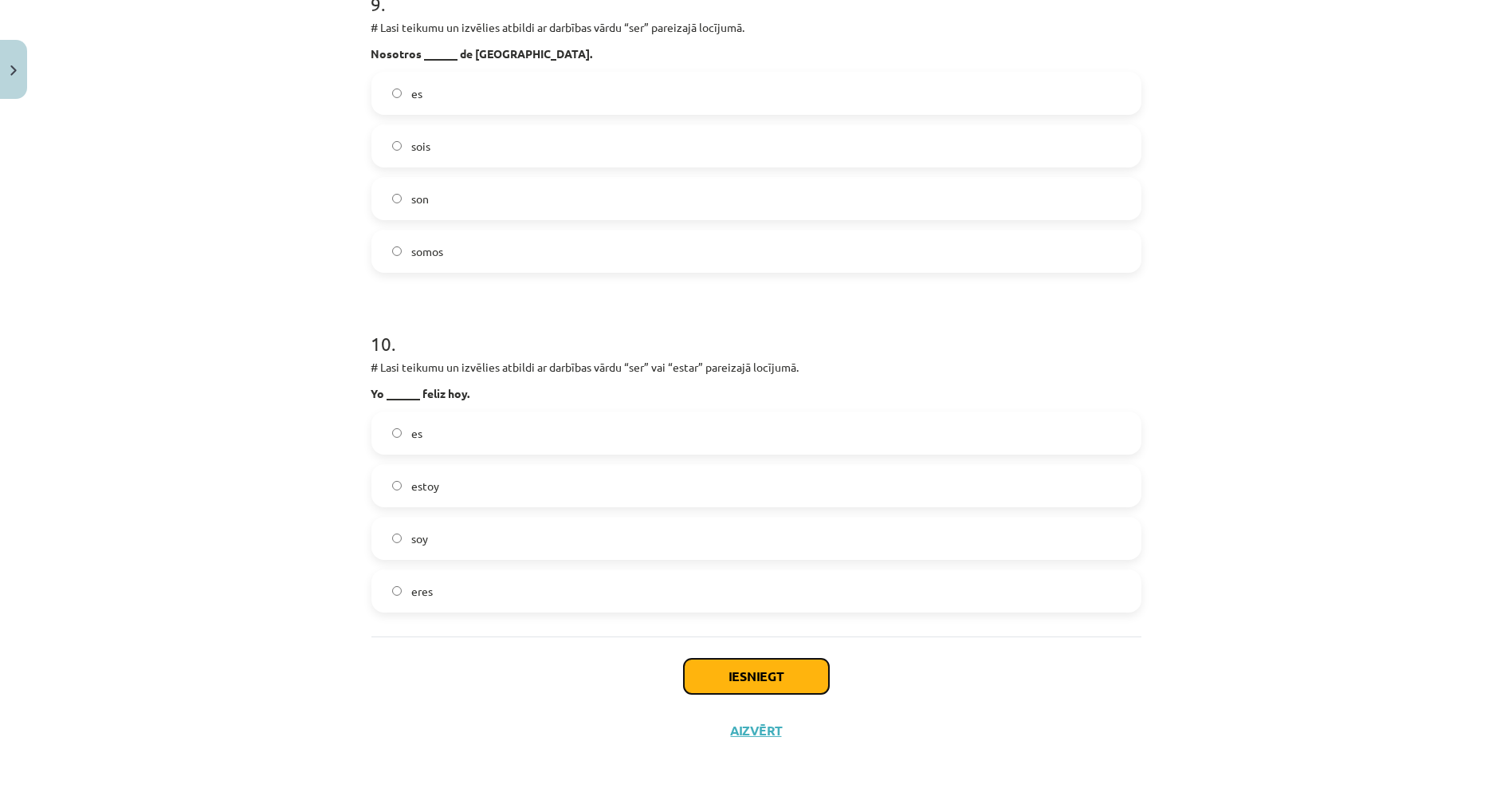
click at [782, 675] on button "Iesniegt" at bounding box center [756, 676] width 145 height 35
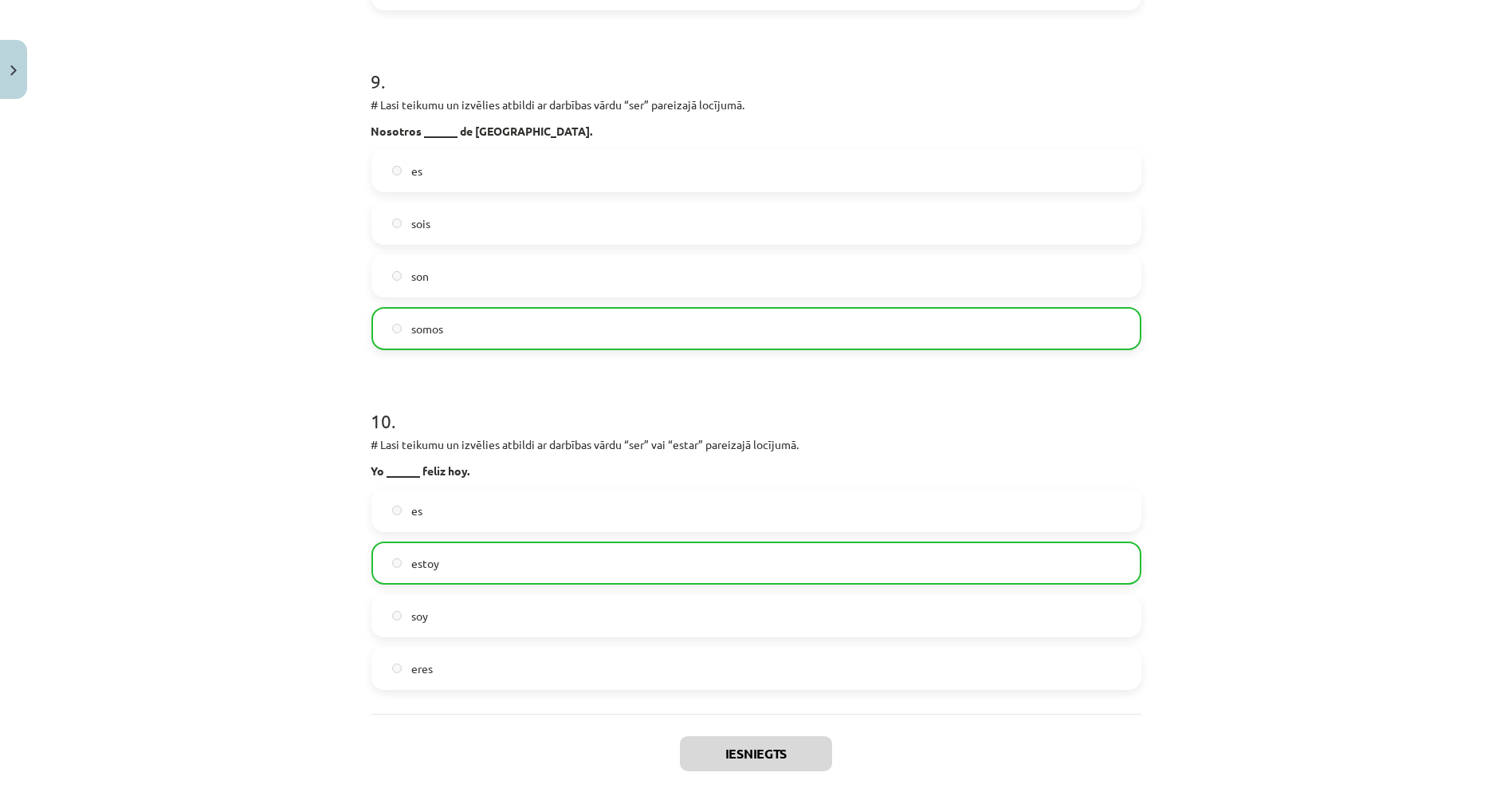
scroll to position [3120, 0]
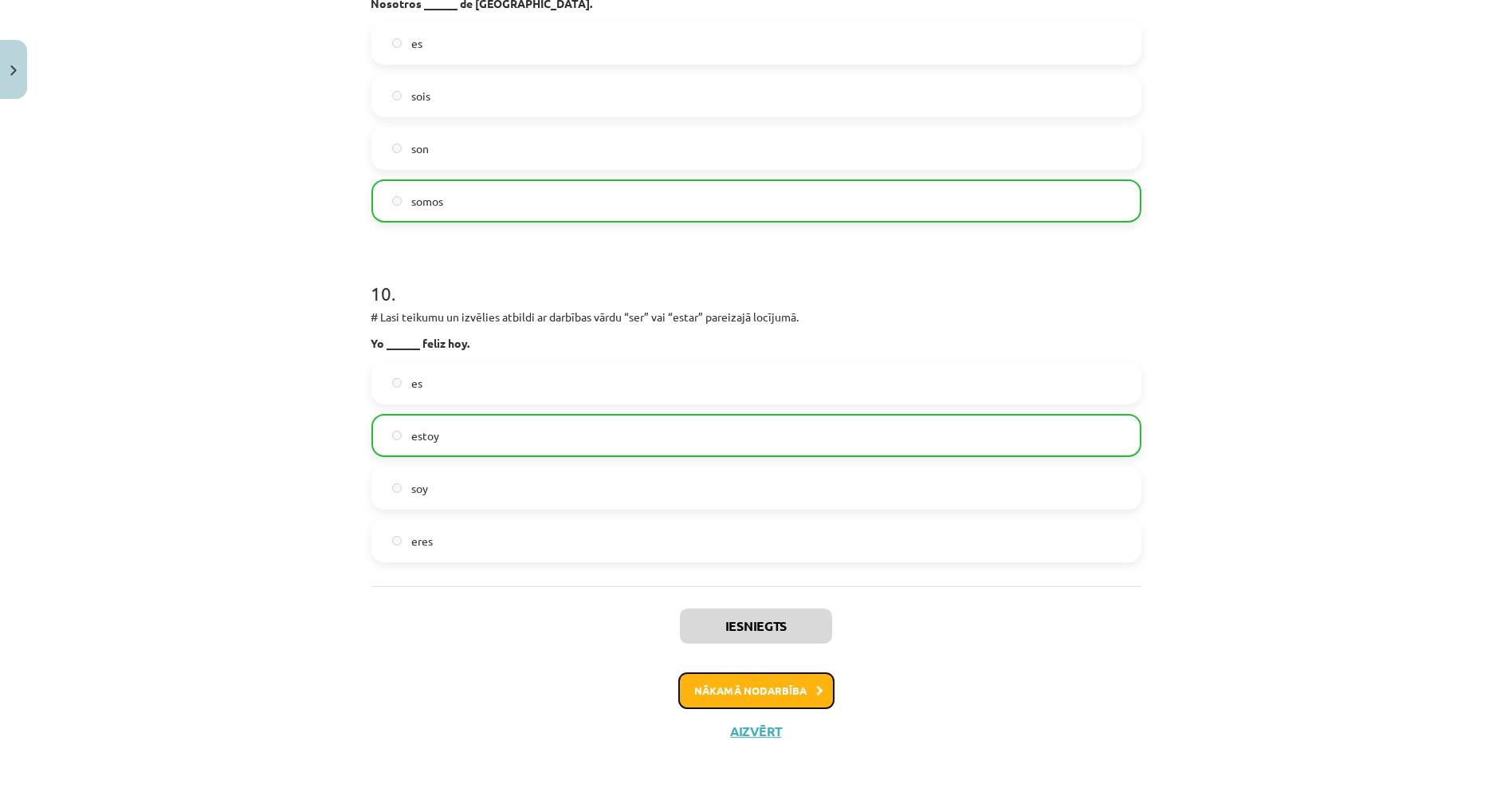
click at [765, 684] on button "Nākamā nodarbība" at bounding box center [756, 690] width 156 height 37
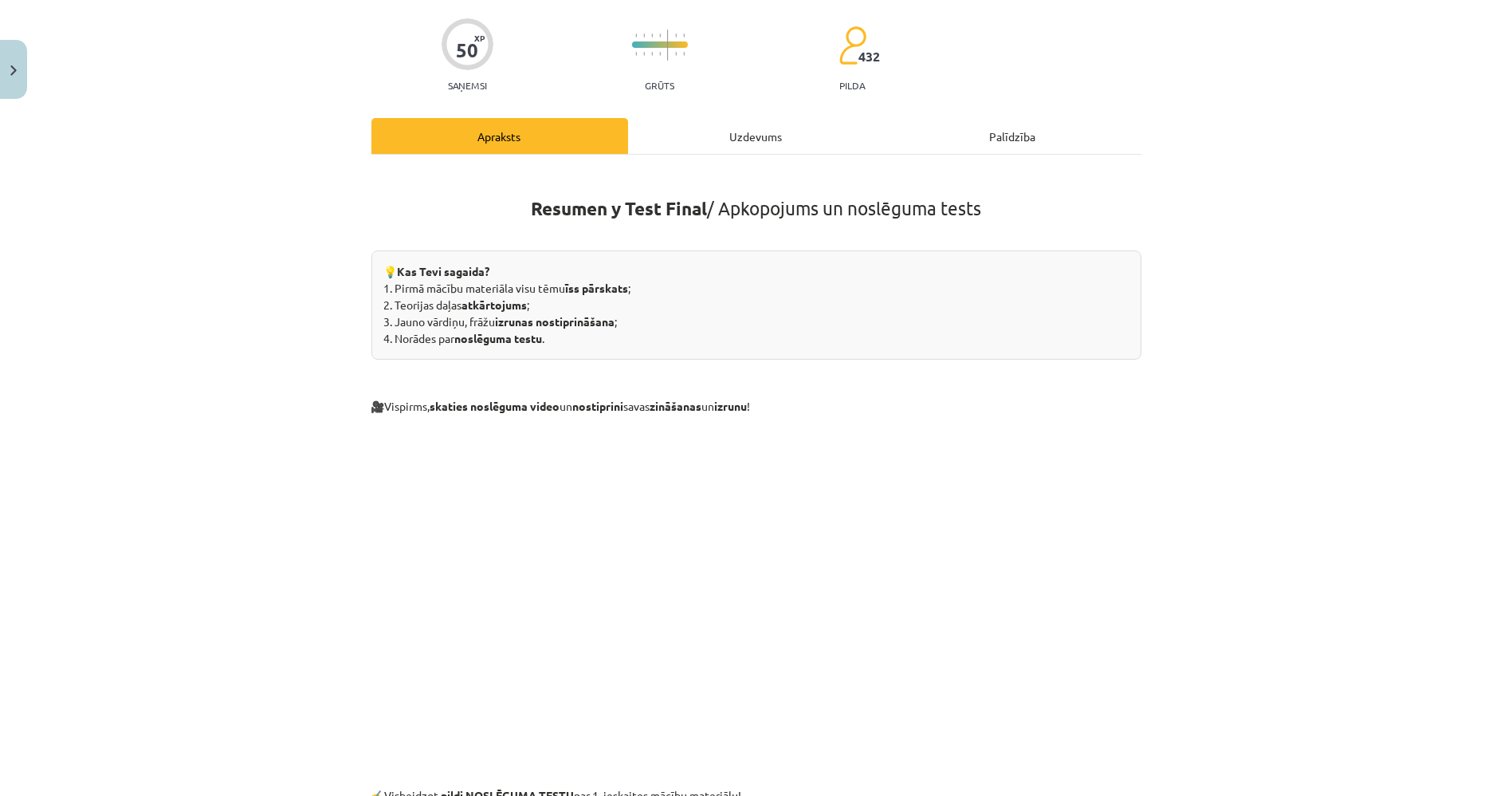
scroll to position [39, 0]
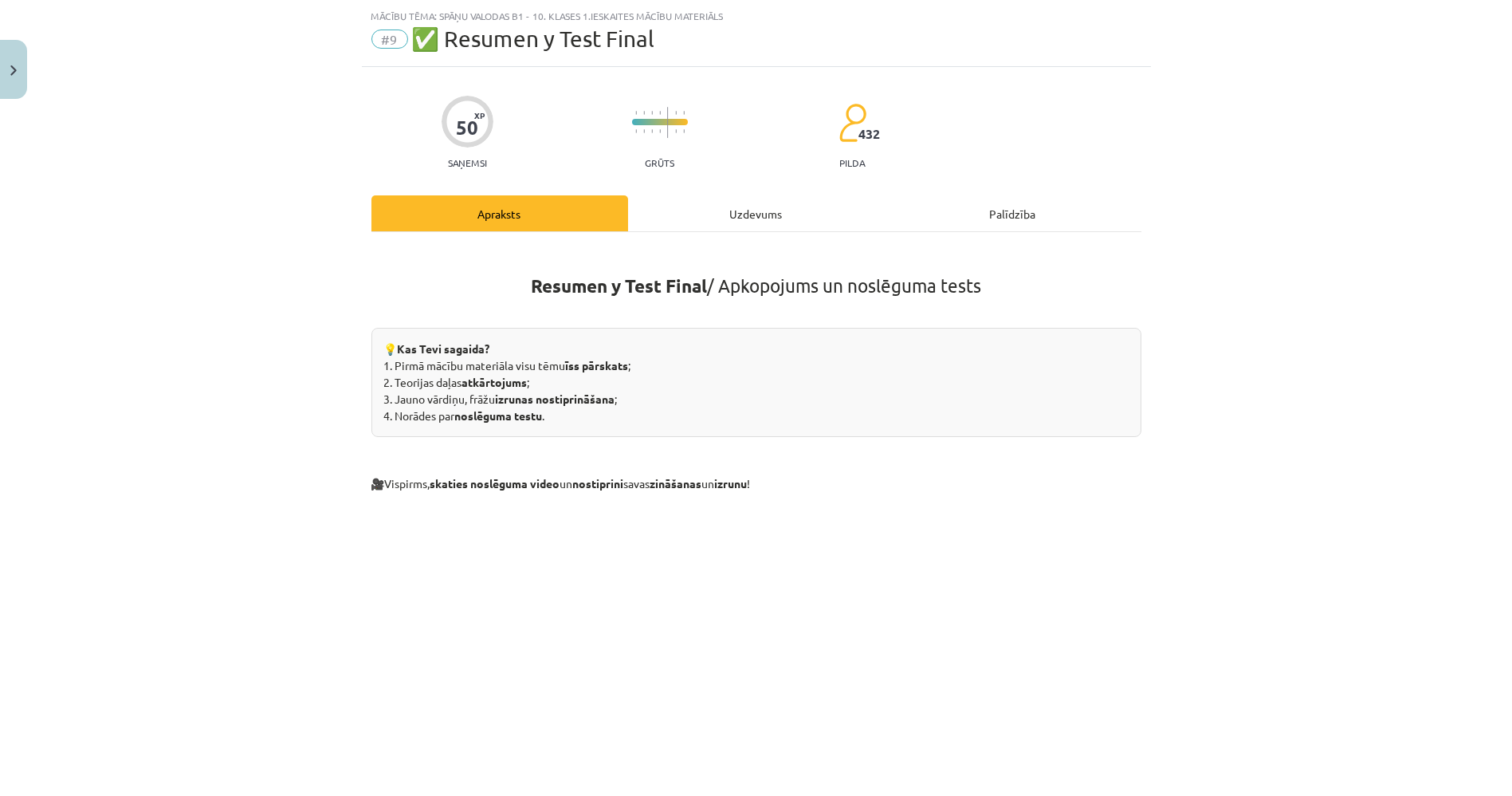
click at [705, 223] on div "Uzdevums" at bounding box center [756, 214] width 257 height 36
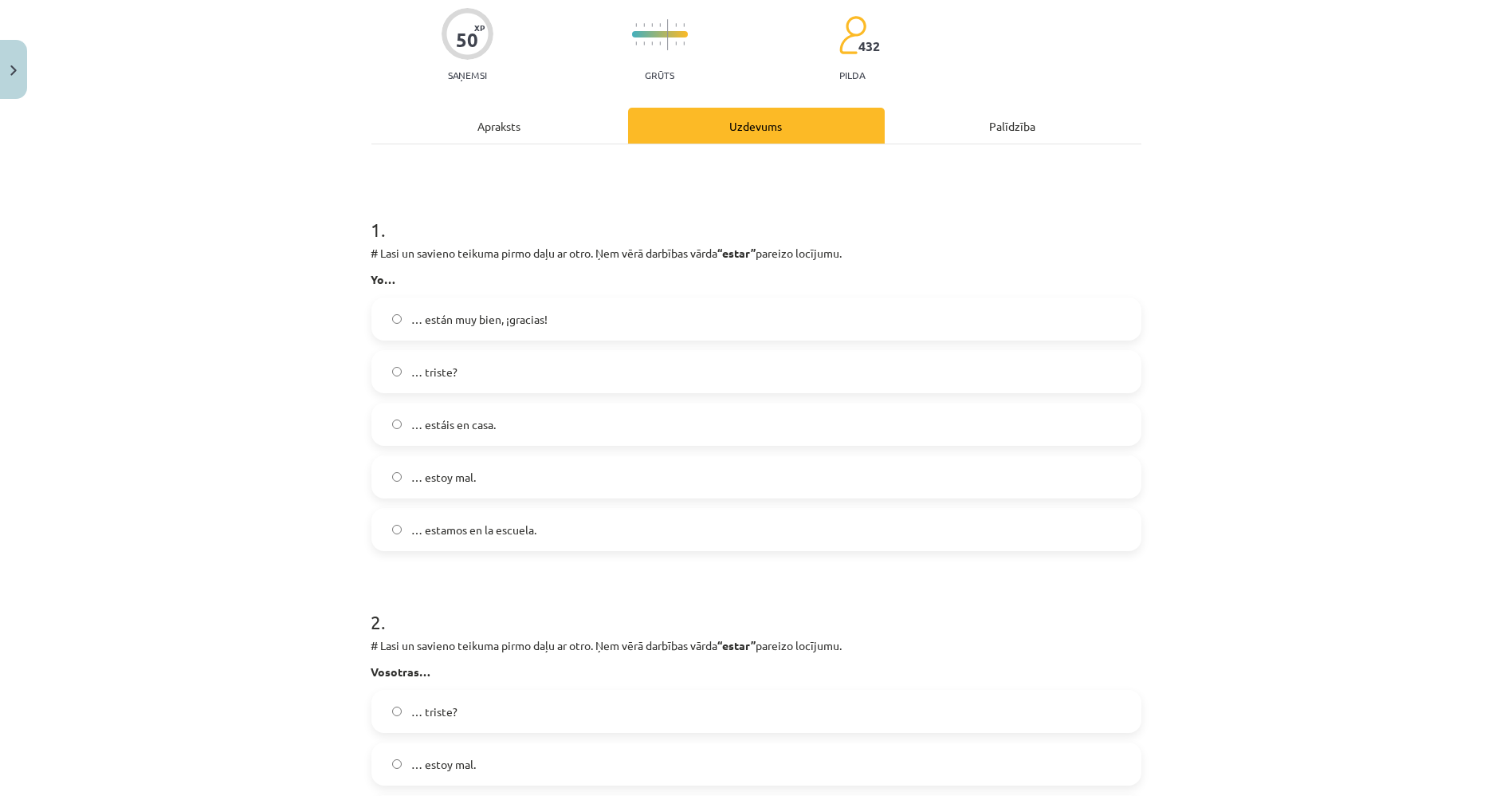
scroll to position [0, 0]
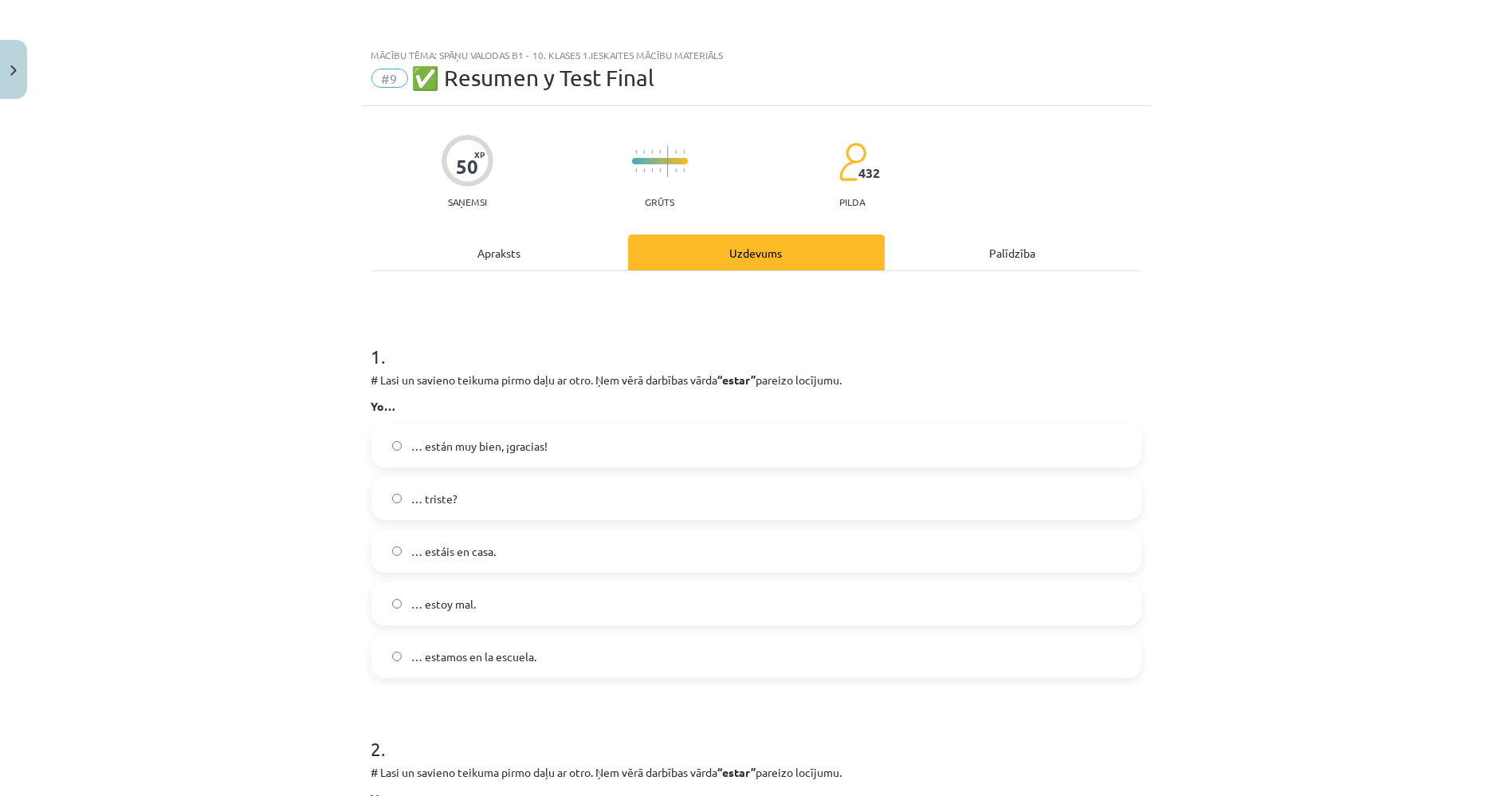
click at [517, 261] on div "Apraksts" at bounding box center [500, 253] width 257 height 36
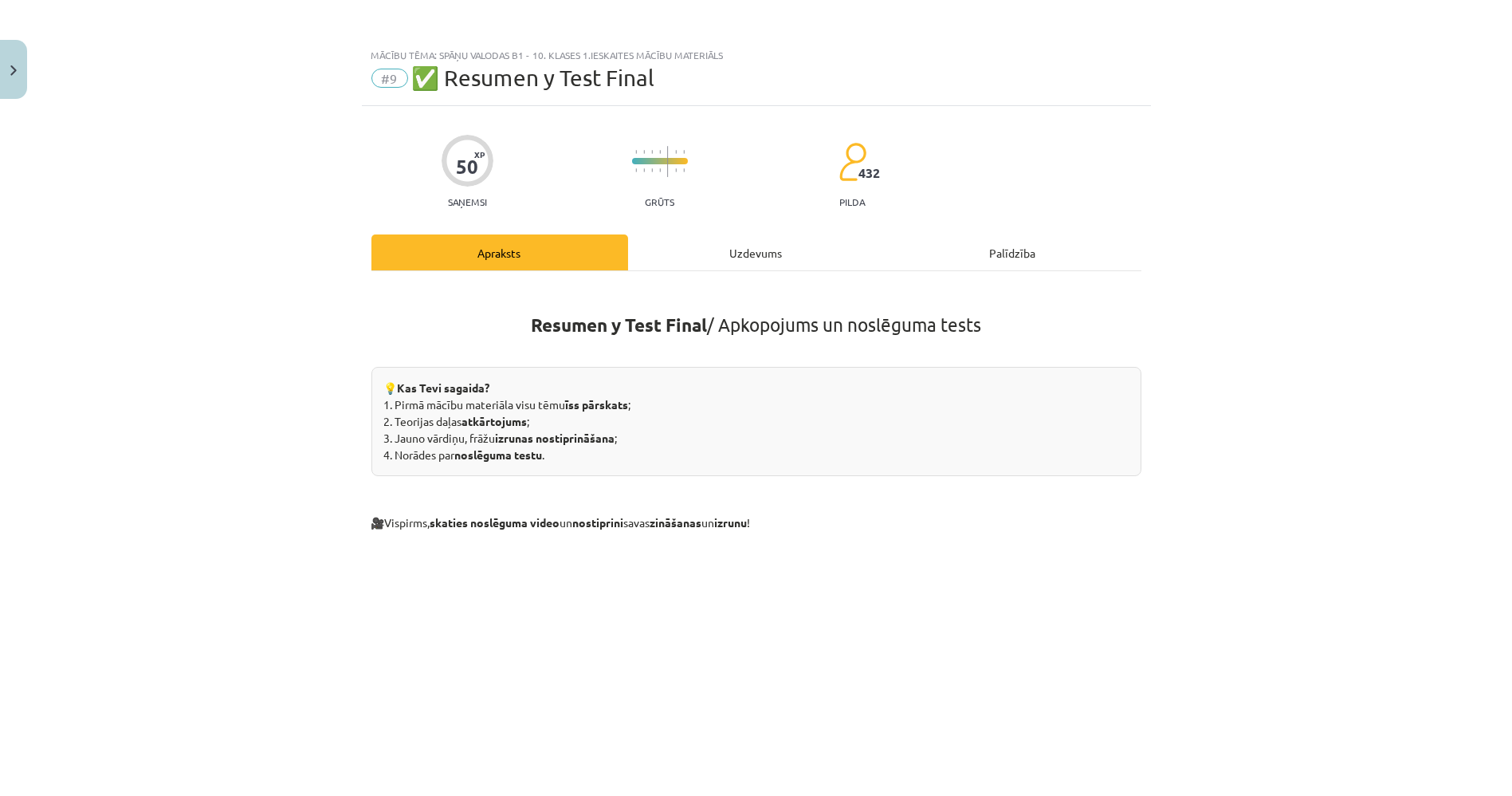
click at [719, 264] on div "Uzdevums" at bounding box center [756, 253] width 257 height 36
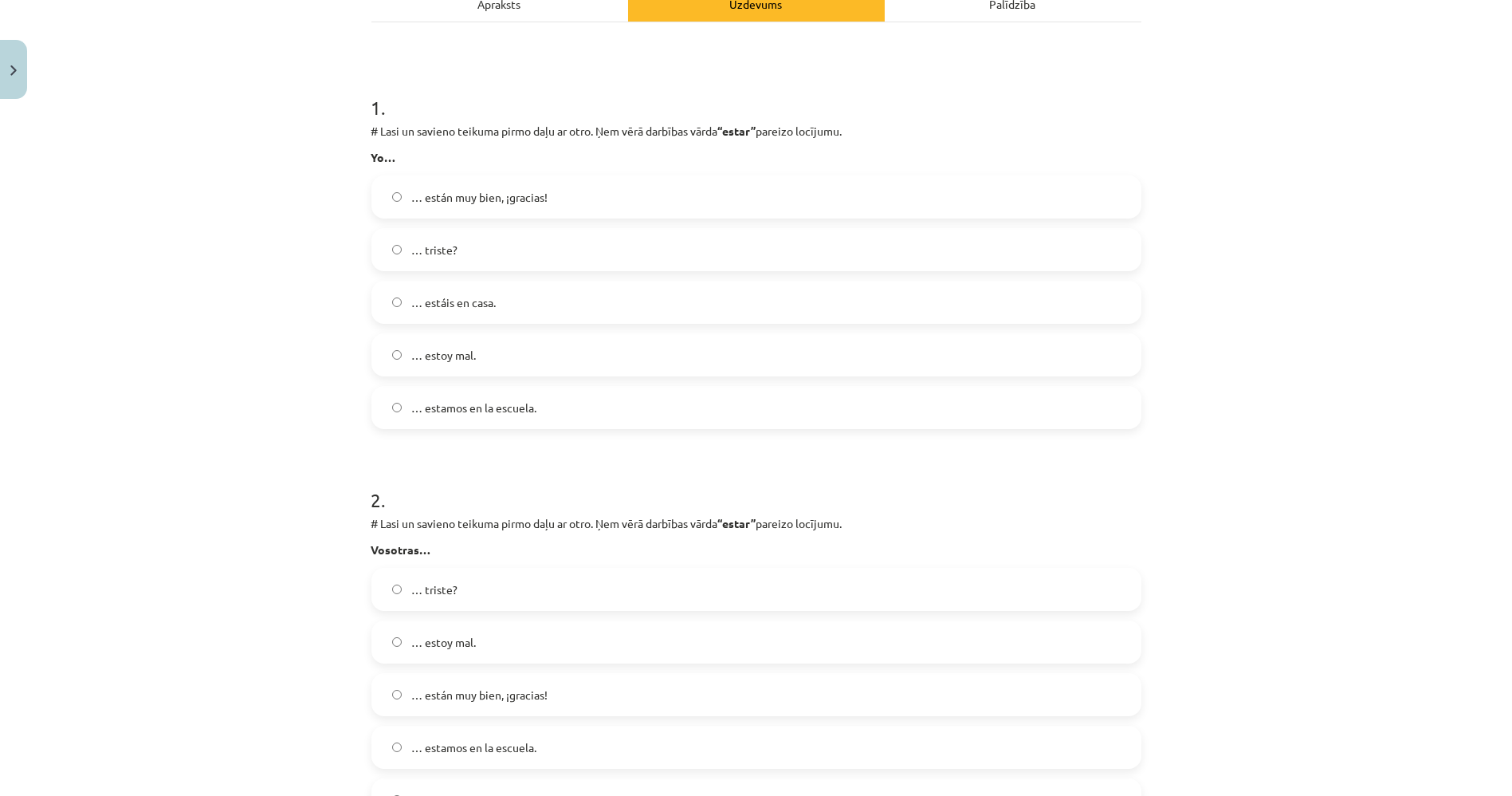
scroll to position [259, 0]
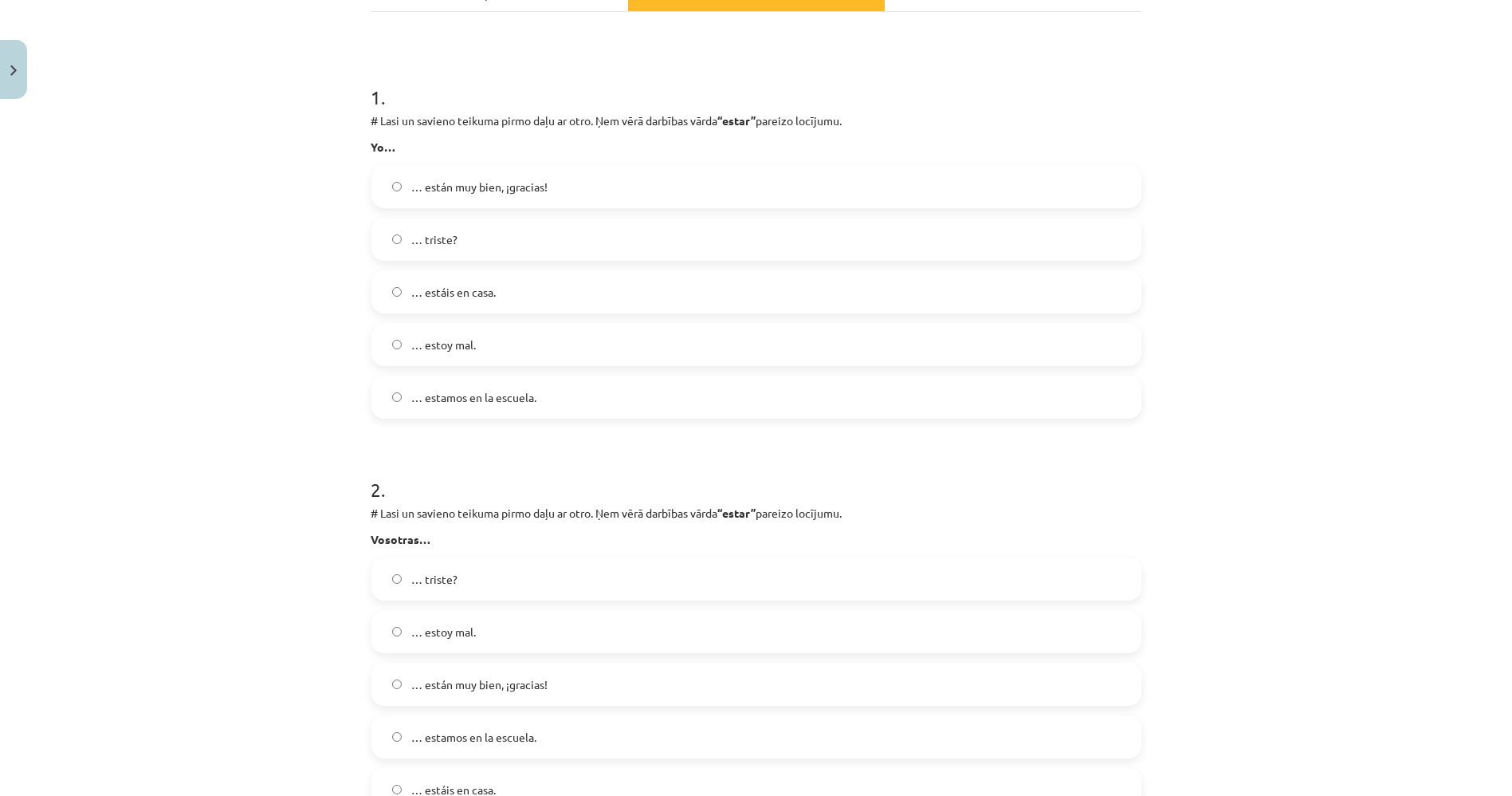
click at [617, 320] on div "… están muy bien, ¡gracias! … triste? … estáis en casa. … estoy mal. … estamos …" at bounding box center [756, 292] width 770 height 254
click at [612, 349] on label "… estoy mal." at bounding box center [756, 344] width 767 height 40
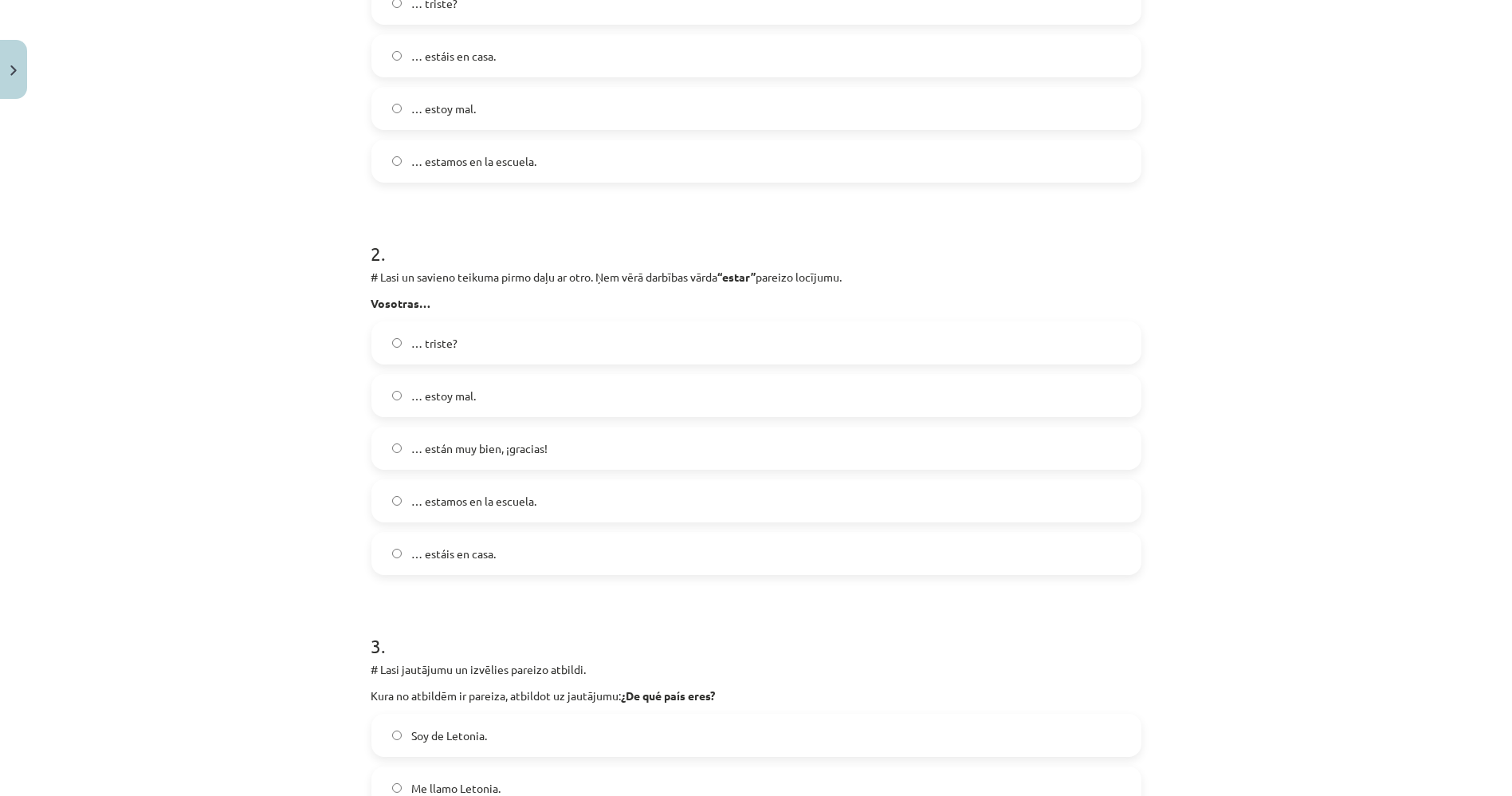
scroll to position [614, 0]
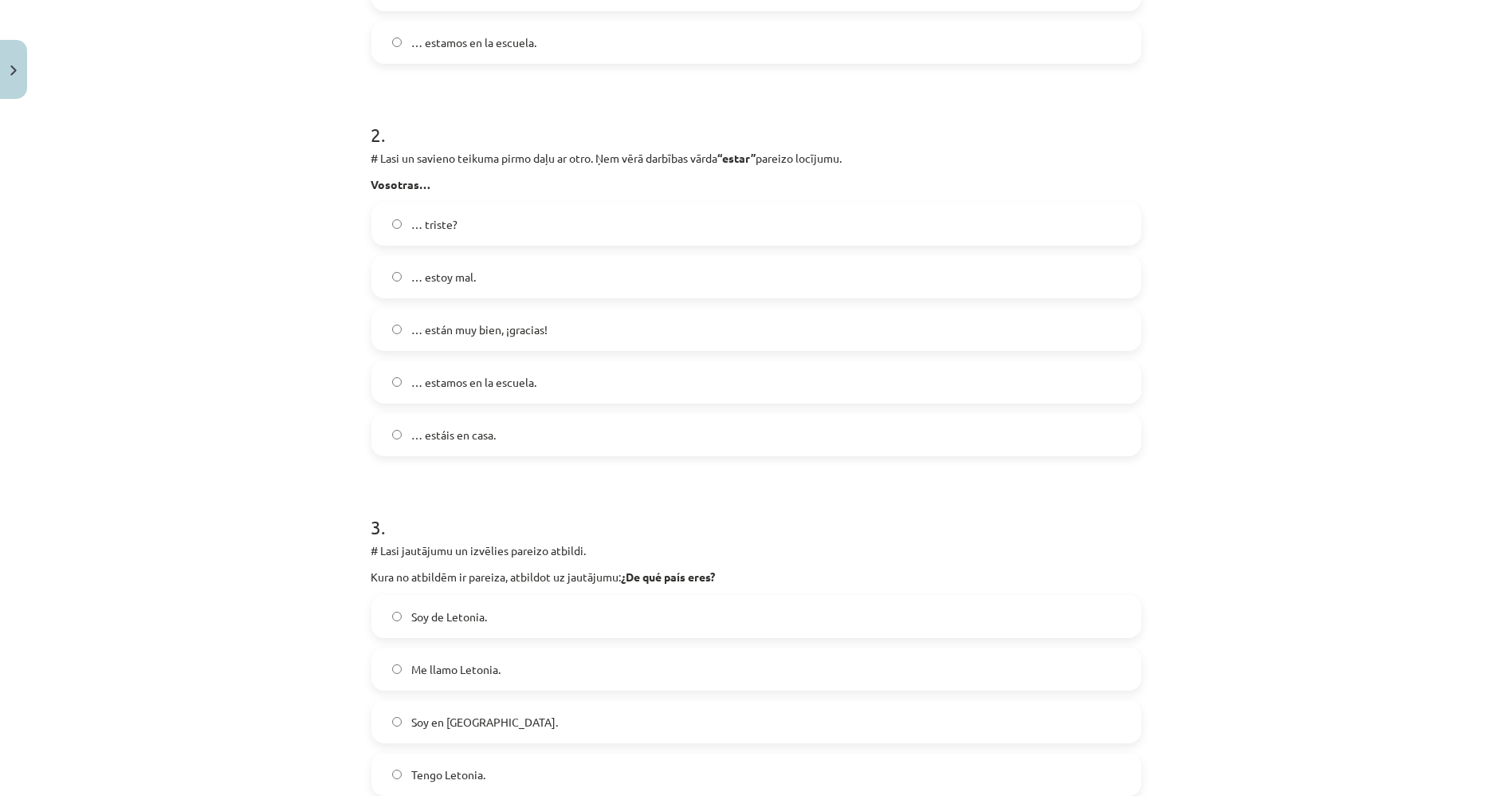
click at [525, 424] on label "… estáis en casa." at bounding box center [756, 434] width 767 height 40
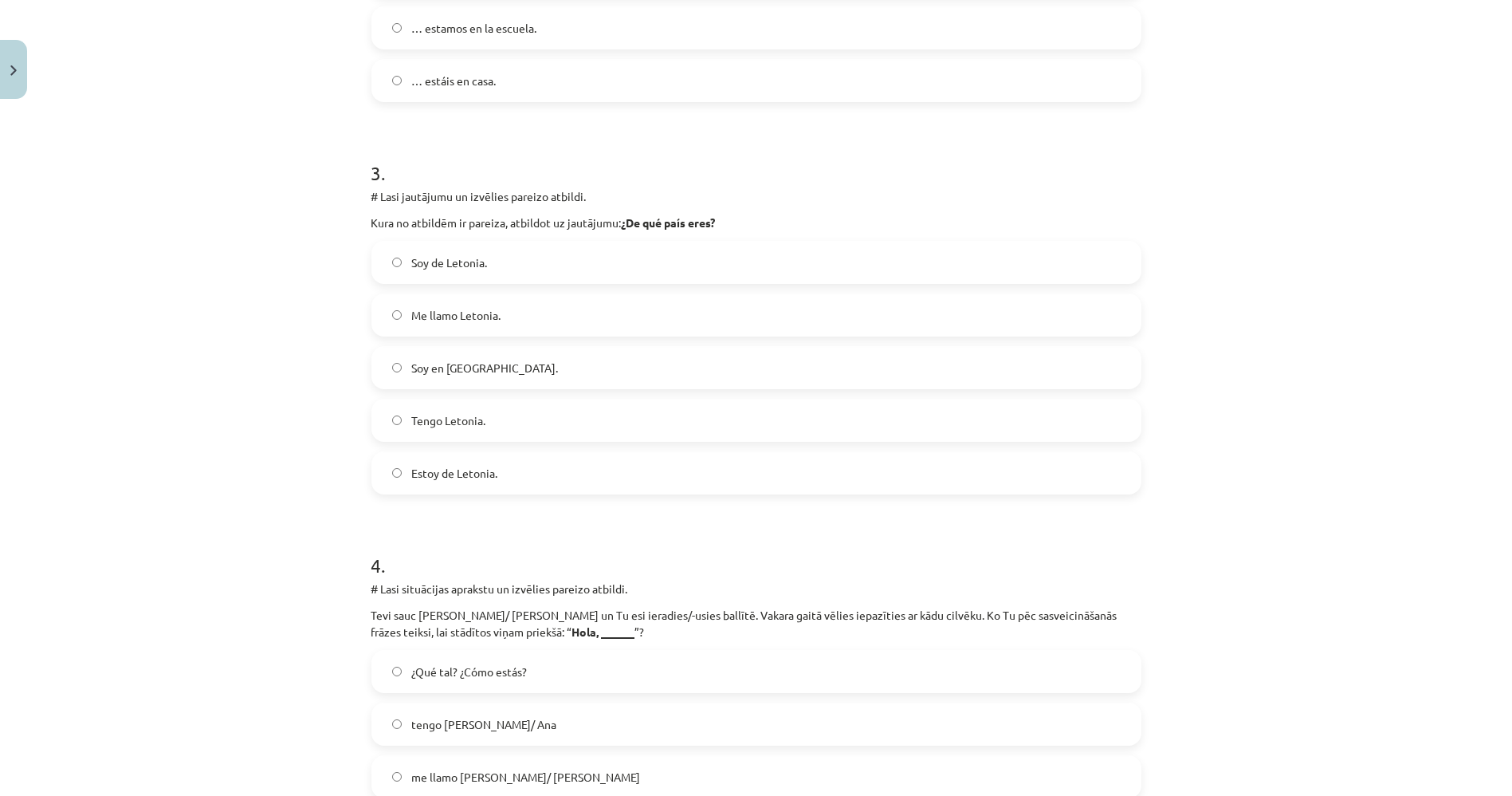
scroll to position [968, 0]
click at [411, 254] on span "Soy de Letonia." at bounding box center [449, 263] width 76 height 16
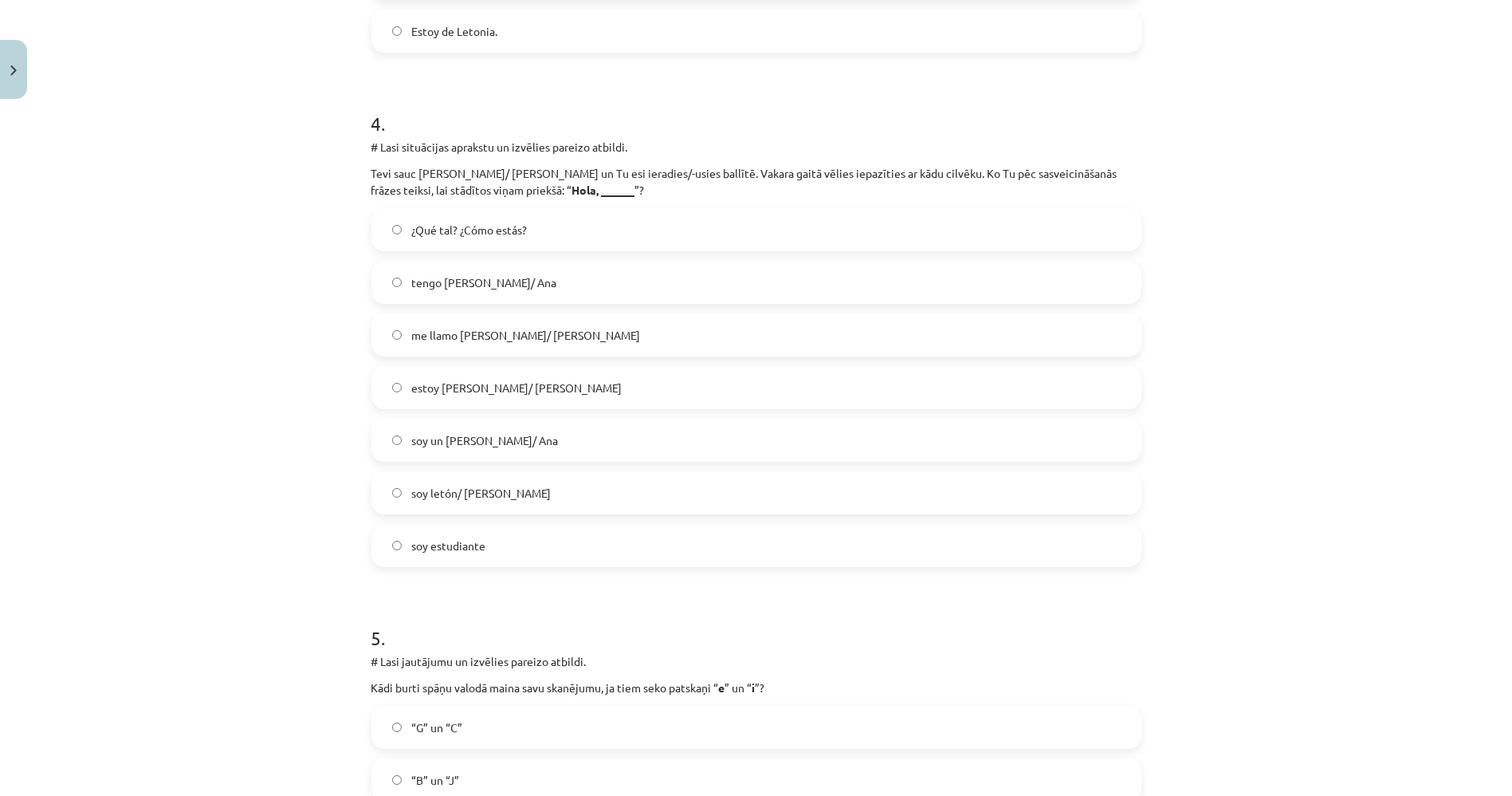
scroll to position [1411, 0]
click at [456, 227] on span "¿Qué tal? ¿Cómo estás?" at bounding box center [469, 228] width 115 height 16
click at [437, 210] on label "¿Qué tal? ¿Cómo estás?" at bounding box center [756, 227] width 767 height 40
click at [493, 326] on span "me llamo [PERSON_NAME]/ [PERSON_NAME]" at bounding box center [526, 334] width 229 height 16
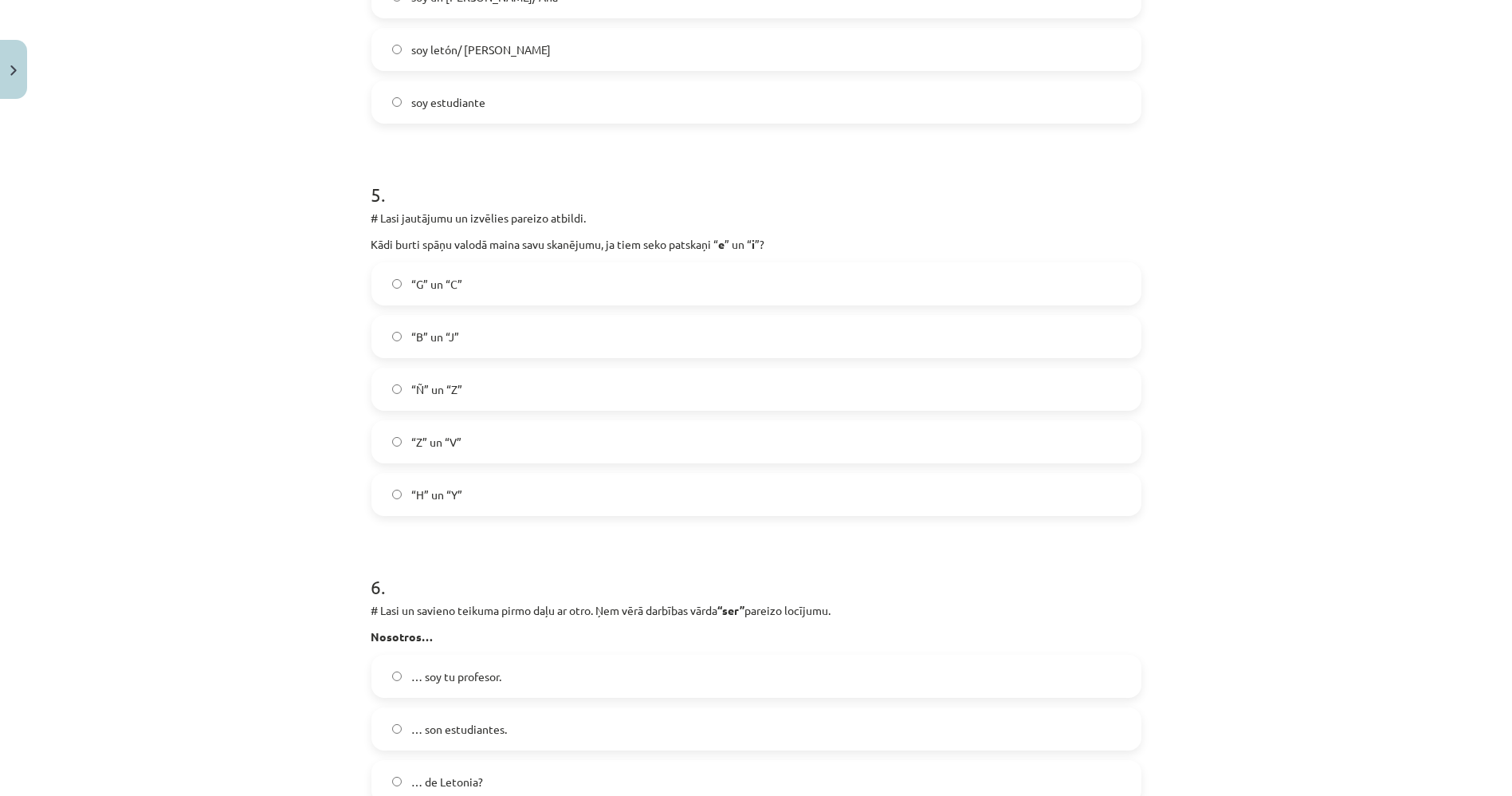
scroll to position [1854, 0]
click at [464, 288] on label "“G” un “C”" at bounding box center [756, 283] width 767 height 40
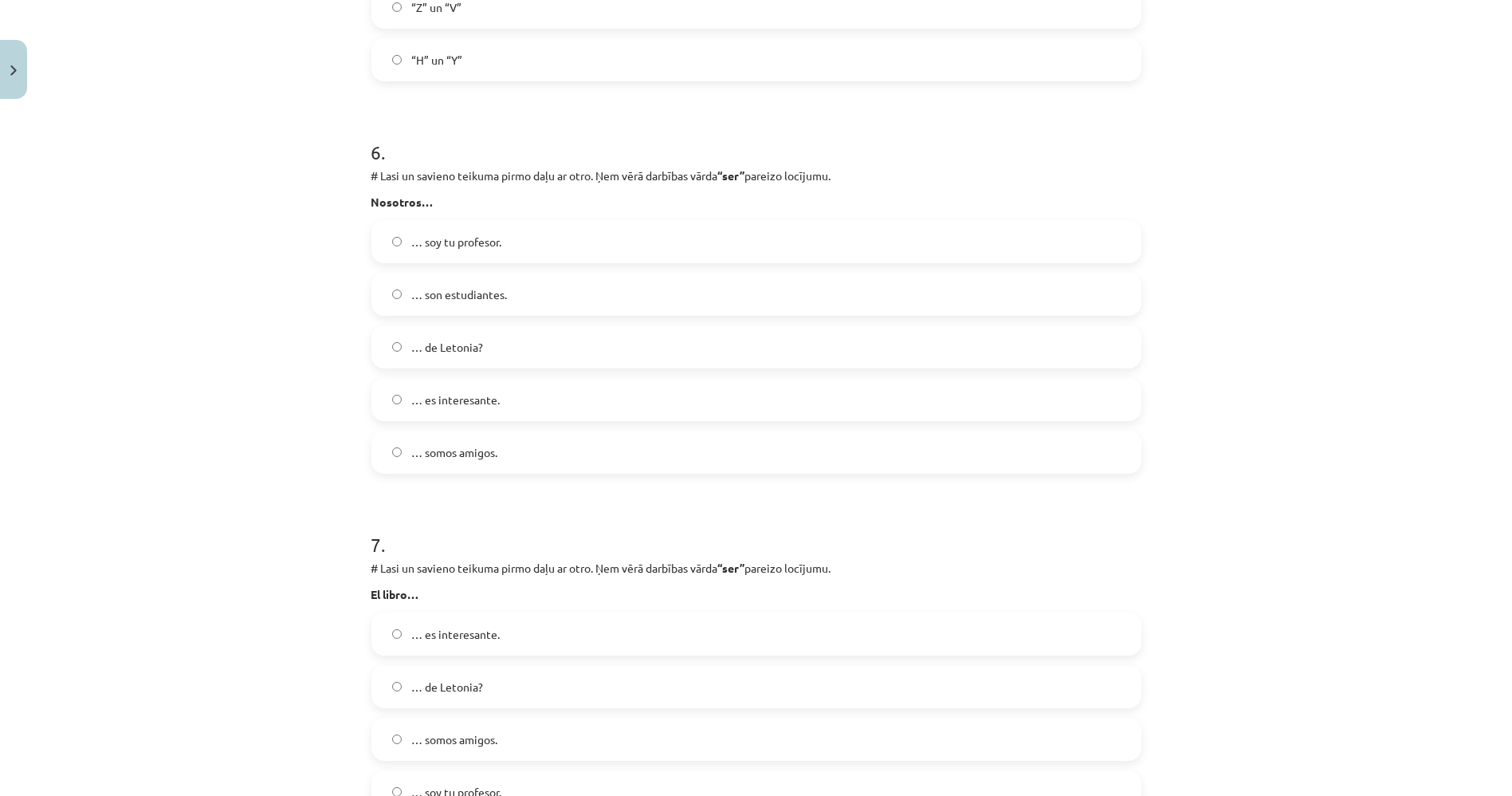
scroll to position [2297, 0]
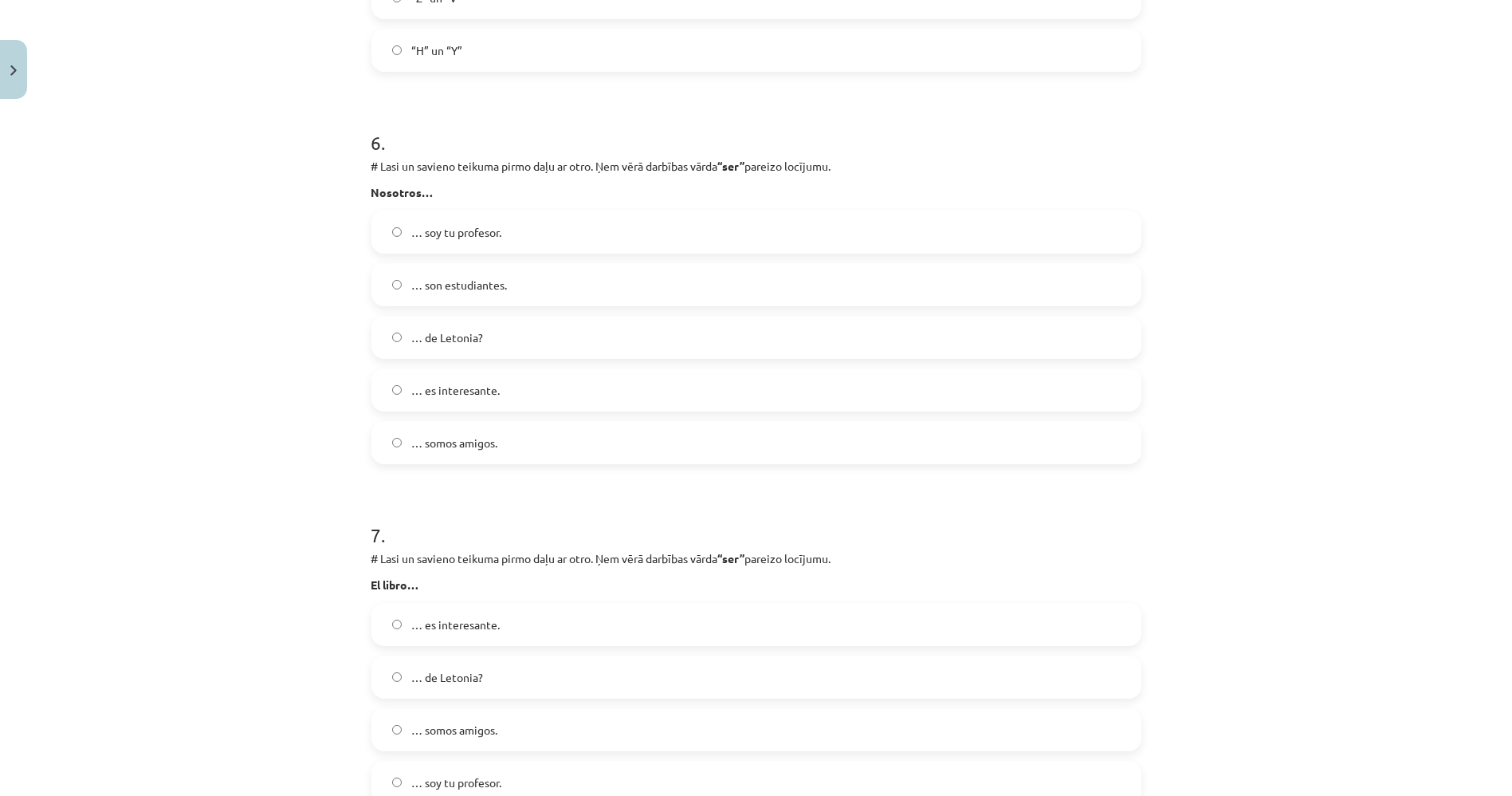
click at [400, 443] on label "… somos amigos." at bounding box center [756, 443] width 767 height 40
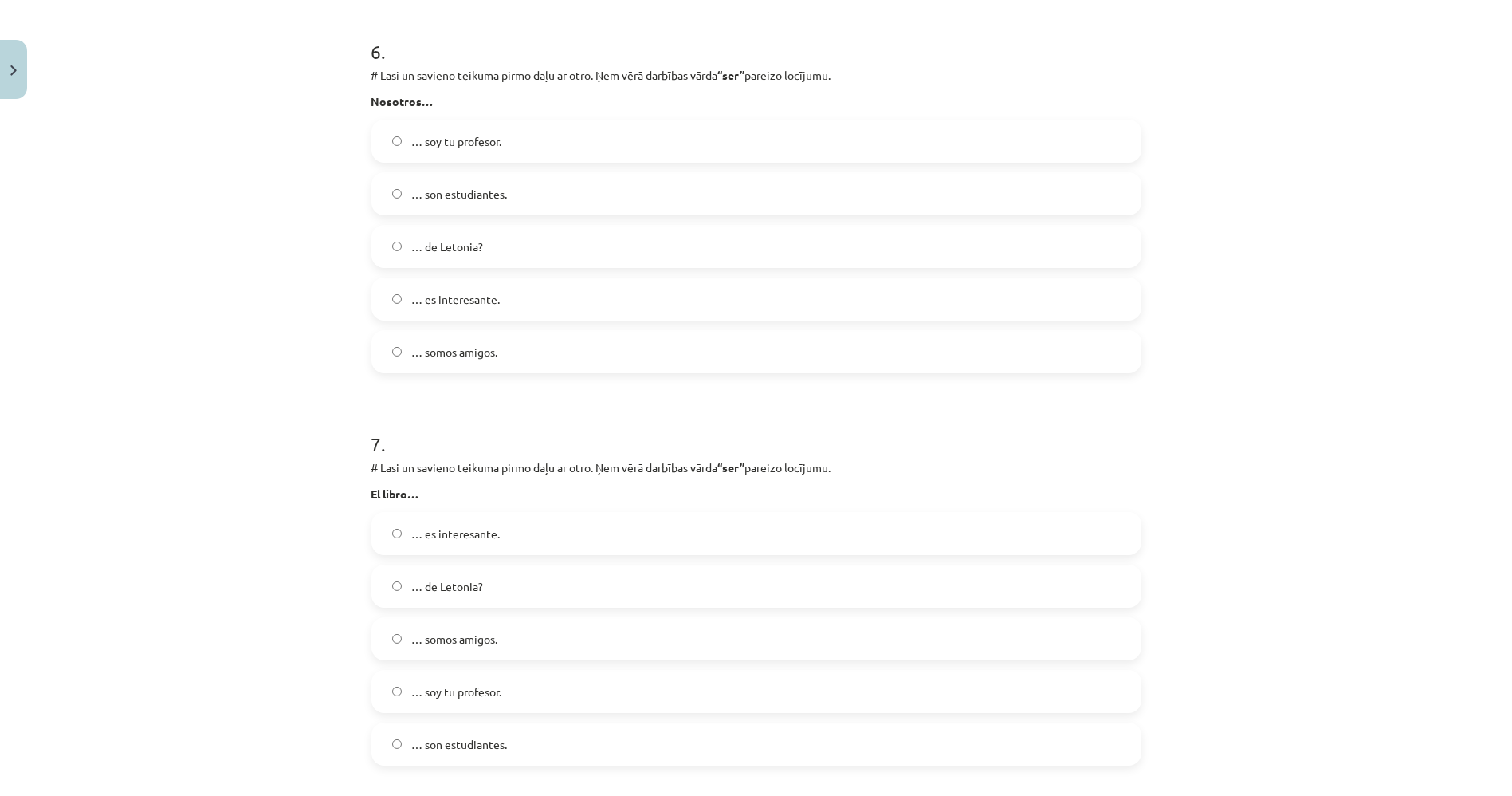
scroll to position [2563, 0]
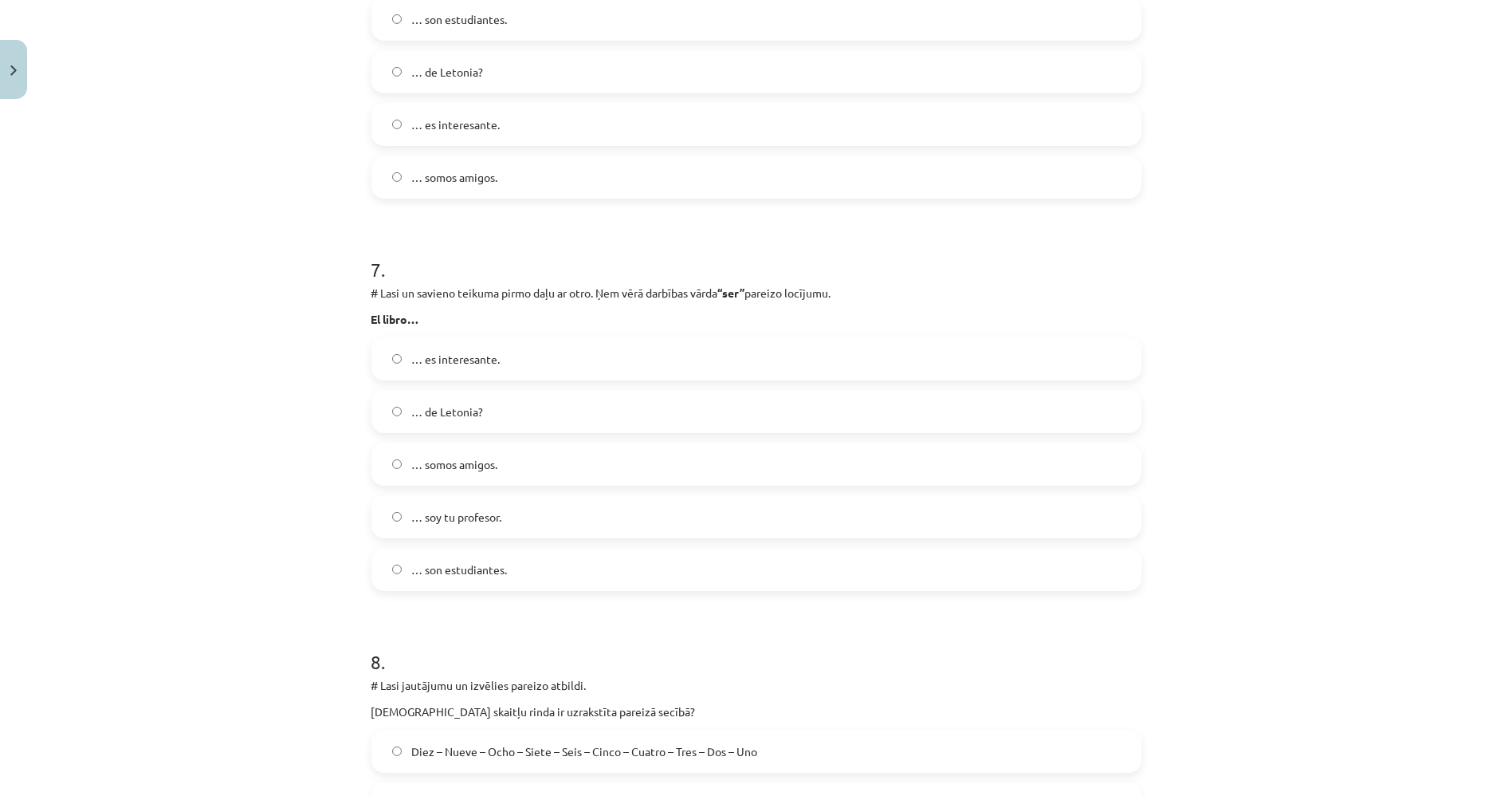
click at [411, 363] on span "… es interesante." at bounding box center [455, 359] width 88 height 16
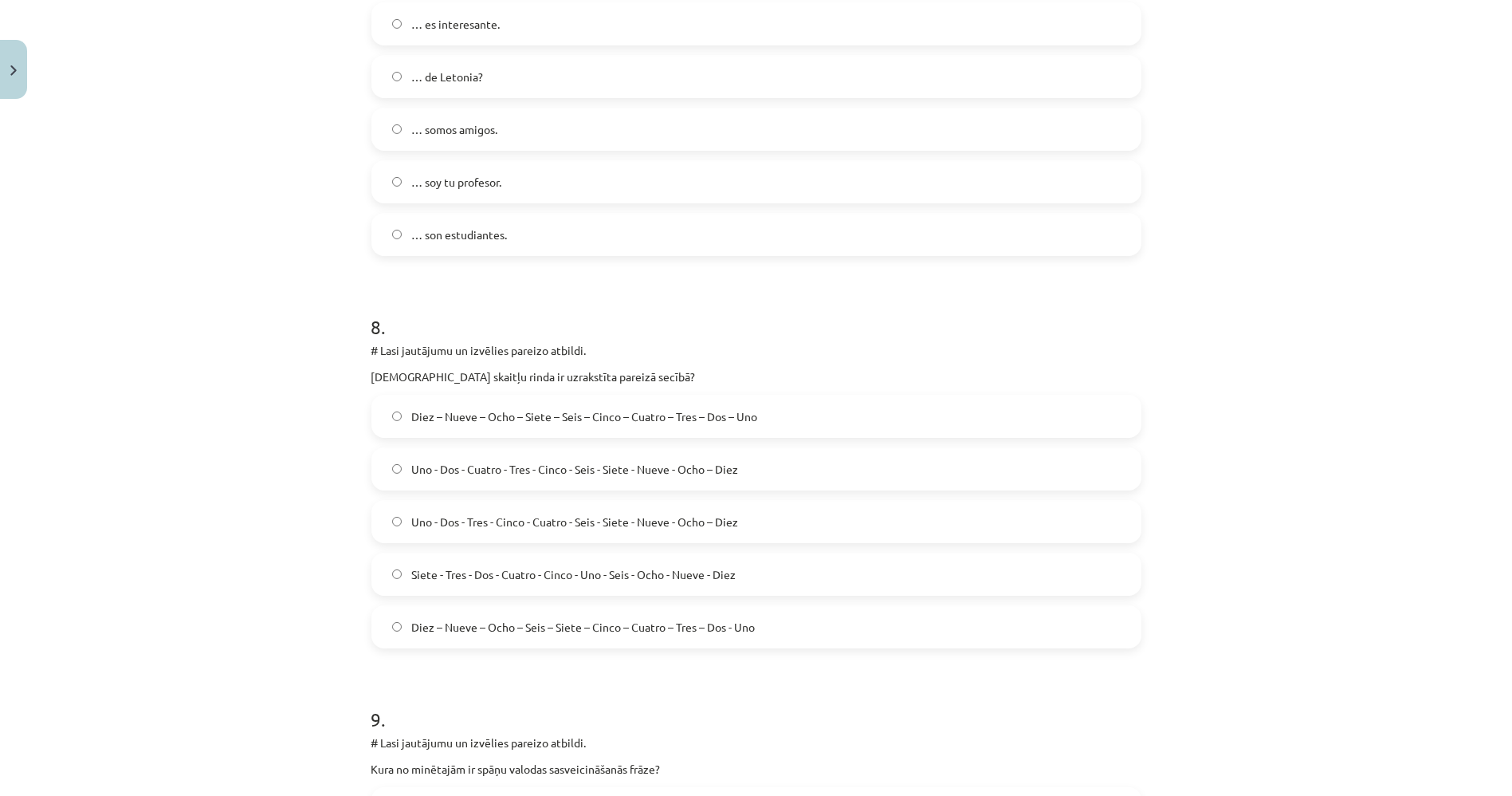
scroll to position [3006, 0]
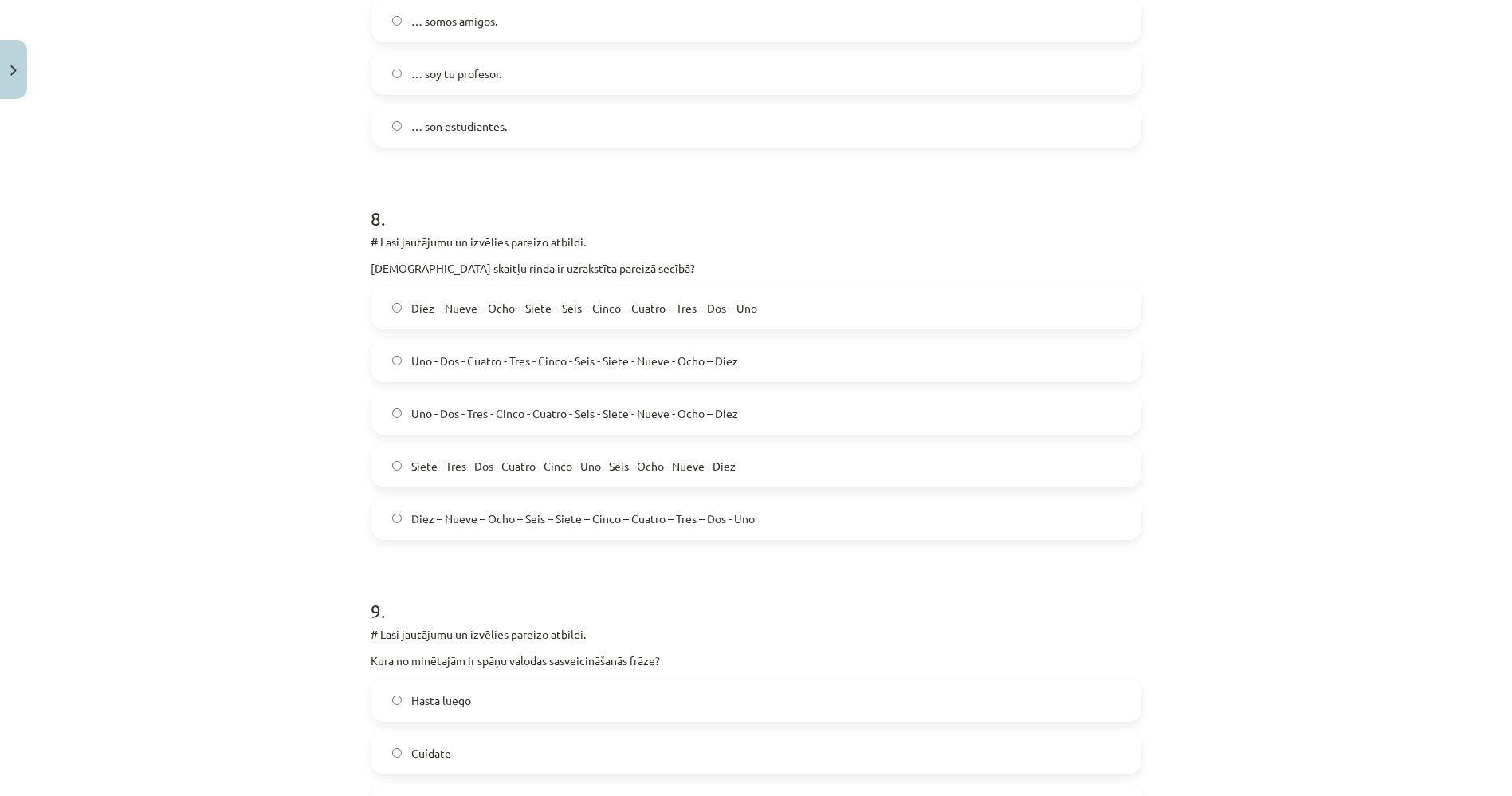
click at [408, 420] on label "Uno - Dos - Tres - Cinco - Cuatro - Seis - Siete - Nueve - Ocho – Diez" at bounding box center [756, 413] width 767 height 40
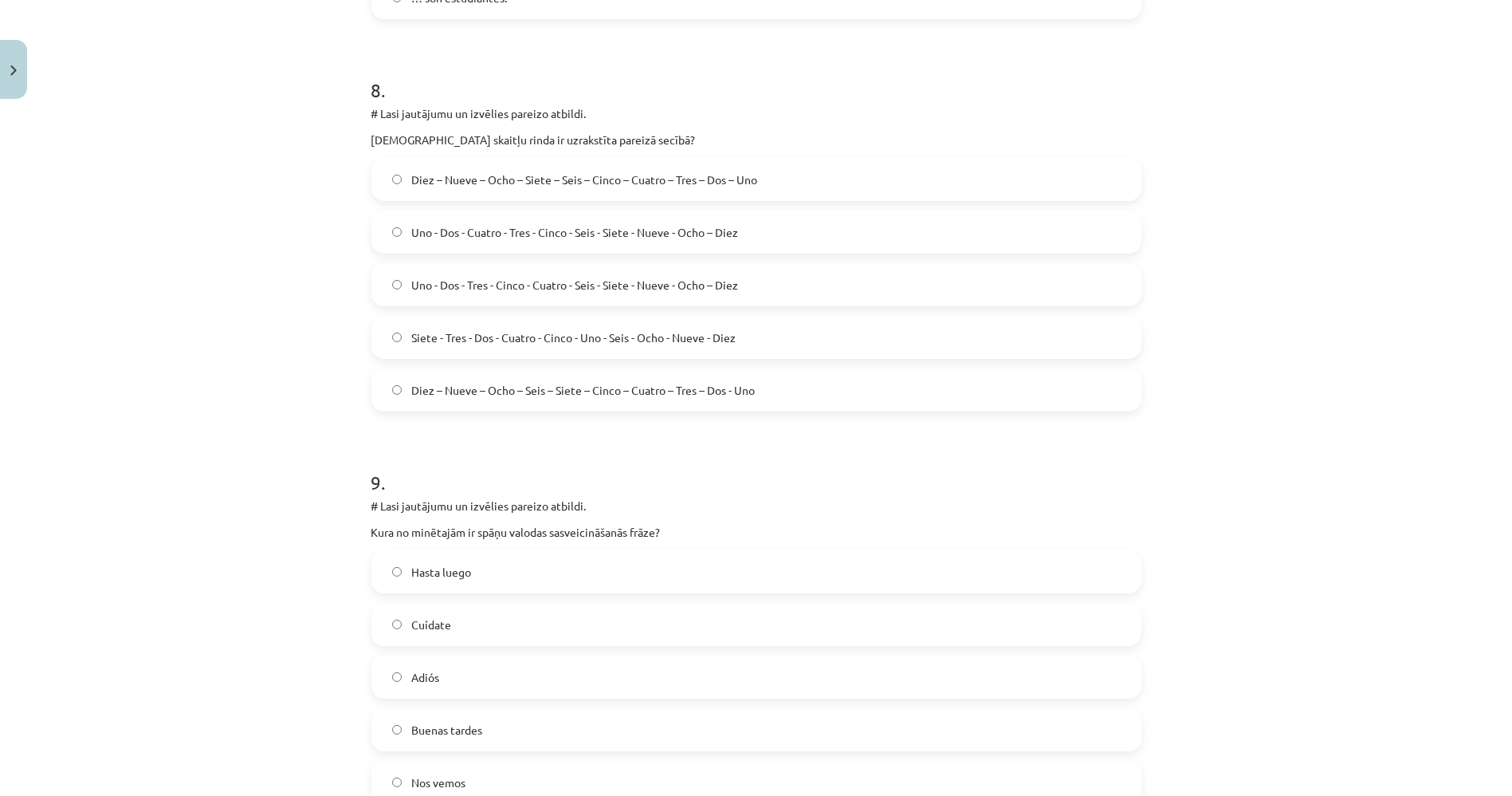
scroll to position [3272, 0]
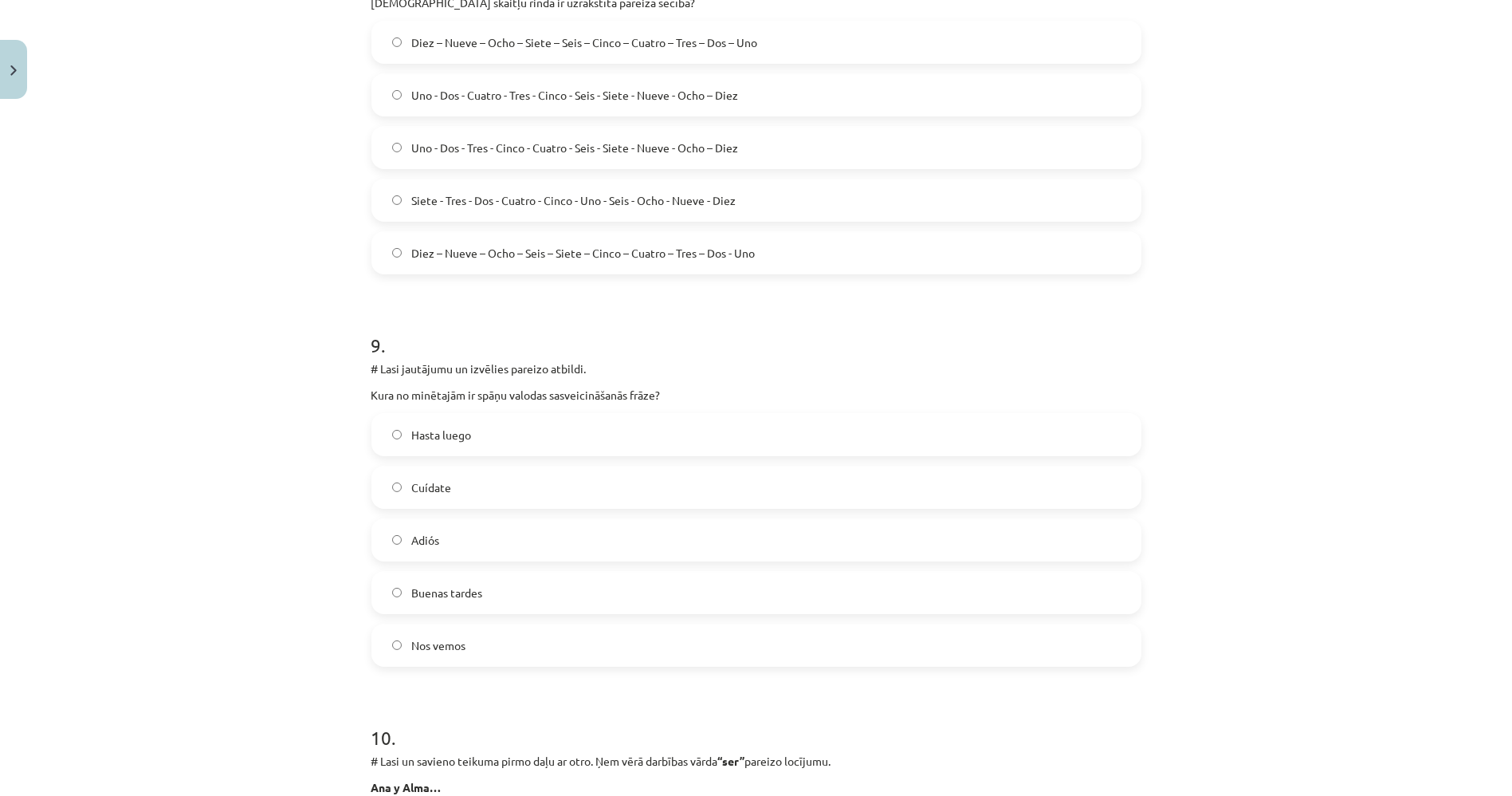
click at [577, 596] on label "Buenas tardes" at bounding box center [756, 592] width 767 height 40
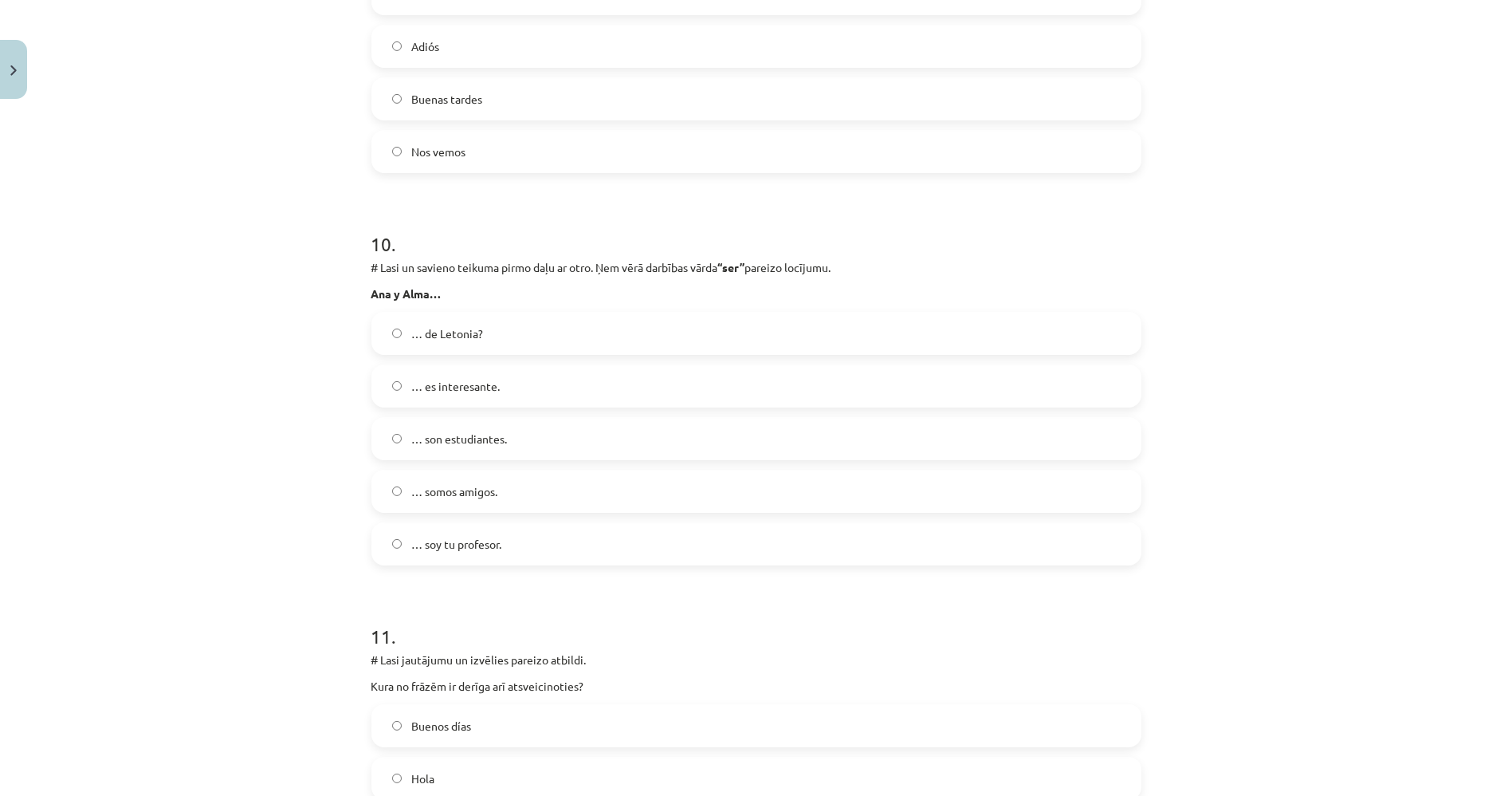
scroll to position [3803, 0]
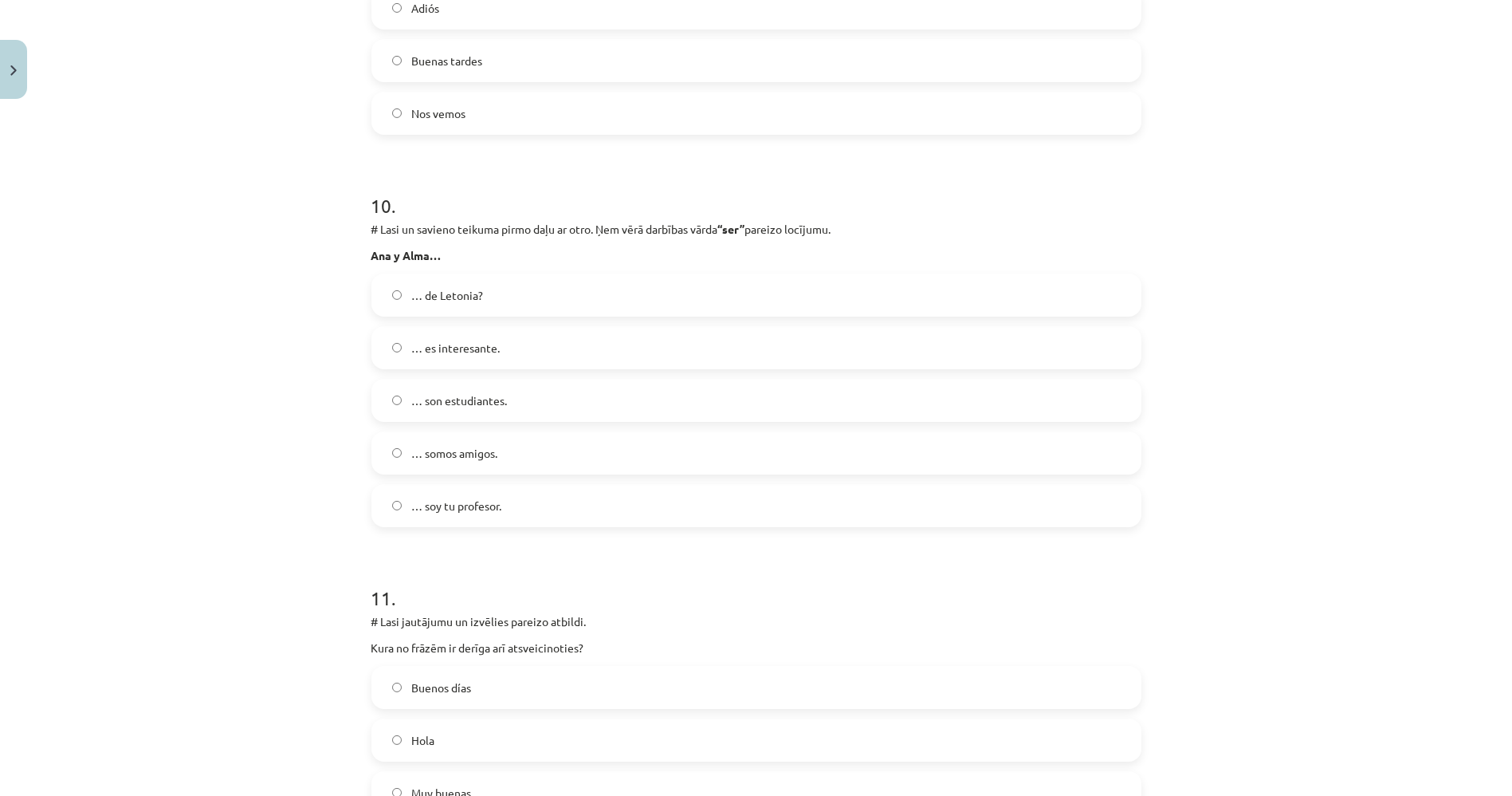
click at [411, 445] on span "… somos amigos." at bounding box center [454, 453] width 86 height 16
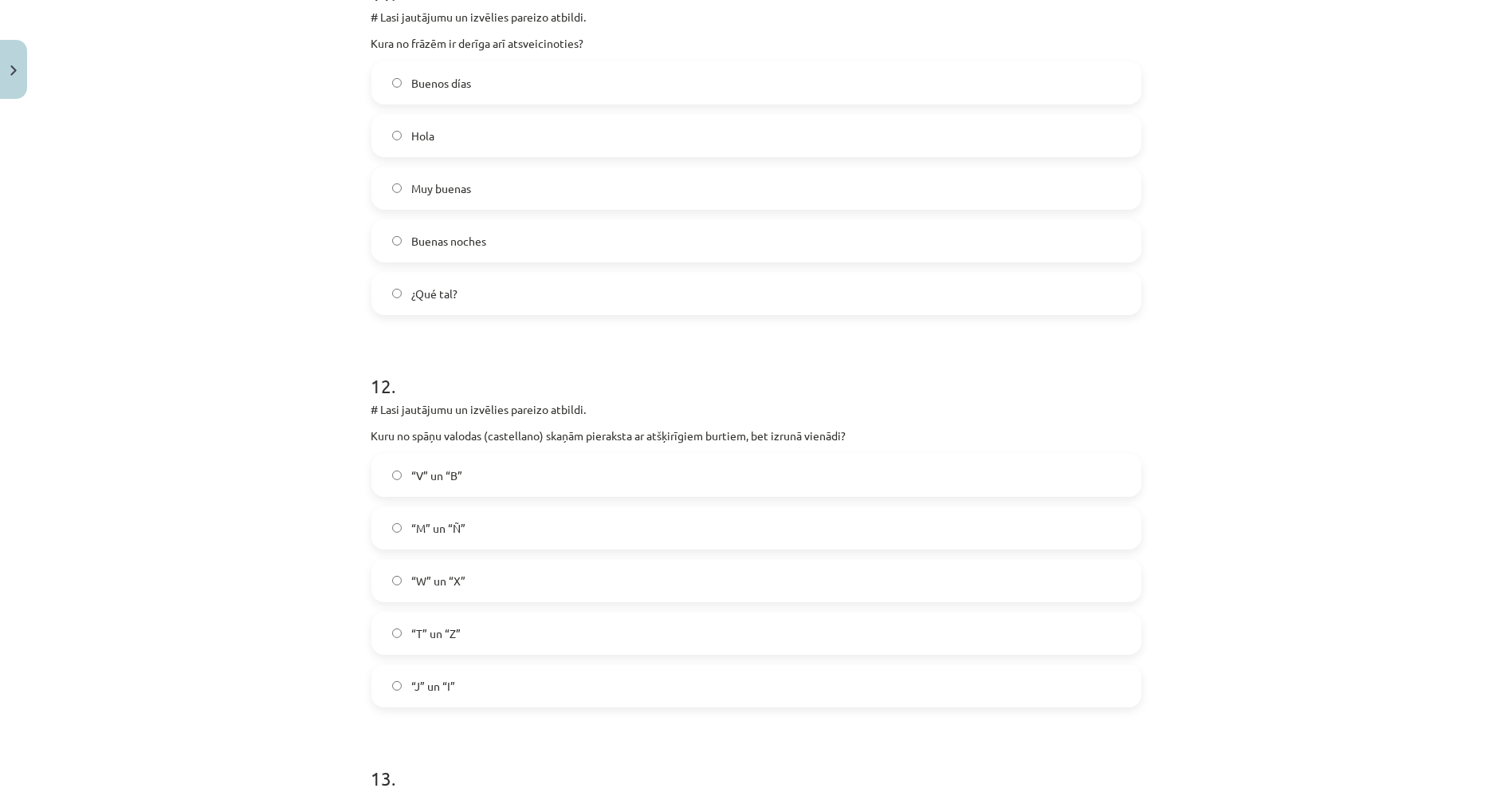
scroll to position [4424, 0]
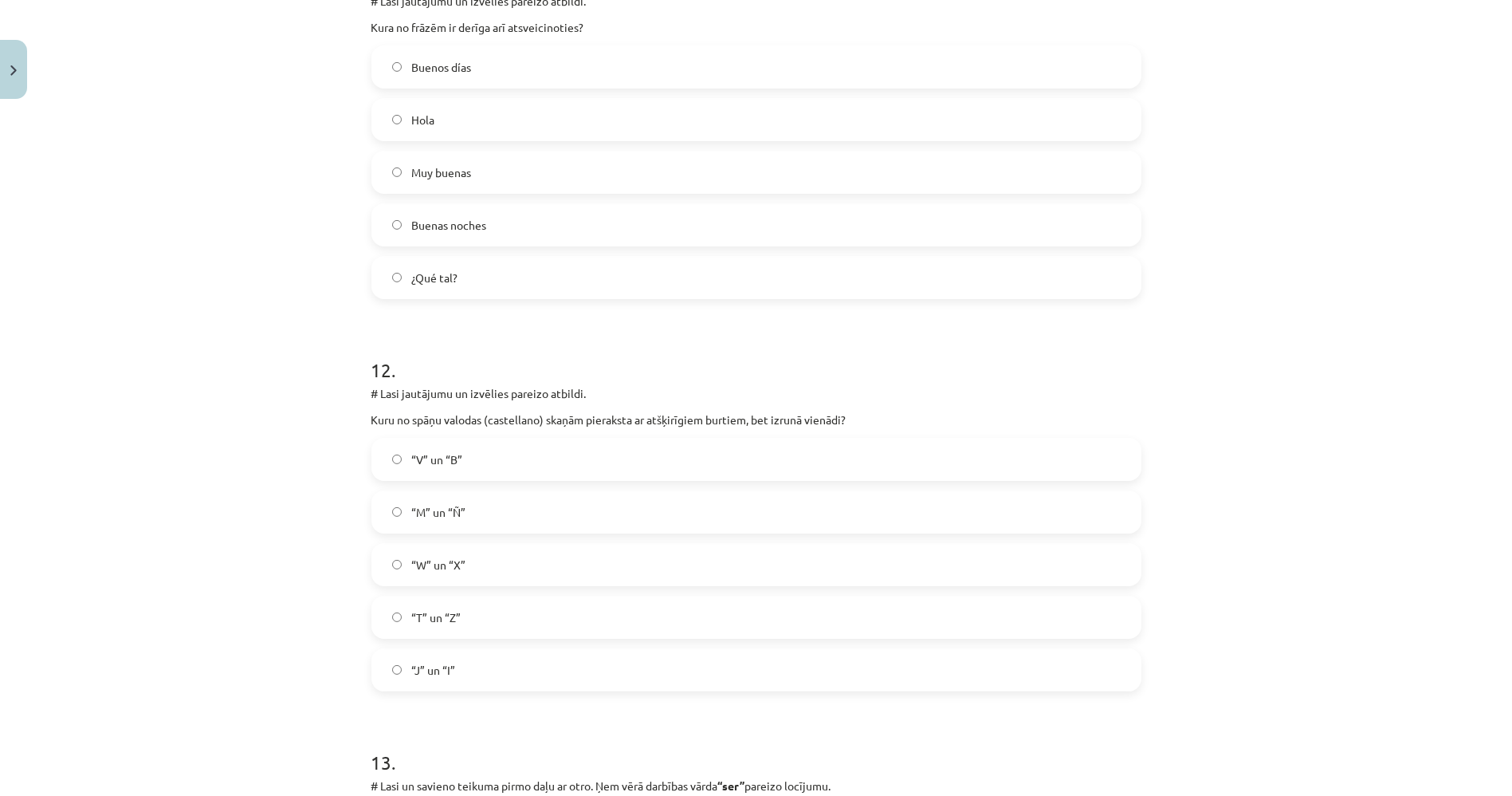
click at [411, 452] on span "“V” un “B”" at bounding box center [437, 460] width 51 height 16
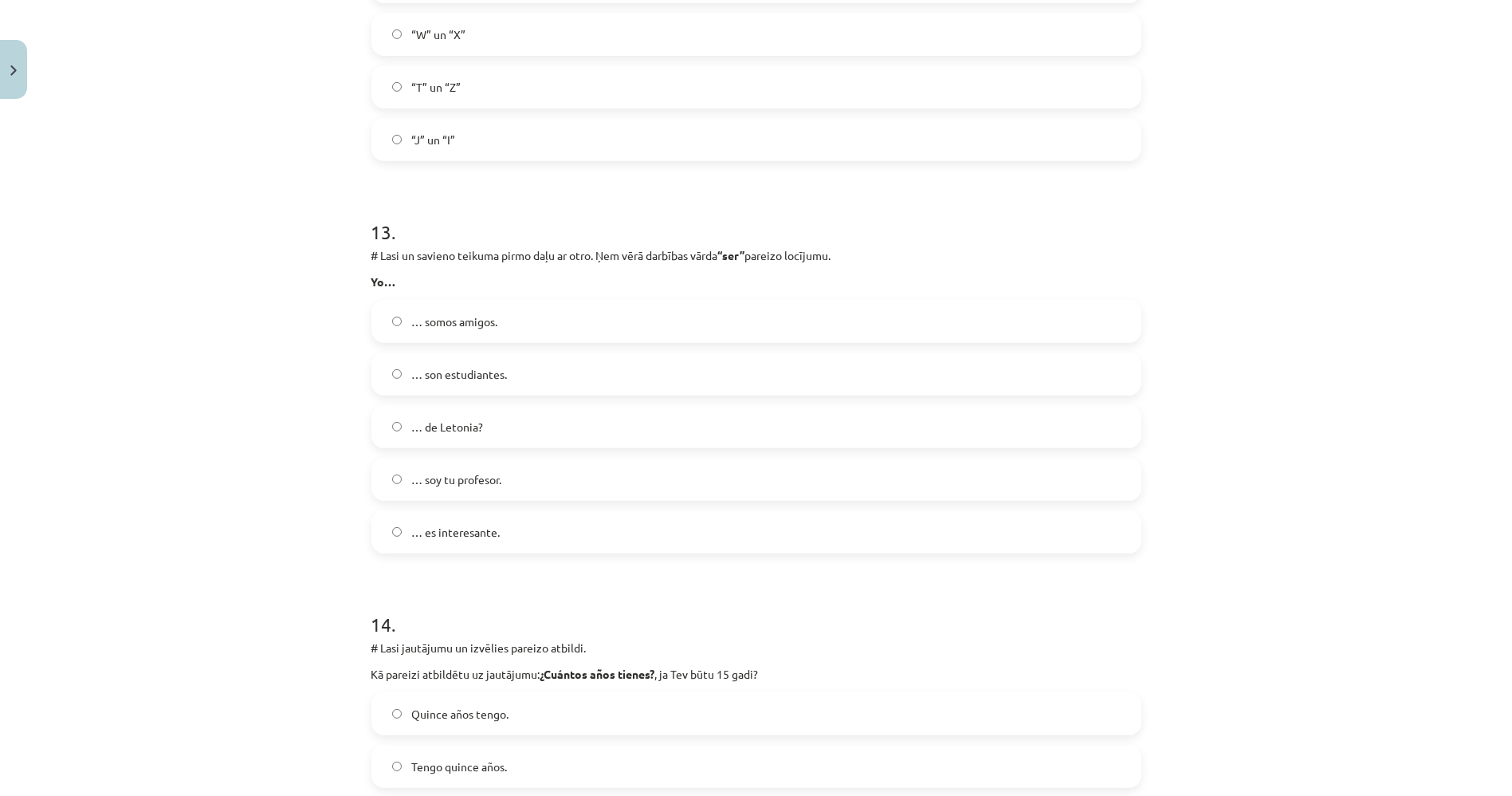
scroll to position [4955, 0]
drag, startPoint x: 426, startPoint y: 470, endPoint x: 424, endPoint y: 482, distance: 12.2
click at [426, 472] on span "… soy tu profesor." at bounding box center [456, 479] width 90 height 16
click at [435, 479] on span "… soy tu profesor." at bounding box center [456, 479] width 90 height 16
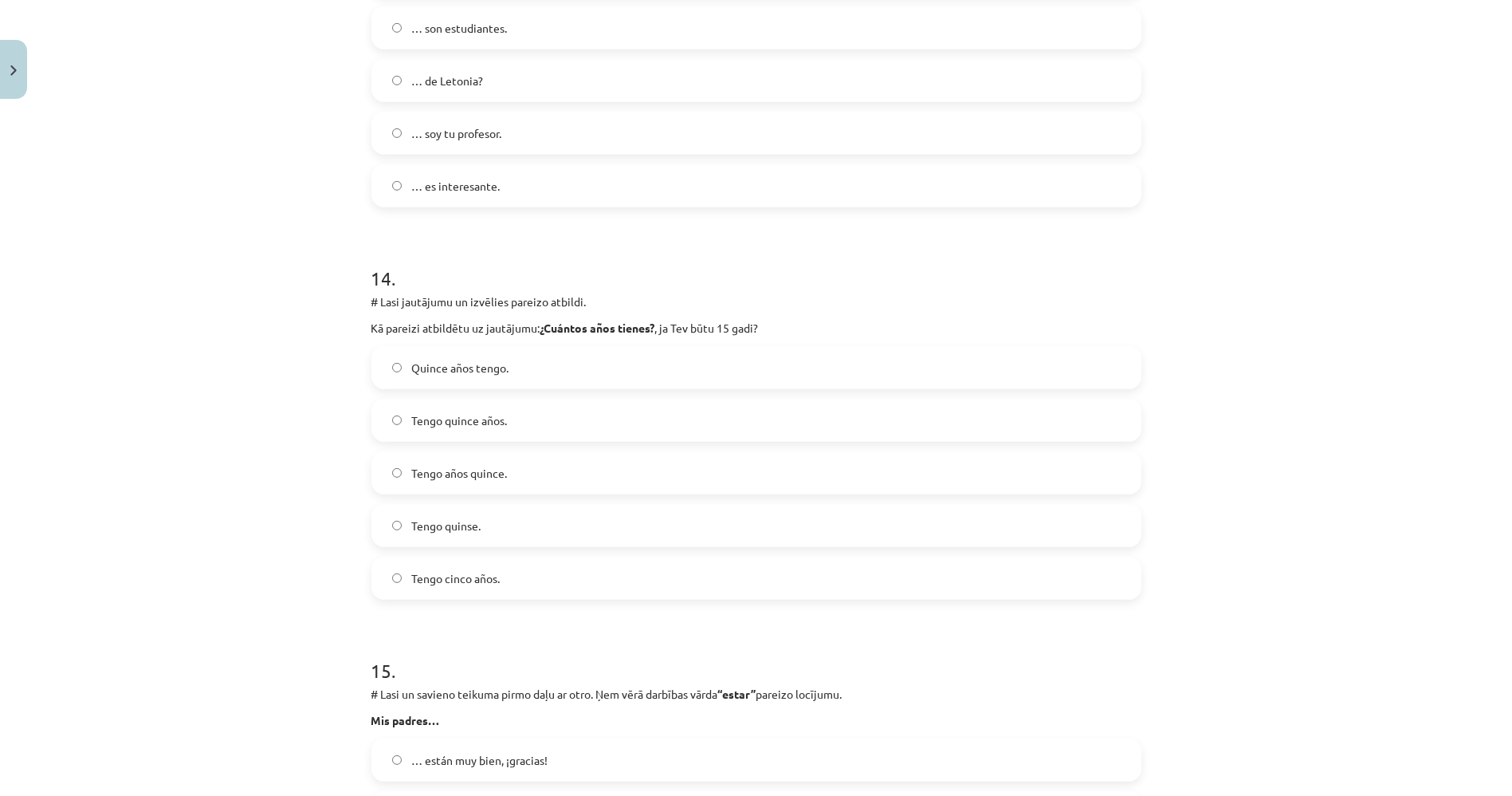
scroll to position [5310, 0]
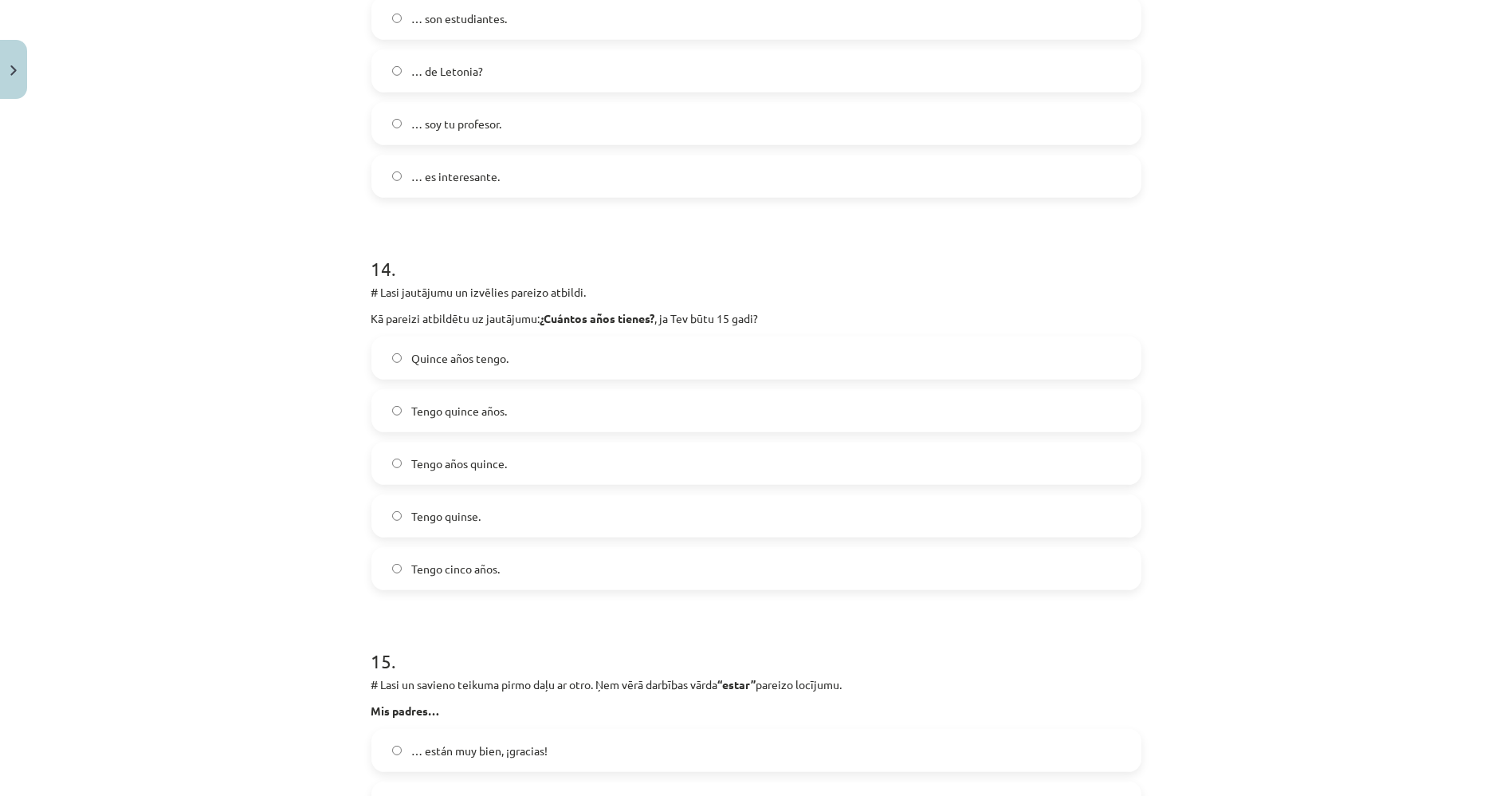
click at [618, 410] on label "Tengo quince años." at bounding box center [756, 411] width 767 height 40
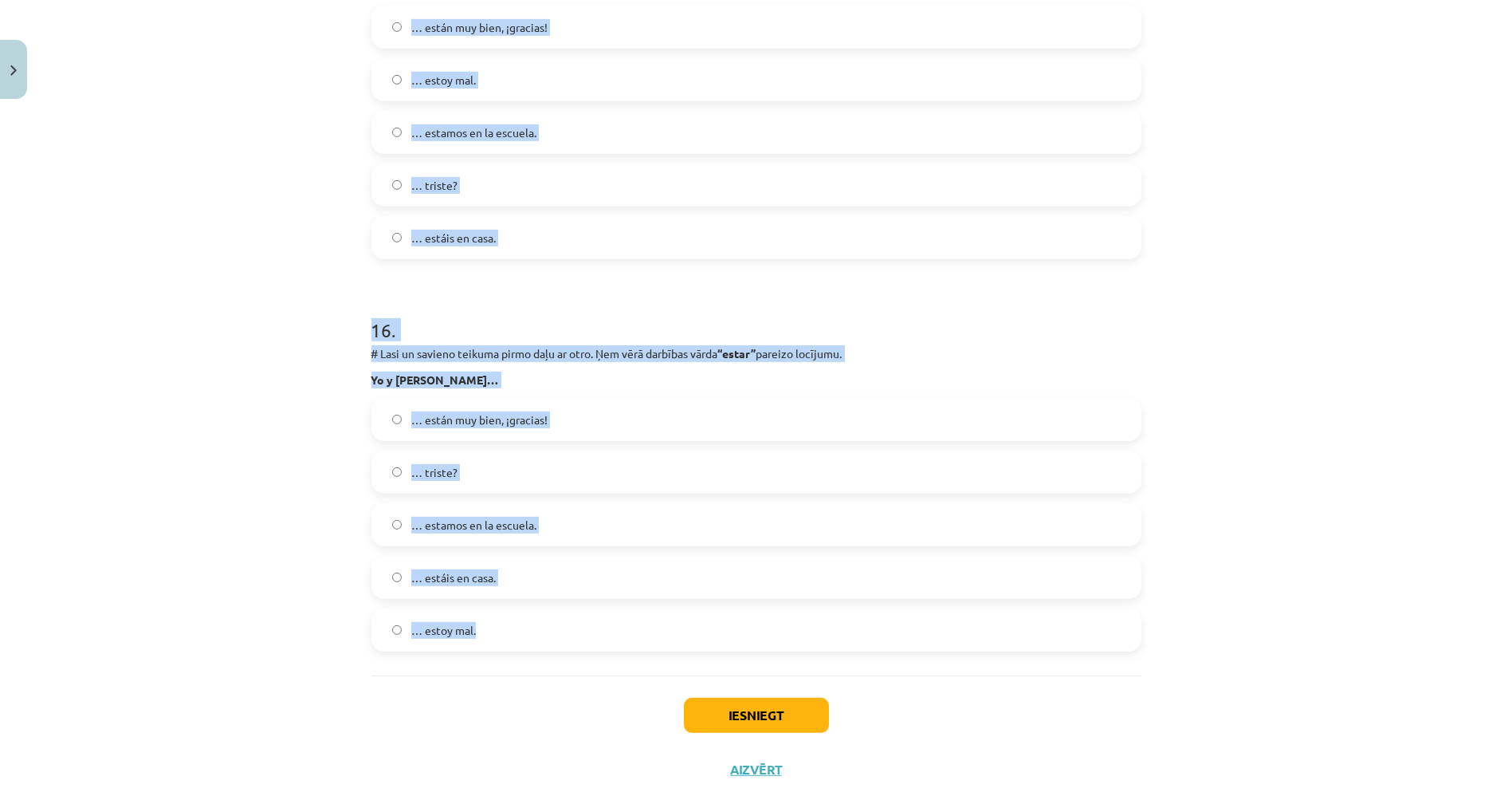
scroll to position [6072, 0]
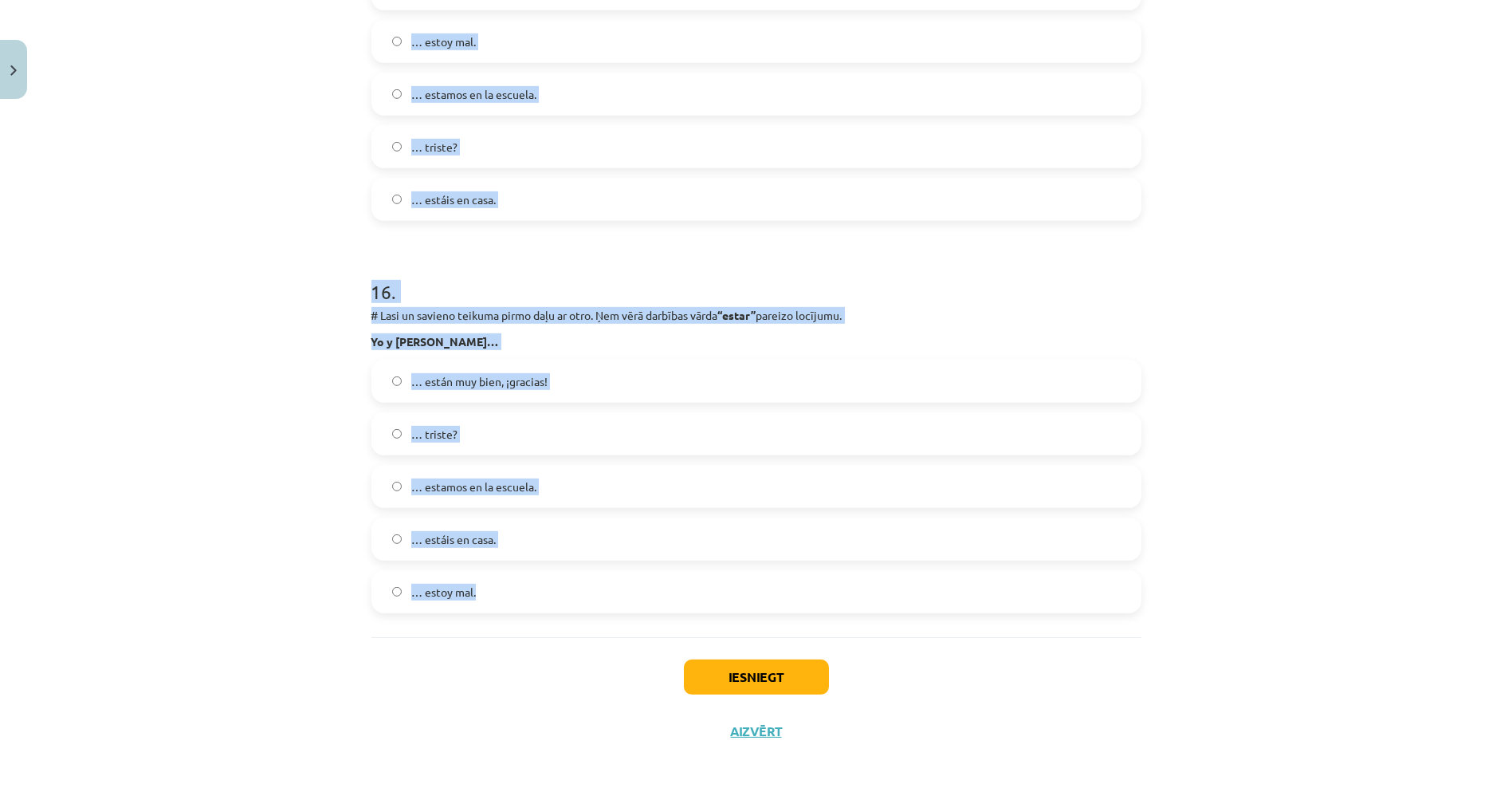
drag, startPoint x: 345, startPoint y: 368, endPoint x: 799, endPoint y: 609, distance: 514.0
click at [799, 609] on div "Mācību tēma: Spāņu valodas b1 - 10. klases 1.ieskaites mācību materiāls #9 ✅ Re…" at bounding box center [756, 398] width 1512 height 796
copy form "# Lore ip dolorsi ametcon adipi elit se doei. Tem inci utlabore etdol “magna” a…"
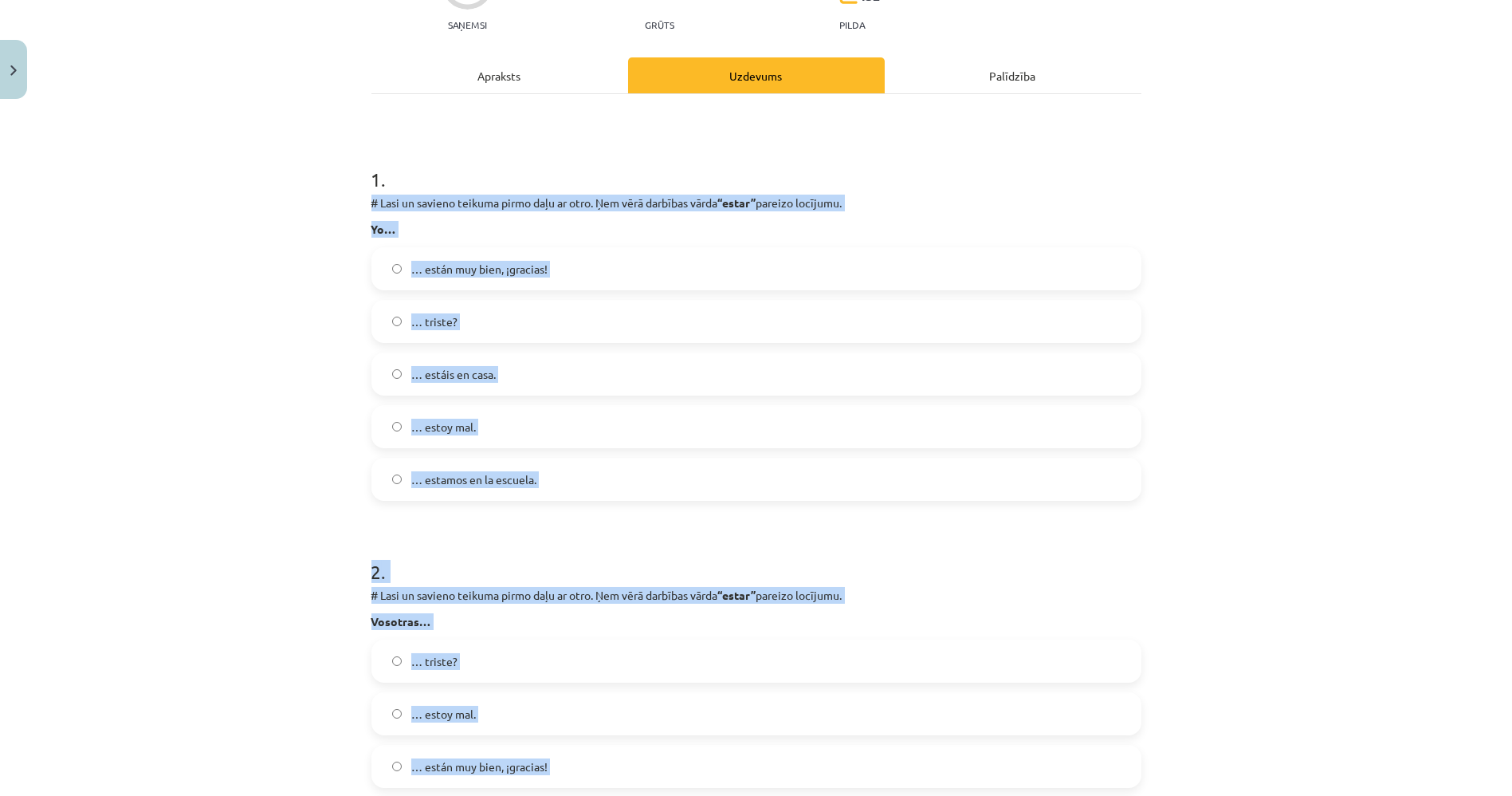
scroll to position [173, 0]
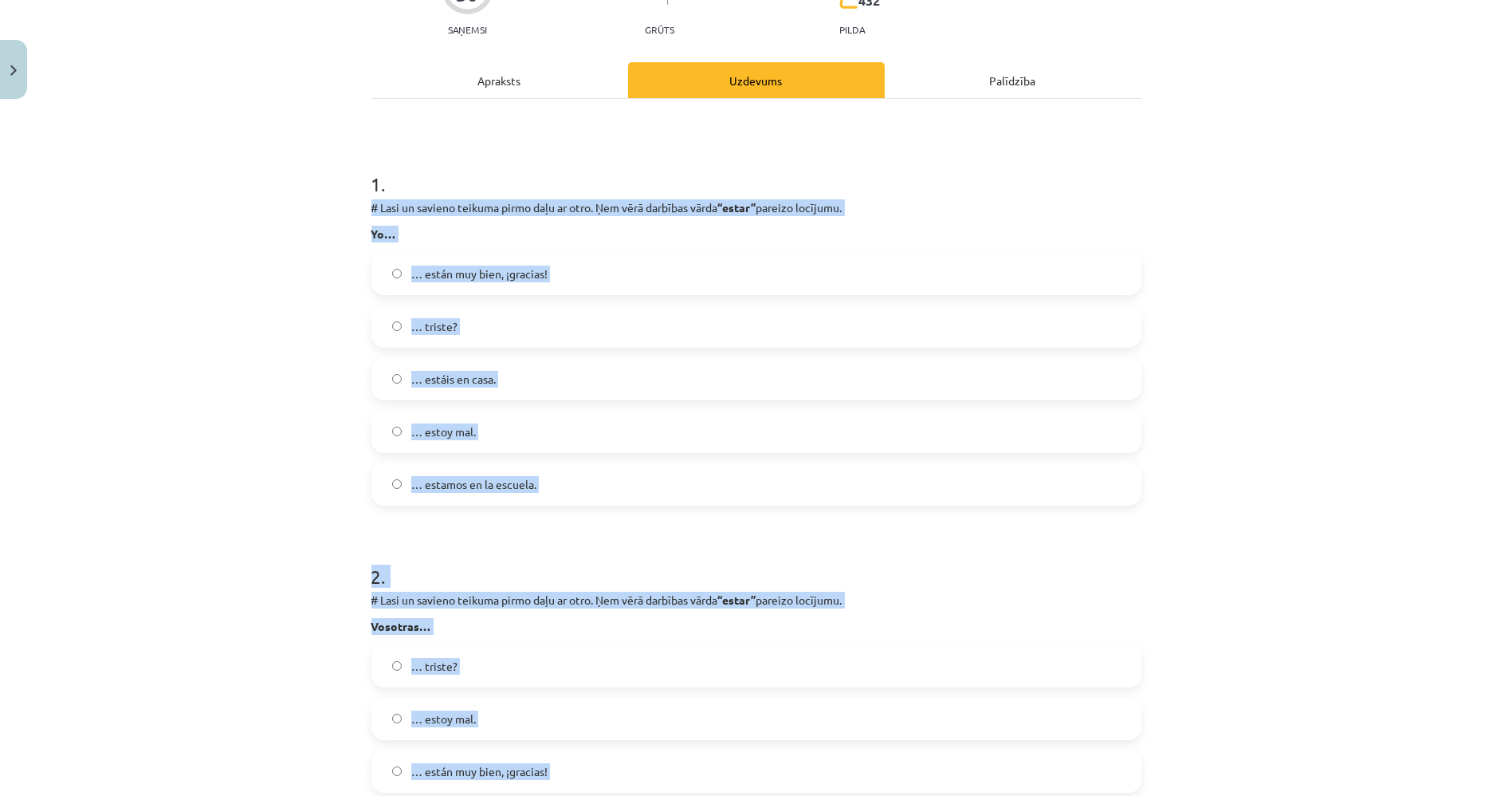
click at [1379, 225] on div "Mācību tēma: Spāņu valodas b1 - 10. klases 1.ieskaites mācību materiāls #9 ✅ Re…" at bounding box center [756, 398] width 1512 height 796
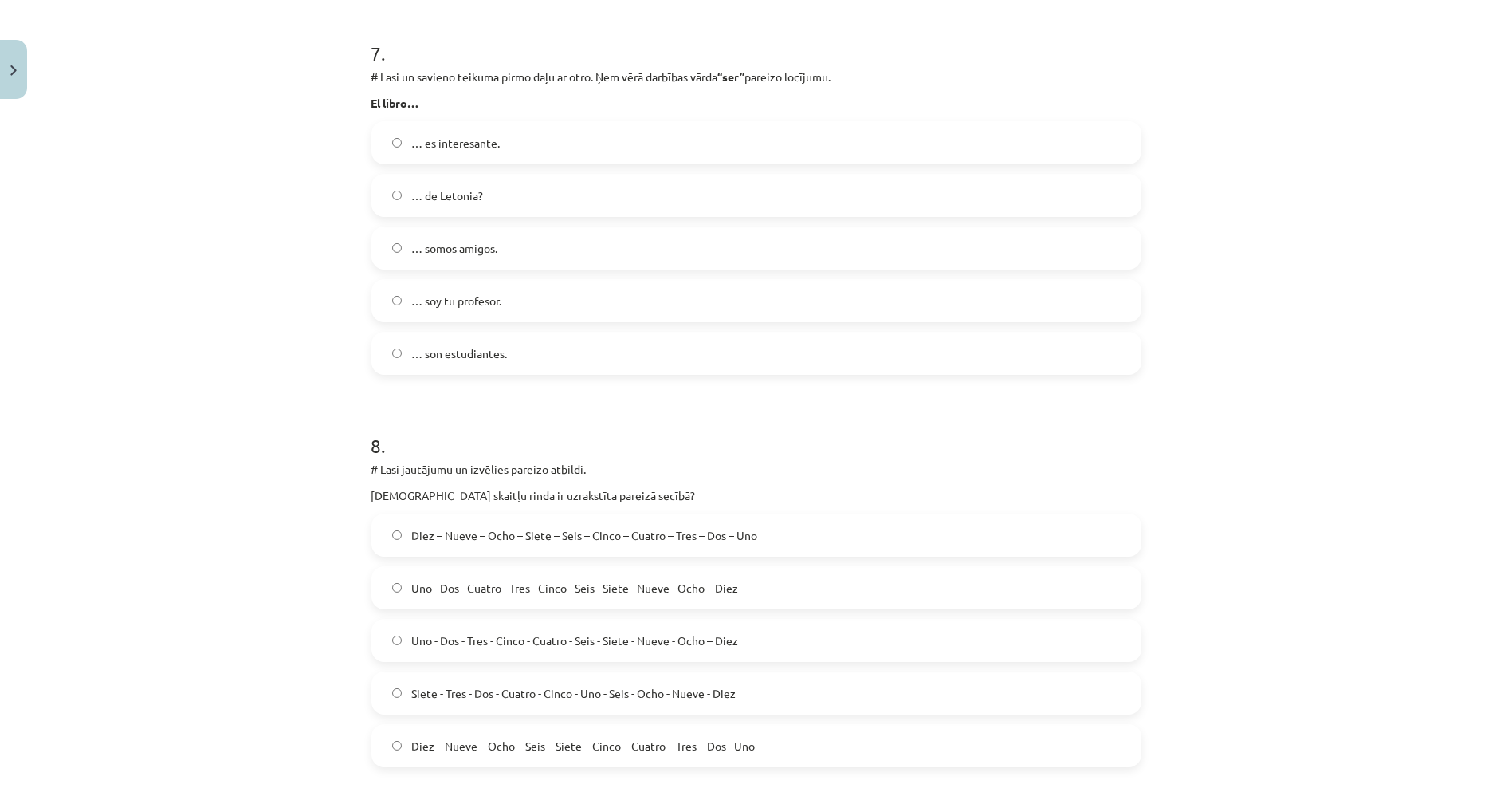
scroll to position [2830, 0]
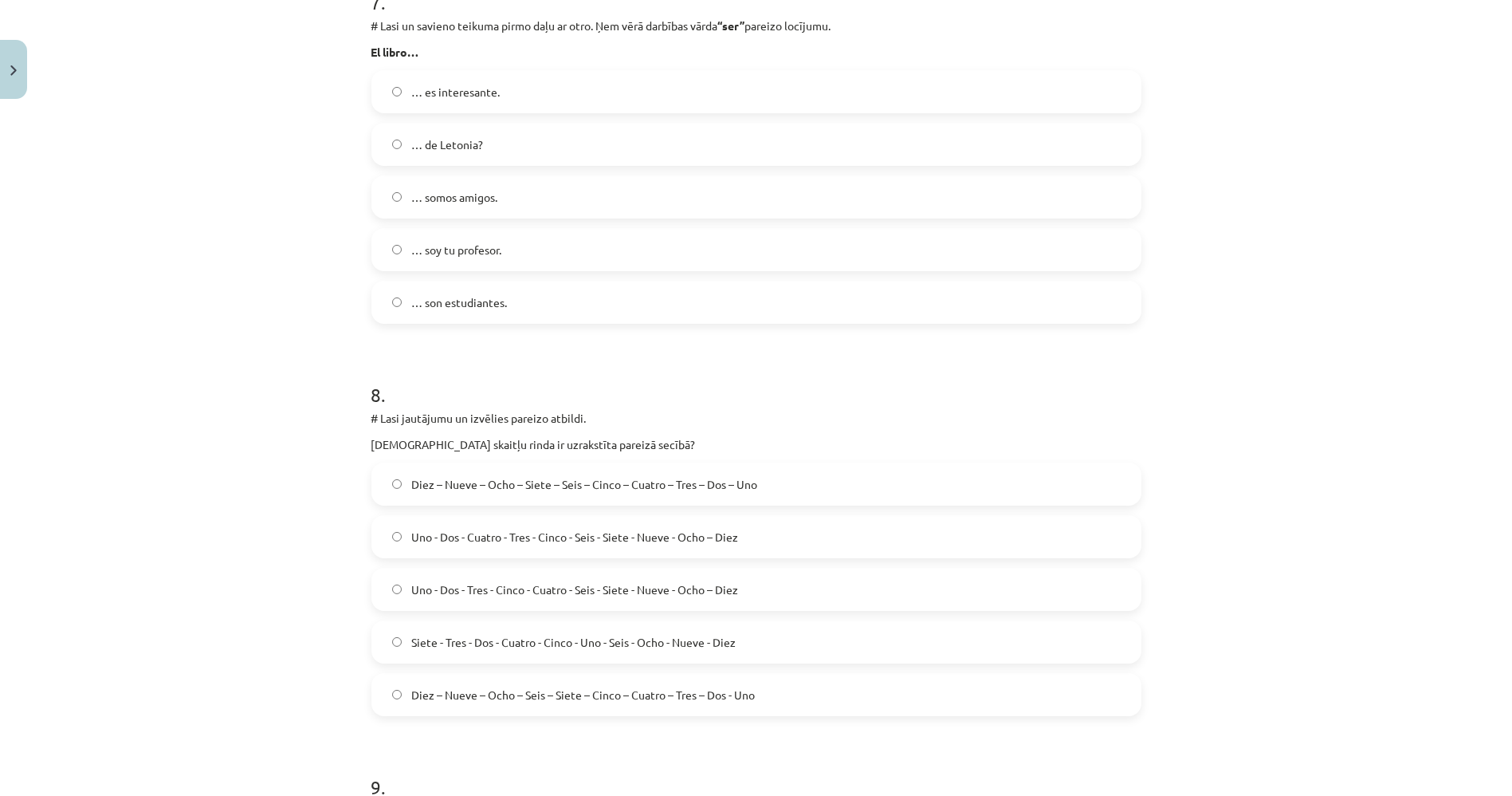
click at [583, 484] on span "Diez – Nueve – Ocho – Siete – Seis – Cinco – Cuatro – Tres – Dos – Uno" at bounding box center [584, 484] width 346 height 16
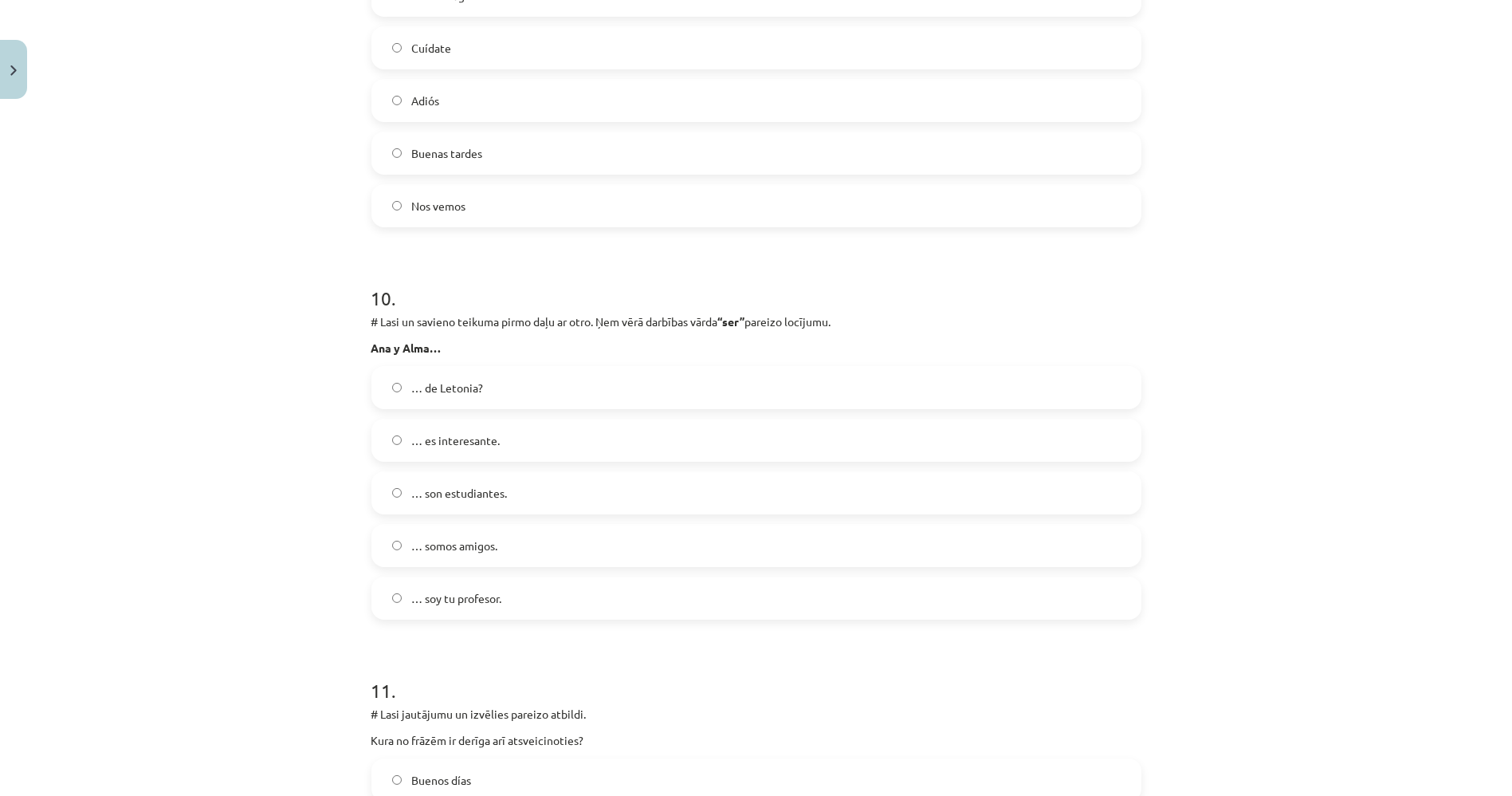
scroll to position [3716, 0]
click at [423, 487] on span "… son estudiantes." at bounding box center [459, 488] width 96 height 16
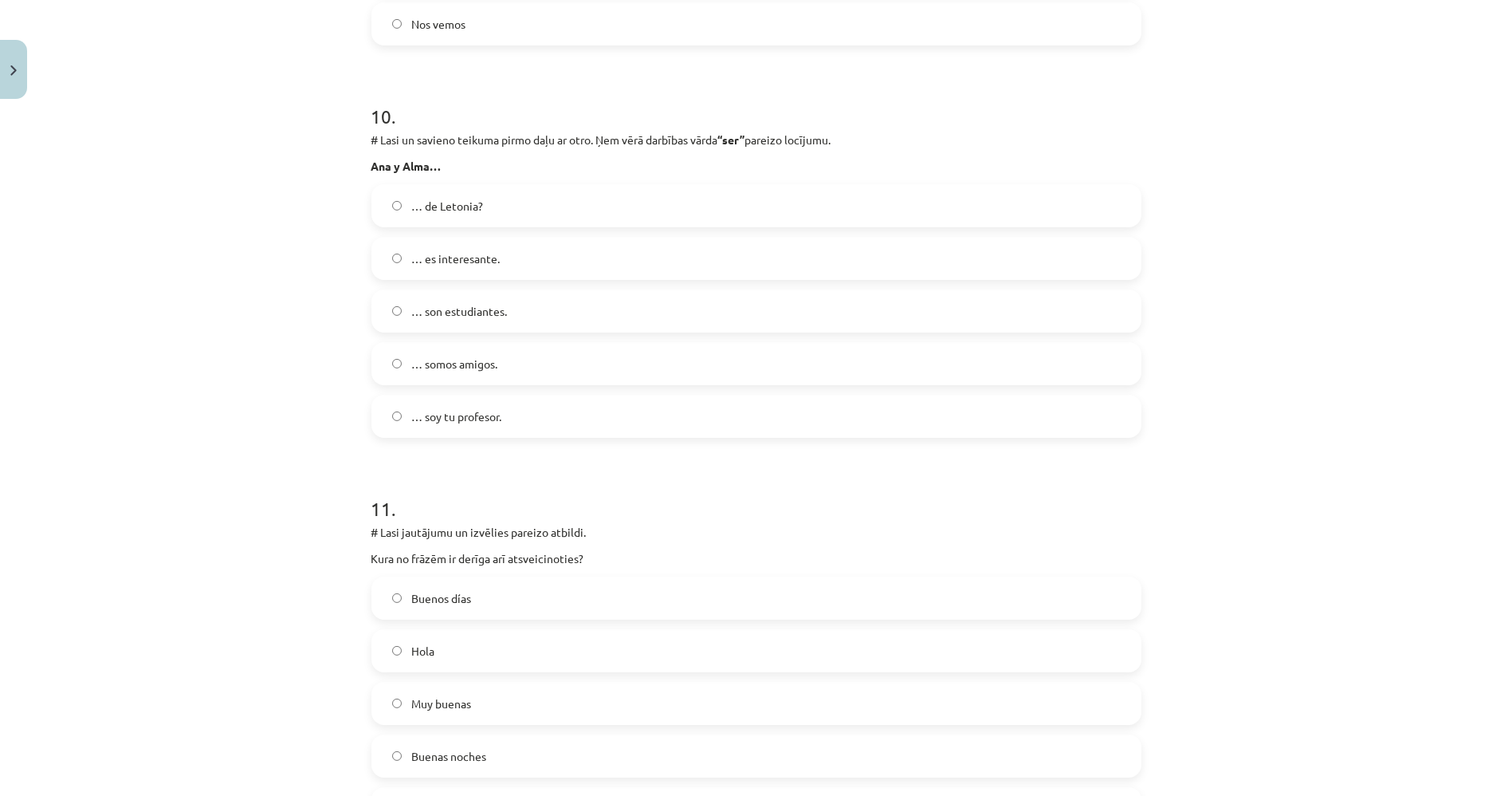
scroll to position [4071, 0]
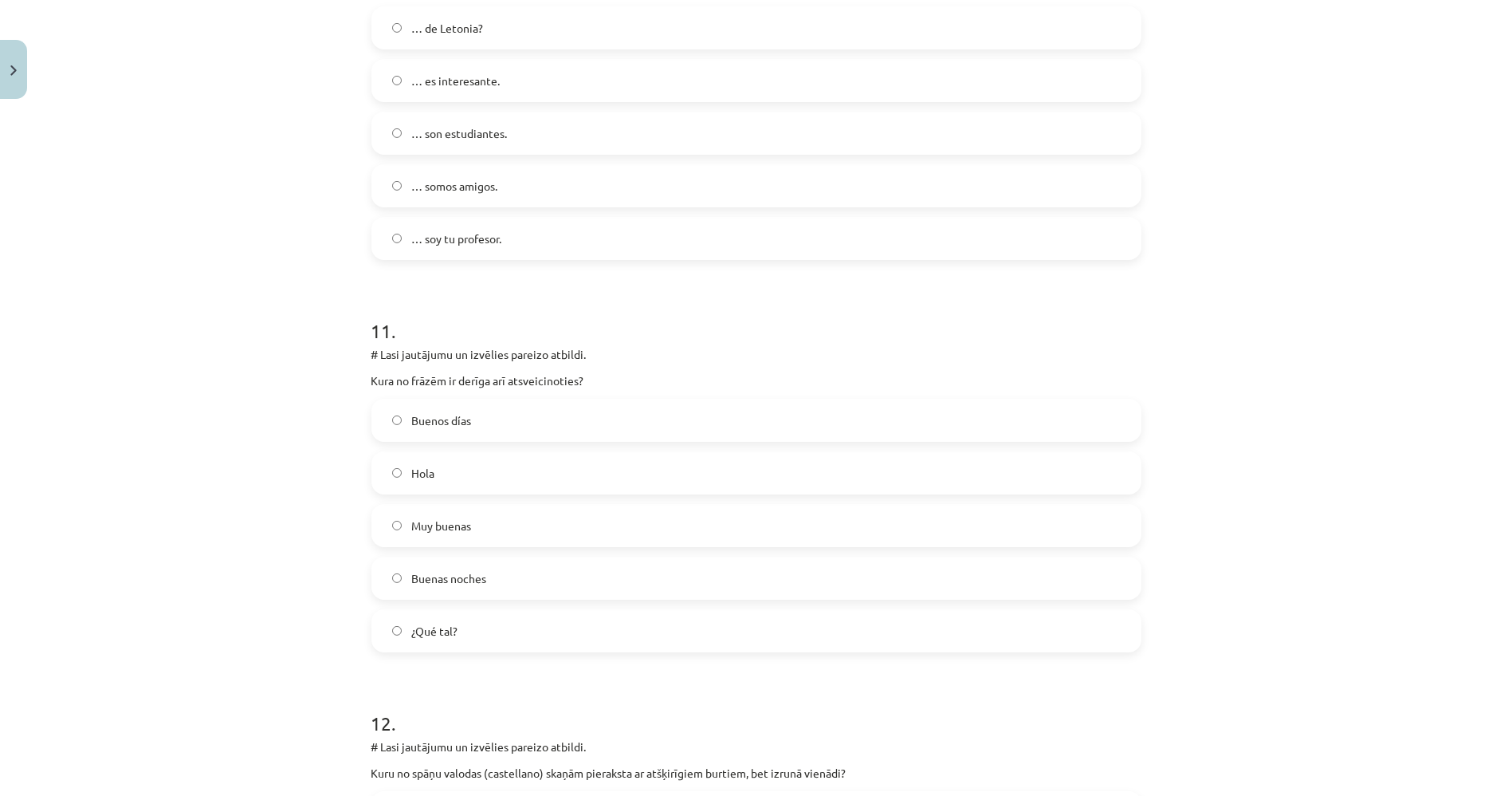
drag, startPoint x: 466, startPoint y: 580, endPoint x: 460, endPoint y: 570, distance: 11.7
click at [468, 582] on span "Buenas noches" at bounding box center [449, 578] width 75 height 16
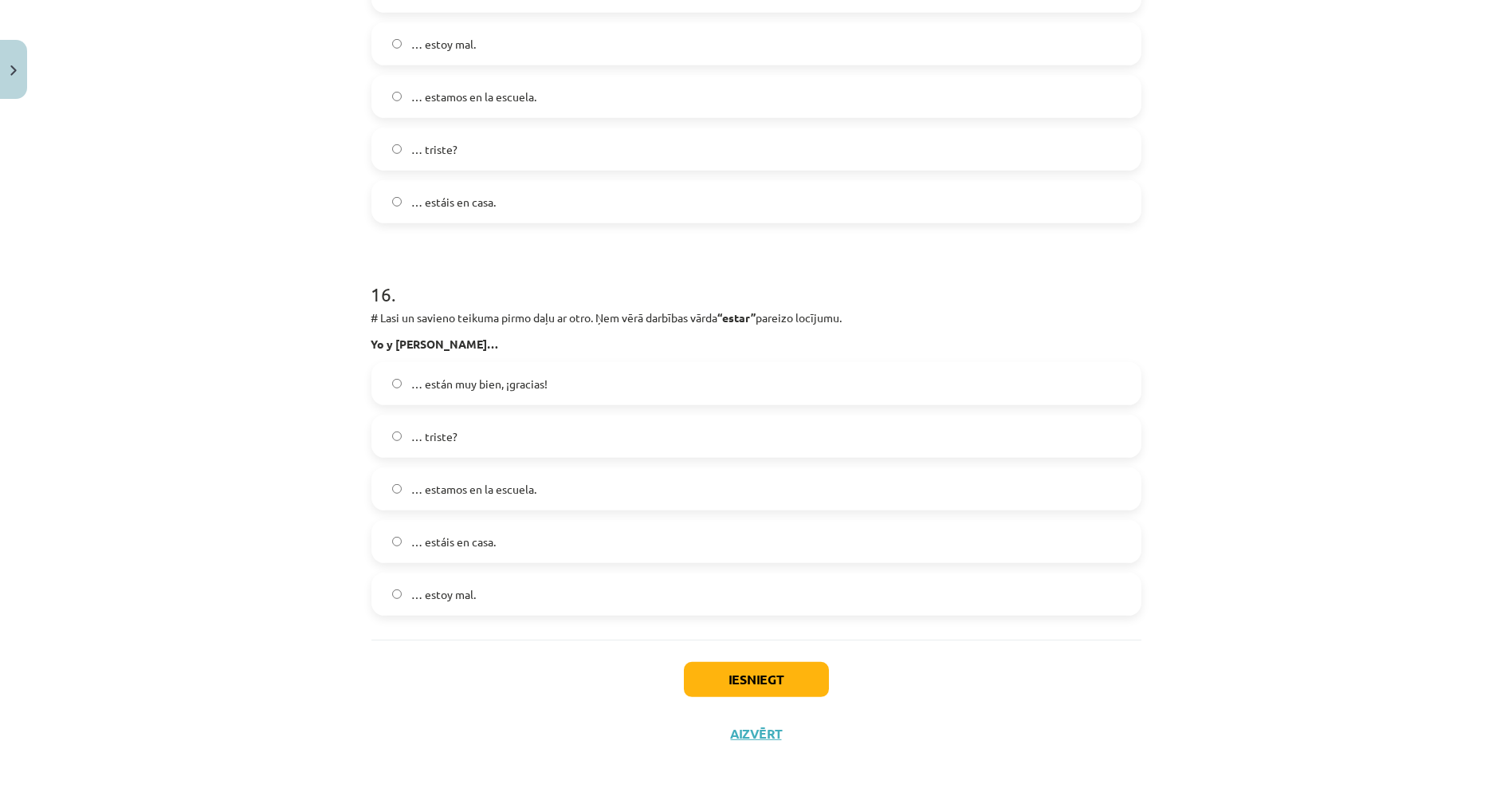
scroll to position [6072, 0]
click at [549, 490] on label "… estamos en la escuela." at bounding box center [756, 486] width 767 height 40
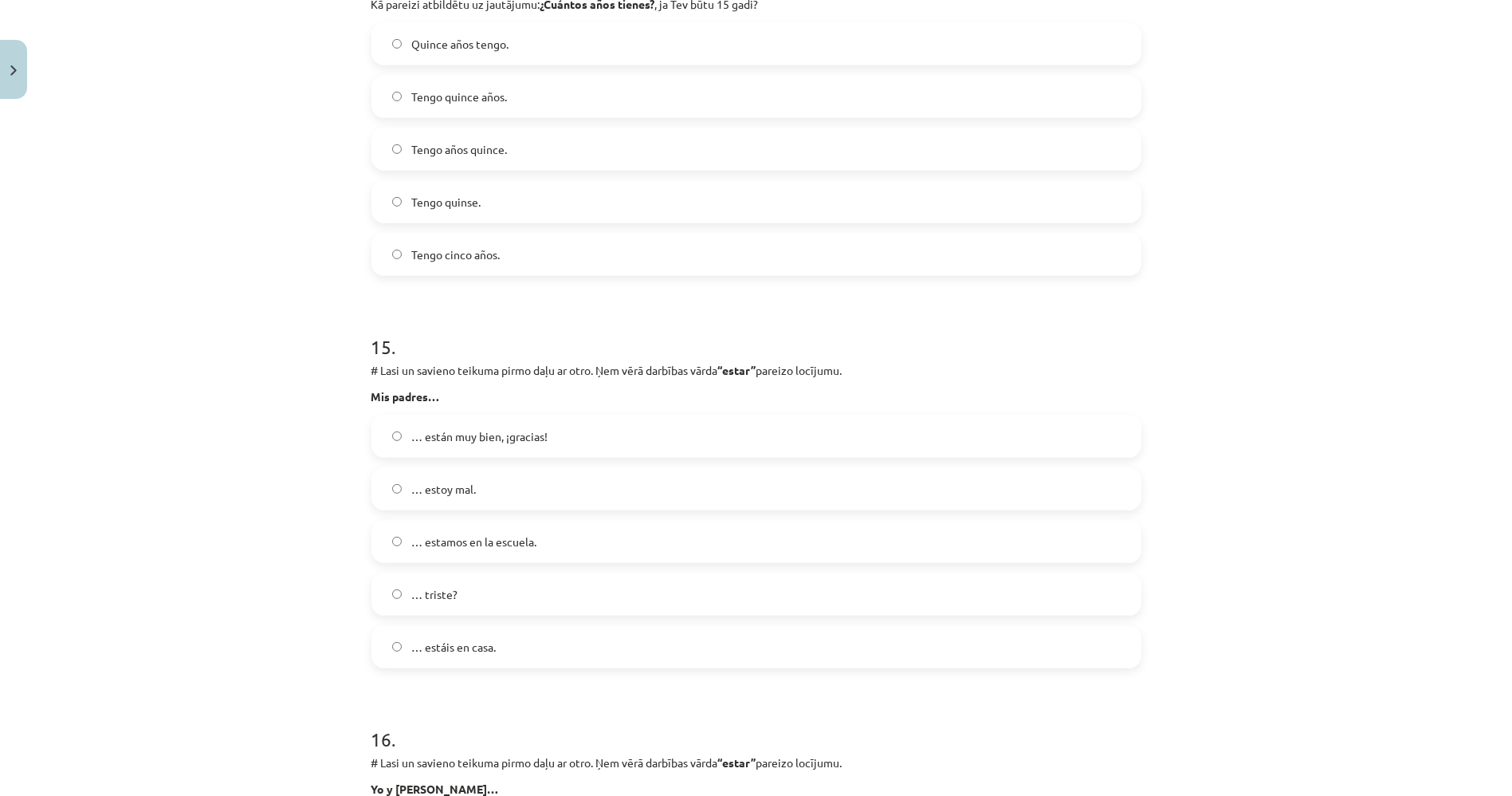
scroll to position [5805, 0]
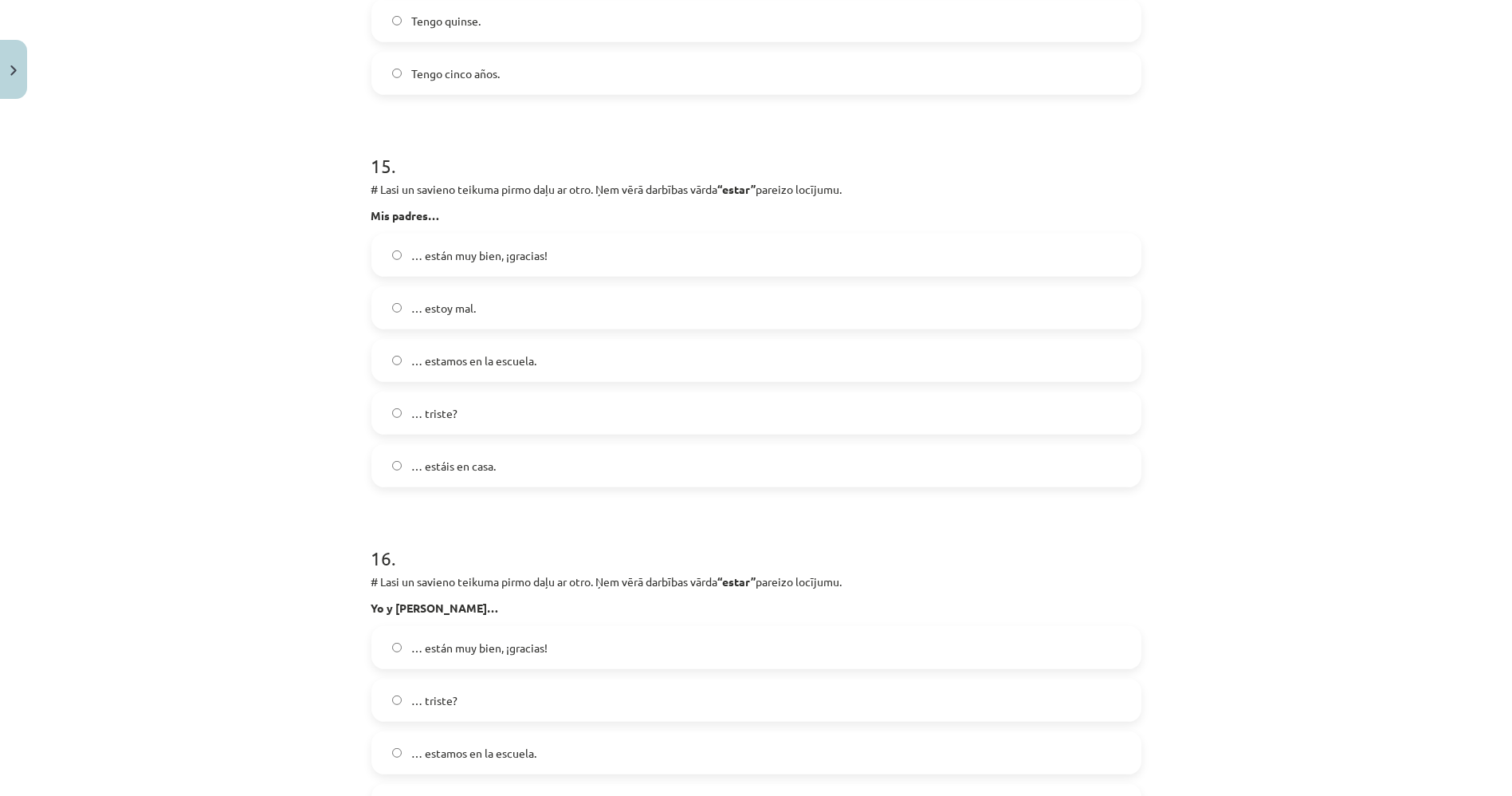
click at [485, 646] on span "… están muy bien, ¡gracias!" at bounding box center [479, 648] width 137 height 16
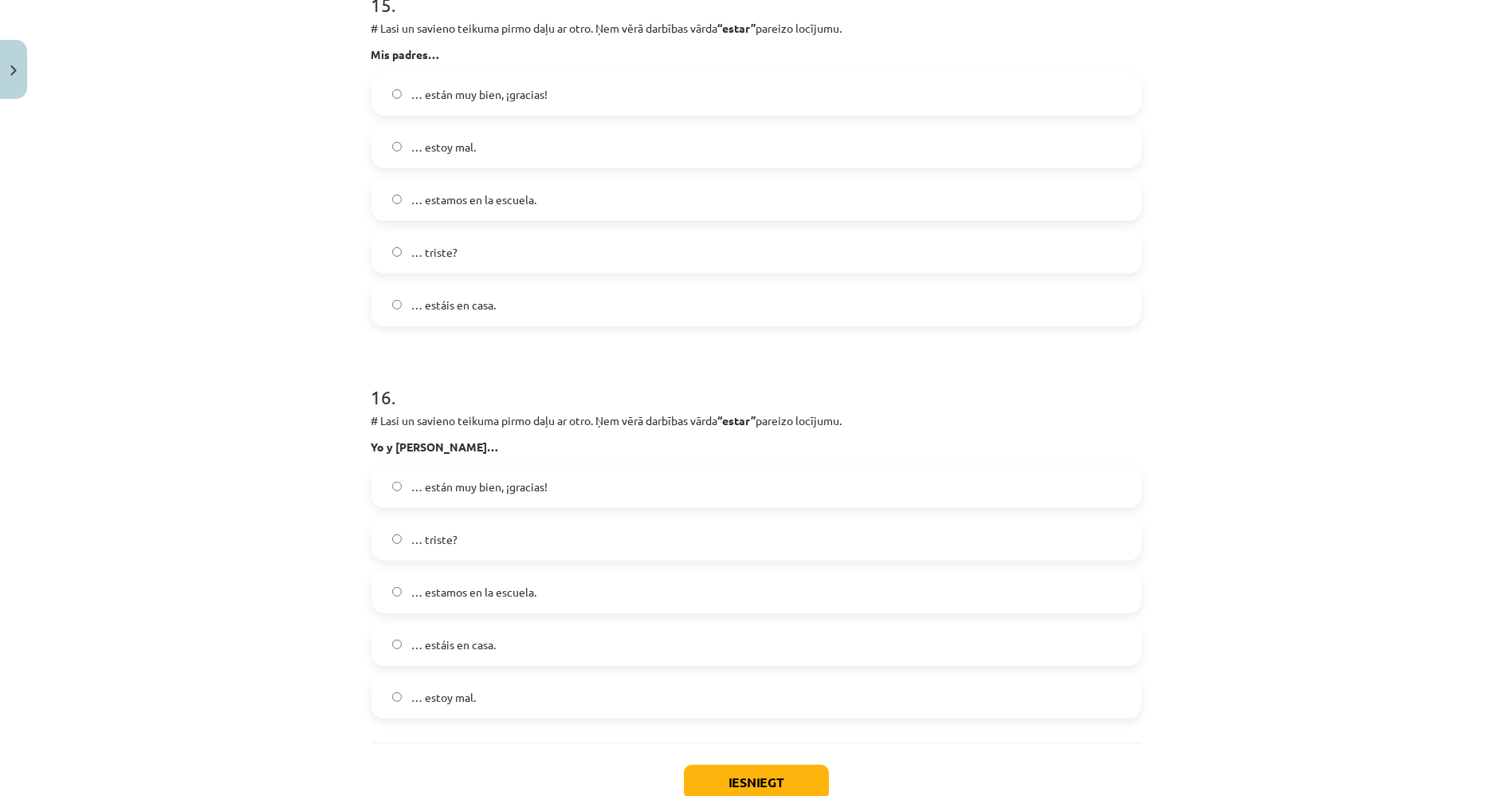
scroll to position [5982, 0]
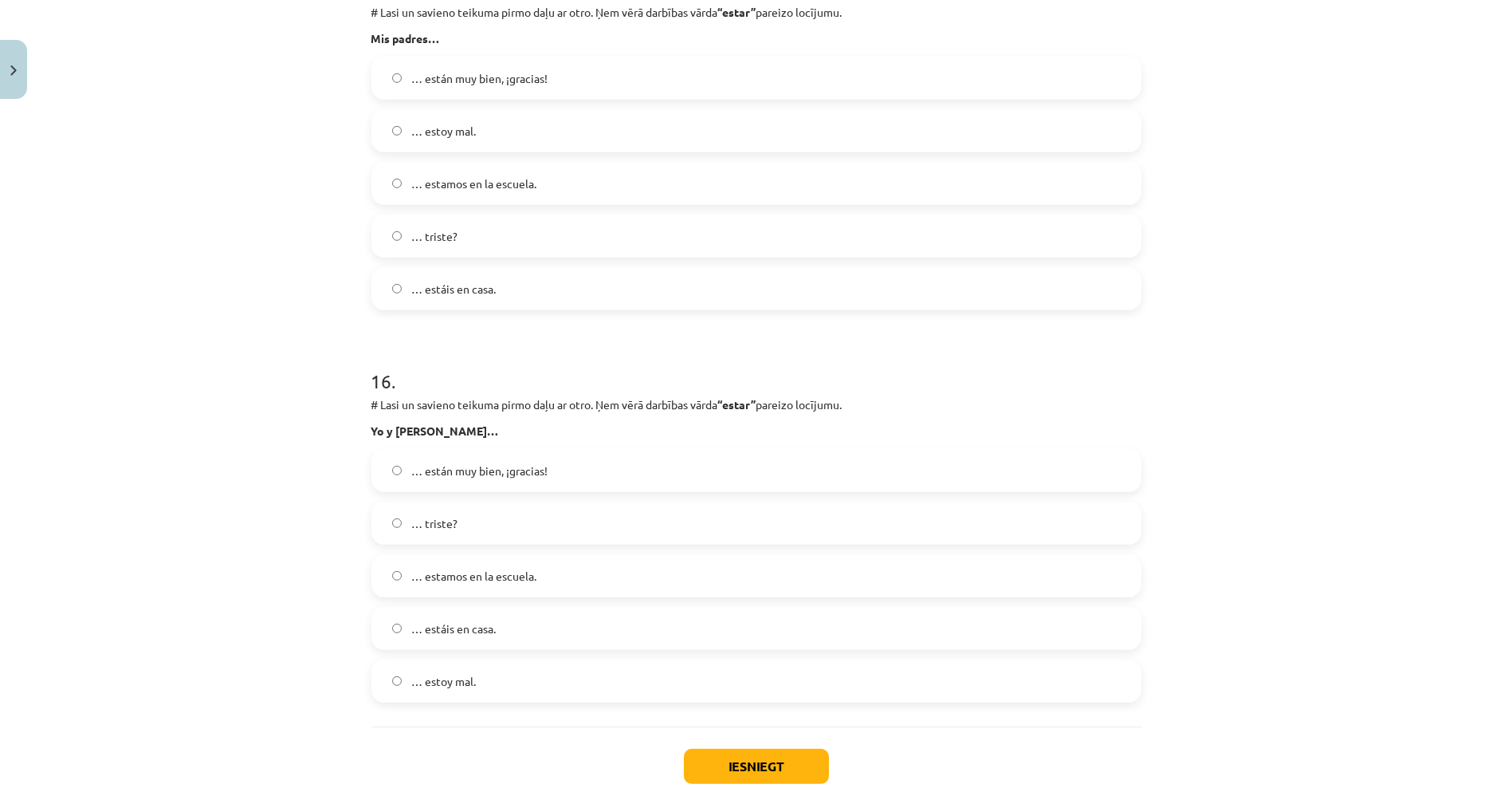
click at [503, 80] on span "… están muy bien, ¡gracias!" at bounding box center [479, 79] width 137 height 16
click at [540, 73] on span "… están muy bien, ¡gracias!" at bounding box center [479, 79] width 137 height 16
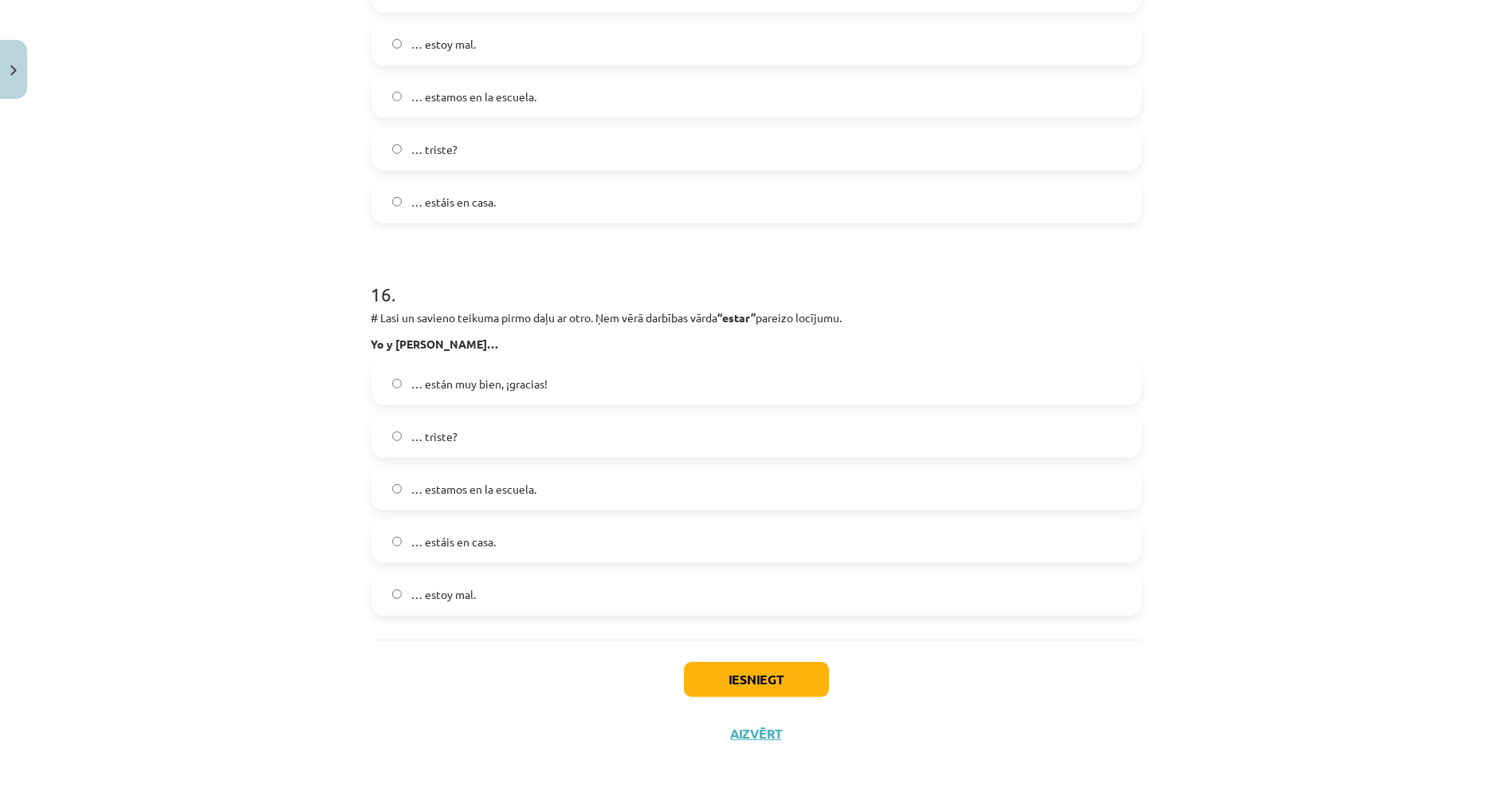
scroll to position [6072, 0]
click at [464, 495] on label "… estamos en la escuela." at bounding box center [756, 486] width 767 height 40
click at [756, 689] on button "Iesniegt" at bounding box center [756, 677] width 145 height 35
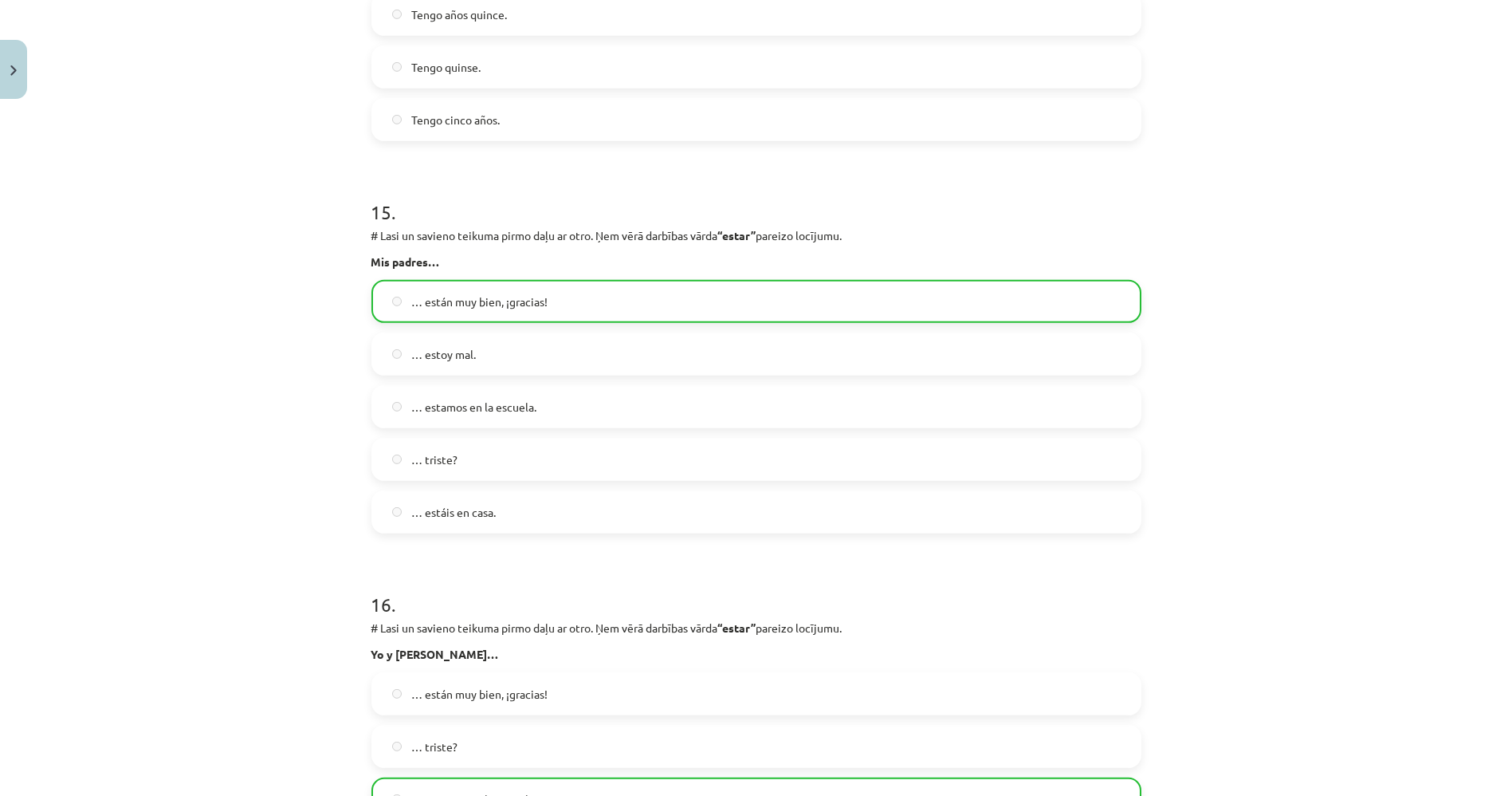
scroll to position [6122, 0]
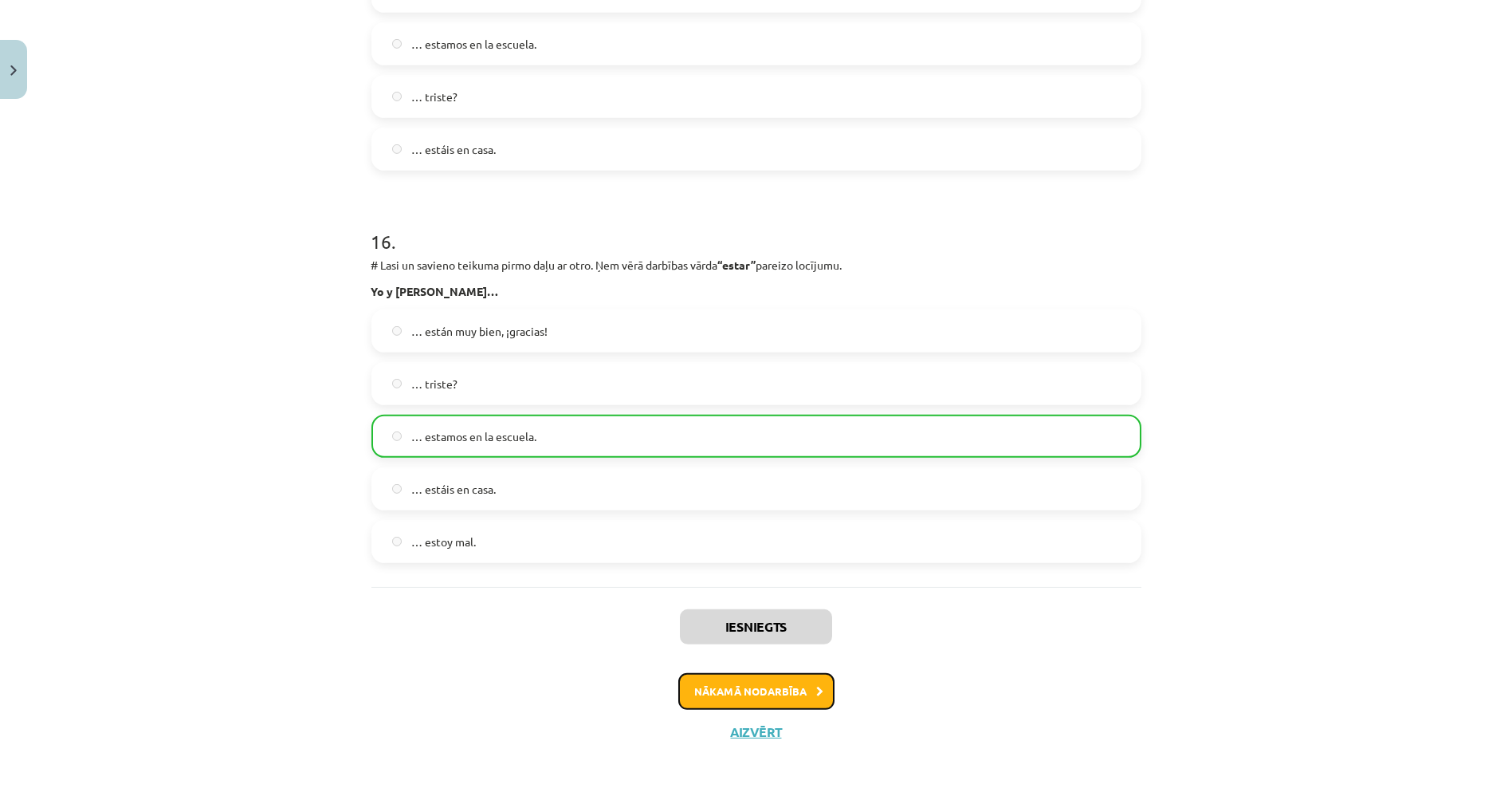
click at [791, 689] on button "Nākamā nodarbība" at bounding box center [756, 691] width 156 height 37
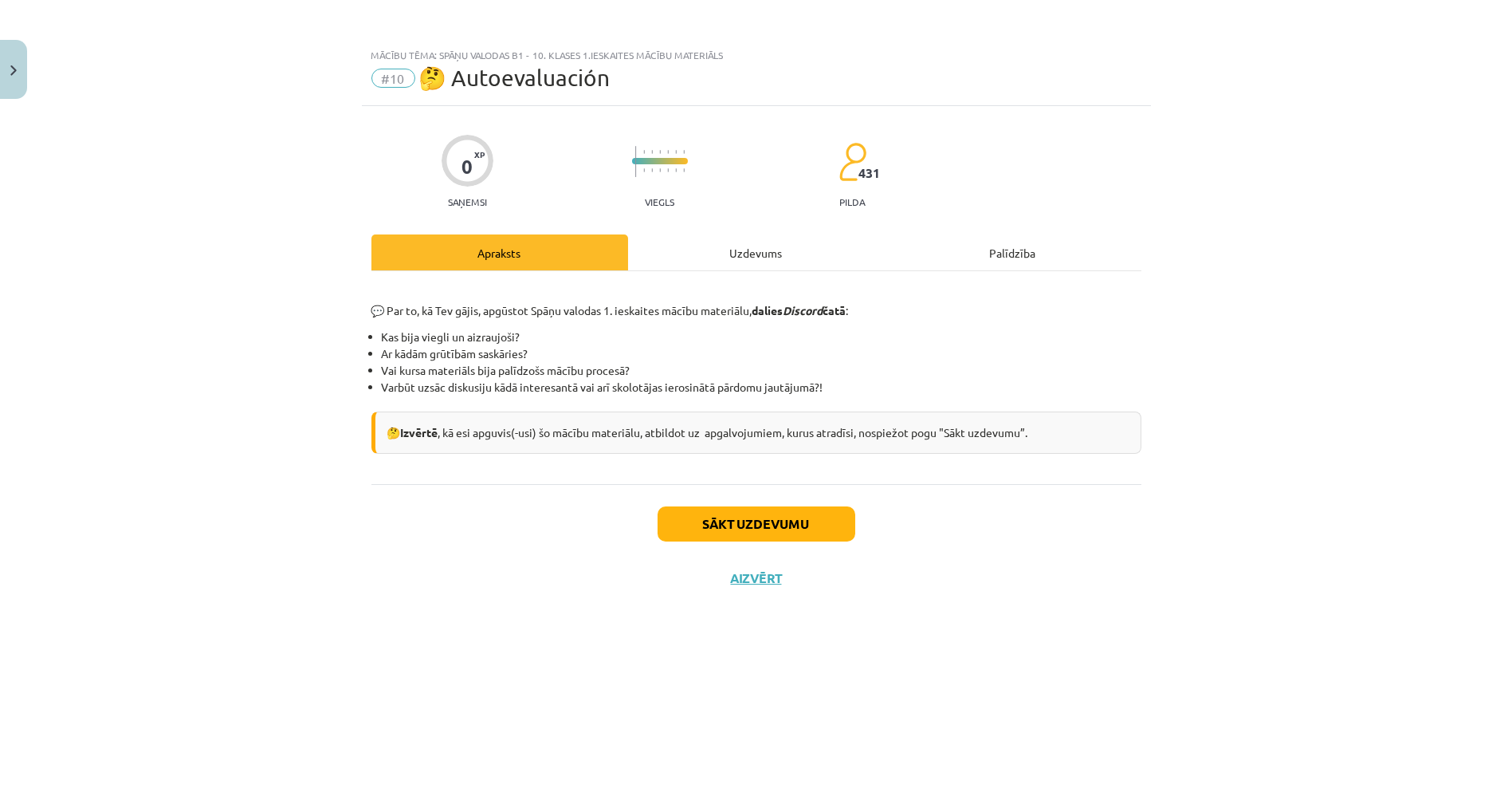
scroll to position [0, 0]
click at [707, 262] on div "Uzdevums" at bounding box center [756, 253] width 257 height 36
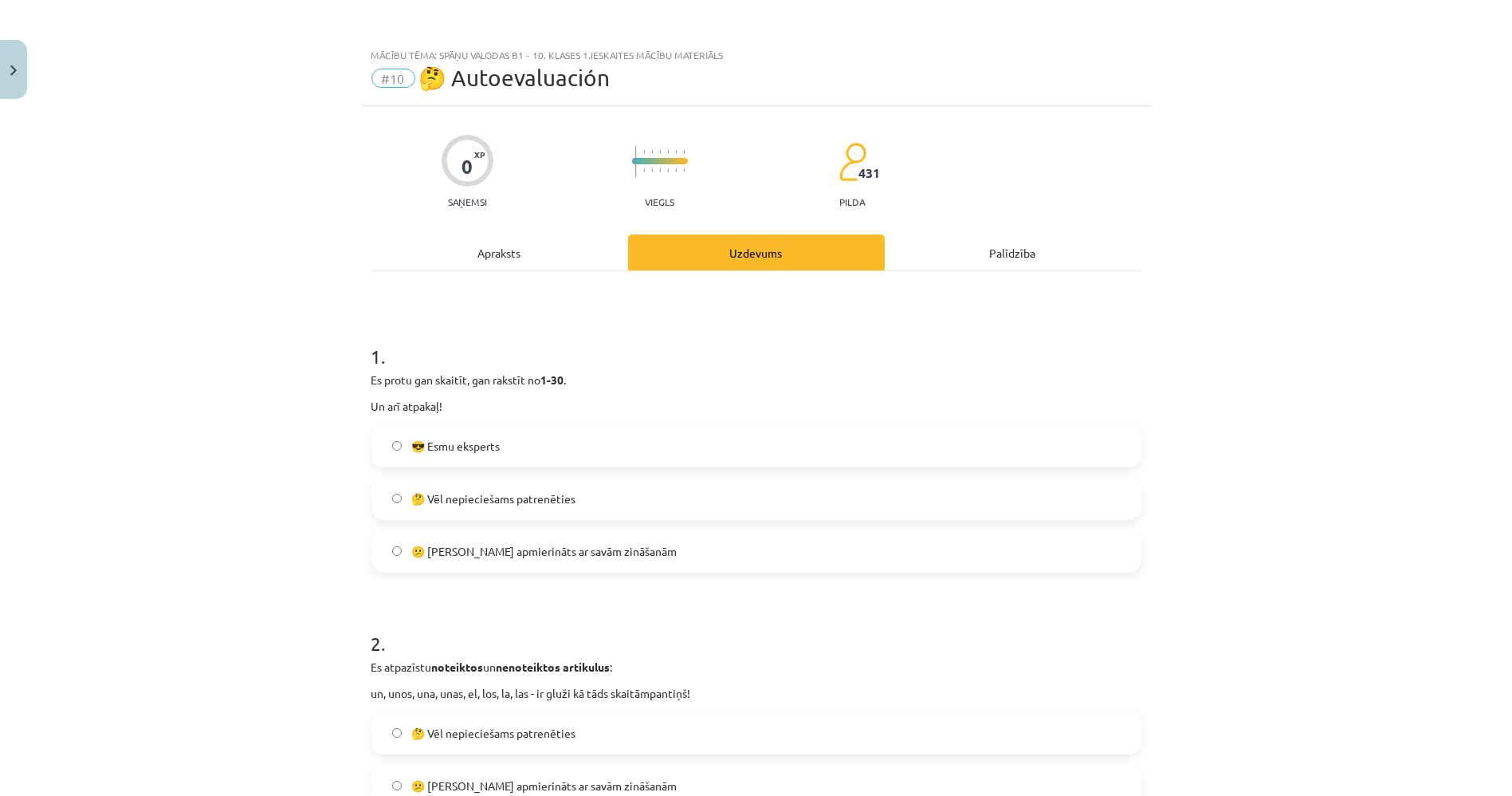
click at [478, 446] on span "😎 Esmu eksperts" at bounding box center [455, 446] width 88 height 16
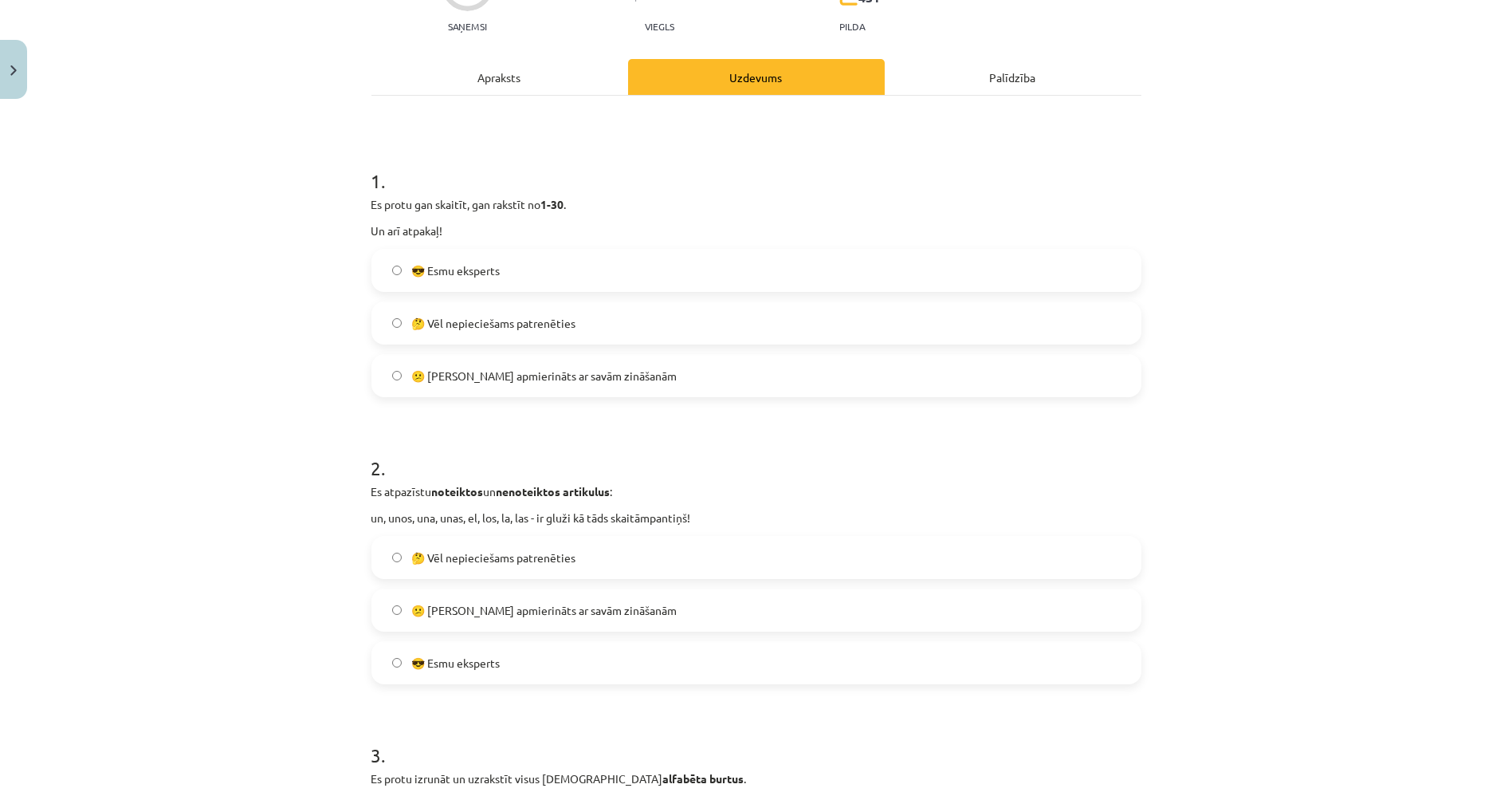
scroll to position [177, 0]
click at [589, 331] on label "🤔 Vēl nepieciešams patrenēties" at bounding box center [756, 321] width 767 height 40
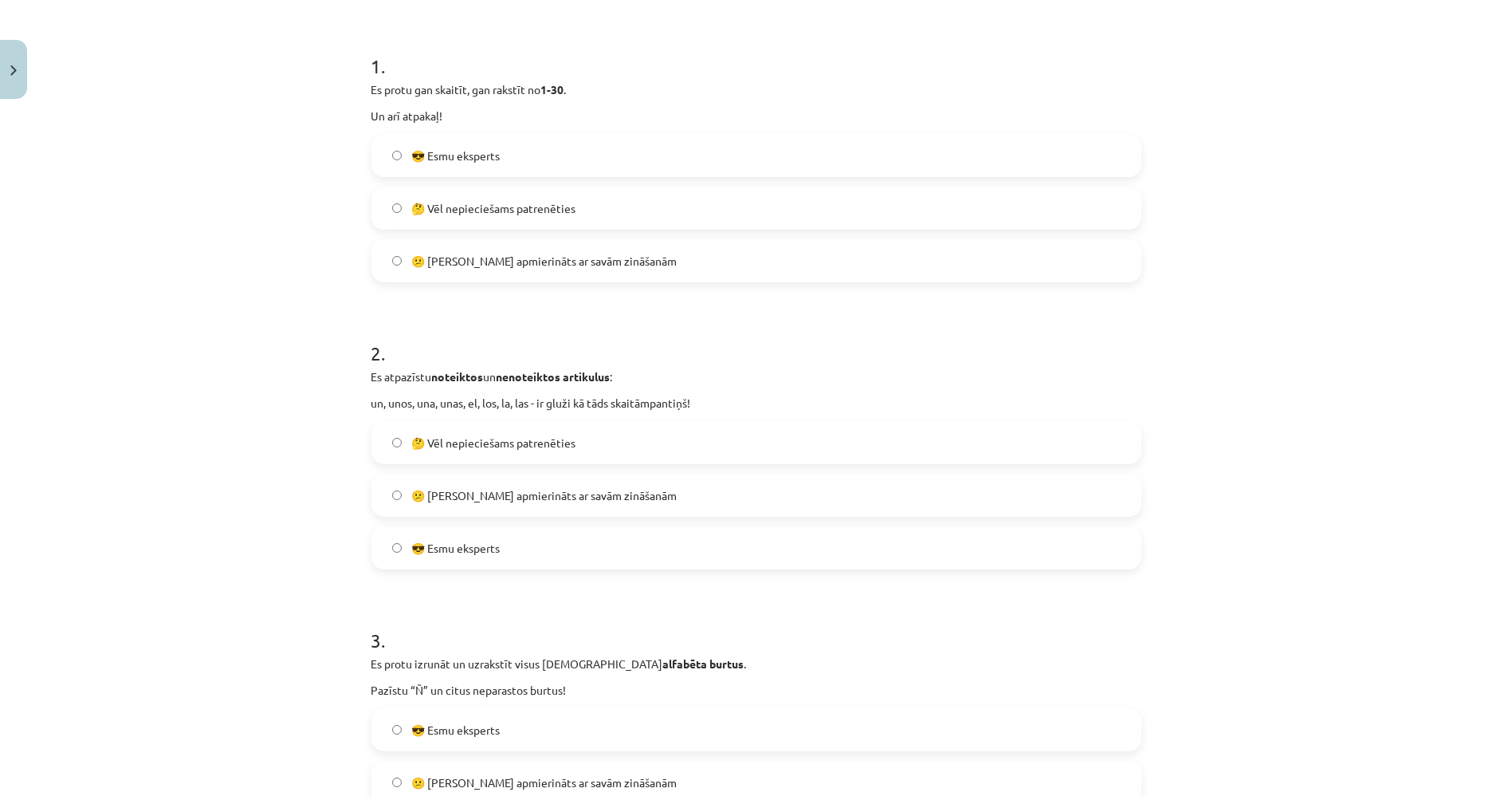
scroll to position [443, 0]
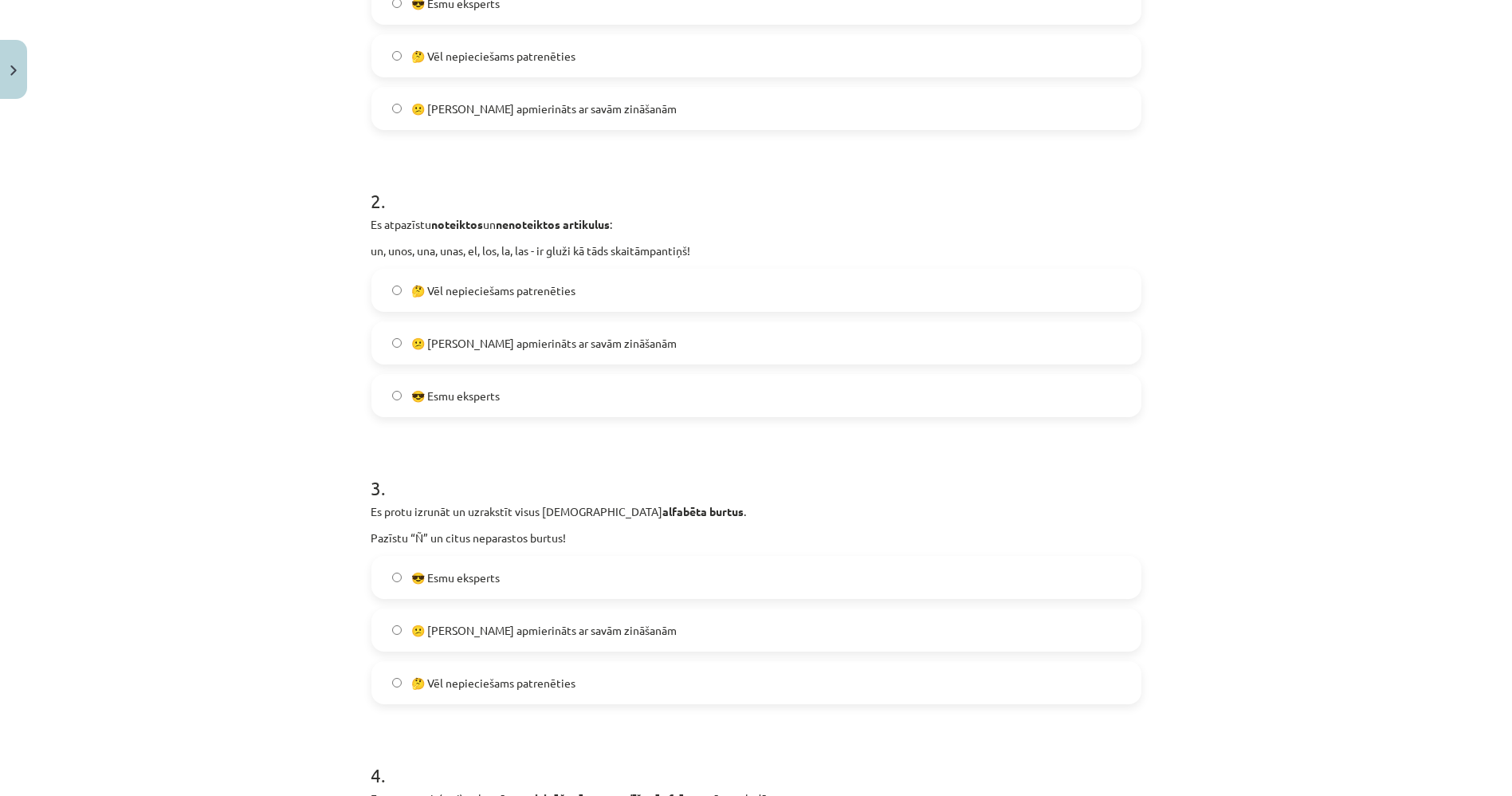
click at [516, 394] on label "😎 Esmu eksperts" at bounding box center [756, 395] width 767 height 40
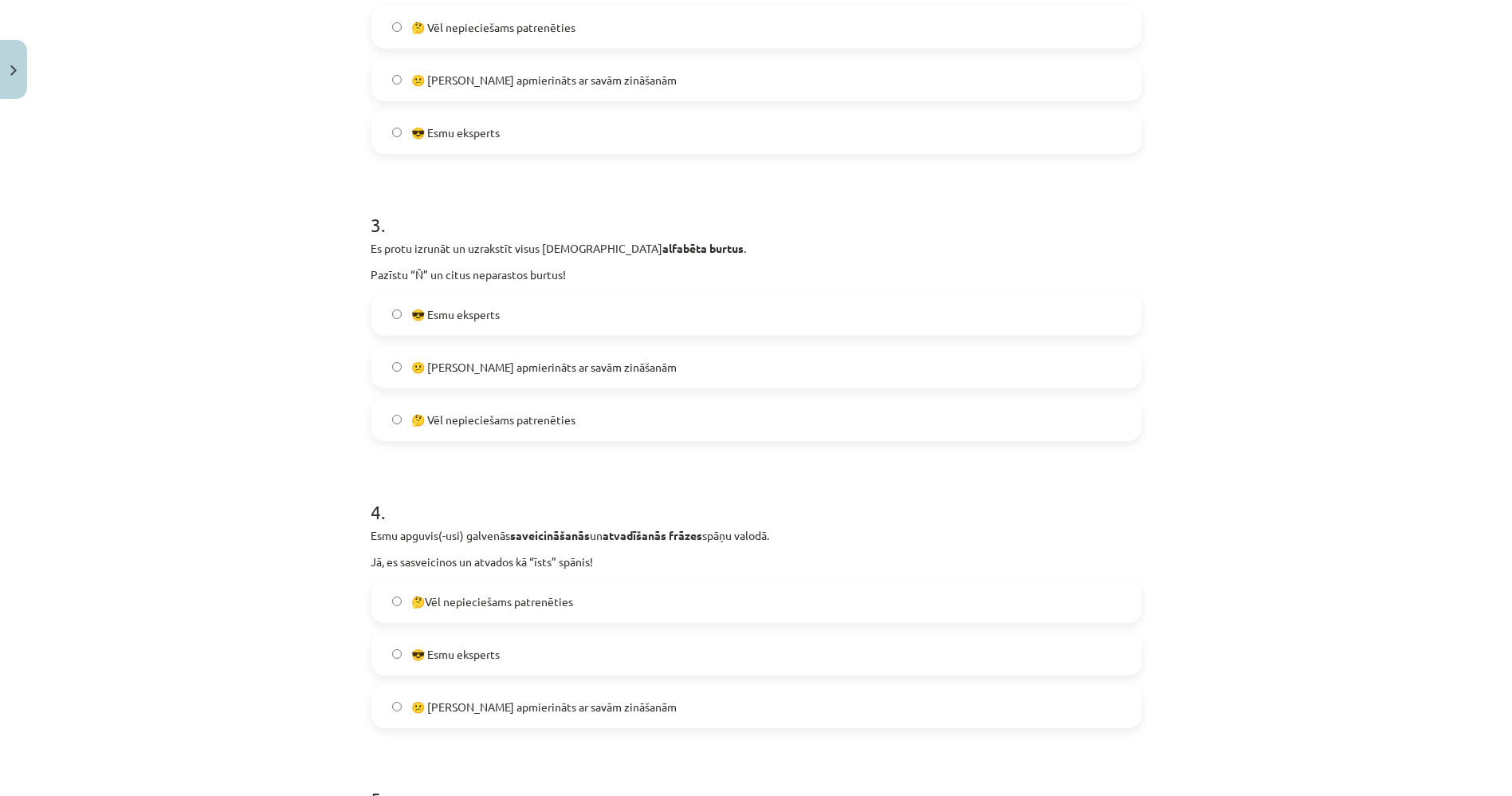
scroll to position [708, 0]
click at [610, 316] on label "😎 Esmu eksperts" at bounding box center [756, 312] width 767 height 40
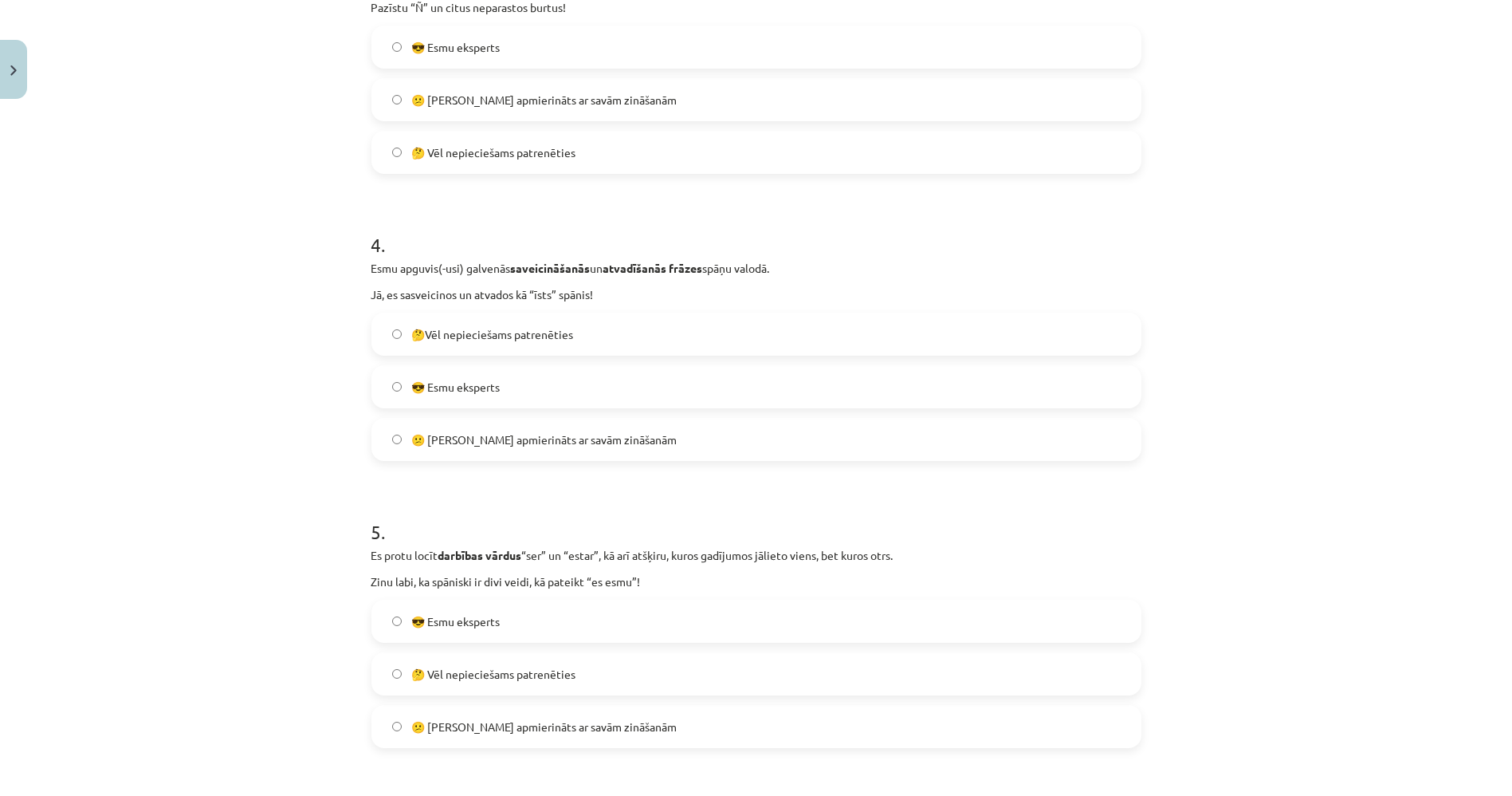
scroll to position [974, 0]
click at [487, 382] on span "😎 Esmu eksperts" at bounding box center [455, 385] width 88 height 16
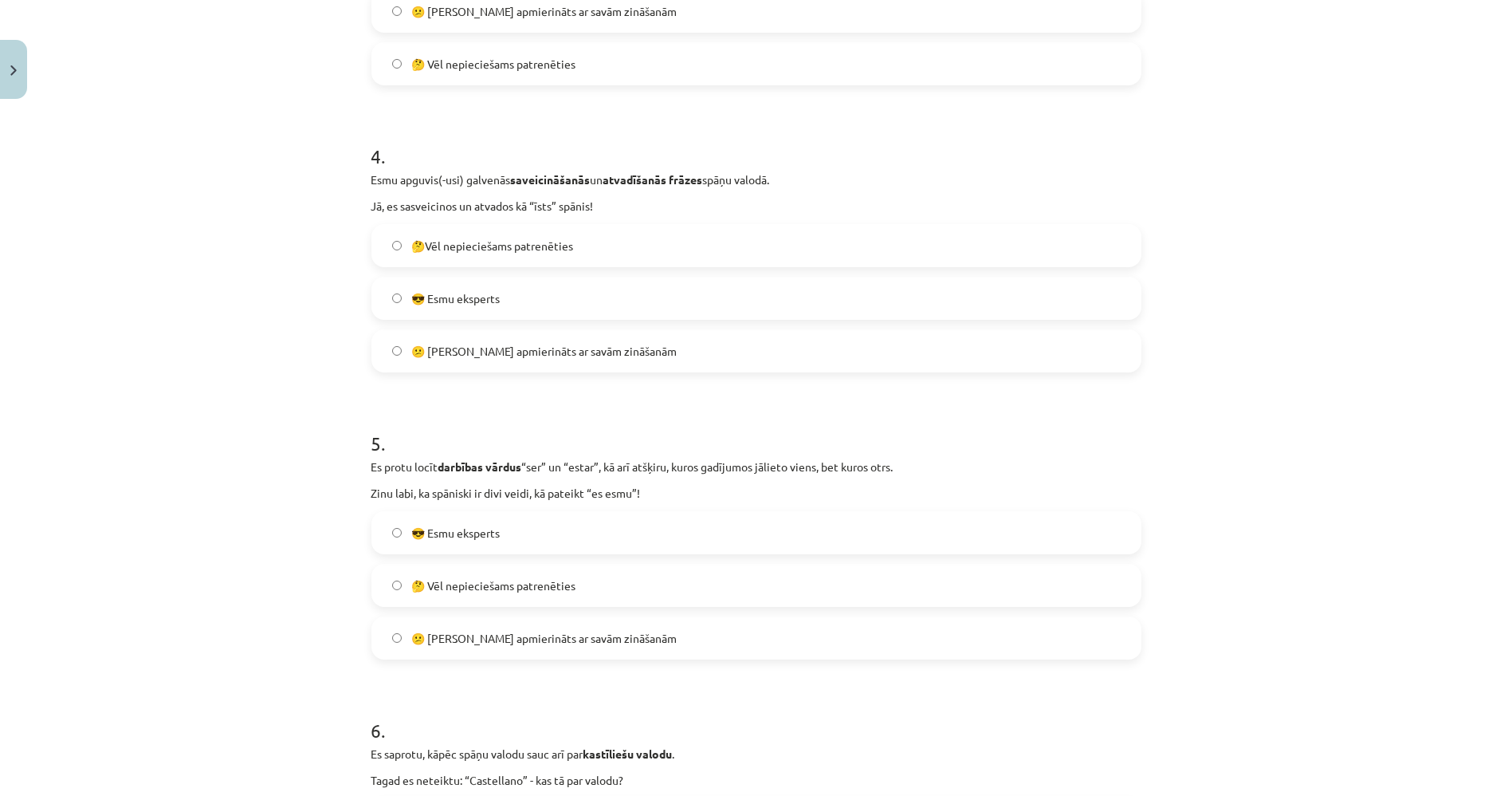
scroll to position [1063, 0]
click at [505, 591] on label "🤔 Vēl nepieciešams patrenēties" at bounding box center [756, 583] width 767 height 40
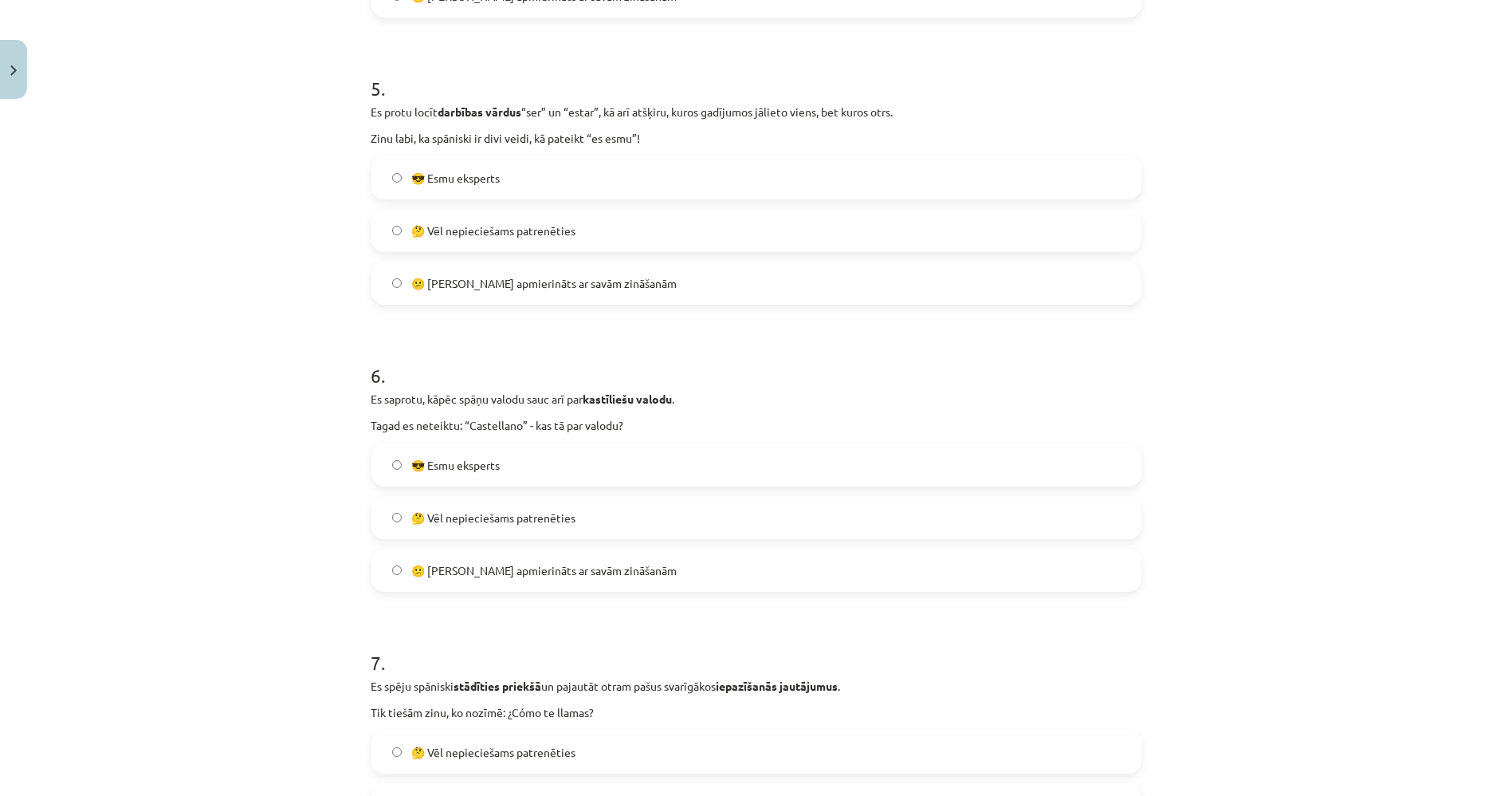
scroll to position [1417, 0]
click at [458, 458] on span "😎 Esmu eksperts" at bounding box center [455, 465] width 88 height 16
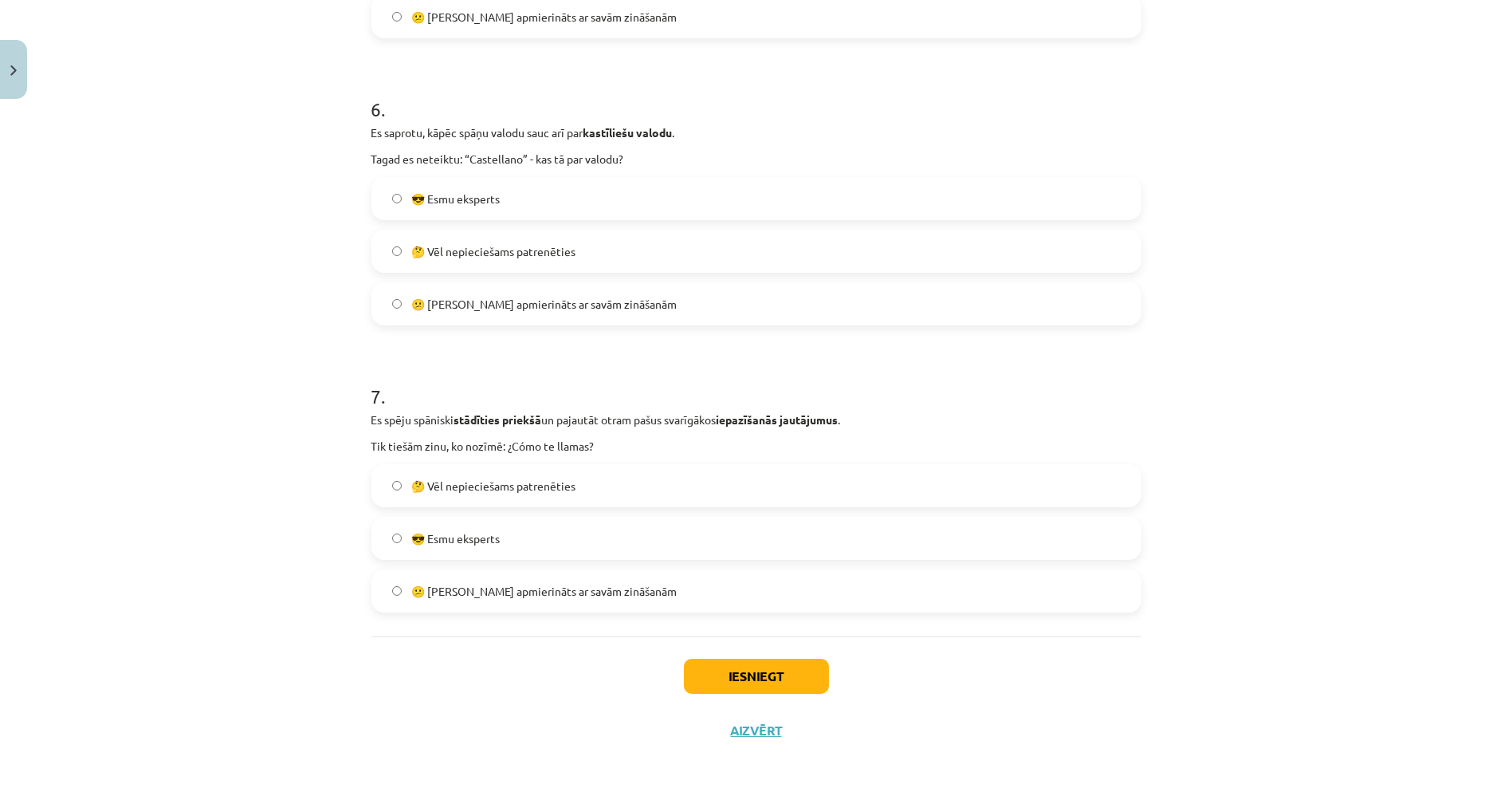
click at [503, 489] on span "🤔 Vēl nepieciešams patrenēties" at bounding box center [493, 486] width 164 height 16
click at [807, 673] on button "Iesniegt" at bounding box center [756, 676] width 145 height 35
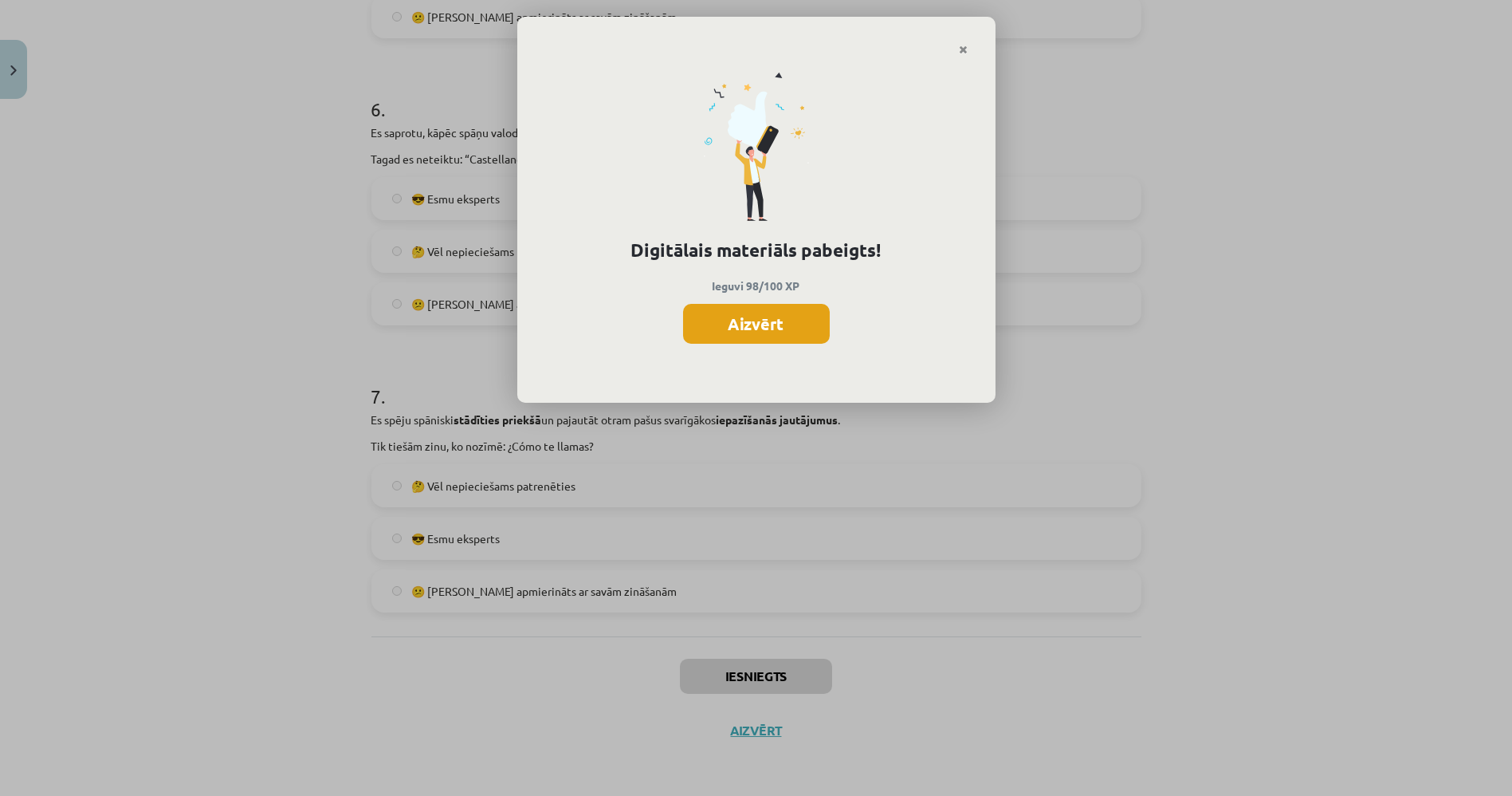
click at [805, 311] on button "Aizvērt" at bounding box center [756, 323] width 146 height 40
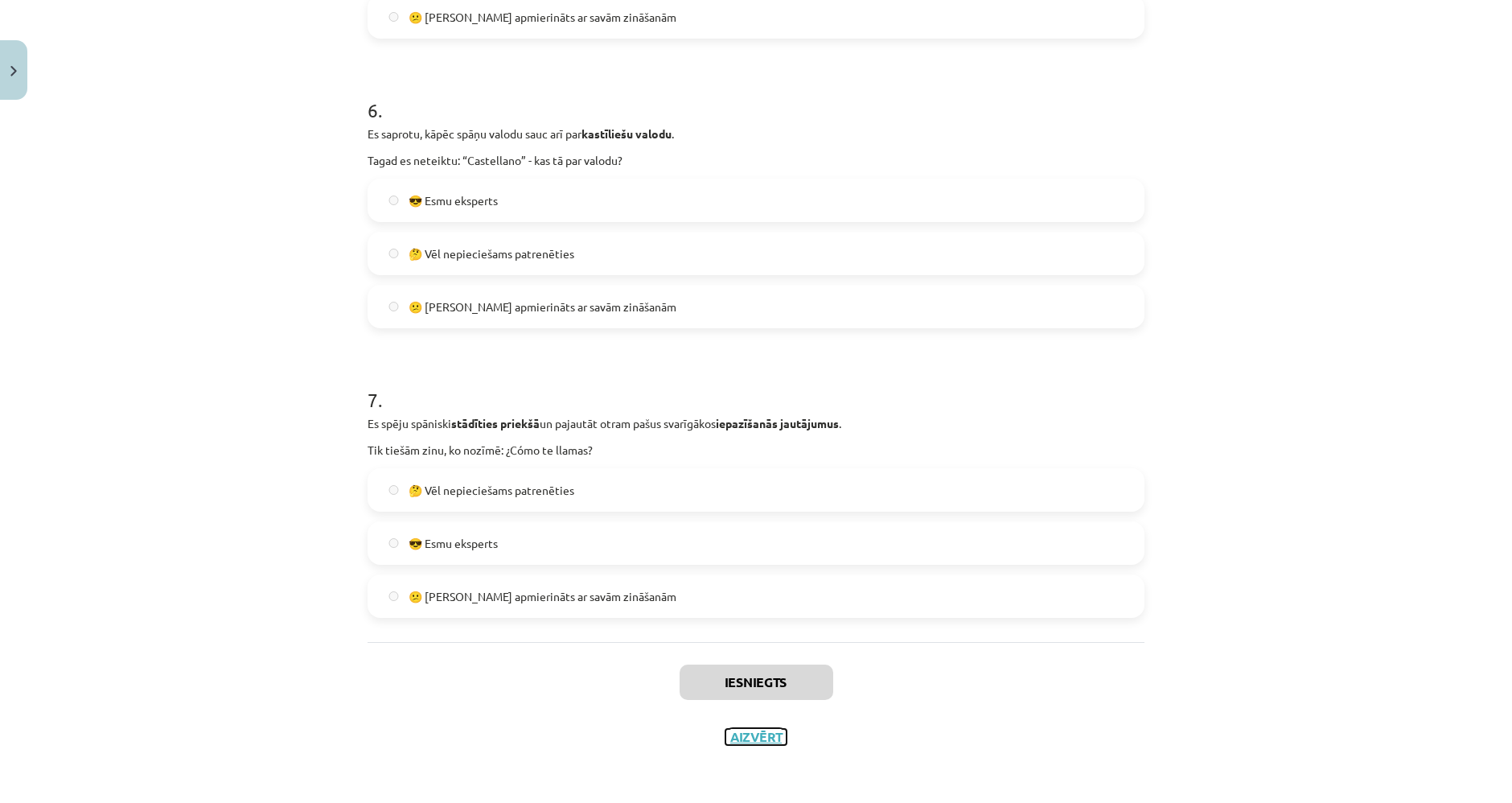
click at [754, 735] on button "Aizvērt" at bounding box center [756, 736] width 61 height 16
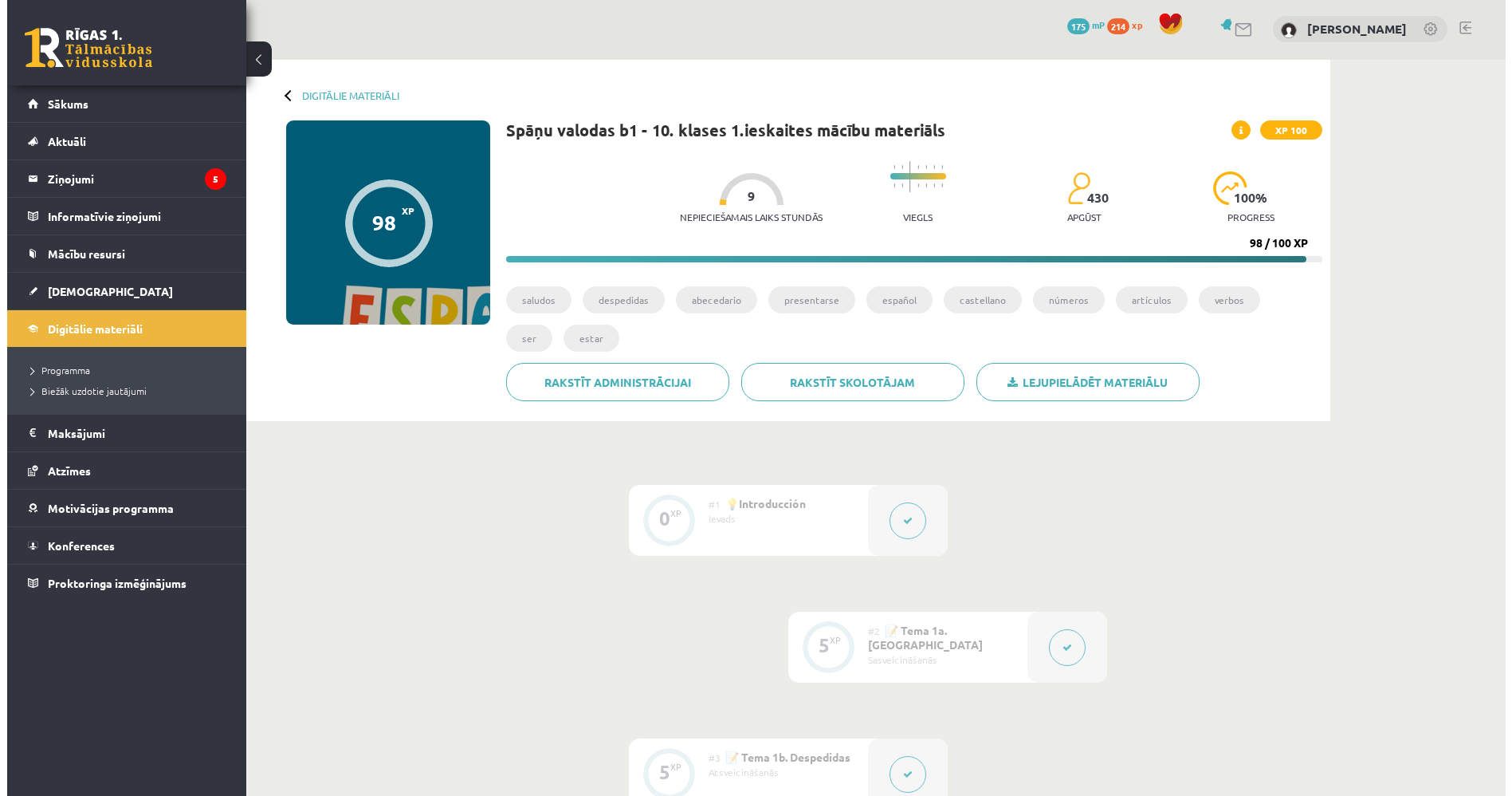
scroll to position [0, 0]
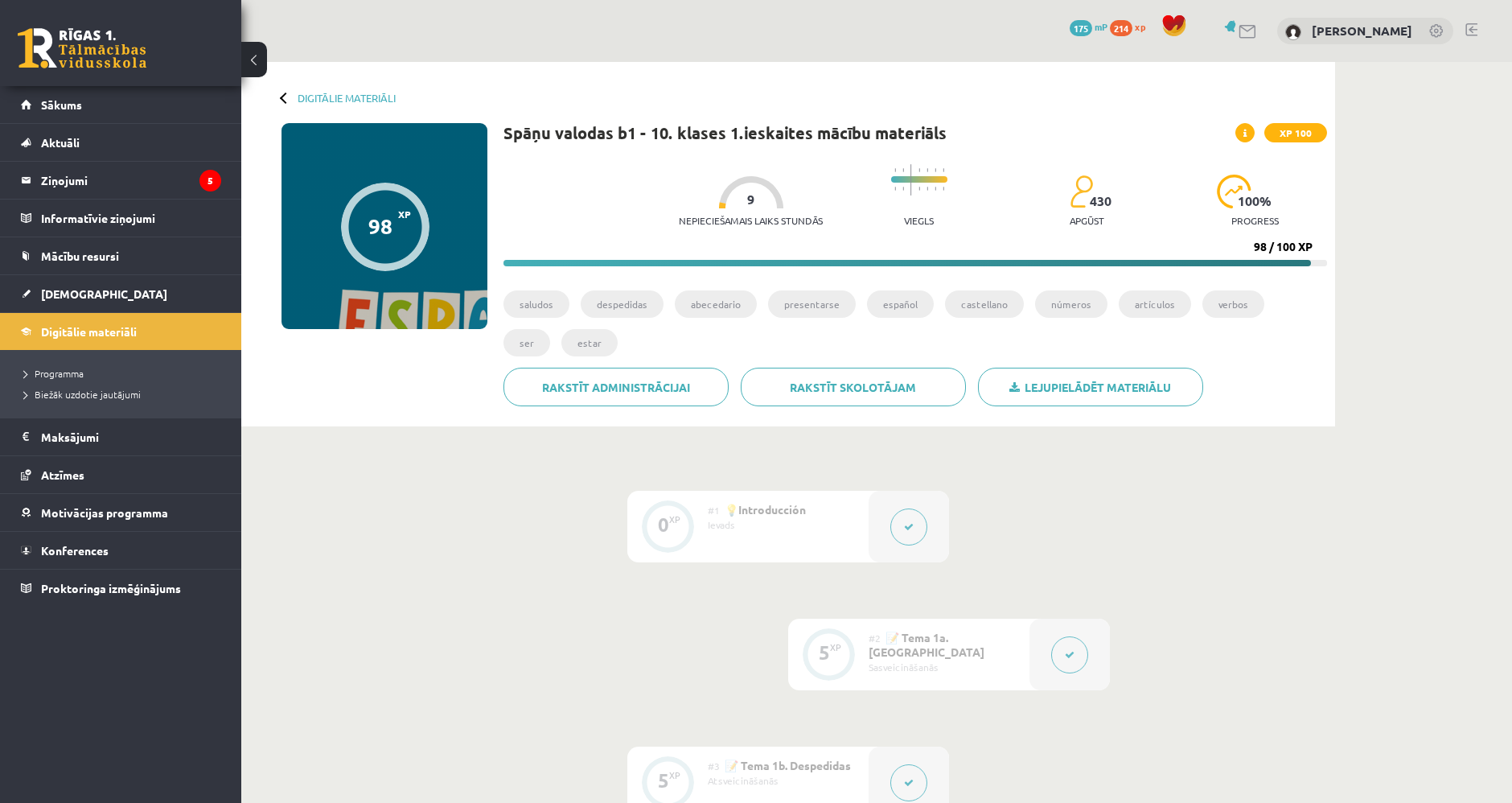
click at [1070, 668] on button at bounding box center [1070, 654] width 37 height 37
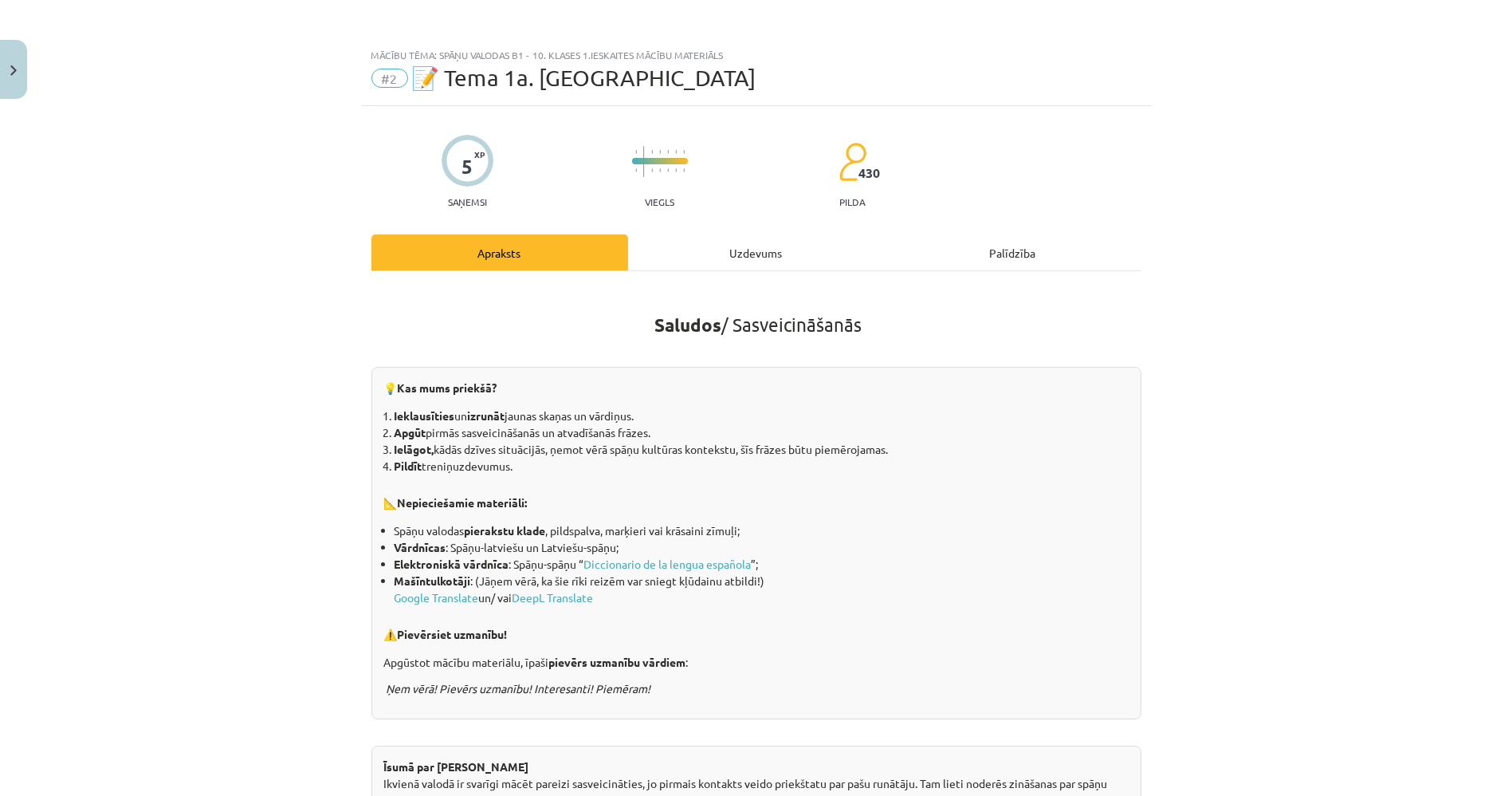
click at [808, 249] on div "Uzdevums" at bounding box center [756, 253] width 257 height 36
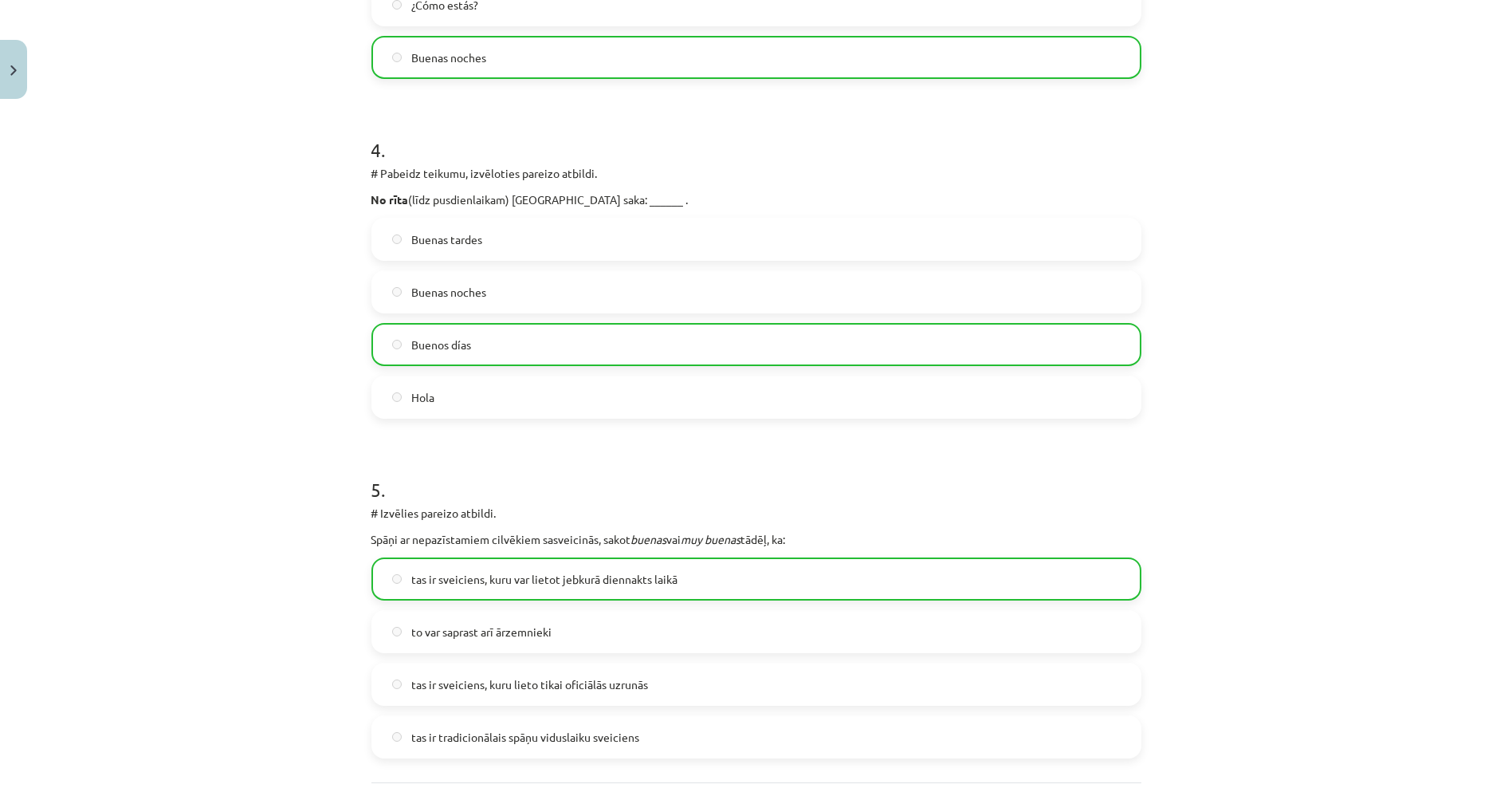
scroll to position [1369, 0]
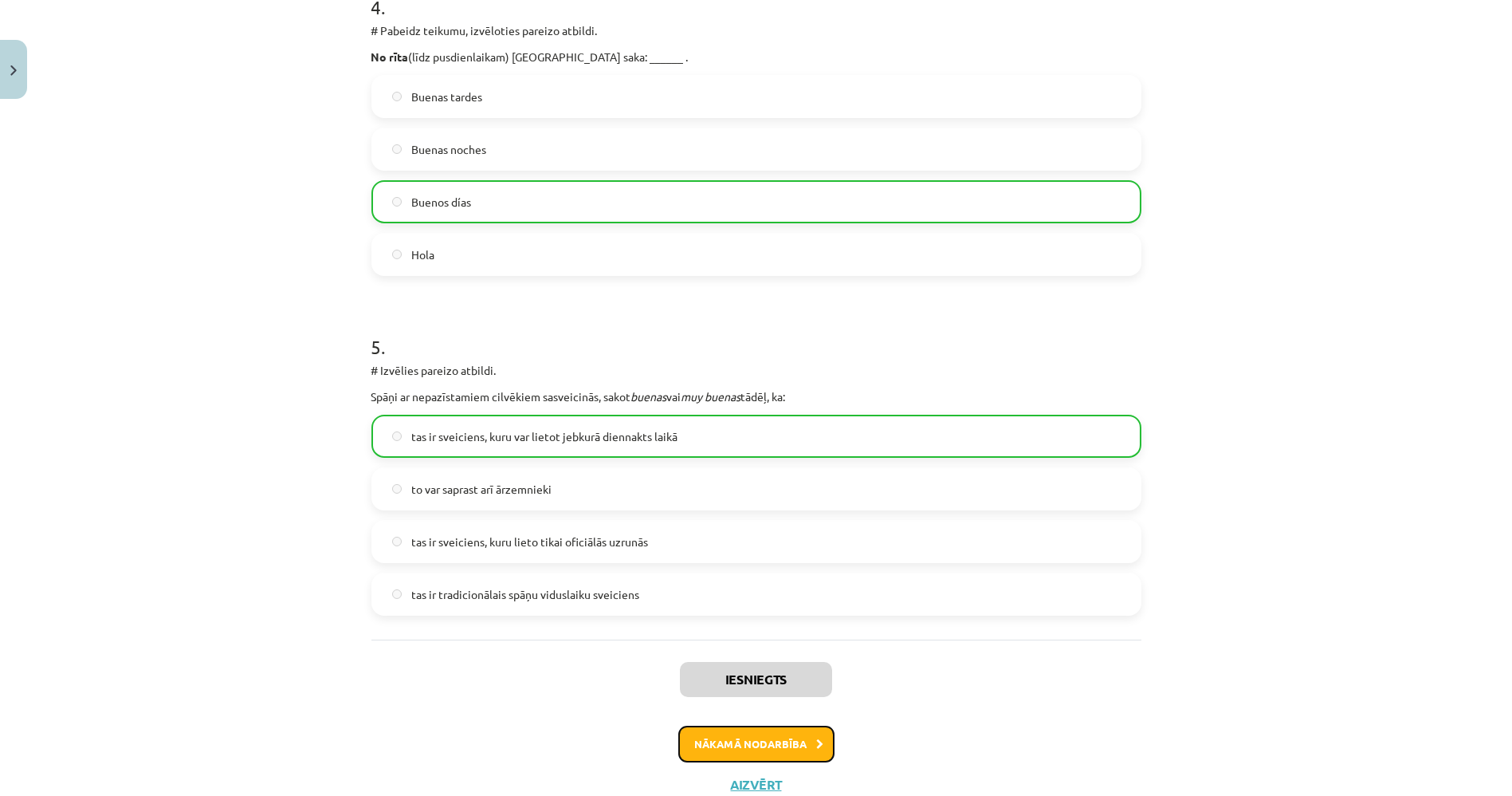
click at [799, 734] on button "Nākamā nodarbība" at bounding box center [756, 744] width 156 height 37
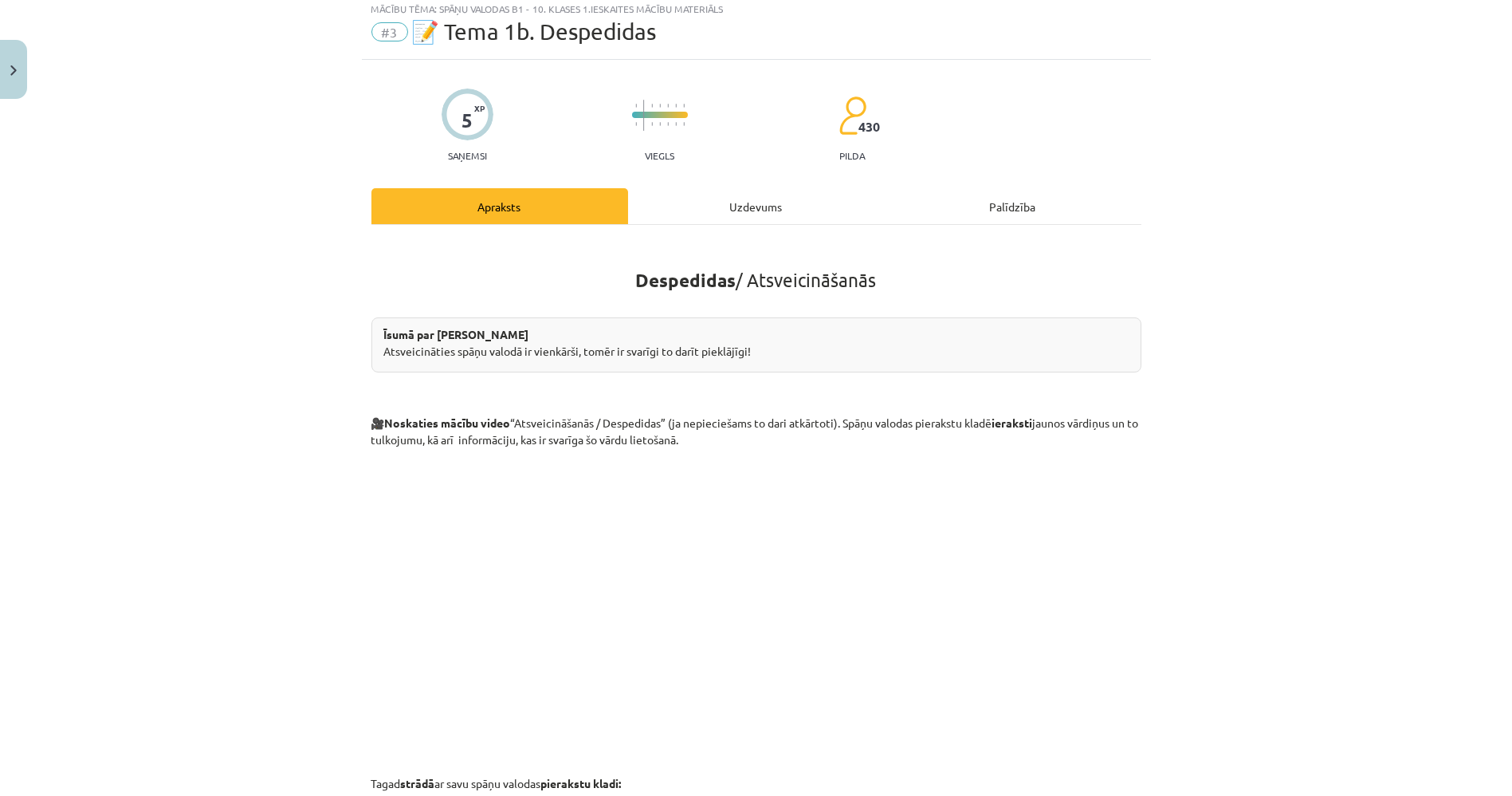
click at [741, 218] on div "Uzdevums" at bounding box center [756, 206] width 257 height 36
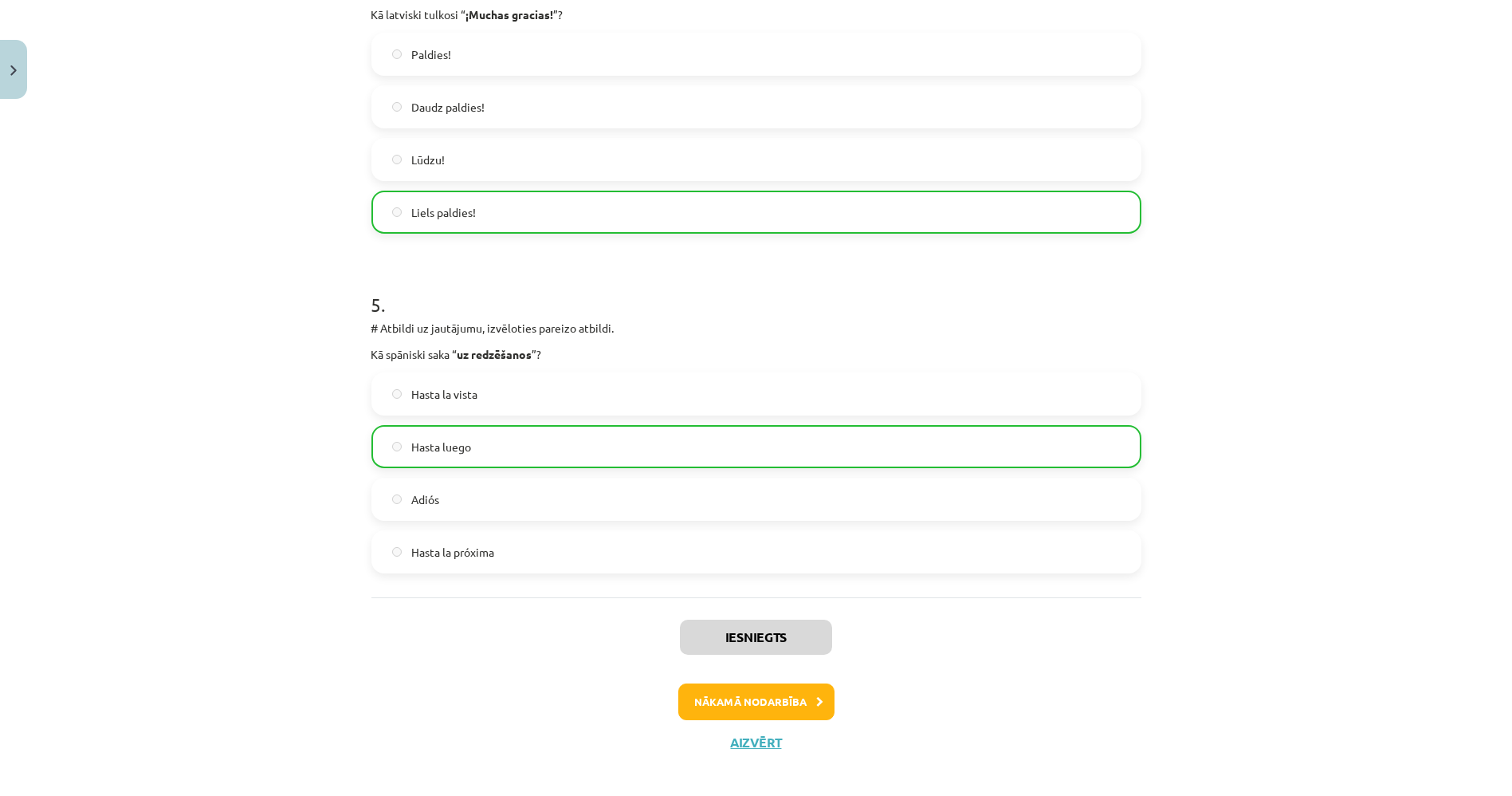
scroll to position [1422, 0]
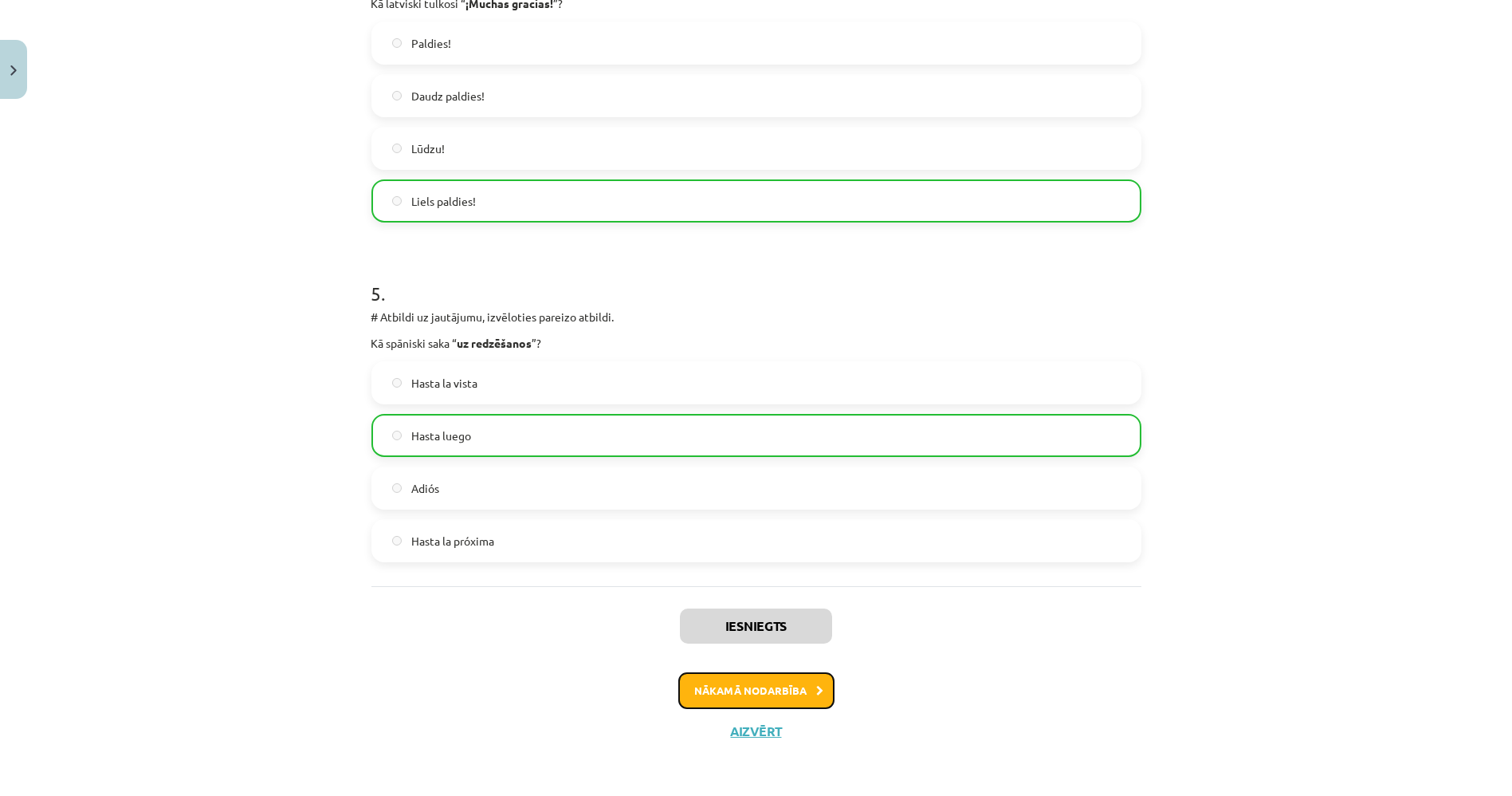
click at [804, 677] on button "Nākamā nodarbība" at bounding box center [756, 690] width 156 height 37
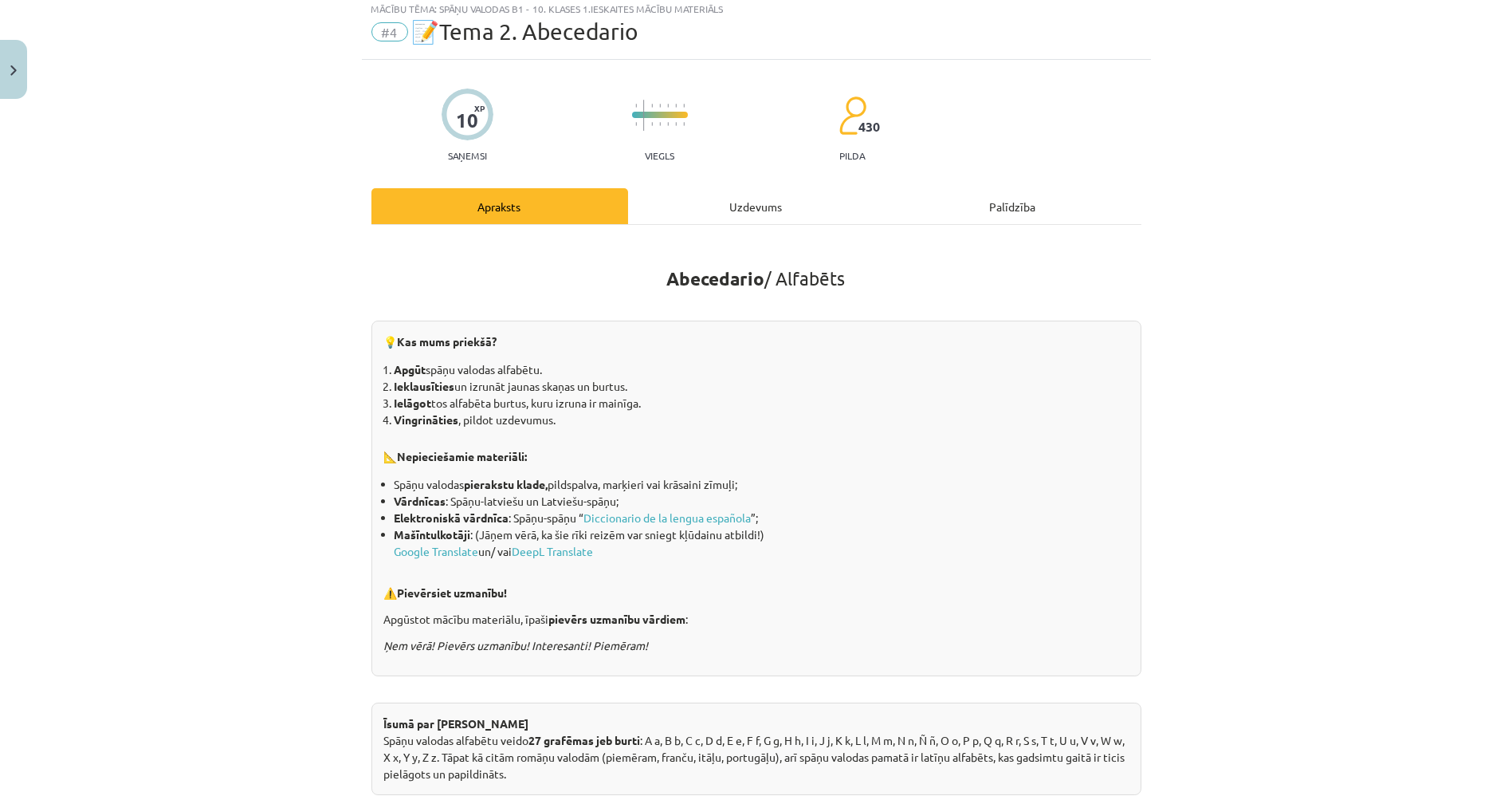
click at [712, 201] on div "Uzdevums" at bounding box center [756, 206] width 257 height 36
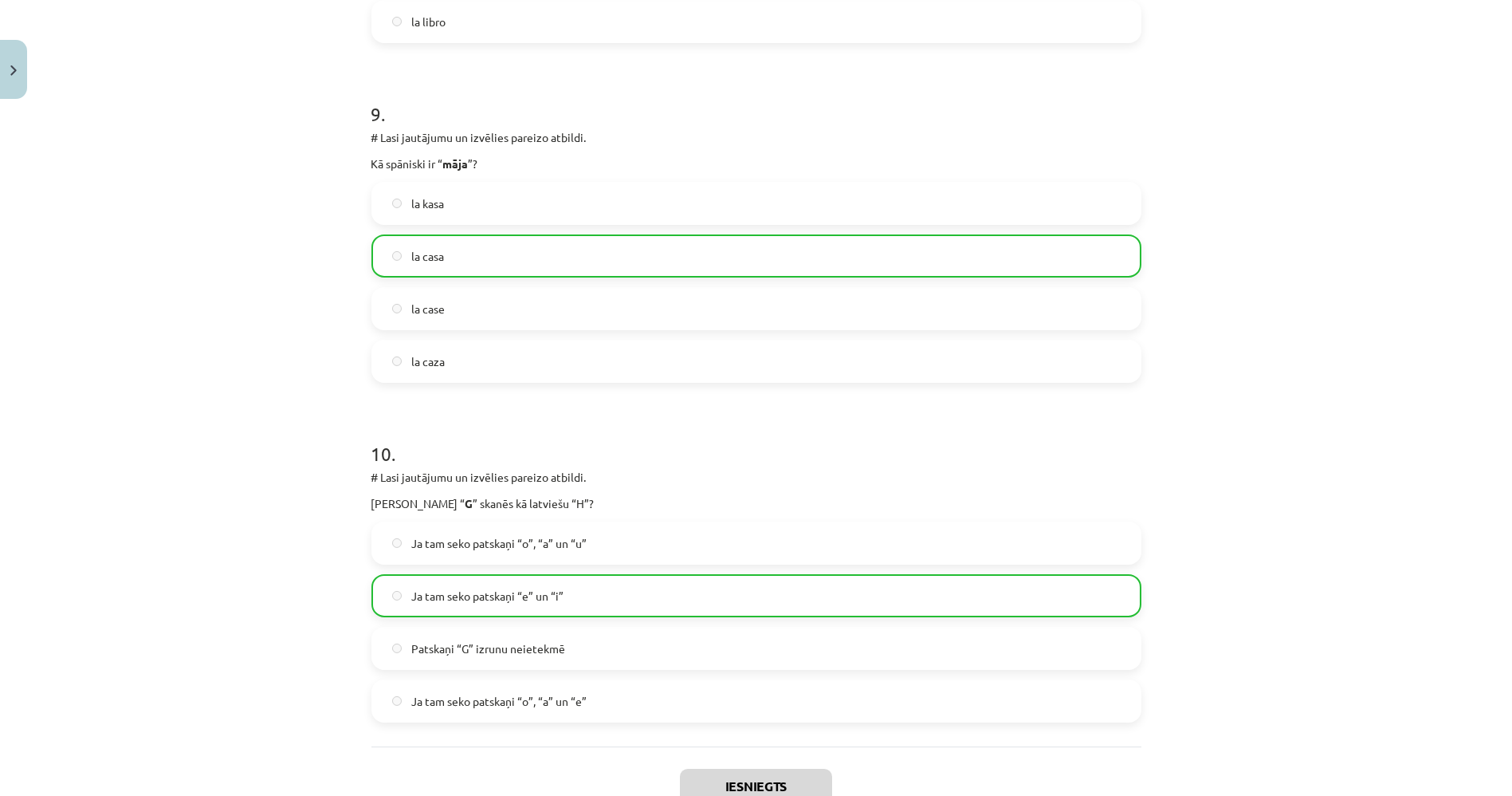
scroll to position [2963, 0]
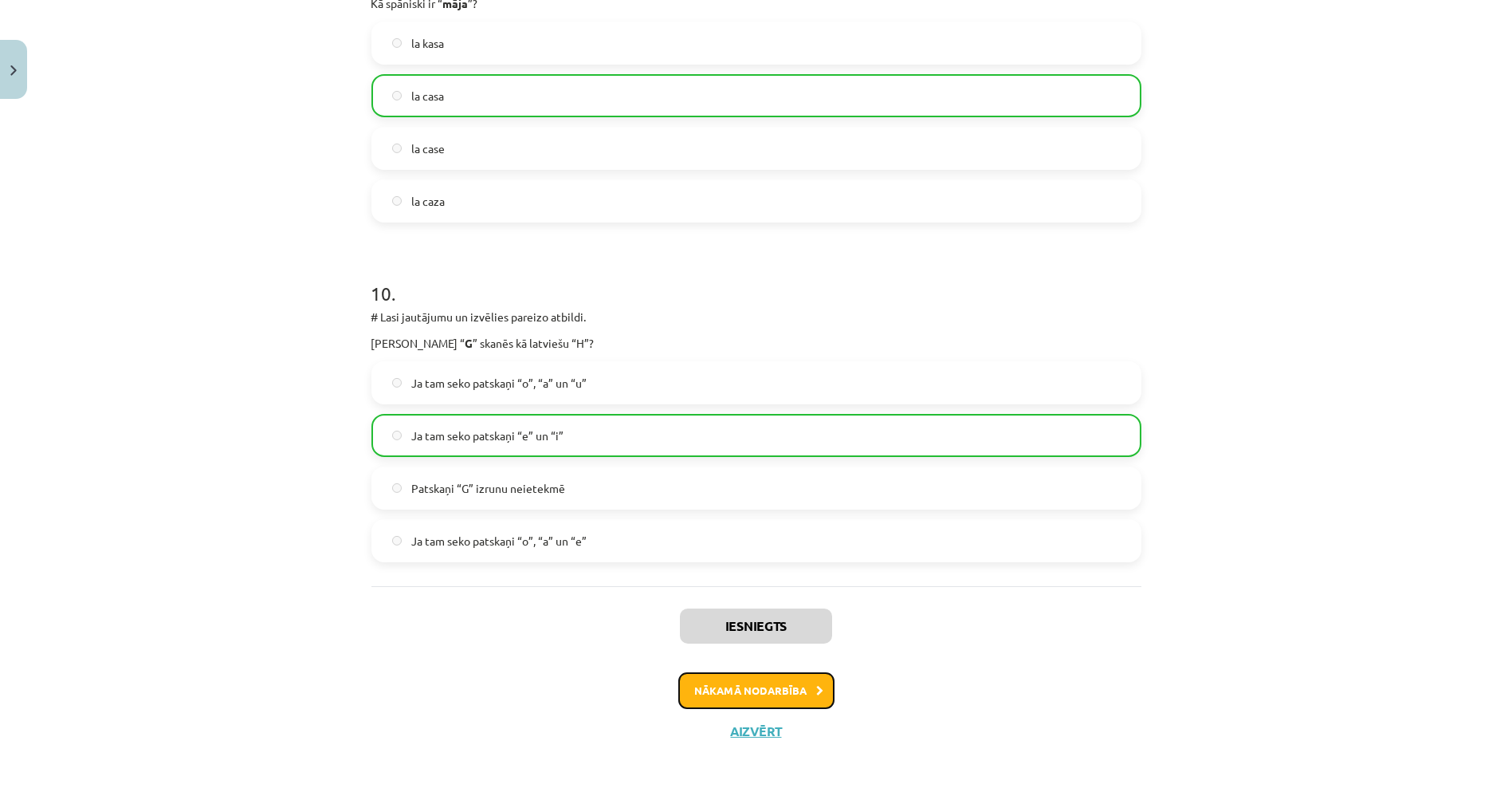
click at [759, 684] on button "Nākamā nodarbība" at bounding box center [756, 690] width 156 height 37
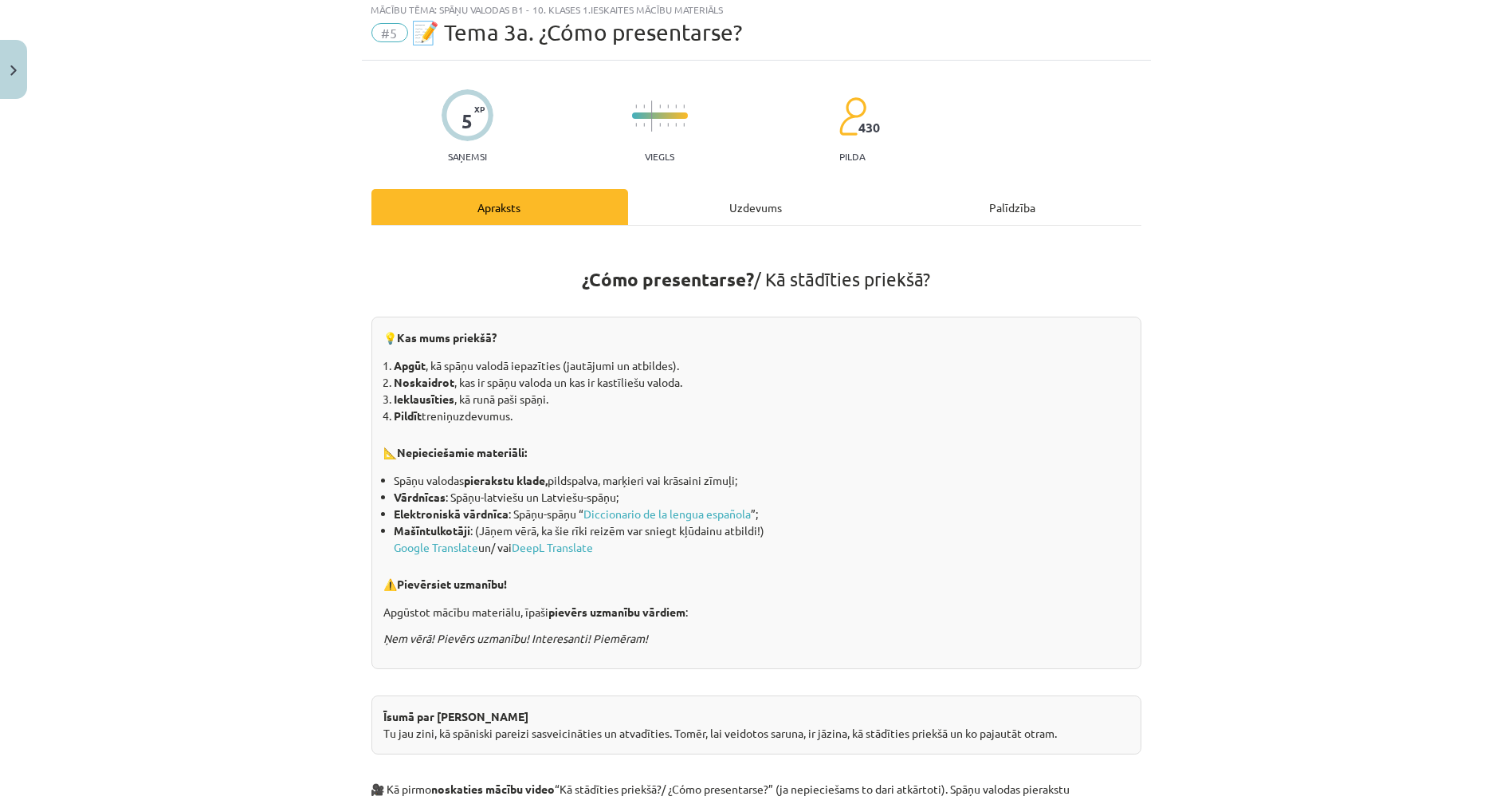
scroll to position [39, 0]
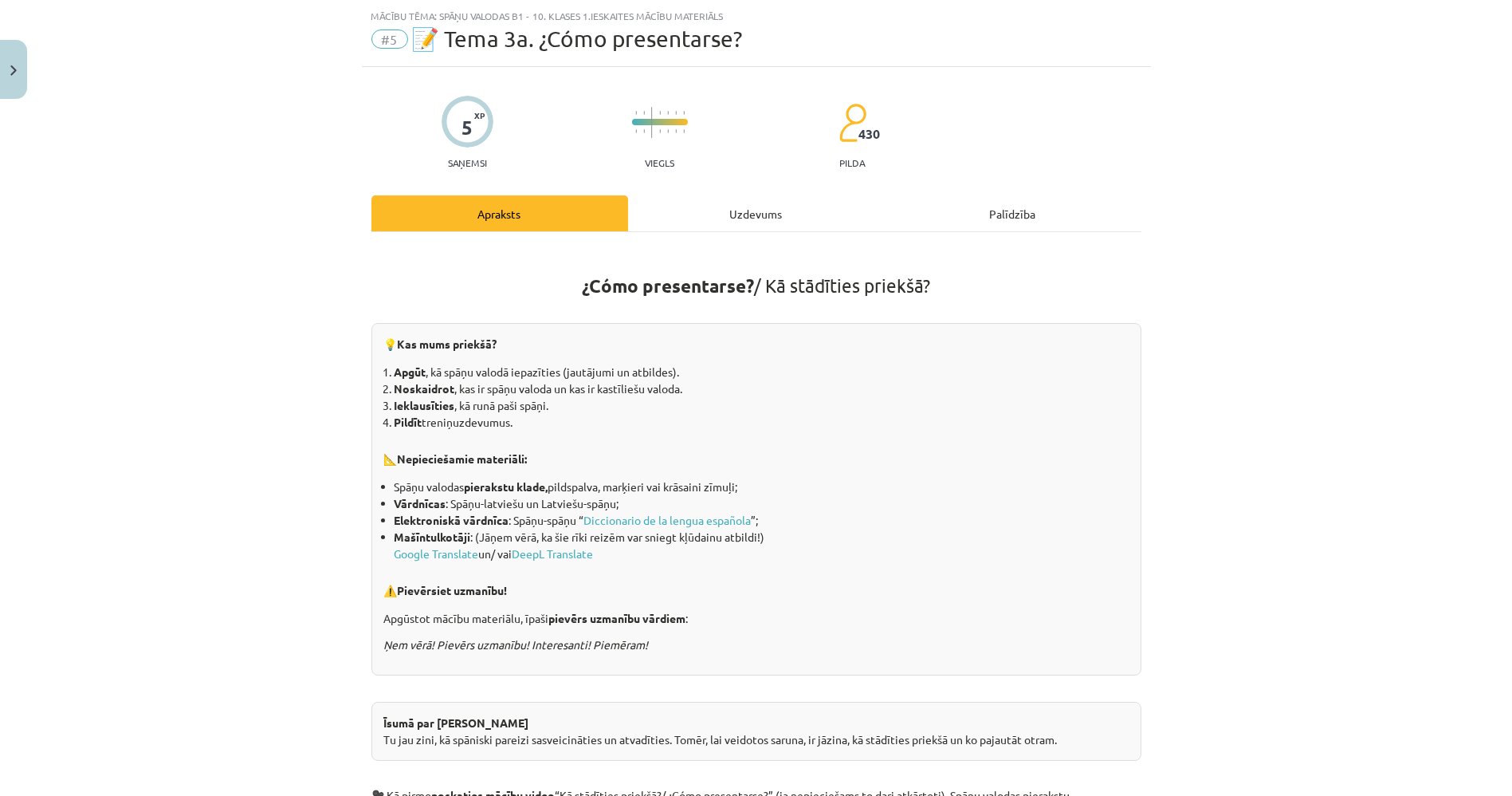
click at [738, 220] on div "Uzdevums" at bounding box center [756, 214] width 257 height 36
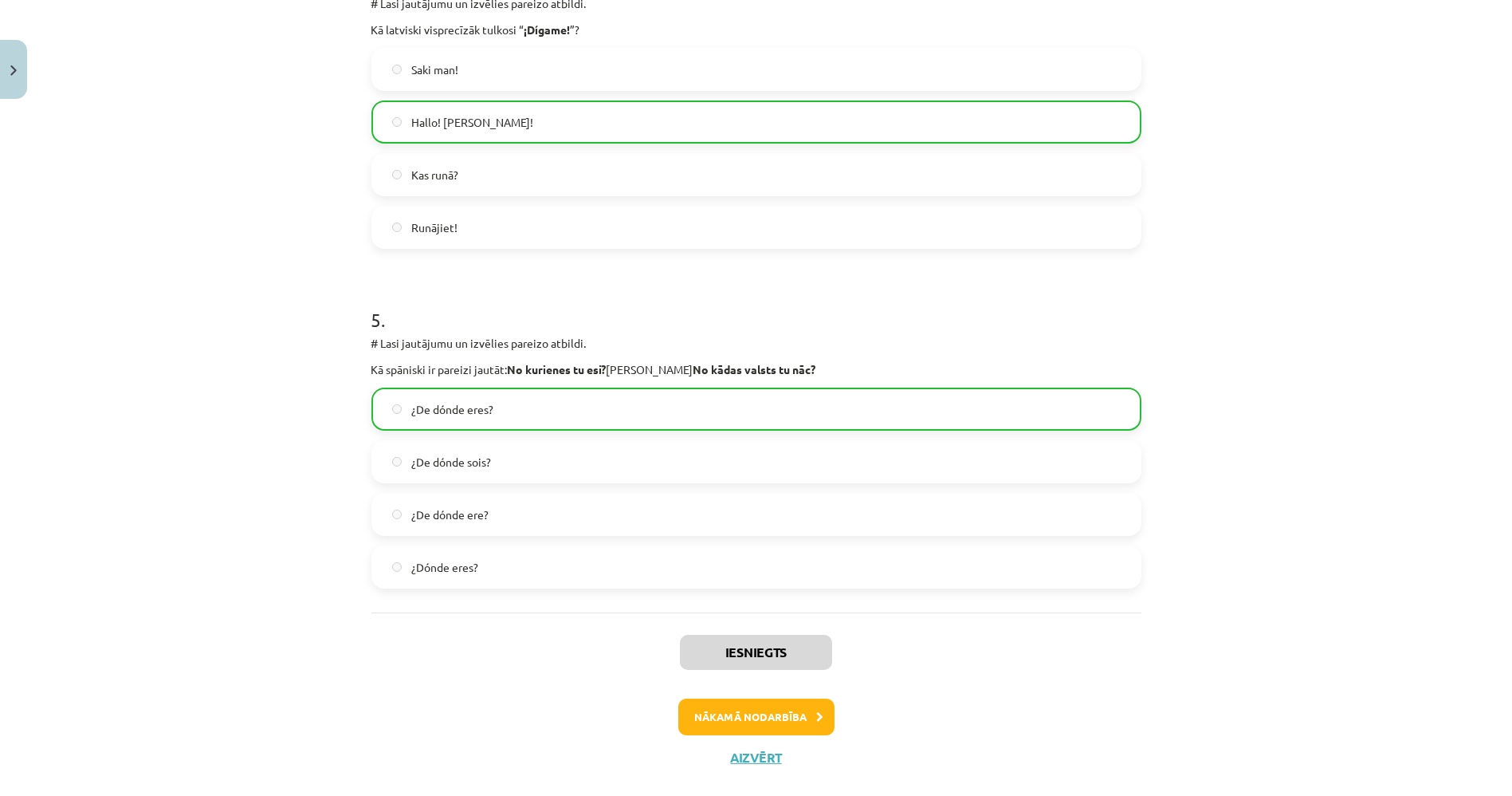
scroll to position [1422, 0]
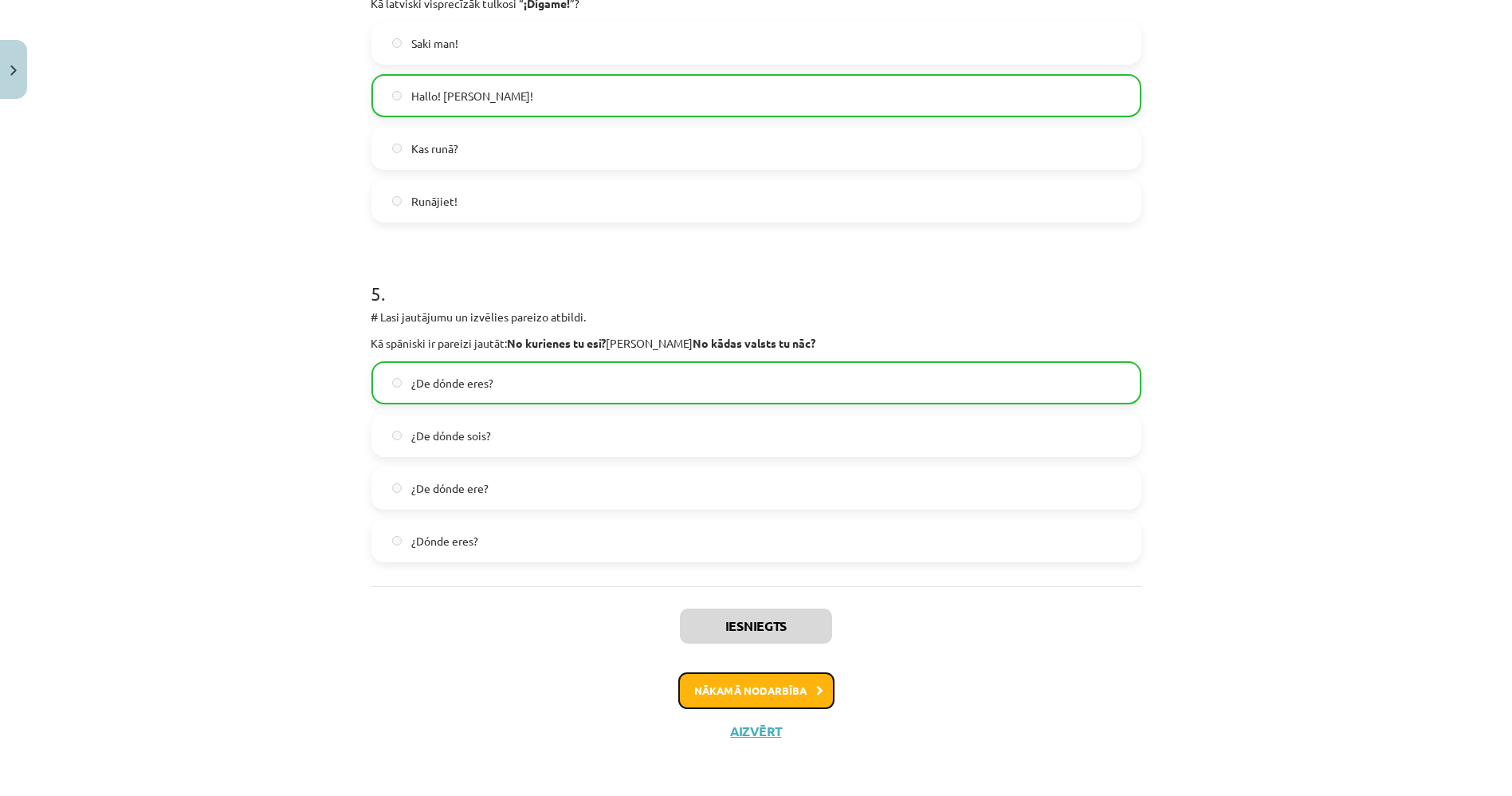
click at [807, 688] on button "Nākamā nodarbība" at bounding box center [756, 690] width 156 height 37
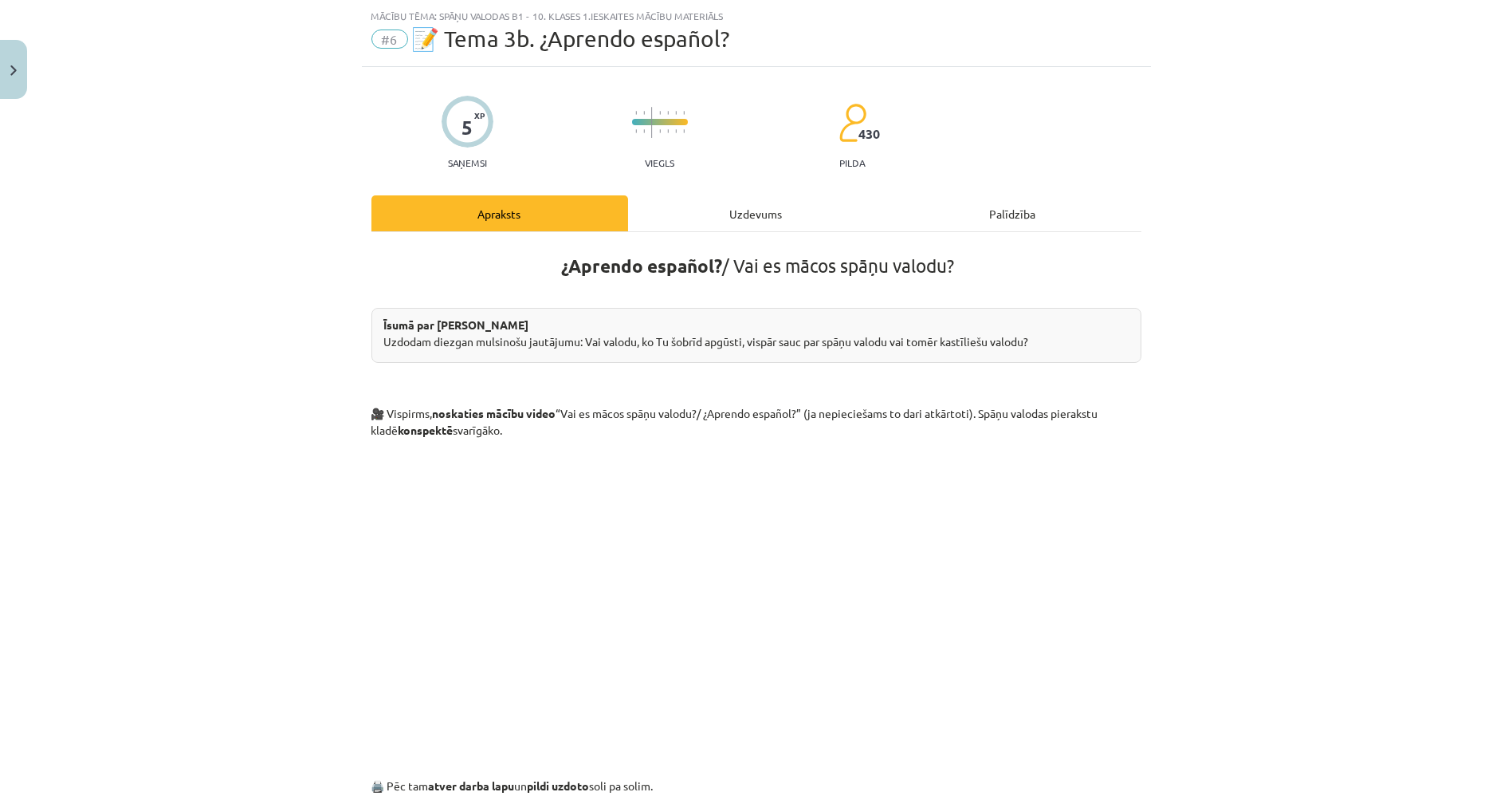
click at [727, 201] on div "Uzdevums" at bounding box center [756, 214] width 257 height 36
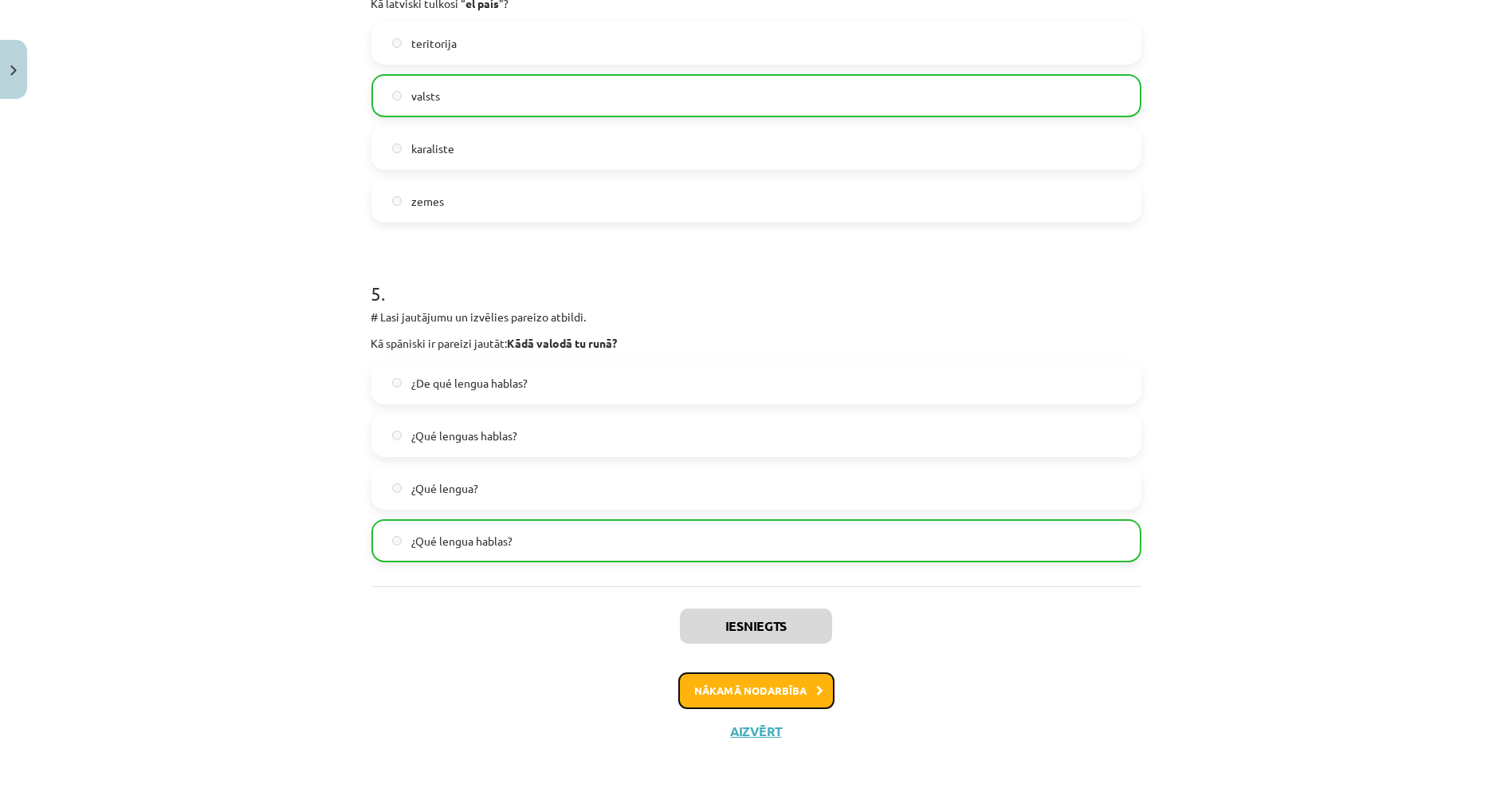
click at [769, 686] on button "Nākamā nodarbība" at bounding box center [756, 690] width 156 height 37
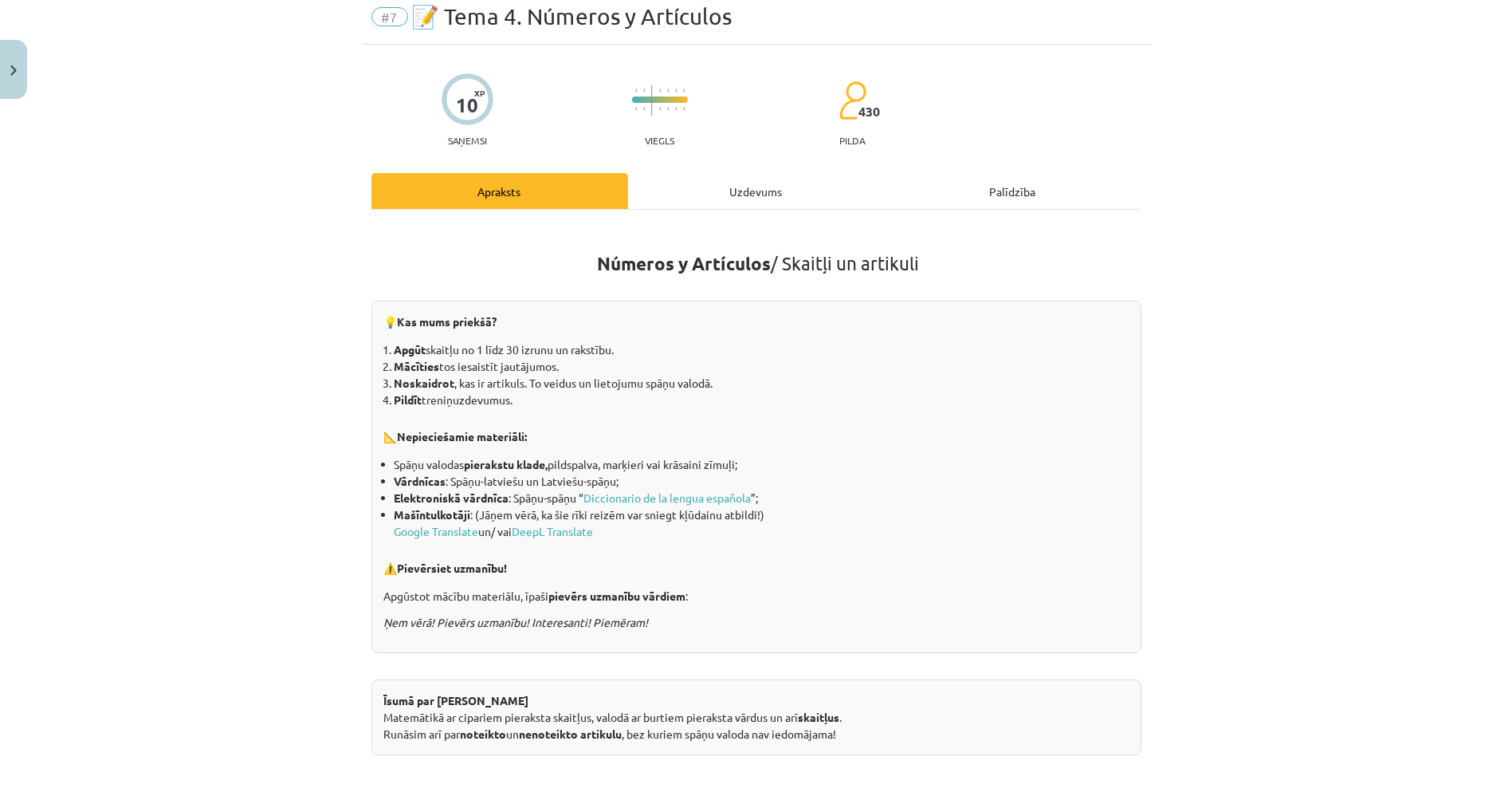
scroll to position [39, 0]
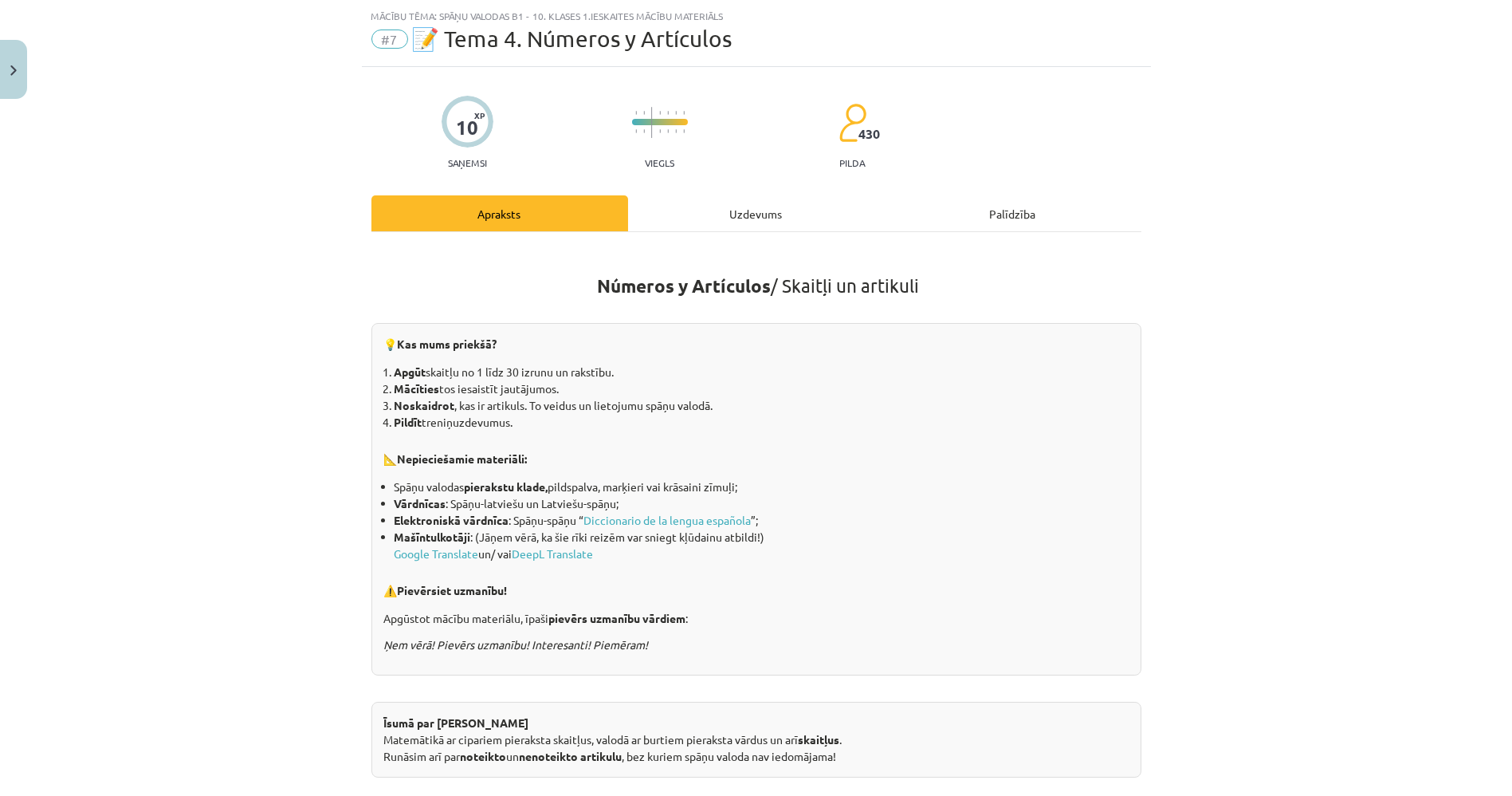
click at [711, 158] on div "10 XP Saņemsi Viegls 430 pilda" at bounding box center [756, 127] width 770 height 82
click at [728, 202] on div "Uzdevums" at bounding box center [756, 214] width 257 height 36
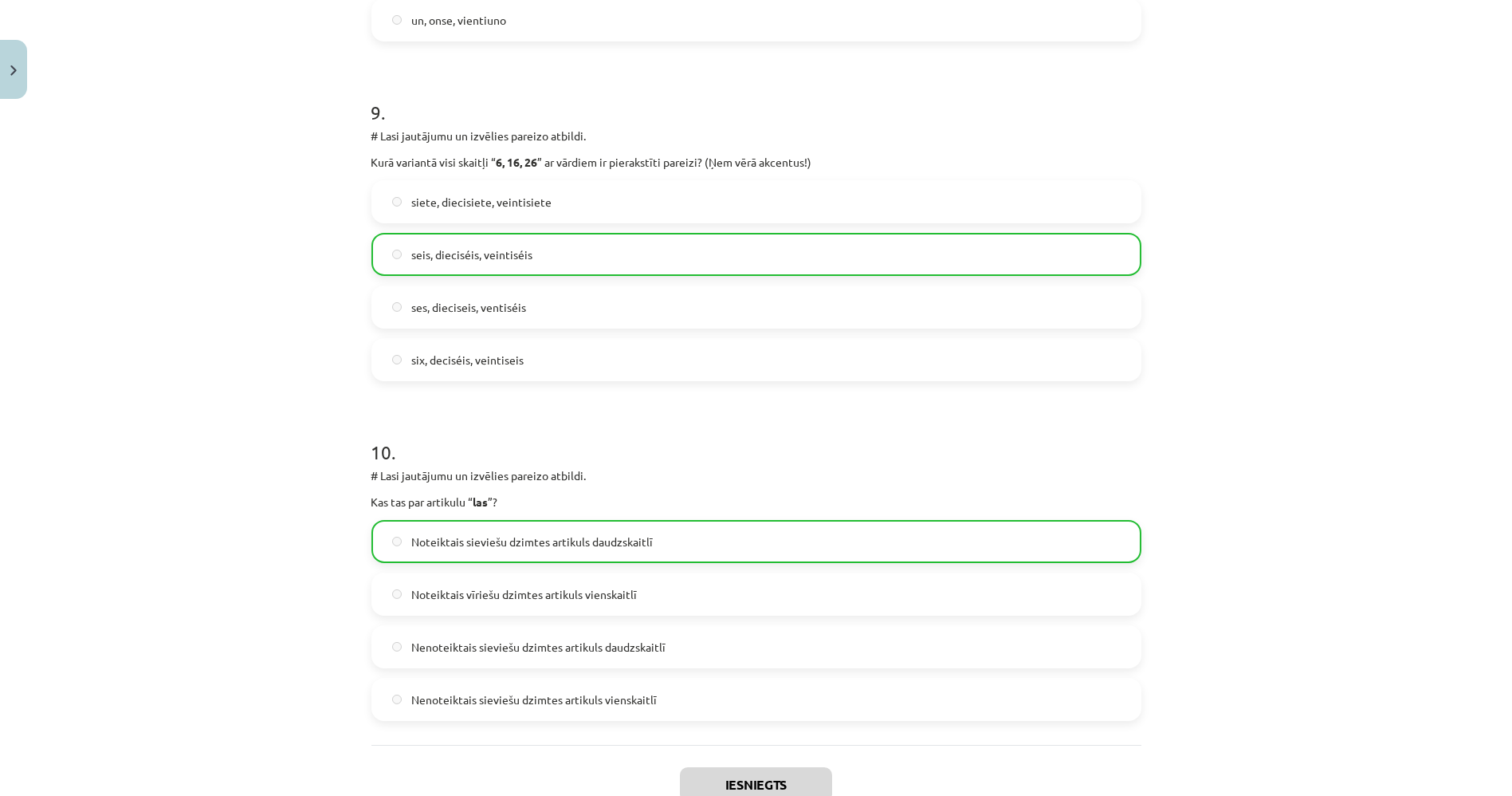
scroll to position [2963, 0]
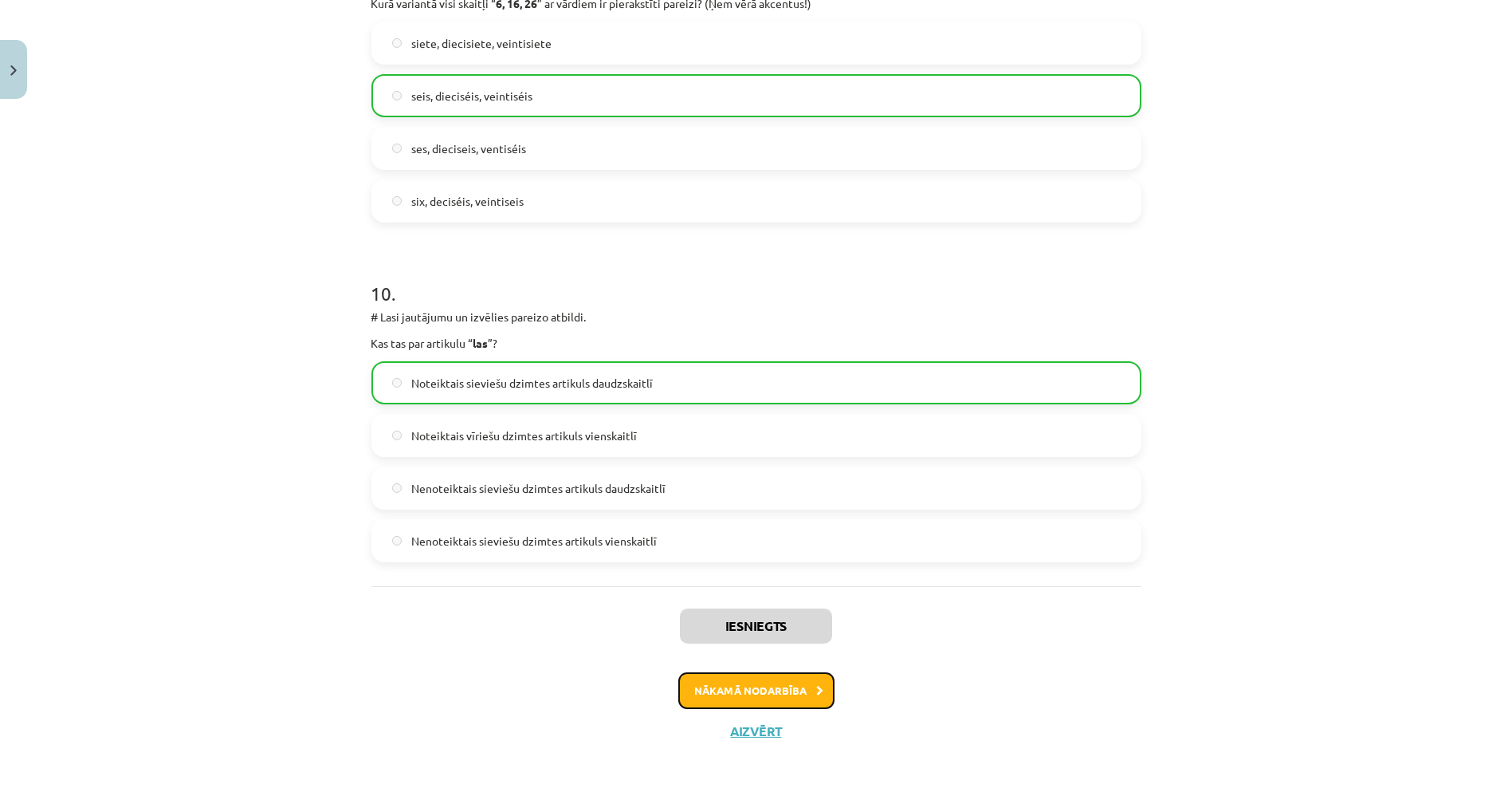
click at [787, 686] on button "Nākamā nodarbība" at bounding box center [756, 690] width 156 height 37
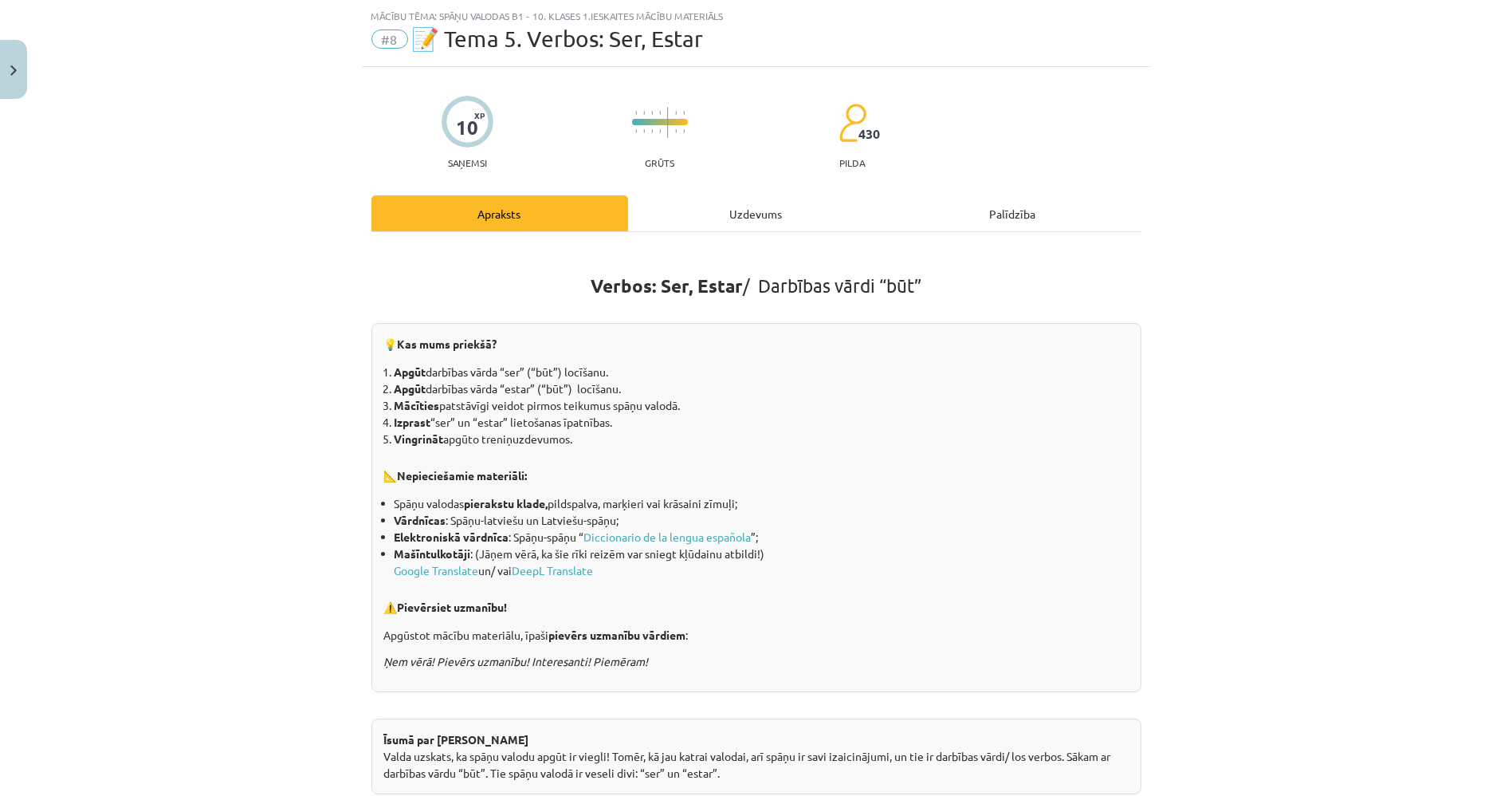
click at [713, 214] on div "Uzdevums" at bounding box center [756, 214] width 257 height 36
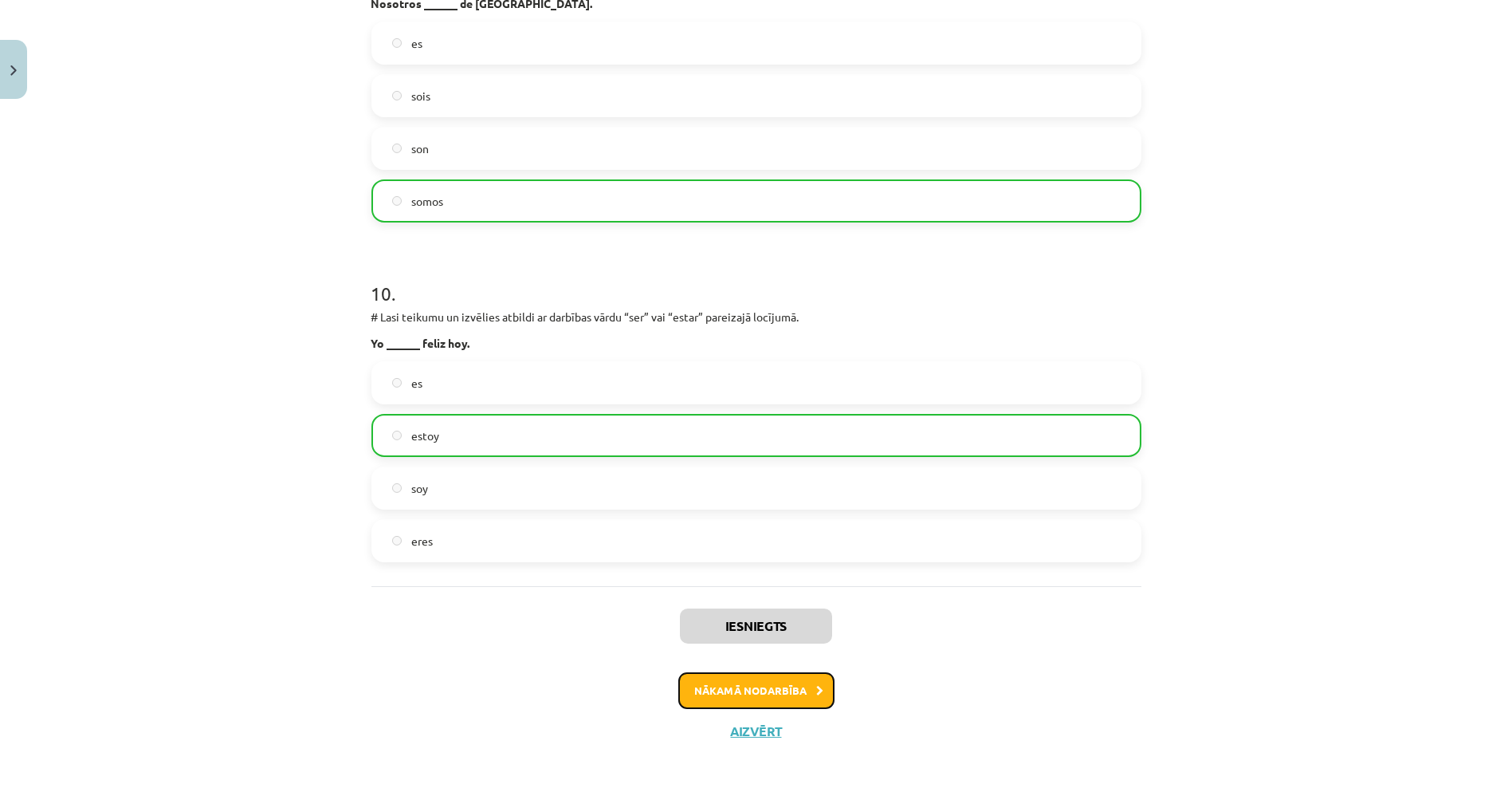
click at [792, 701] on button "Nākamā nodarbība" at bounding box center [756, 690] width 156 height 37
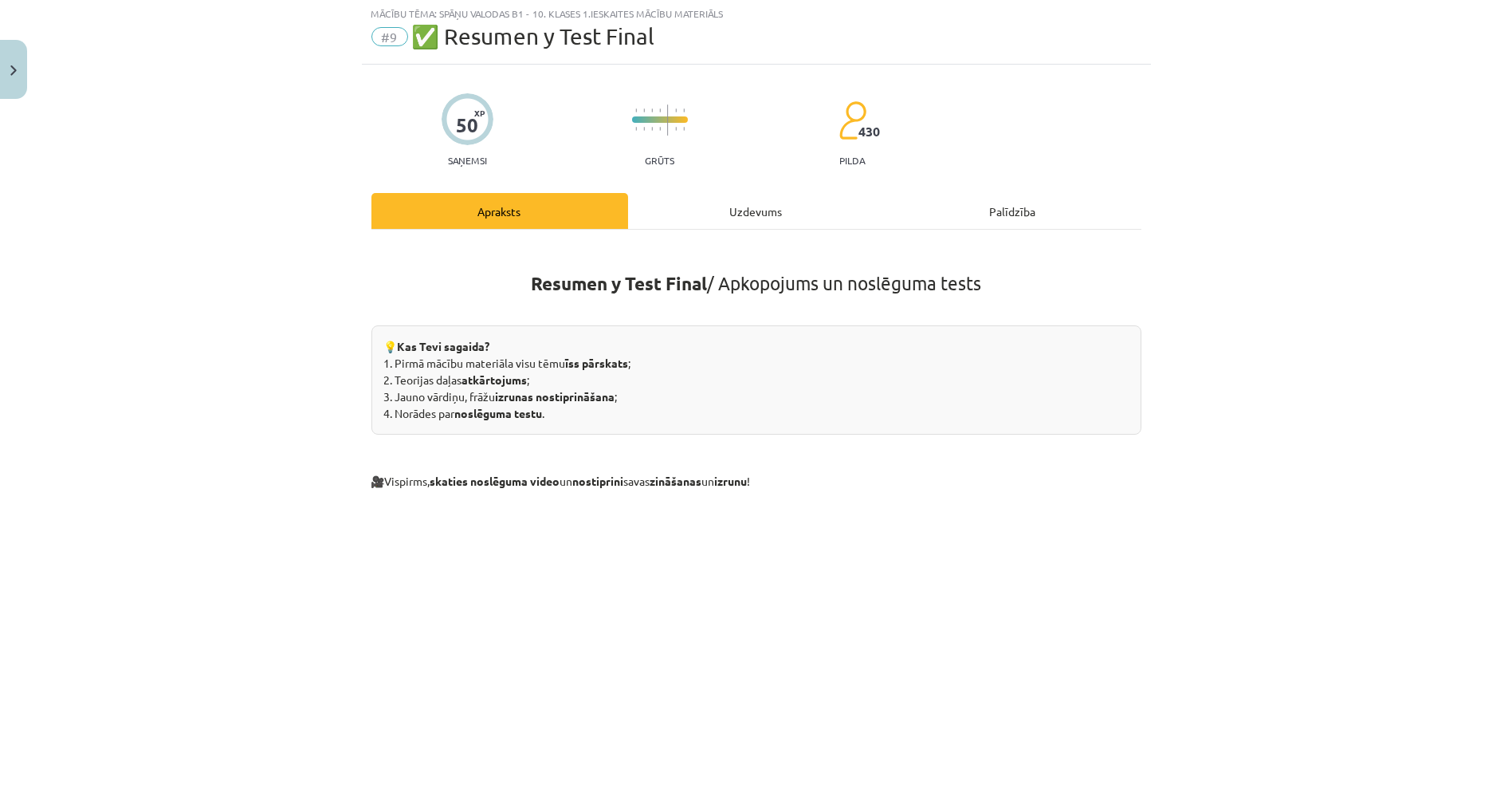
scroll to position [39, 0]
click at [734, 227] on div "Uzdevums" at bounding box center [756, 214] width 257 height 36
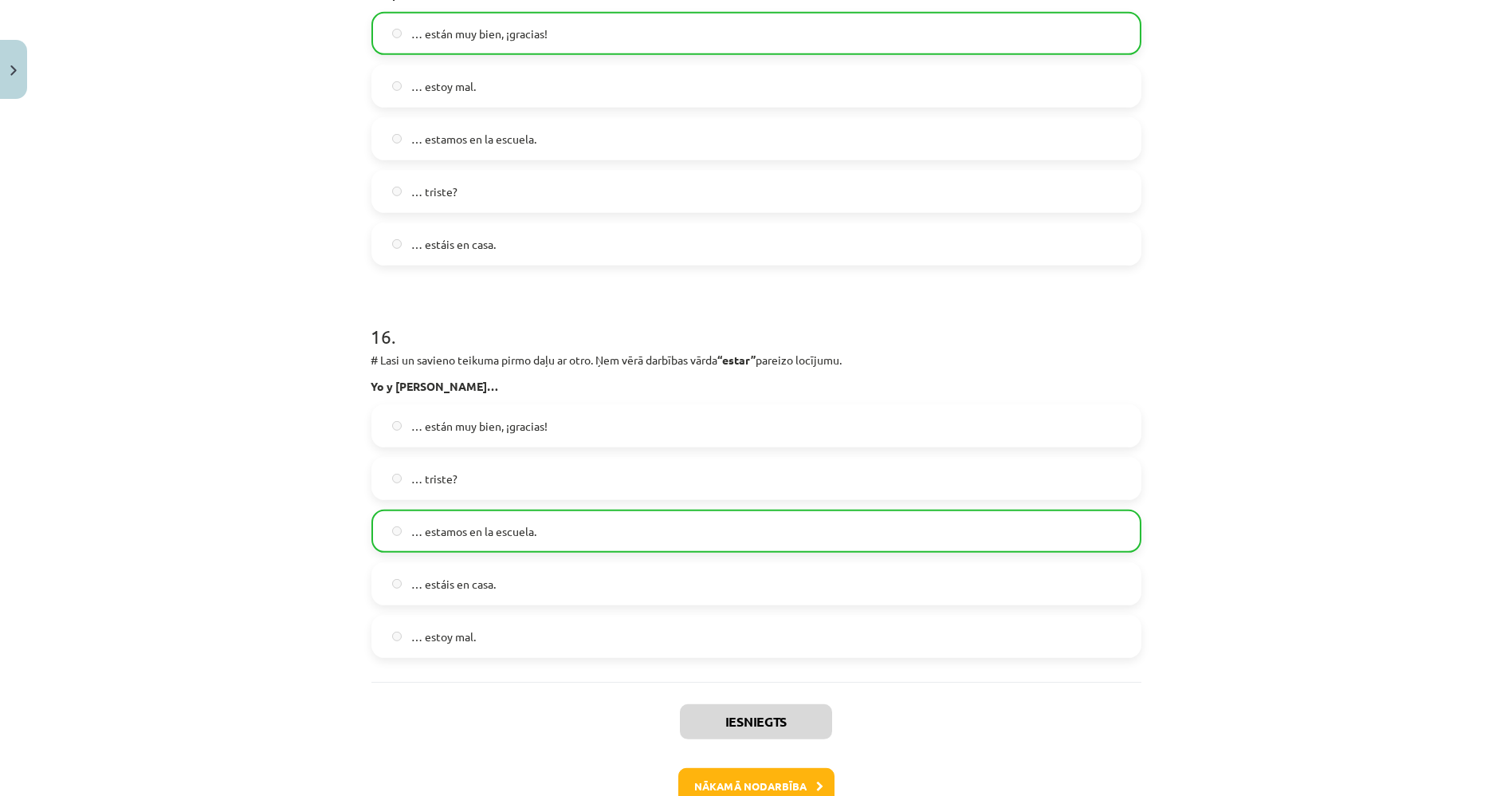
scroll to position [6064, 0]
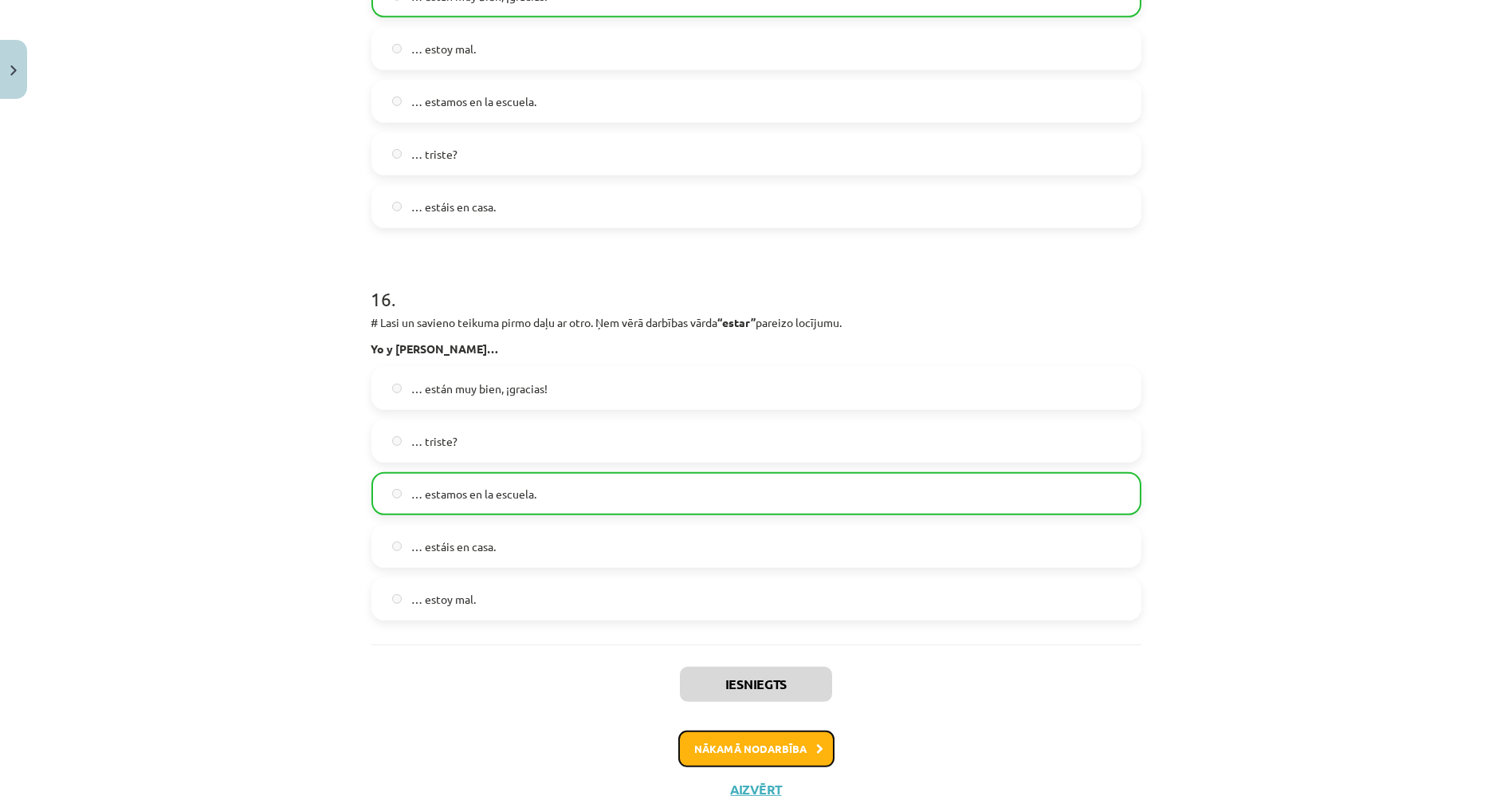
click at [763, 755] on button "Nākamā nodarbība" at bounding box center [756, 749] width 156 height 37
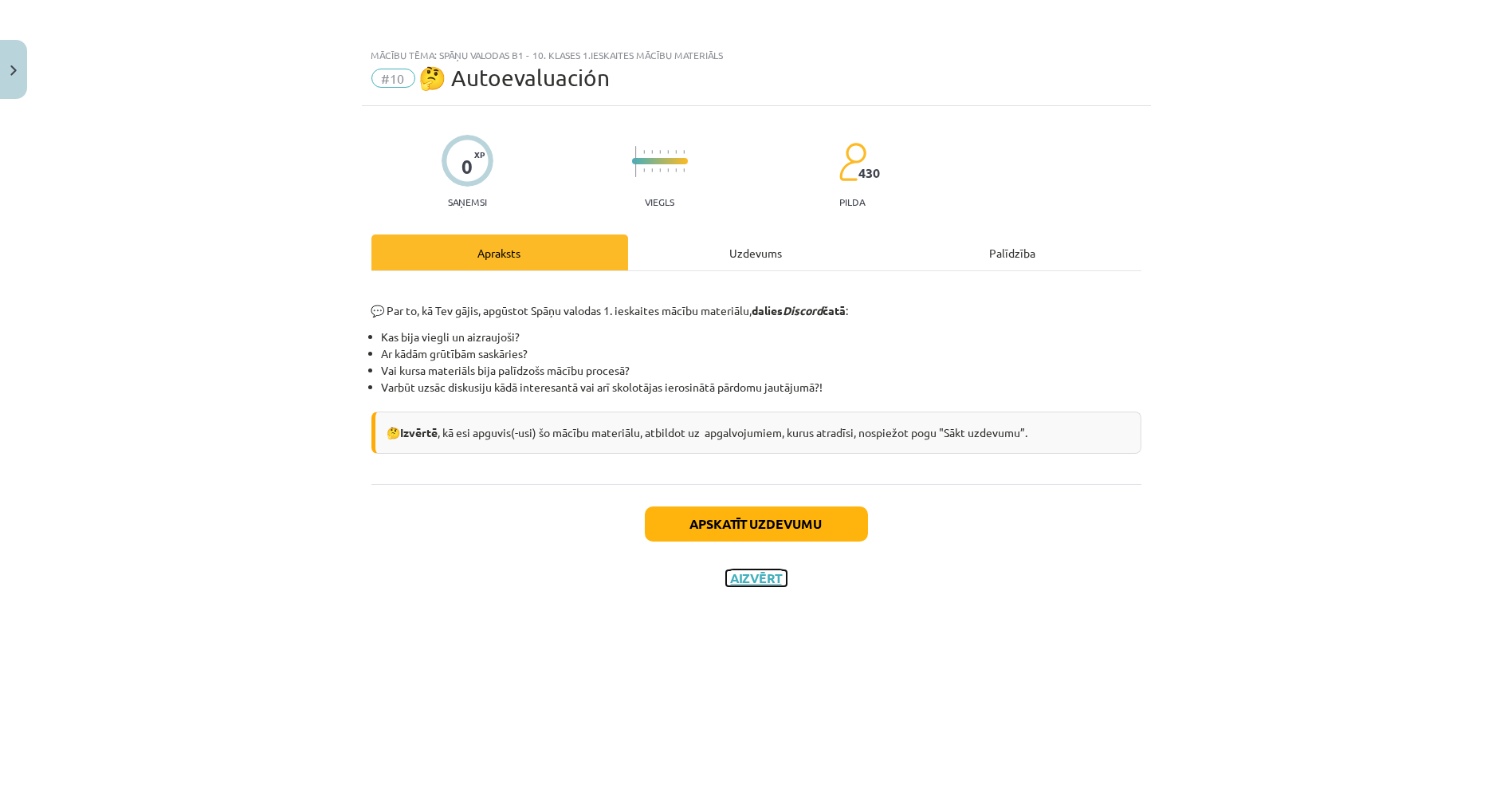
click at [758, 580] on button "Aizvērt" at bounding box center [756, 578] width 61 height 16
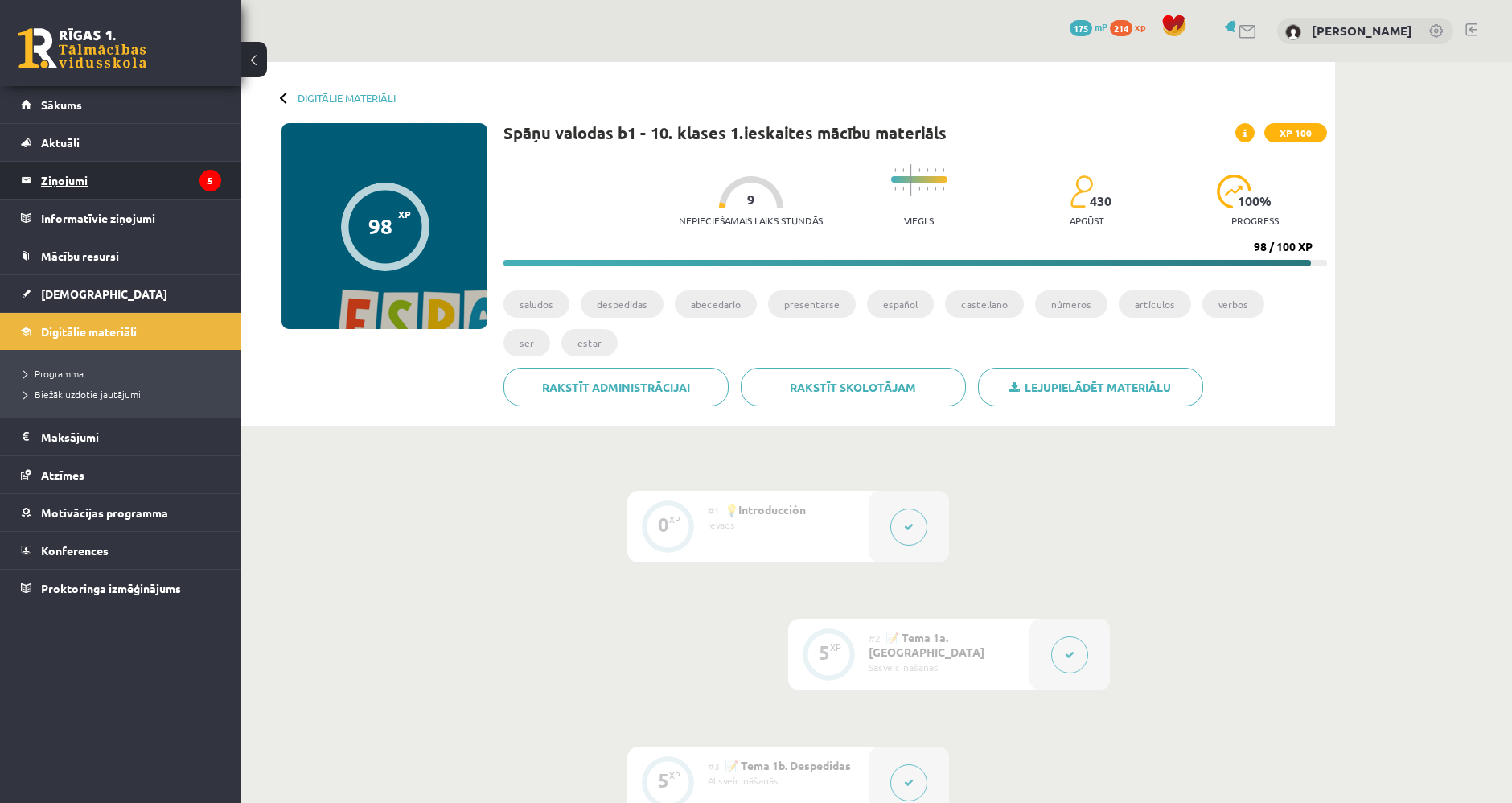
click at [113, 192] on legend "Ziņojumi 5" at bounding box center [131, 180] width 180 height 37
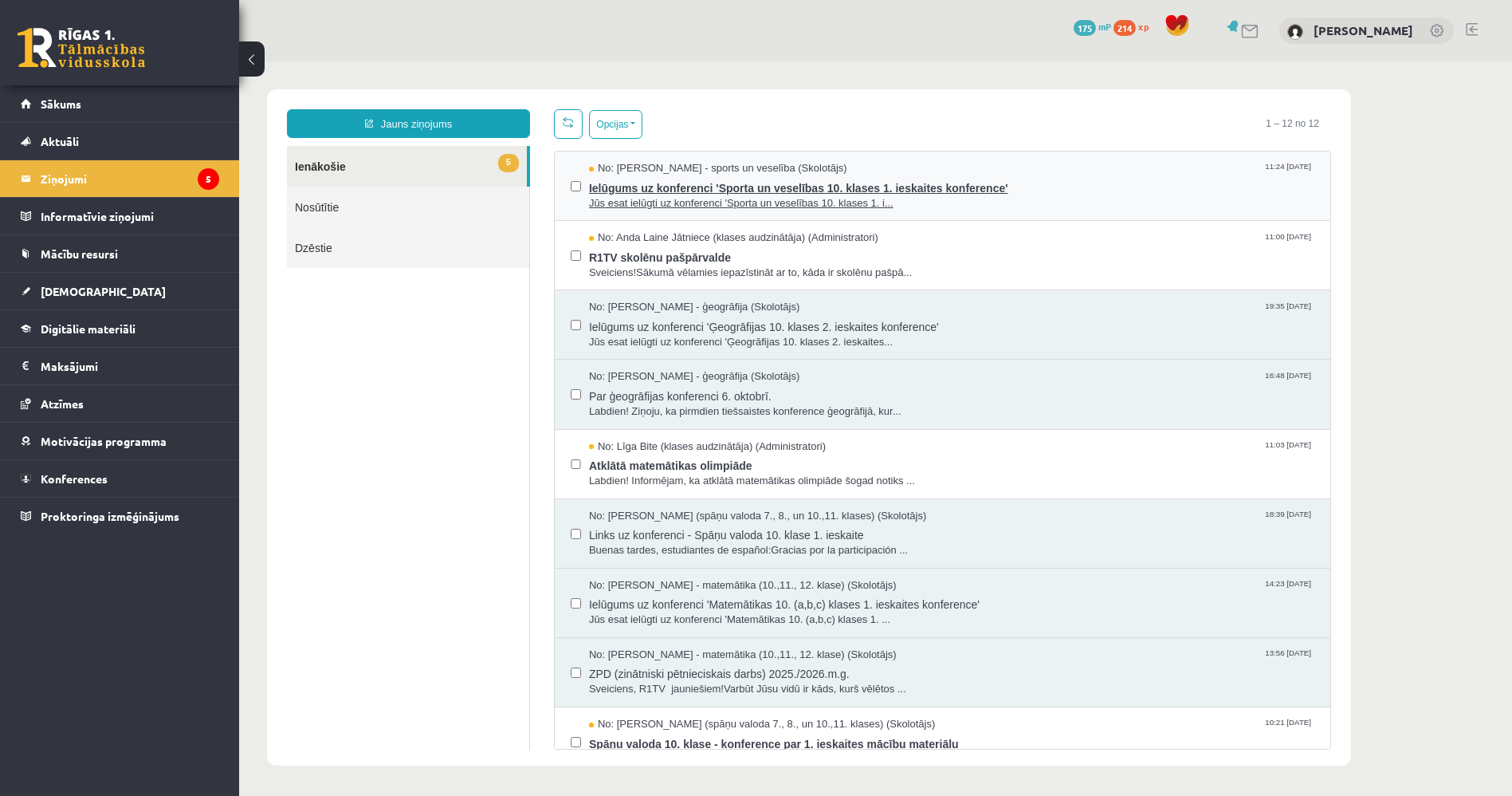
click at [1009, 176] on span "Ielūgums uz konferenci 'Sporta un veselības 10. klases 1. ieskaites konference'" at bounding box center [951, 186] width 725 height 20
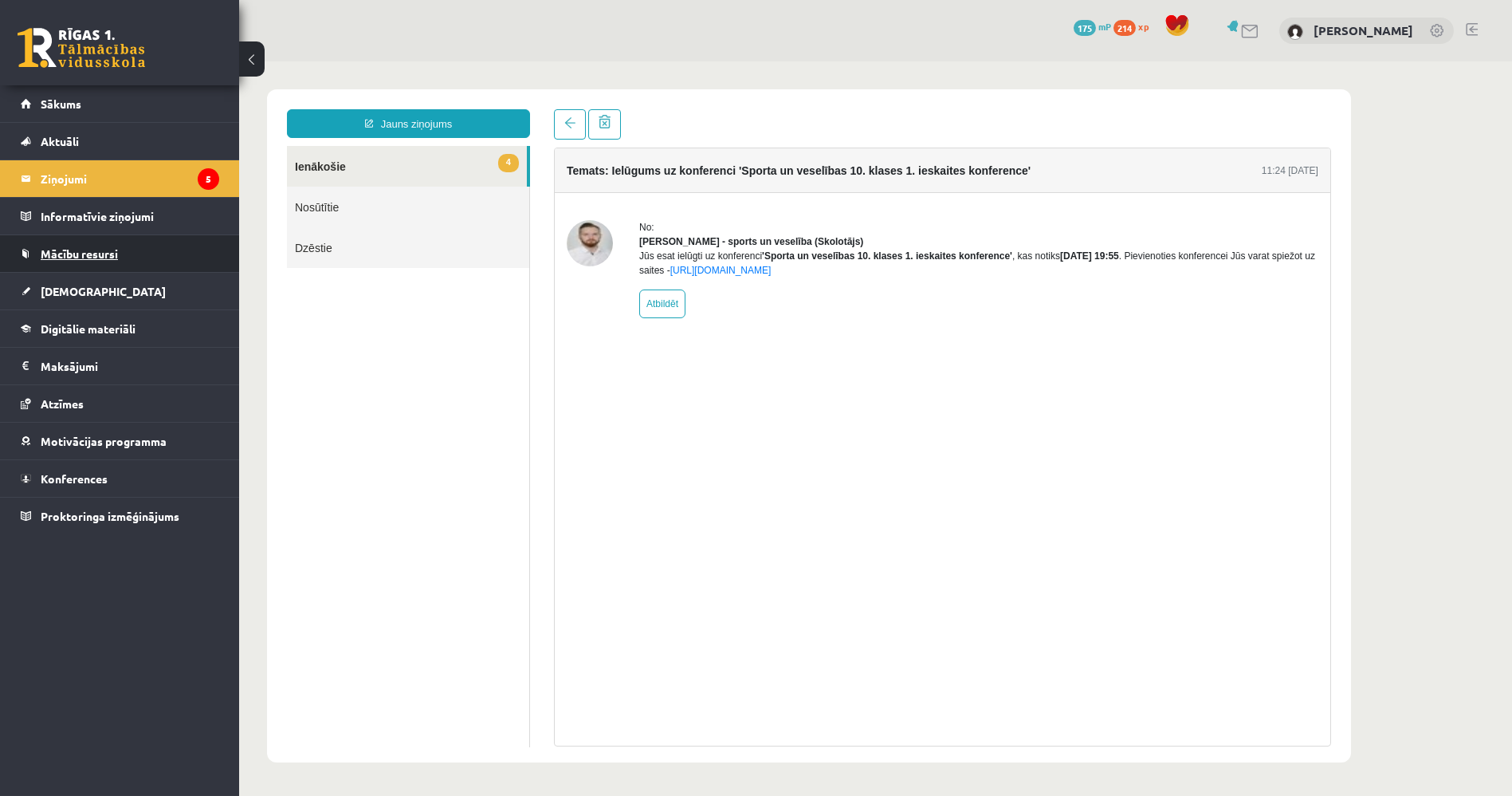
click at [96, 251] on span "Mācību resursi" at bounding box center [79, 254] width 78 height 15
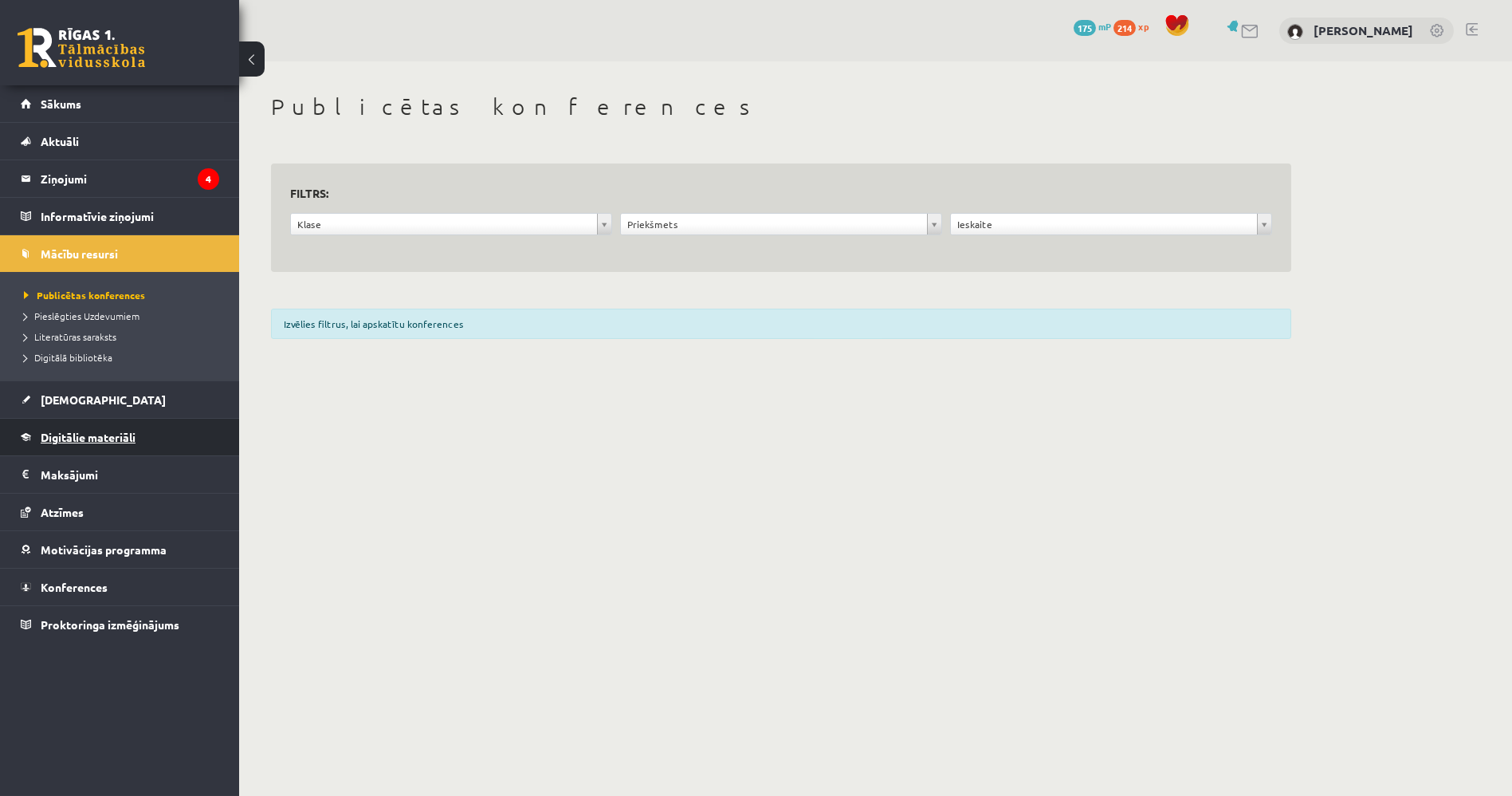
click at [107, 423] on link "Digitālie materiāli" at bounding box center [119, 437] width 199 height 37
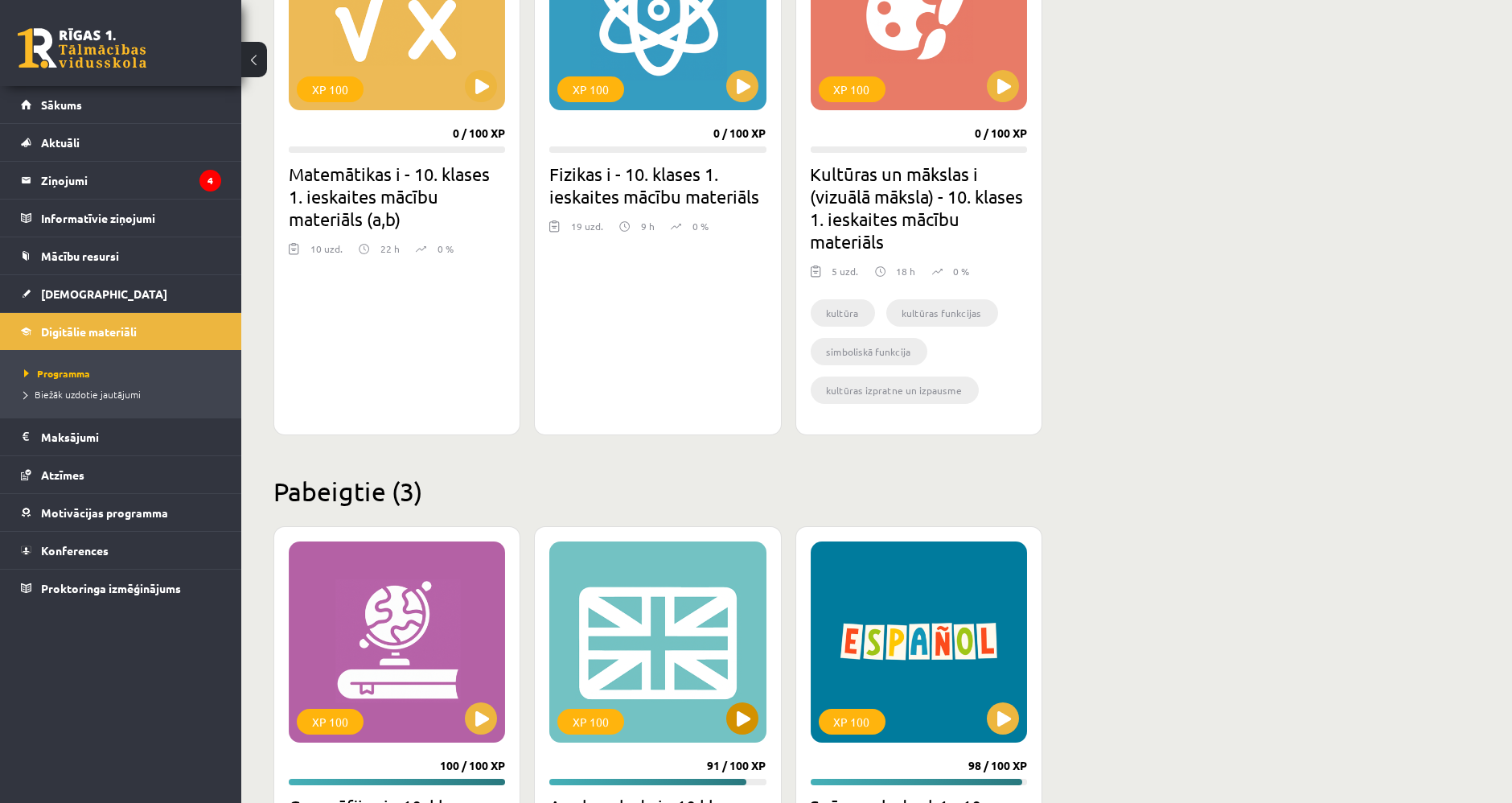
scroll to position [1340, 0]
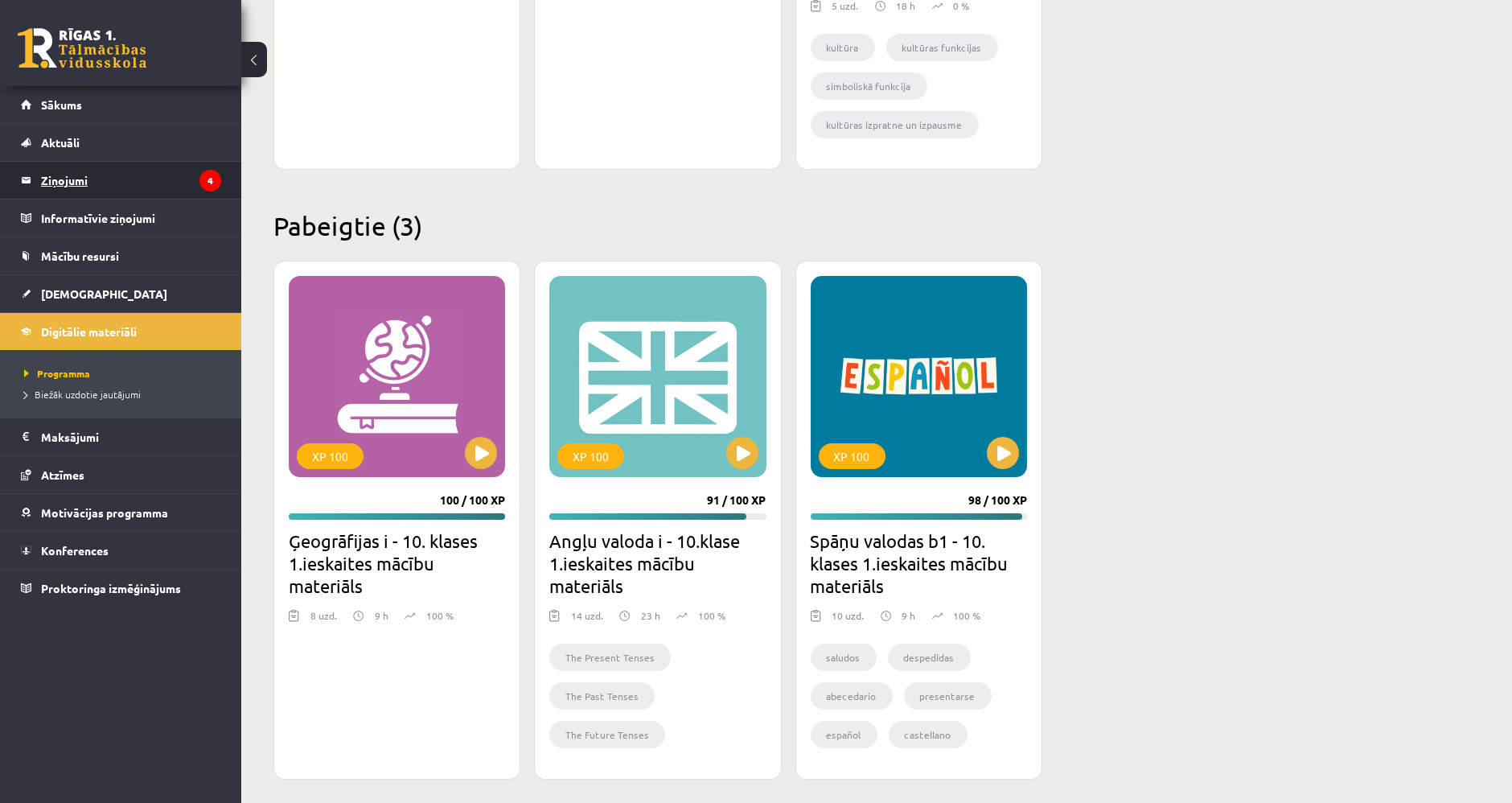
click at [111, 186] on legend "Ziņojumi 4" at bounding box center [131, 180] width 180 height 37
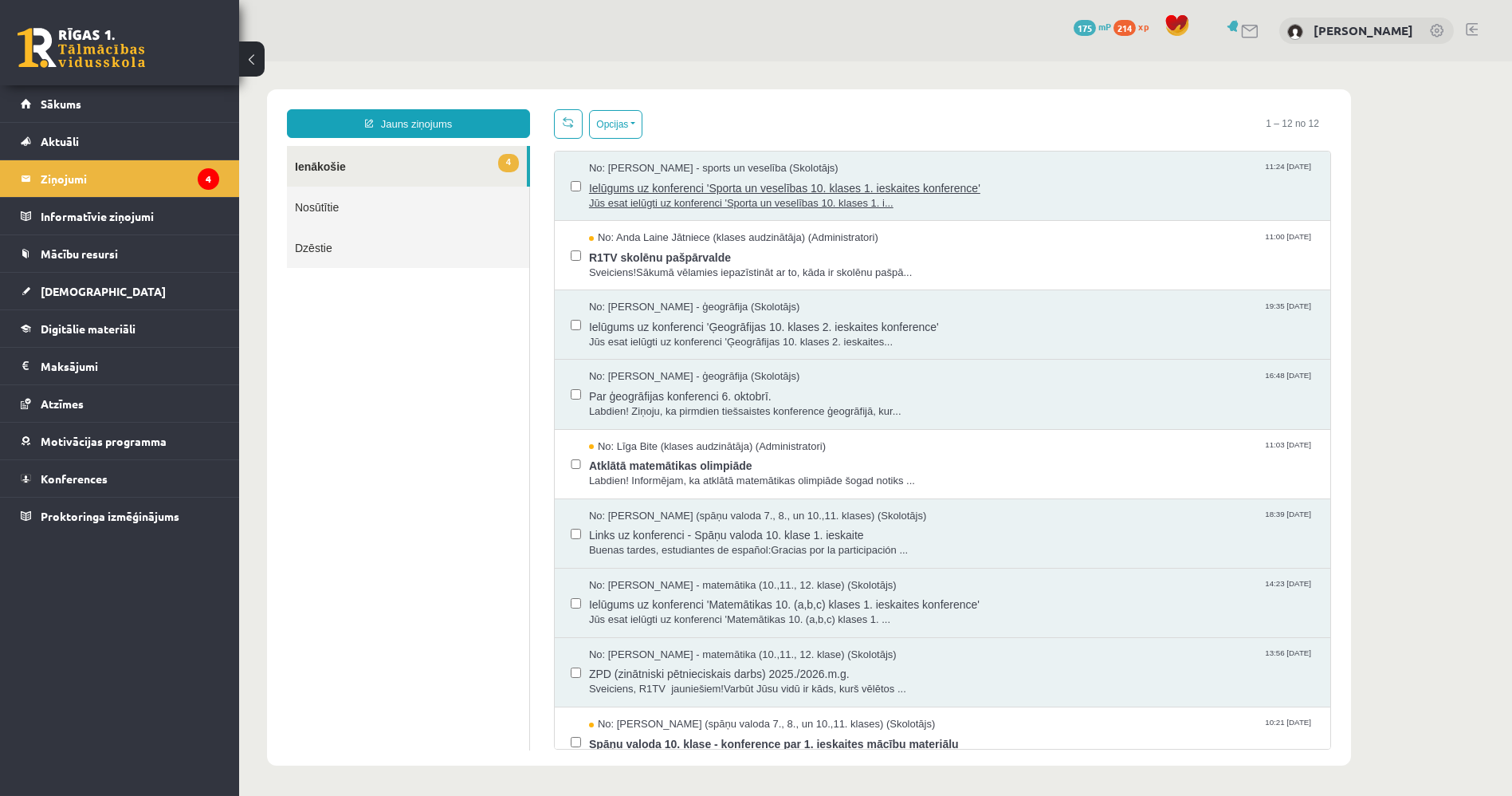
click at [1052, 196] on span "Jūs esat ielūgti uz konferenci 'Sporta un veselības 10. klases 1. i..." at bounding box center [951, 204] width 725 height 16
click at [788, 254] on span "R1TV skolēnu pašpārvalde" at bounding box center [951, 255] width 725 height 20
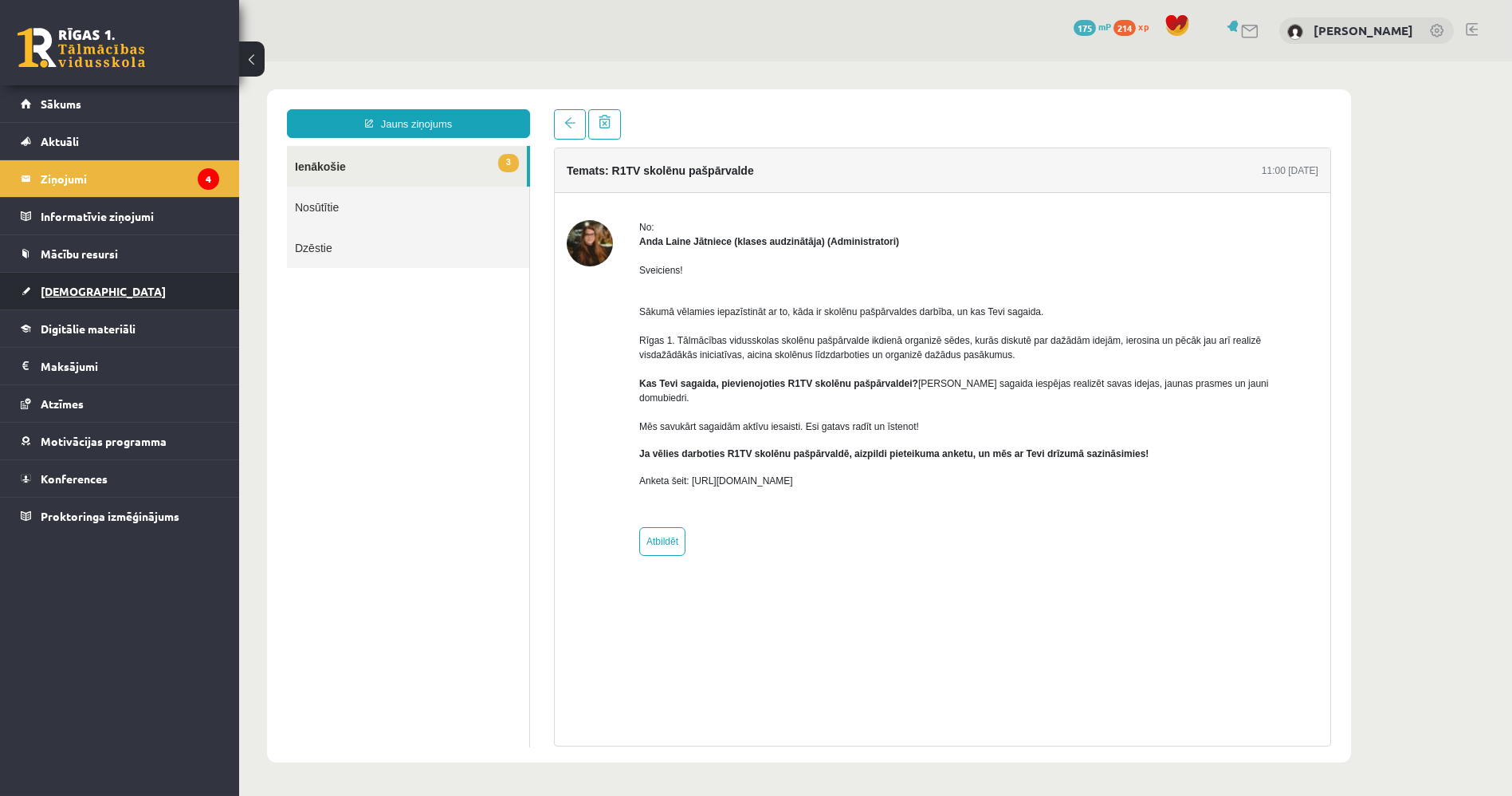
click at [95, 299] on link "[DEMOGRAPHIC_DATA]" at bounding box center [119, 290] width 199 height 37
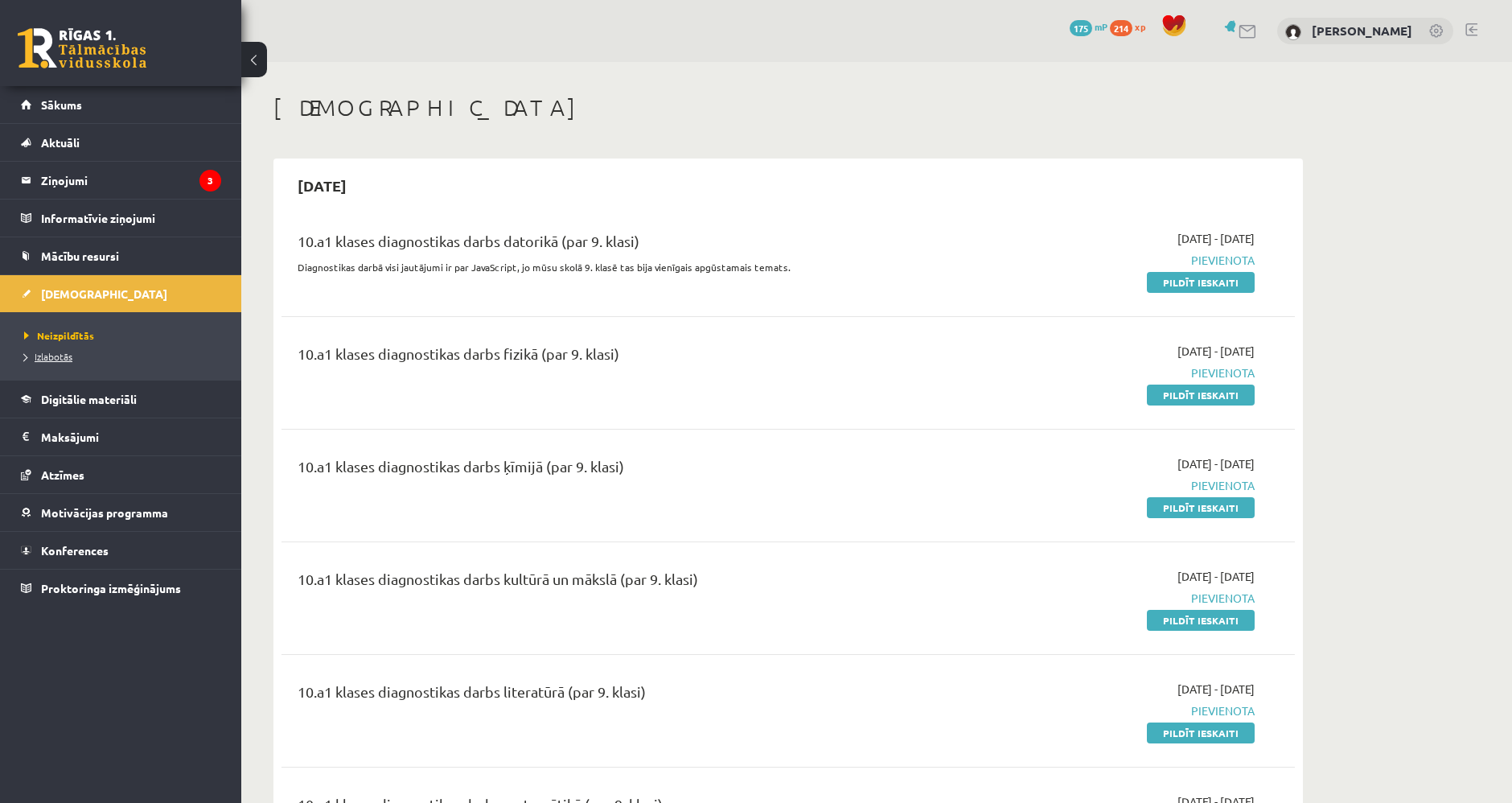
click at [47, 361] on link "Izlabotās" at bounding box center [125, 357] width 201 height 15
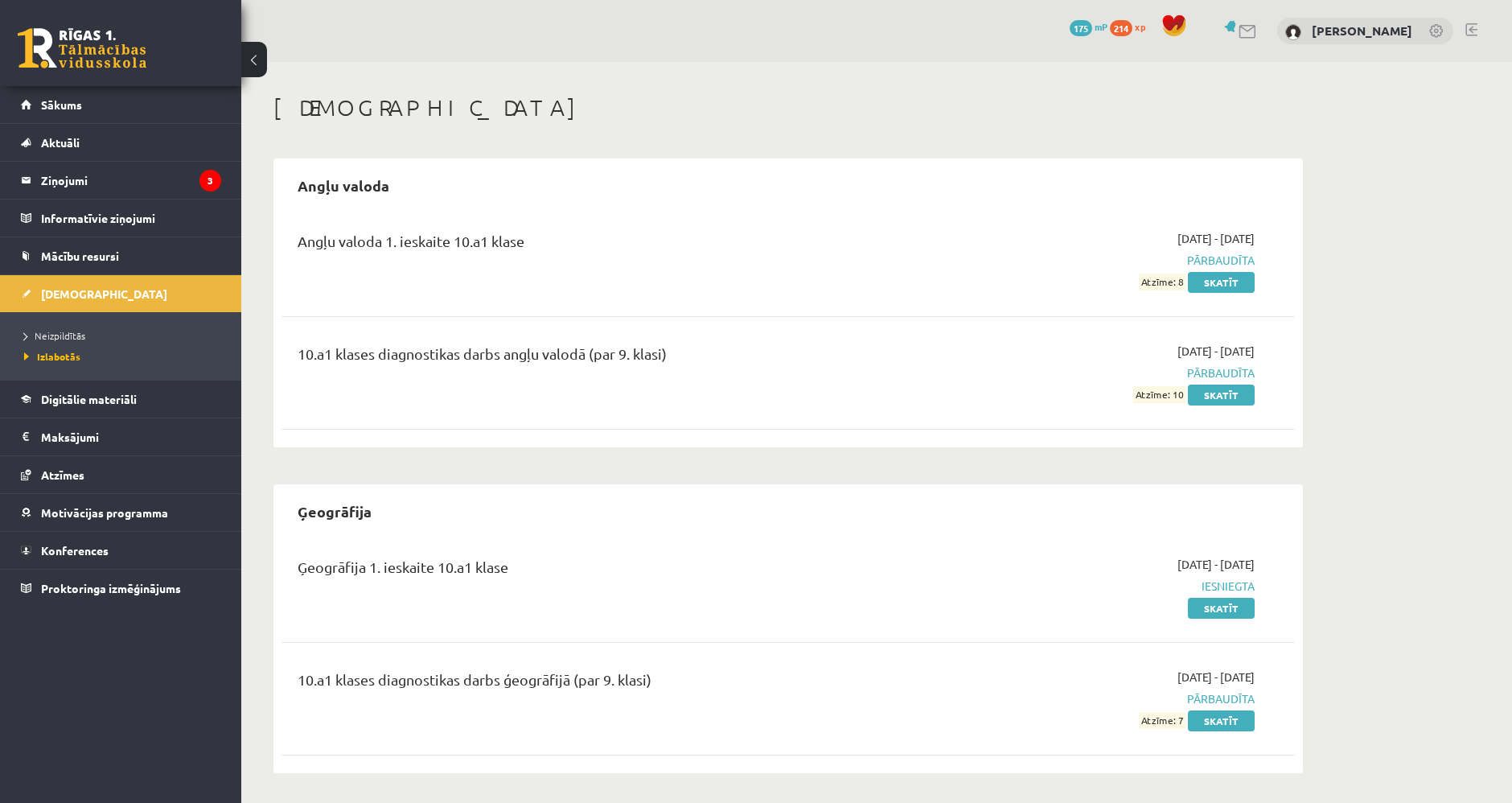
click at [1247, 621] on div "Ģeogrāfija 1. ieskaite 10.a1 klase [DATE] - [DATE] Iesniegta Skatīt" at bounding box center [788, 586] width 1014 height 92
click at [1244, 617] on div "Ģeogrāfija 1. ieskaite 10.a1 klase [DATE] - [DATE] Iesniegta Skatīt" at bounding box center [788, 586] width 1014 height 92
click at [1231, 609] on link "Skatīt" at bounding box center [1221, 607] width 67 height 21
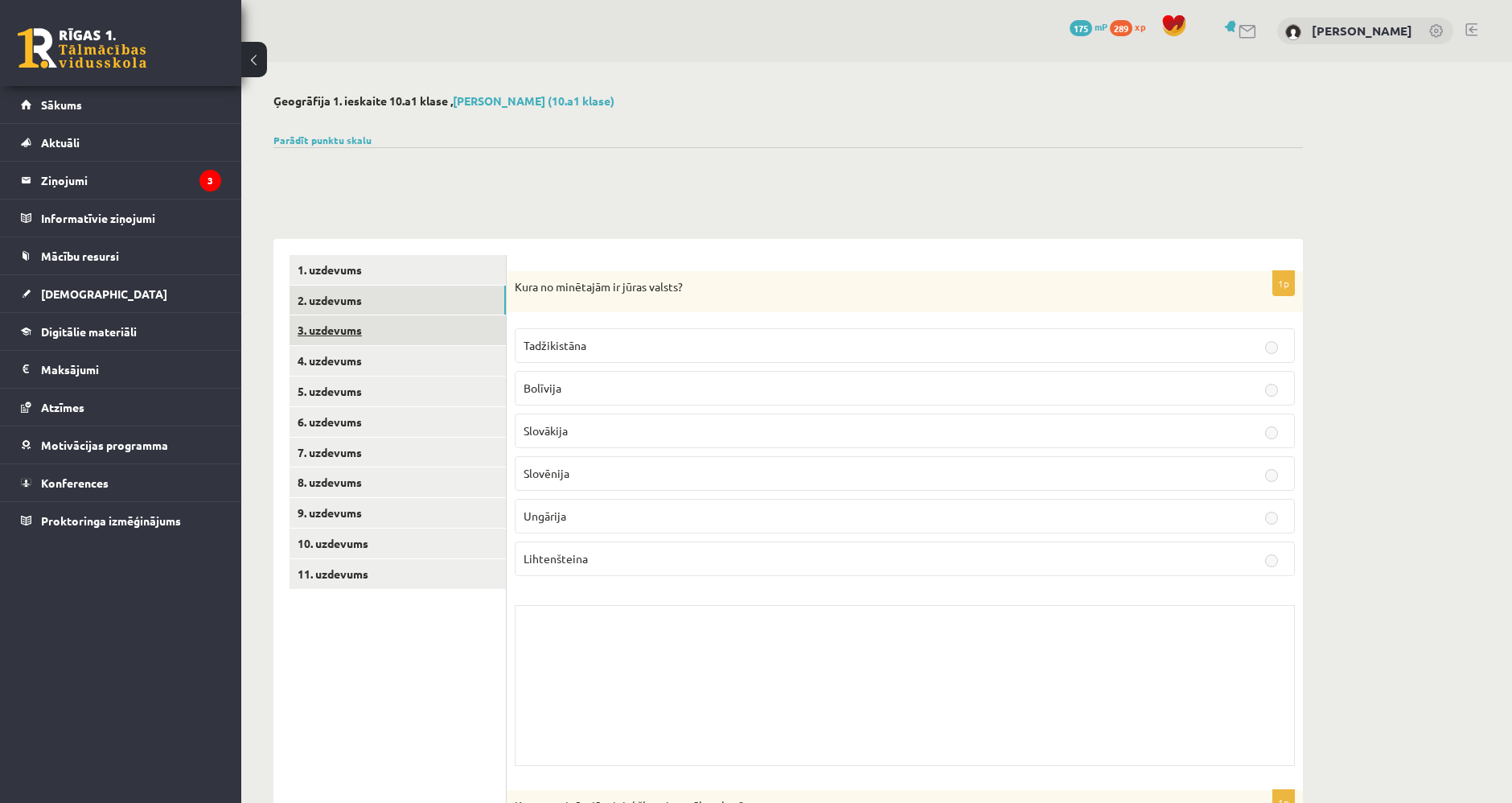
click at [390, 328] on link "3. uzdevums" at bounding box center [398, 330] width 216 height 30
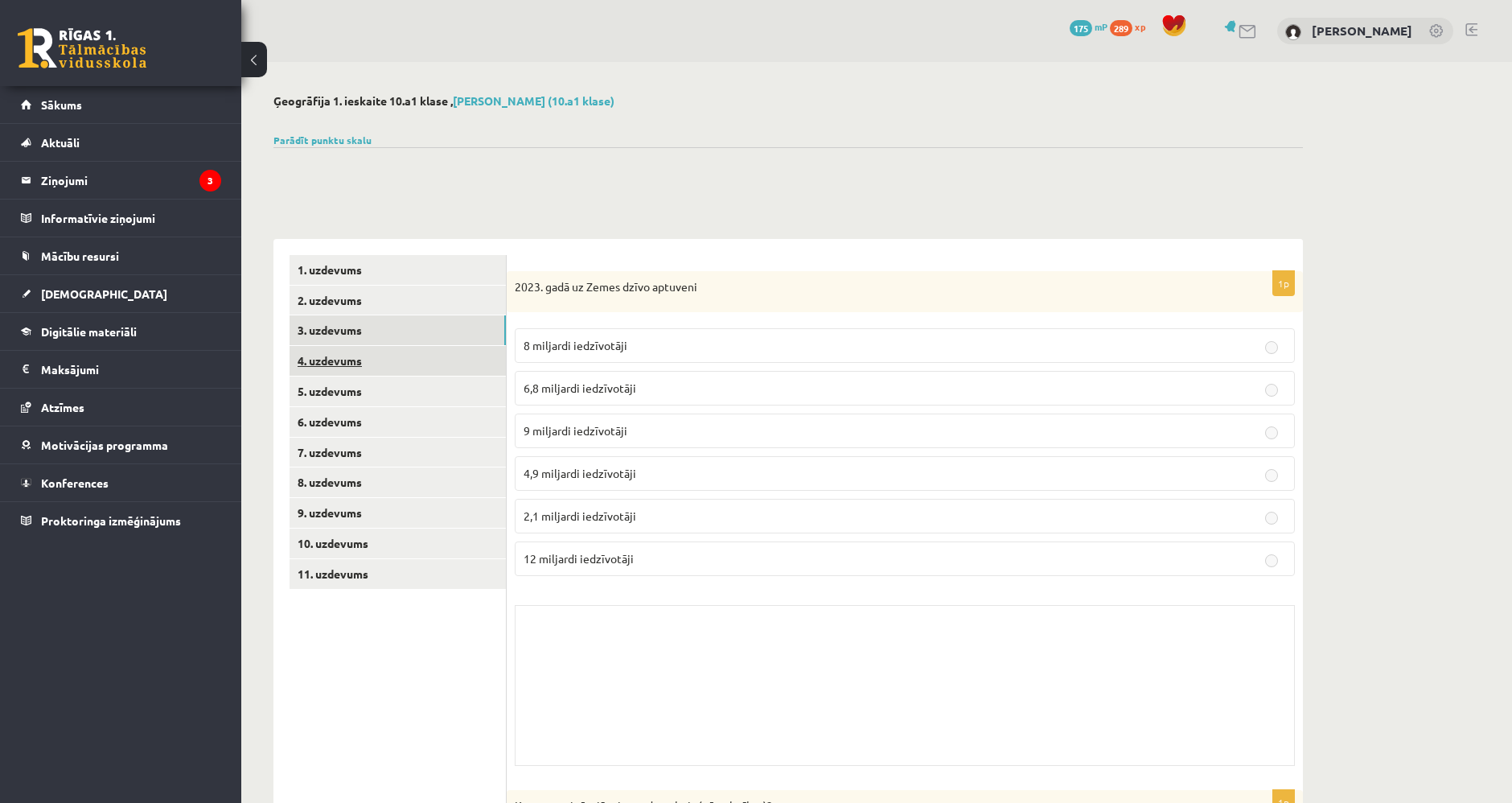
click at [401, 371] on link "4. uzdevums" at bounding box center [398, 361] width 216 height 30
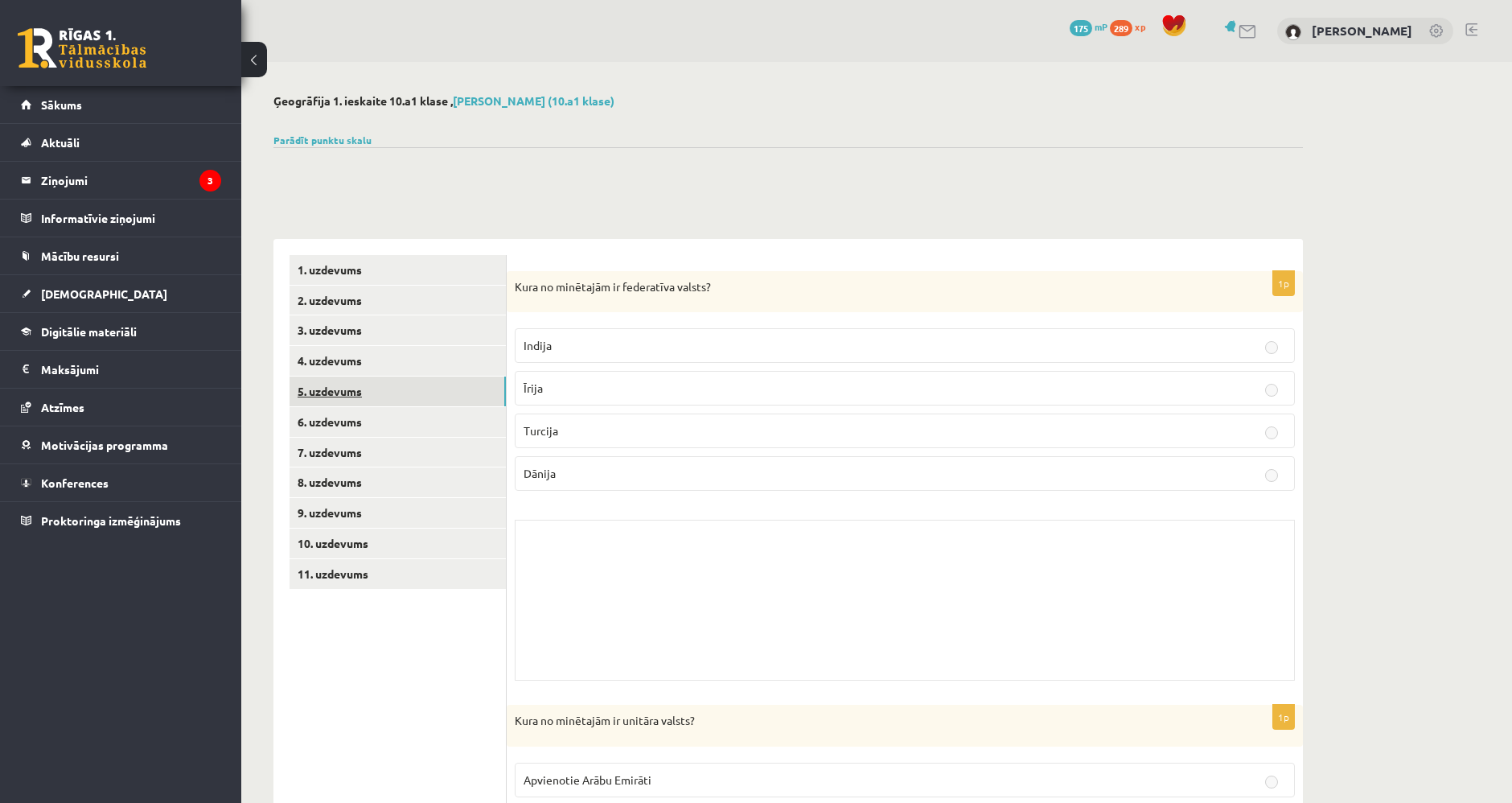
click at [406, 391] on link "5. uzdevums" at bounding box center [398, 391] width 216 height 30
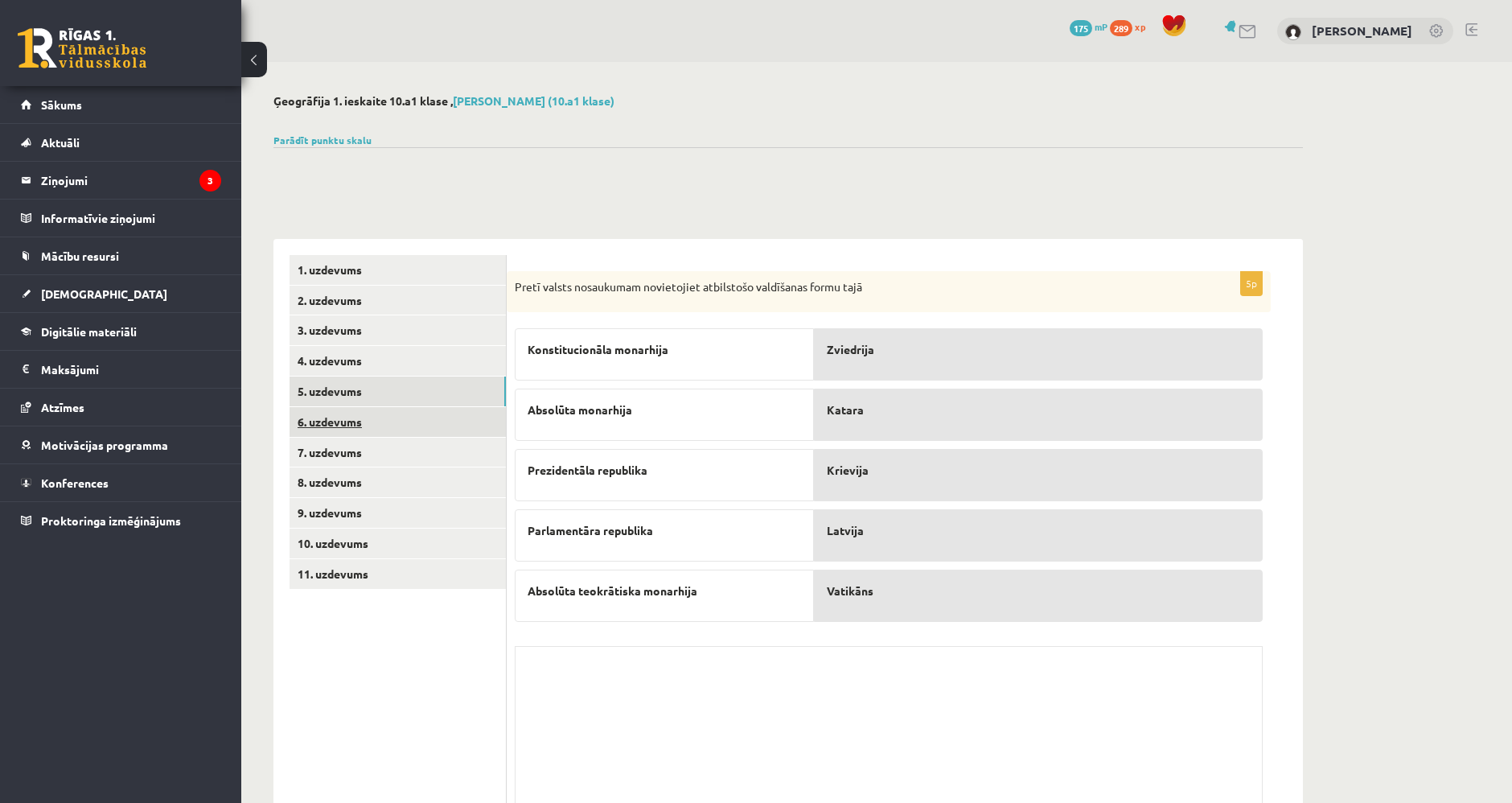
click at [404, 426] on link "6. uzdevums" at bounding box center [398, 422] width 216 height 30
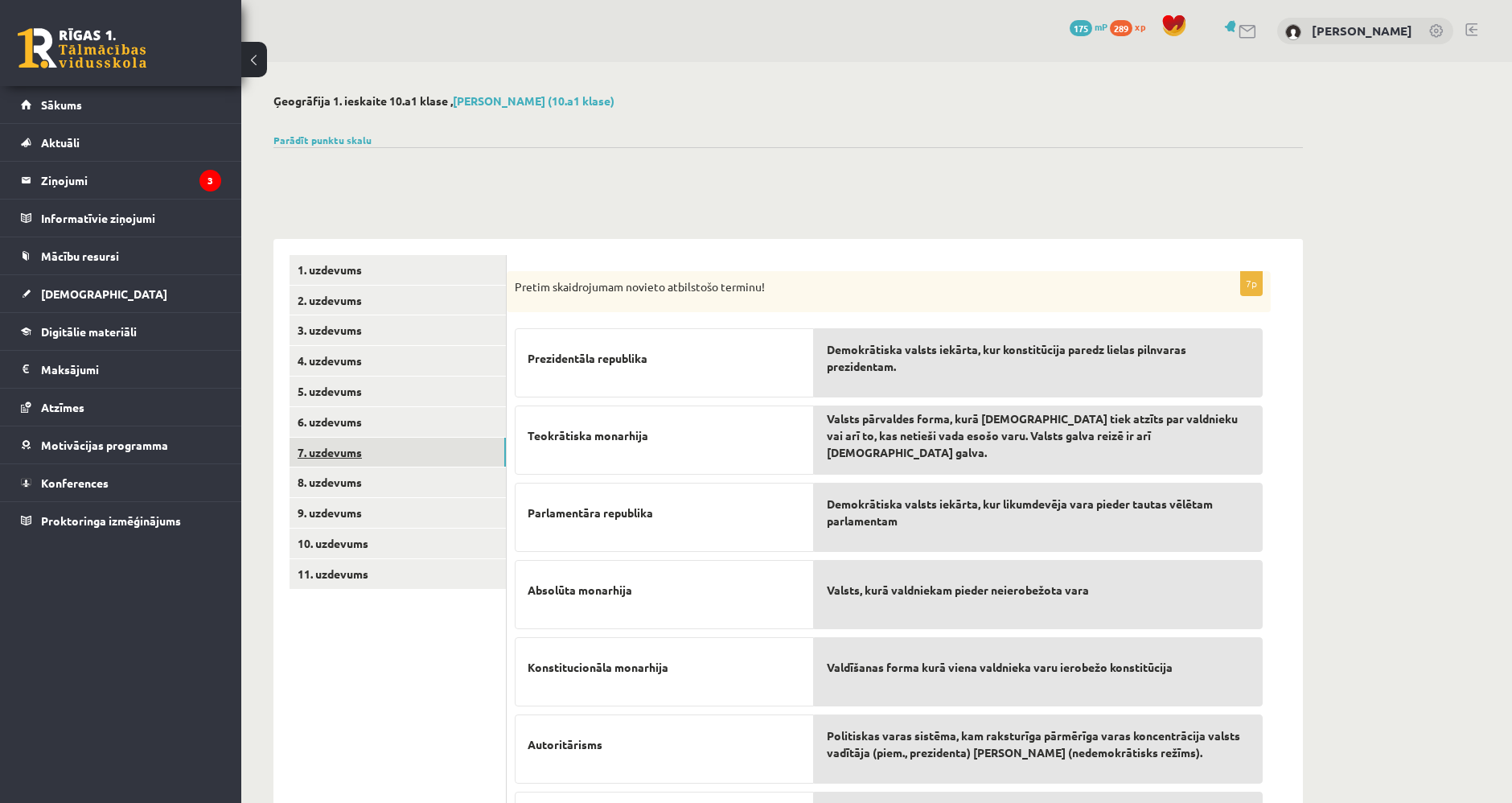
click at [409, 464] on link "7. uzdevums" at bounding box center [398, 452] width 216 height 30
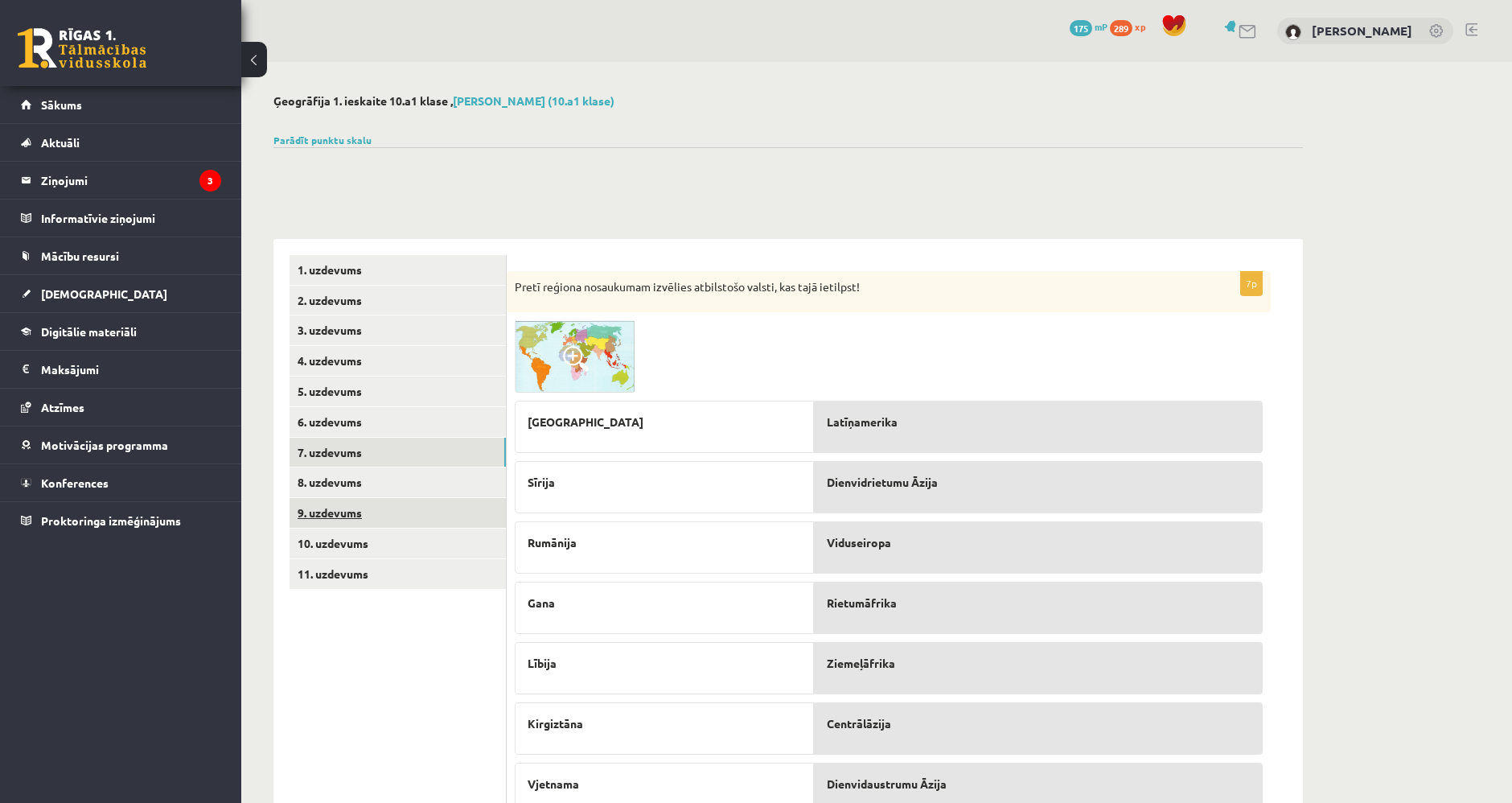
click at [429, 498] on ul "1. uzdevums 2. uzdevums 3. uzdevums 4. uzdevums 5. uzdevums 6. uzdevums 7. uzde…" at bounding box center [398, 631] width 217 height 753
click at [416, 487] on link "8. uzdevums" at bounding box center [398, 482] width 216 height 30
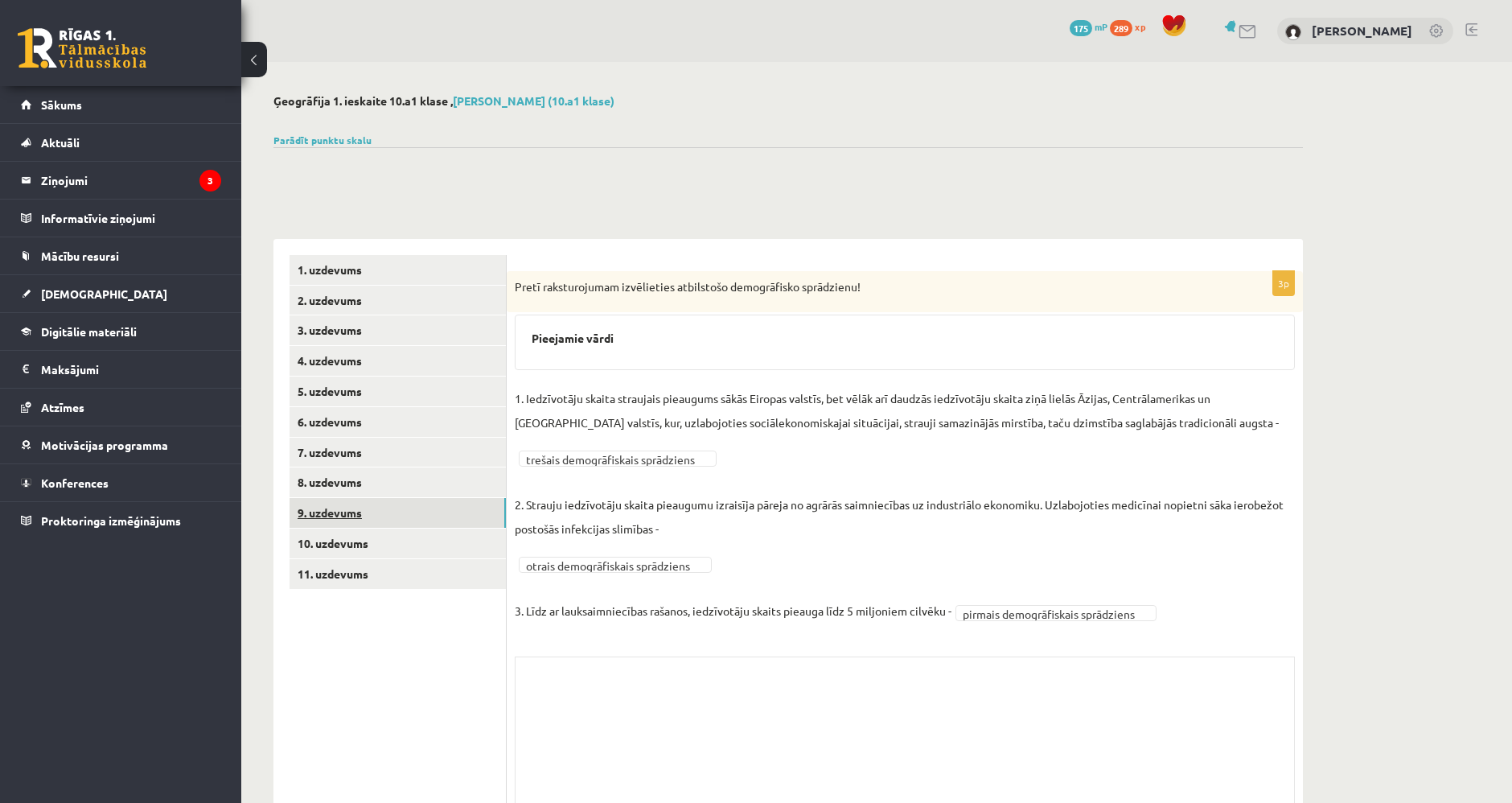
click at [437, 510] on link "9. uzdevums" at bounding box center [398, 513] width 216 height 30
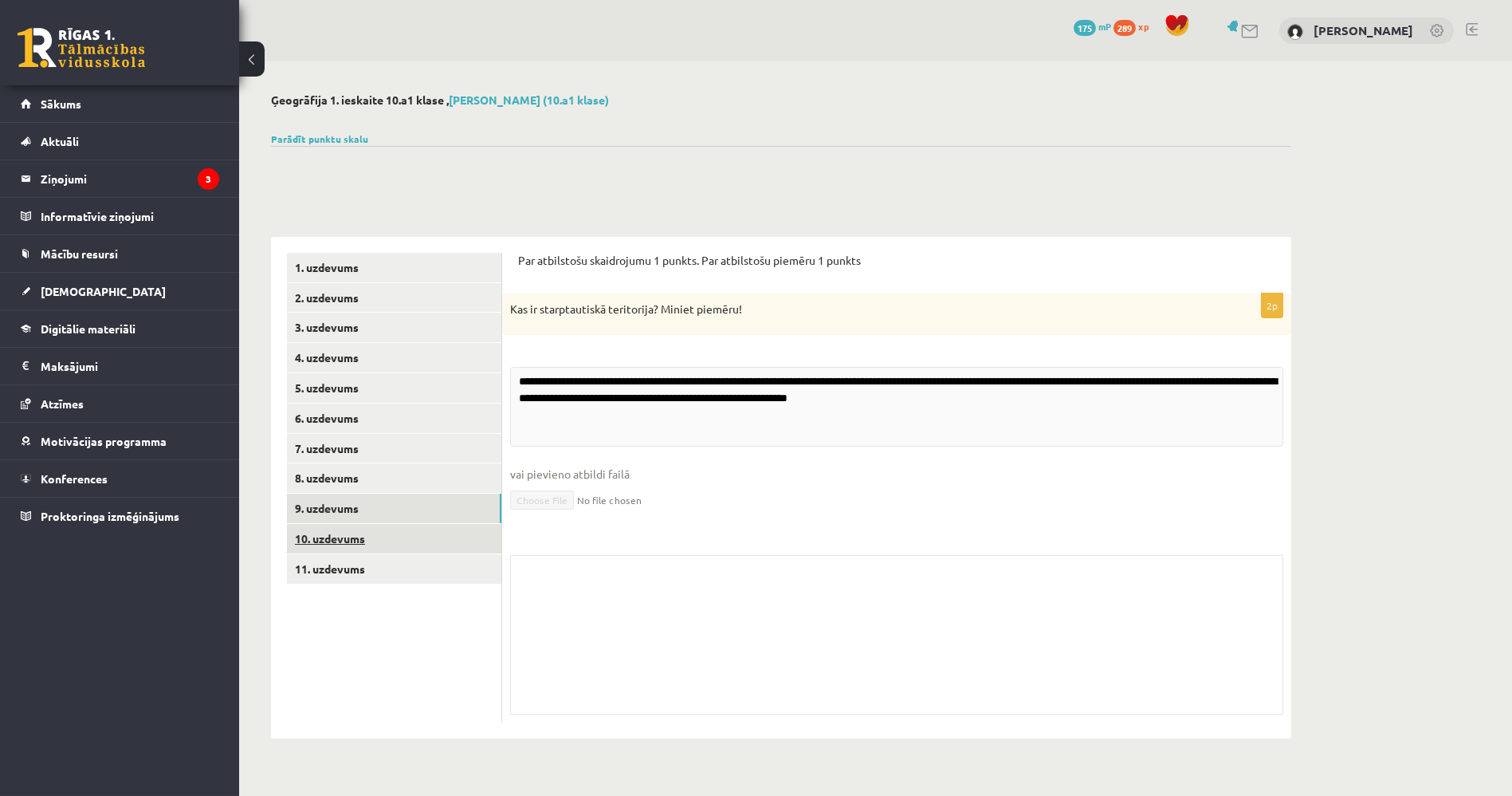
click at [427, 537] on link "10. uzdevums" at bounding box center [394, 538] width 214 height 29
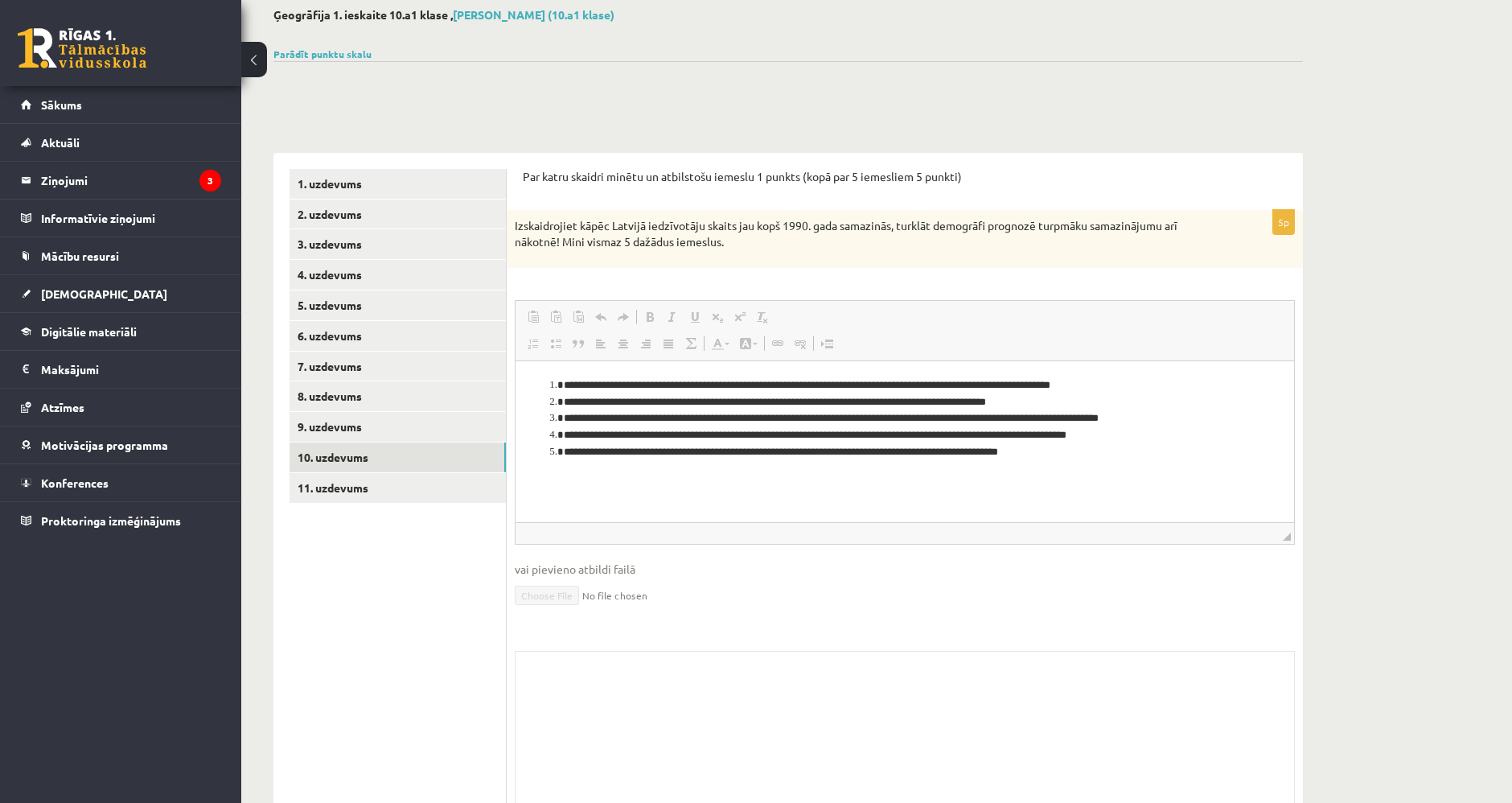
scroll to position [89, 0]
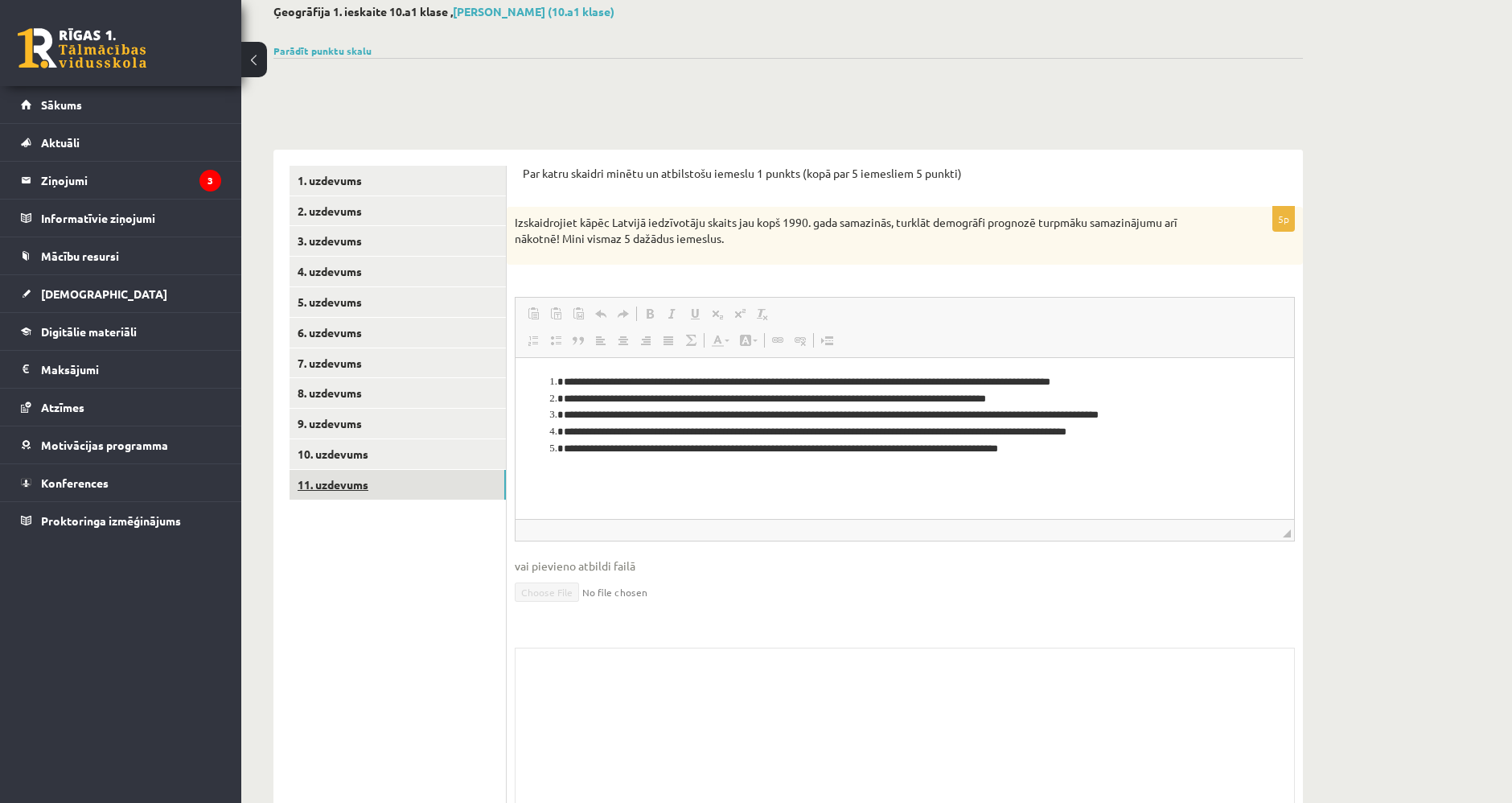
click at [423, 486] on link "11. uzdevums" at bounding box center [398, 484] width 216 height 30
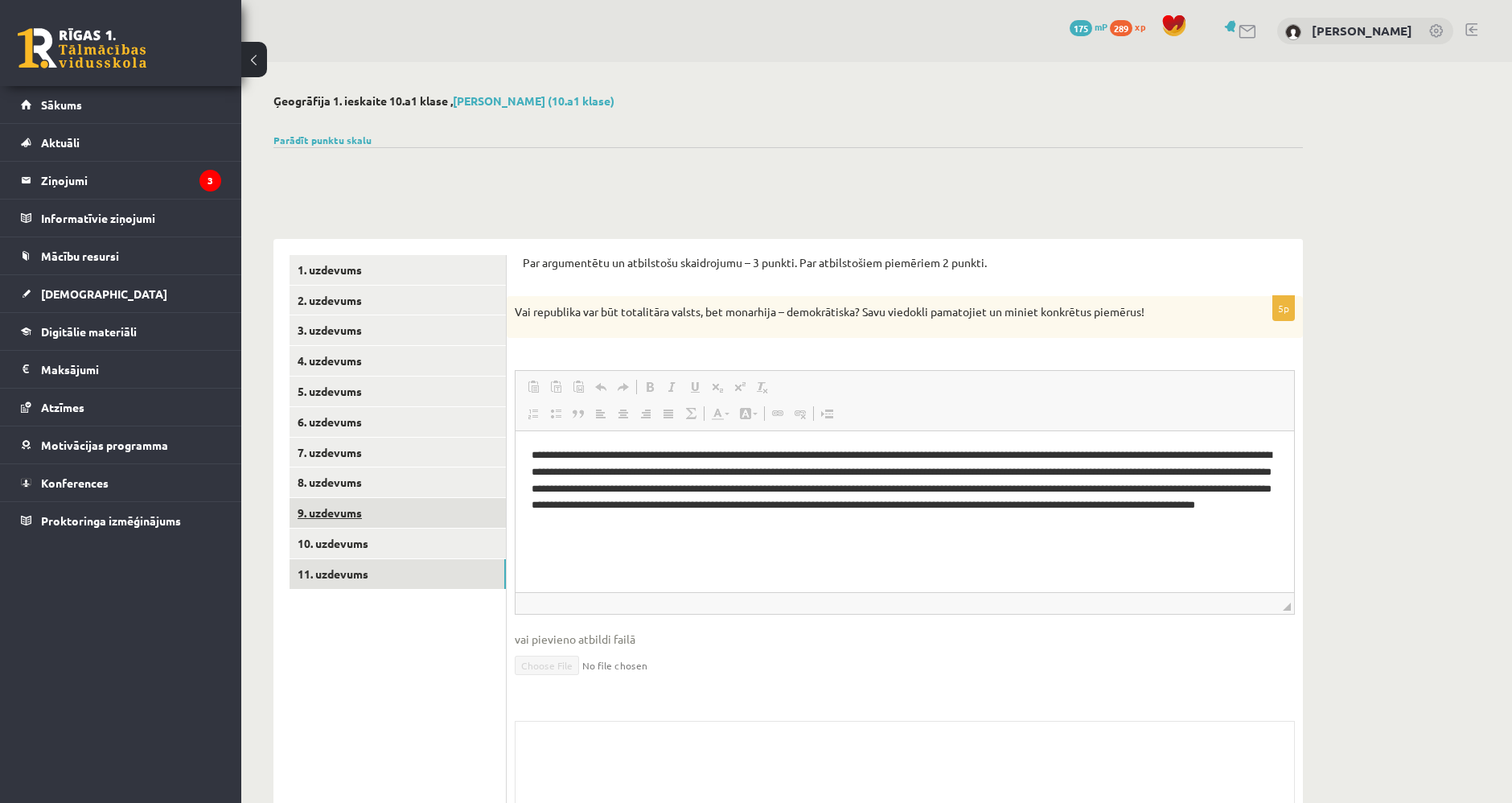
scroll to position [0, 0]
click at [414, 525] on link "9. uzdevums" at bounding box center [398, 513] width 216 height 30
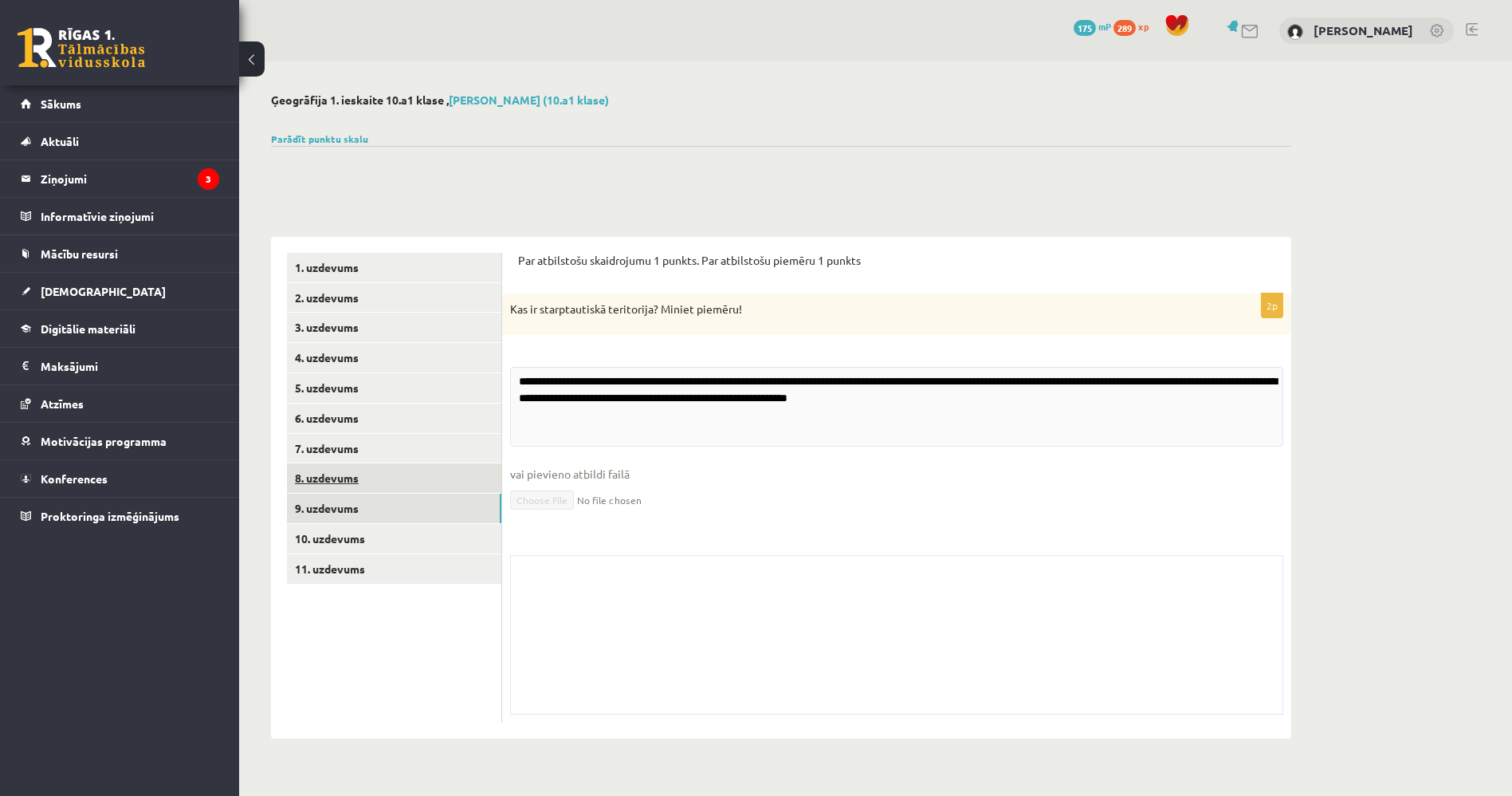
click at [388, 474] on link "8. uzdevums" at bounding box center [394, 478] width 214 height 29
